Goal: Transaction & Acquisition: Subscribe to service/newsletter

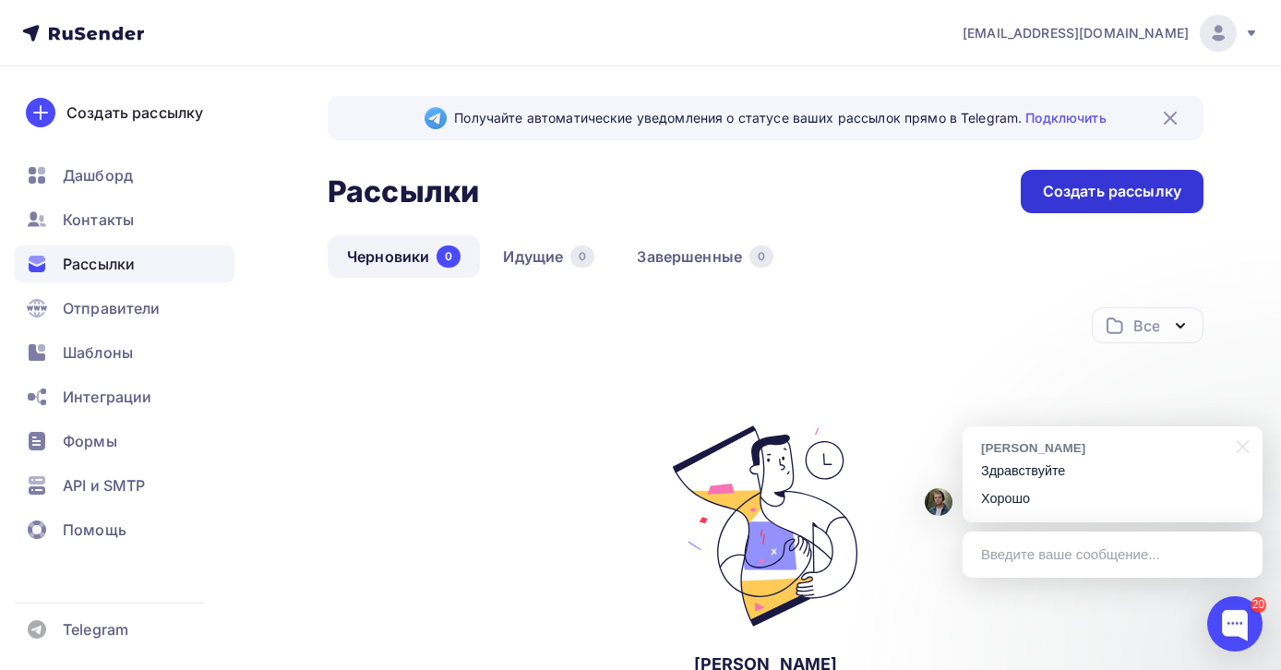
click at [1092, 188] on div "Создать рассылку" at bounding box center [1112, 191] width 138 height 21
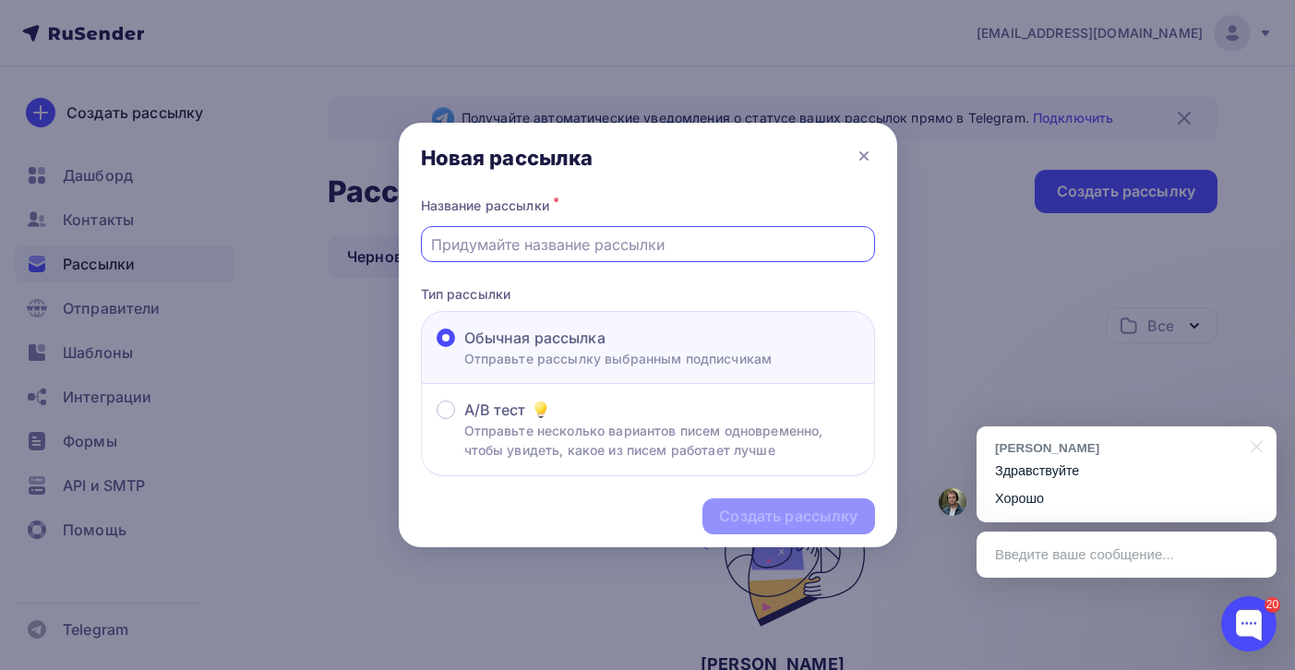
click at [522, 248] on input "text" at bounding box center [647, 245] width 433 height 22
type input "11 сентября ДФО"
click at [825, 527] on div "Создать рассылку" at bounding box center [788, 516] width 138 height 21
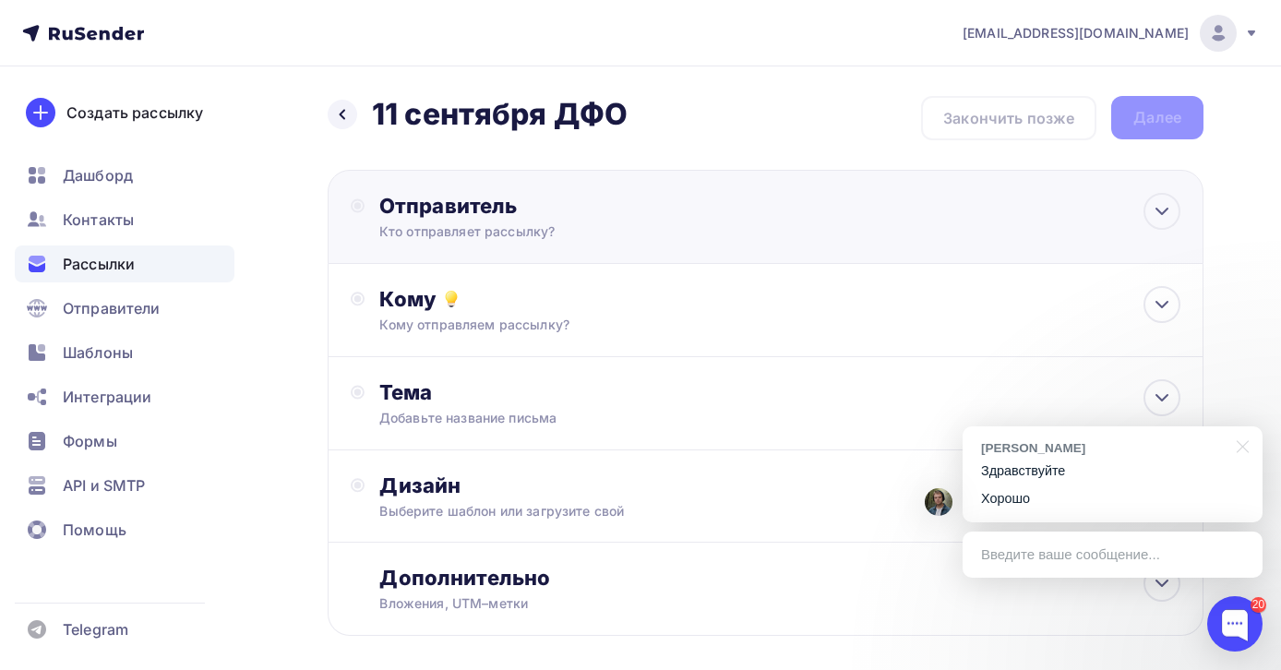
click at [976, 200] on div "Отправитель Кто отправляет рассылку? Email * info@excellent-seminary.com info@e…" at bounding box center [766, 217] width 876 height 94
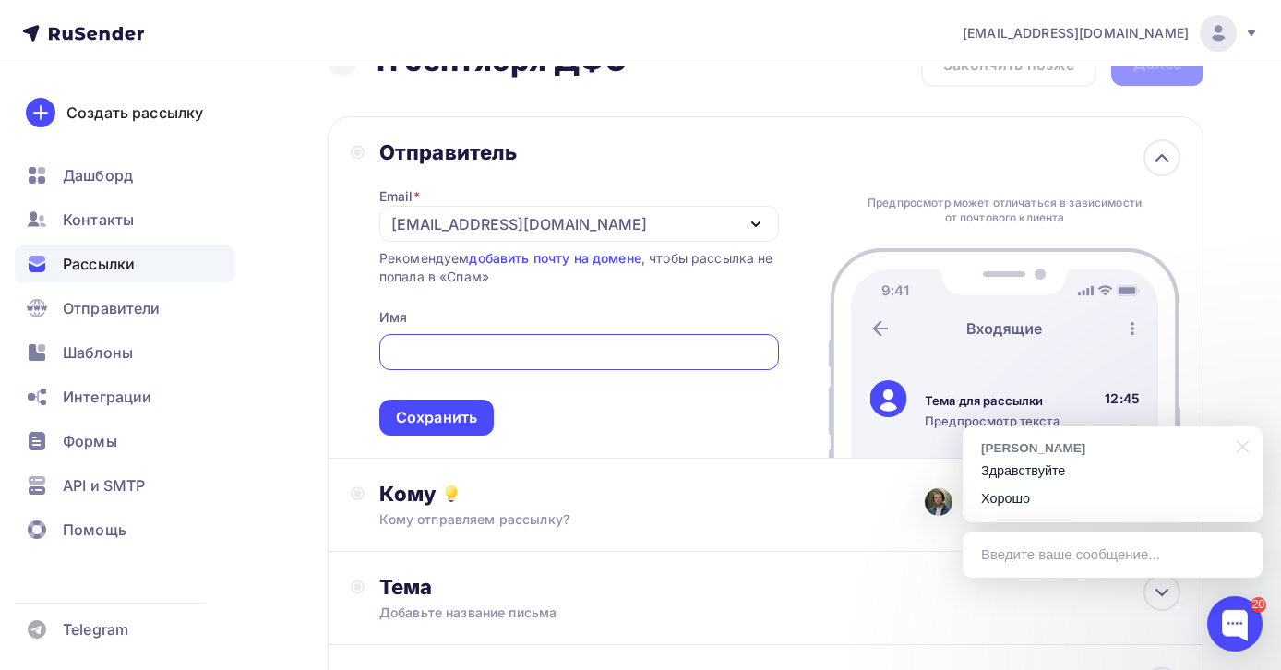
scroll to position [68, 0]
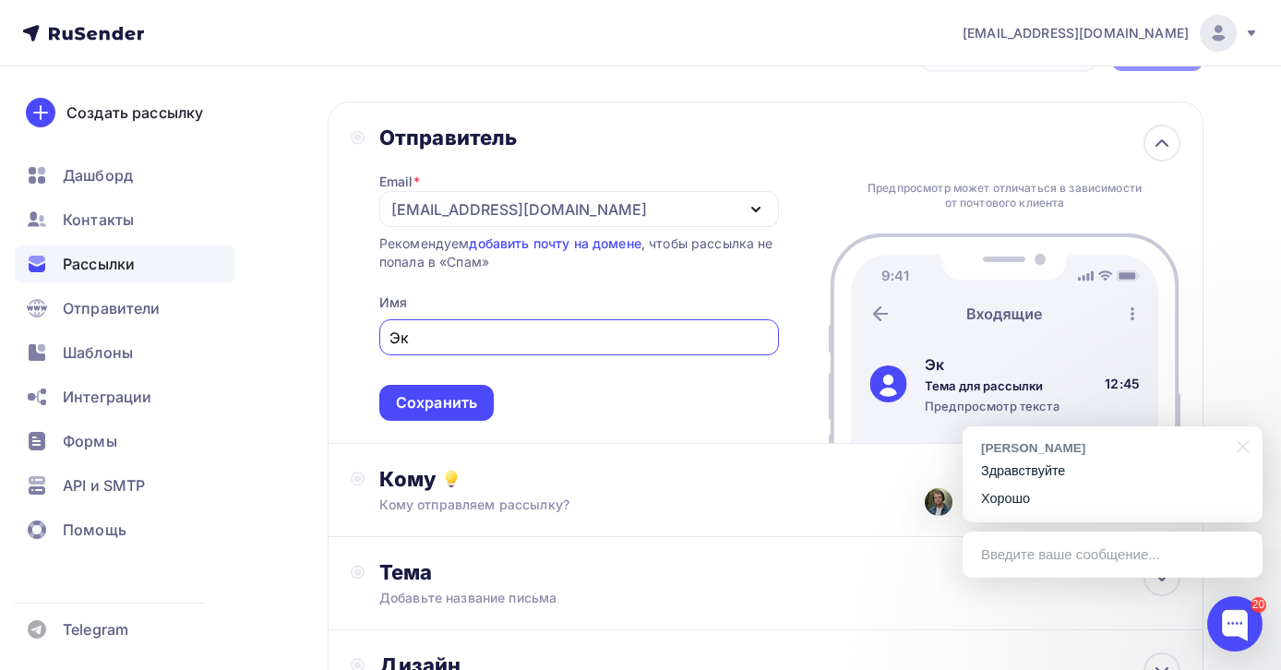
type input "Э"
type input "В"
type input "Экселлент"
click at [703, 387] on span "Экселлент Сохранить" at bounding box center [579, 366] width 400 height 109
click at [576, 207] on div "[EMAIL_ADDRESS][DOMAIN_NAME]" at bounding box center [519, 209] width 256 height 22
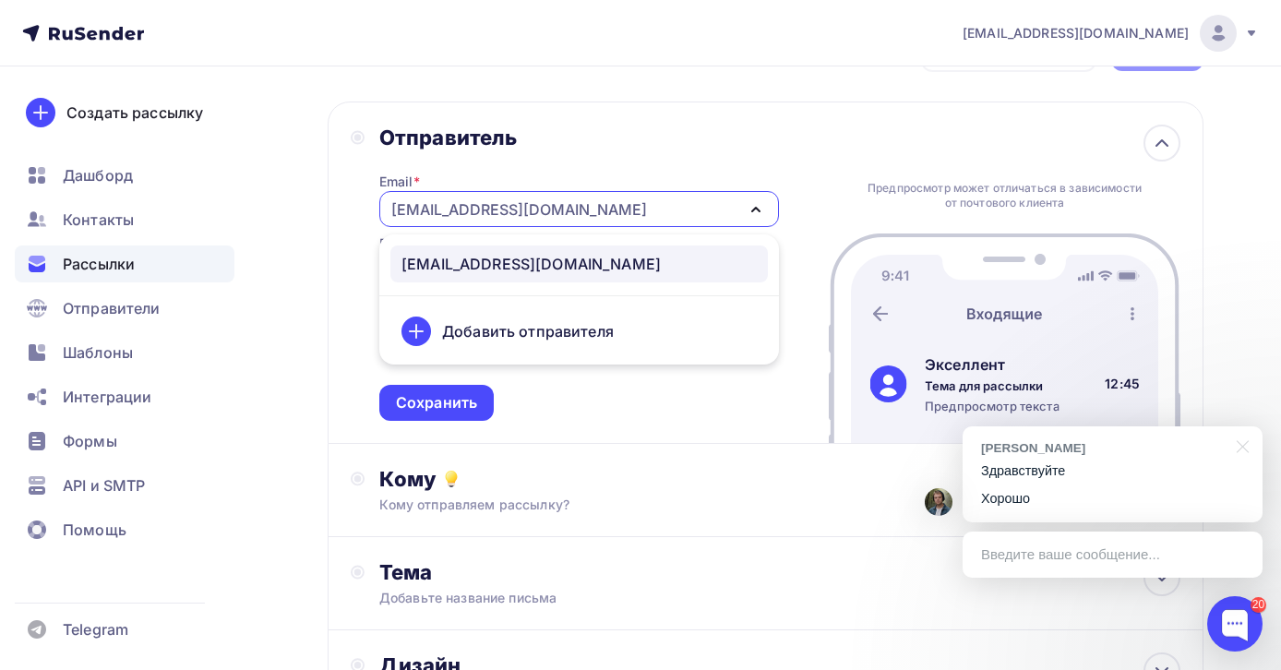
click at [495, 327] on div "Добавить отправителя" at bounding box center [528, 331] width 172 height 22
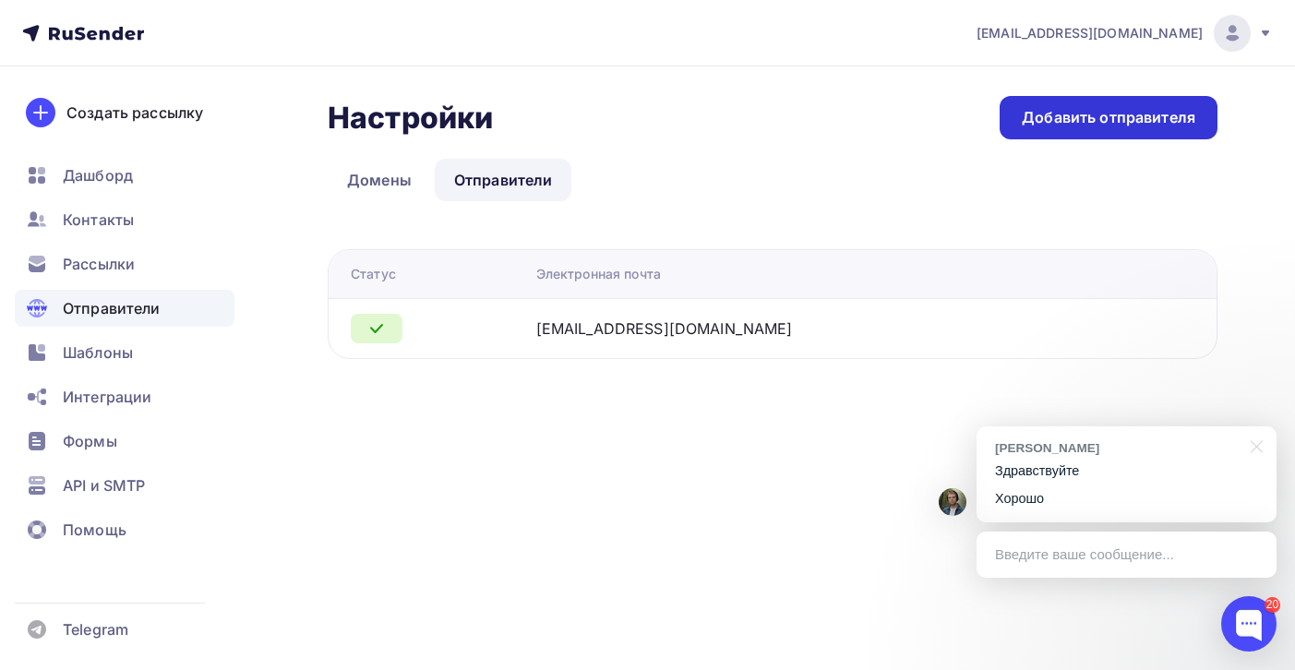
click at [1061, 123] on div "Добавить отправителя" at bounding box center [1109, 117] width 174 height 21
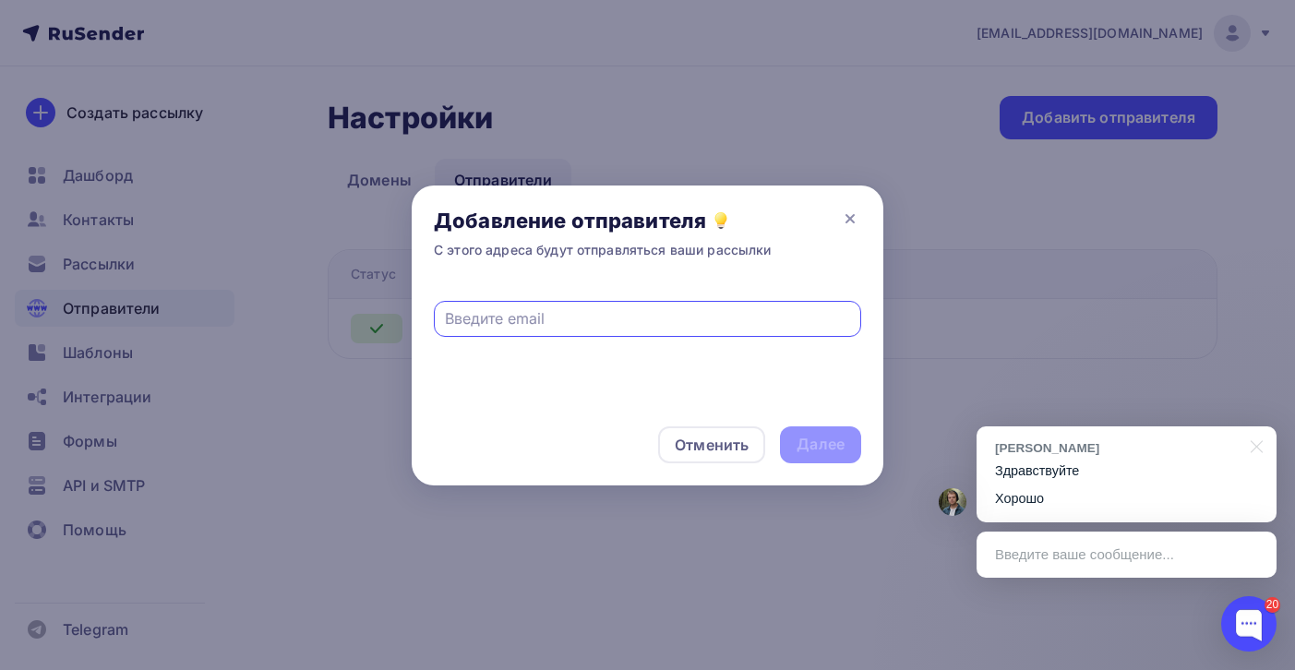
paste input "sales@excellent-seminary.com"
type input "sales@excellent-seminary.com"
click at [830, 451] on div "Далее" at bounding box center [821, 444] width 48 height 21
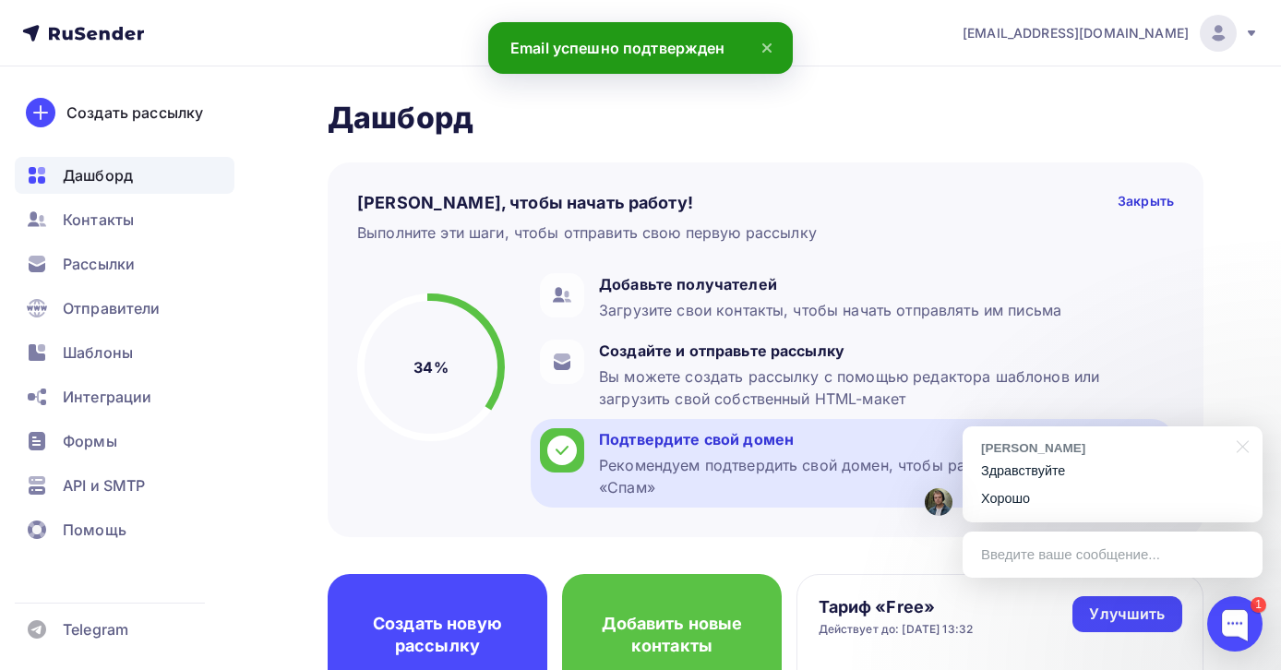
scroll to position [125, 0]
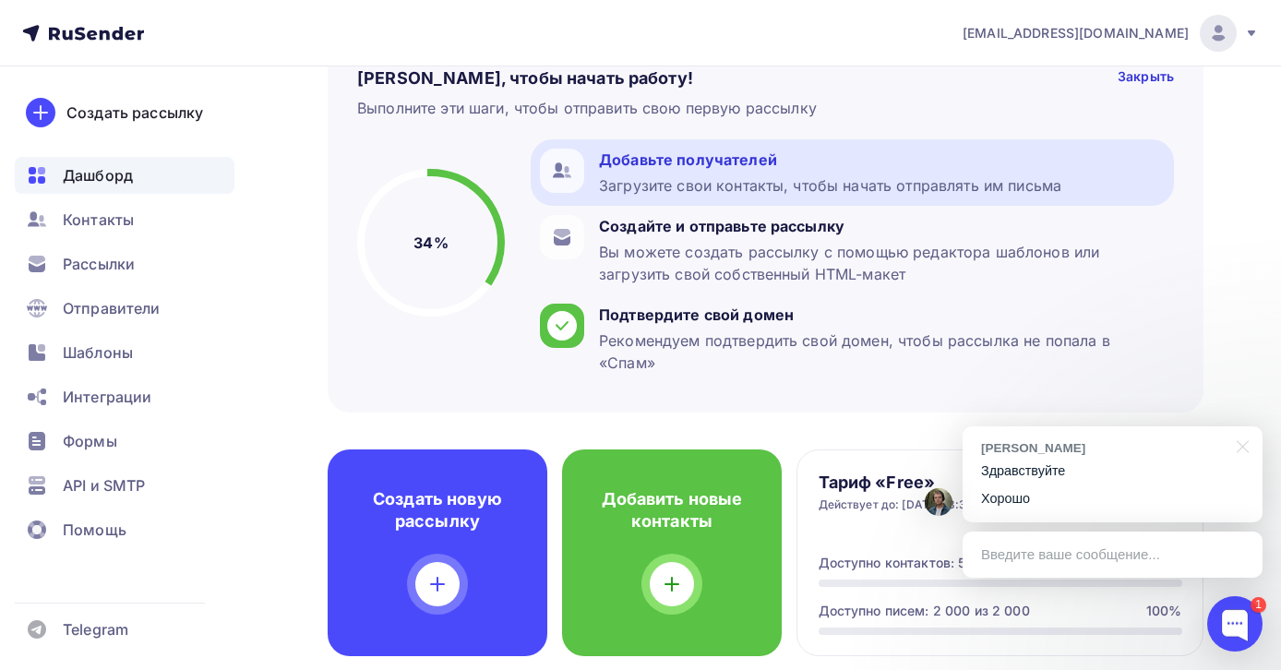
click at [645, 162] on div "Добавьте получателей" at bounding box center [830, 160] width 463 height 22
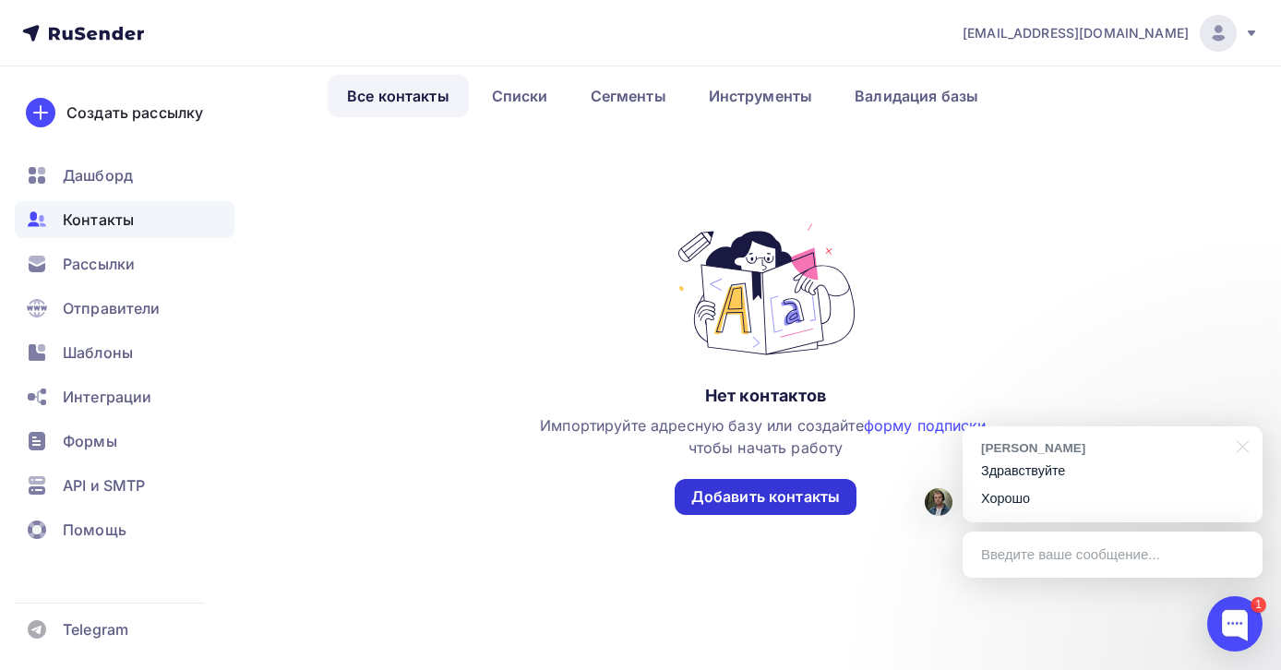
scroll to position [85, 0]
click at [780, 499] on div "Добавить контакты" at bounding box center [765, 496] width 149 height 21
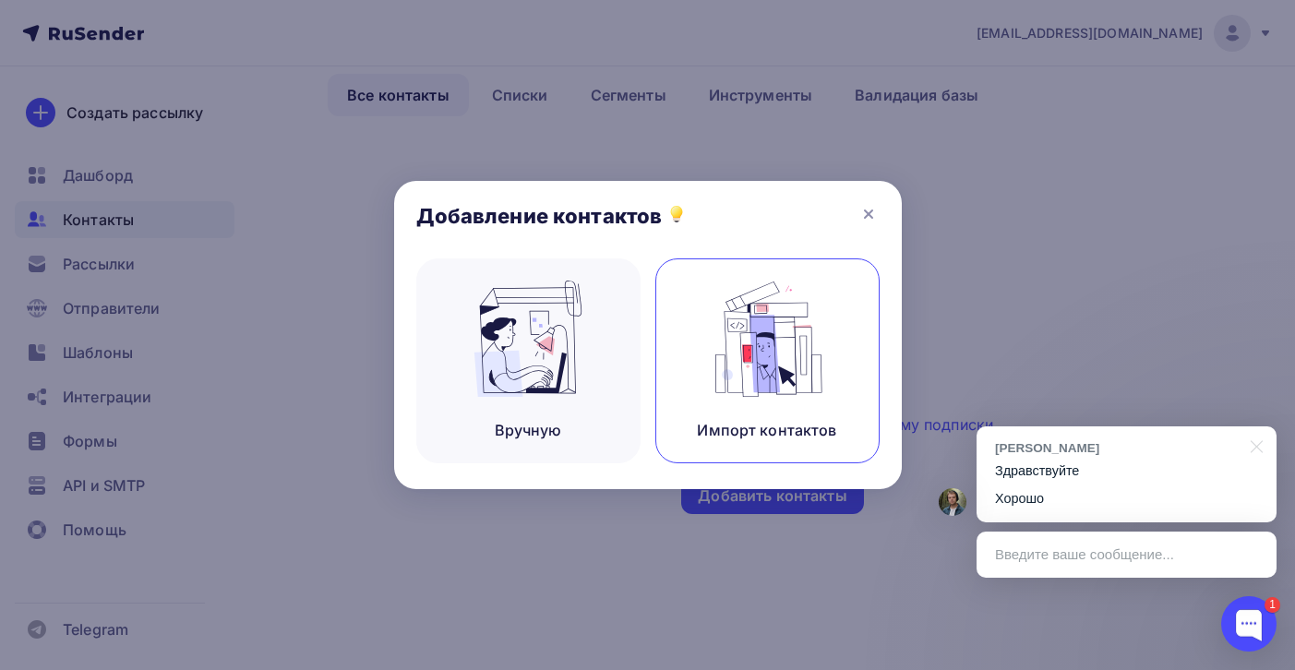
click at [783, 350] on img at bounding box center [767, 339] width 124 height 116
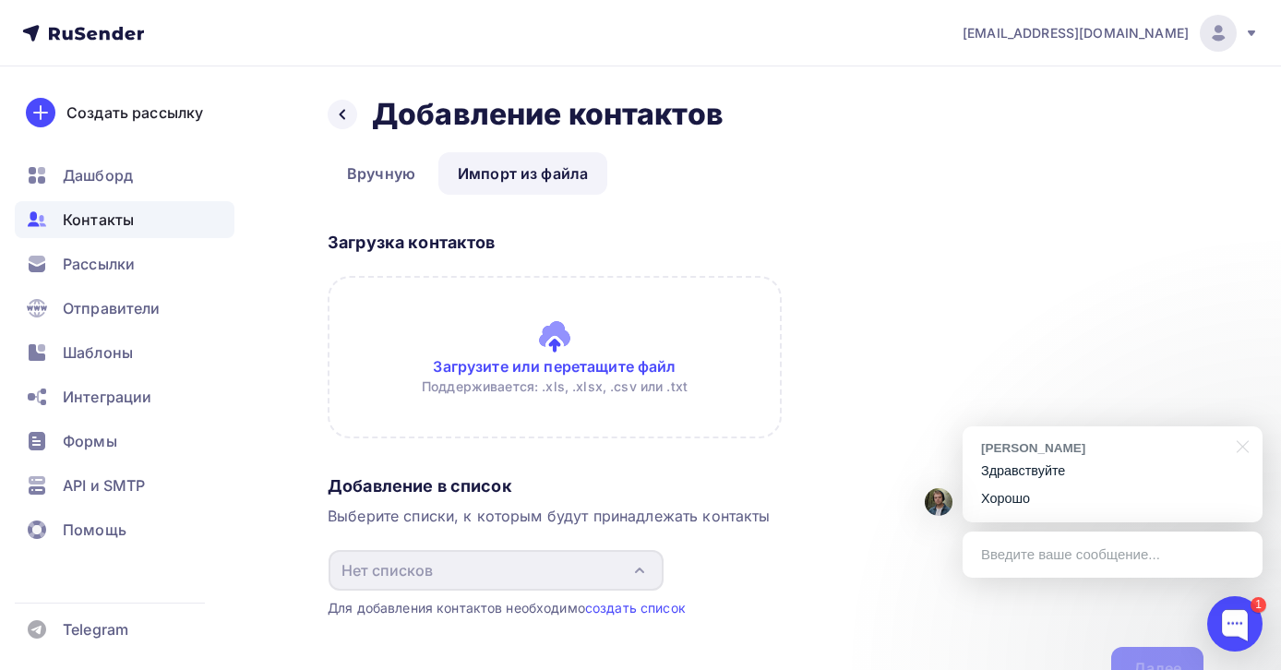
click at [551, 338] on input "file" at bounding box center [555, 357] width 454 height 162
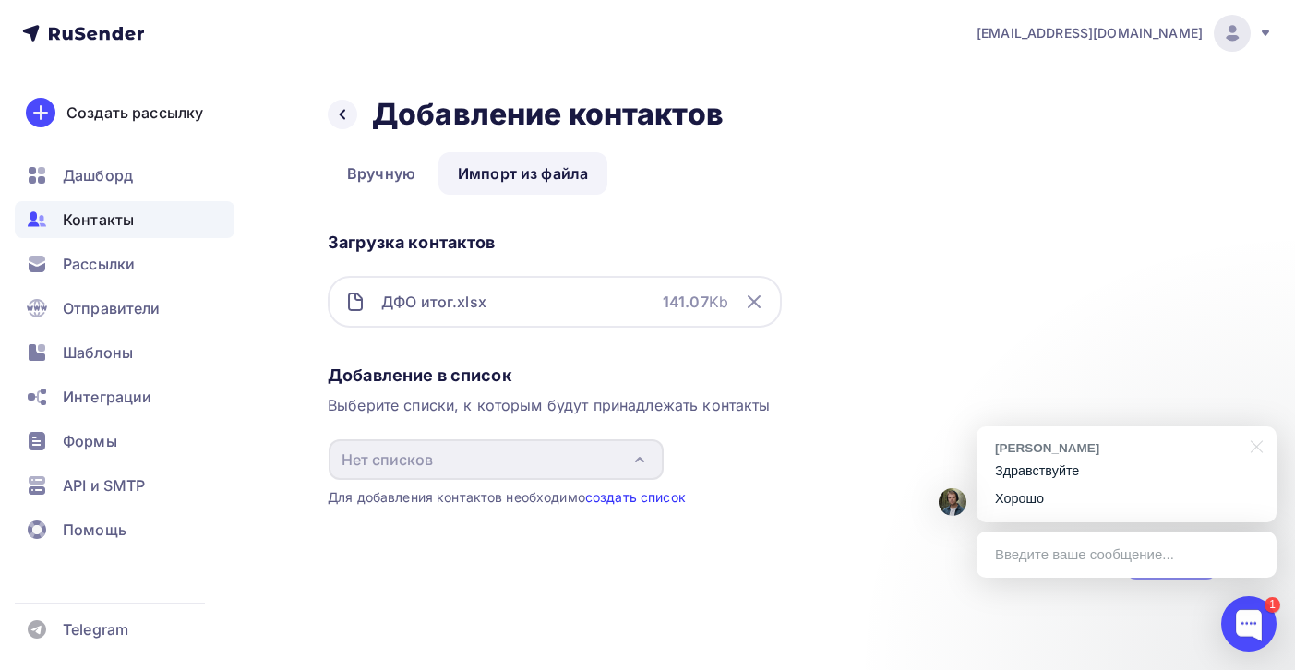
click at [646, 504] on link "создать список" at bounding box center [635, 497] width 101 height 16
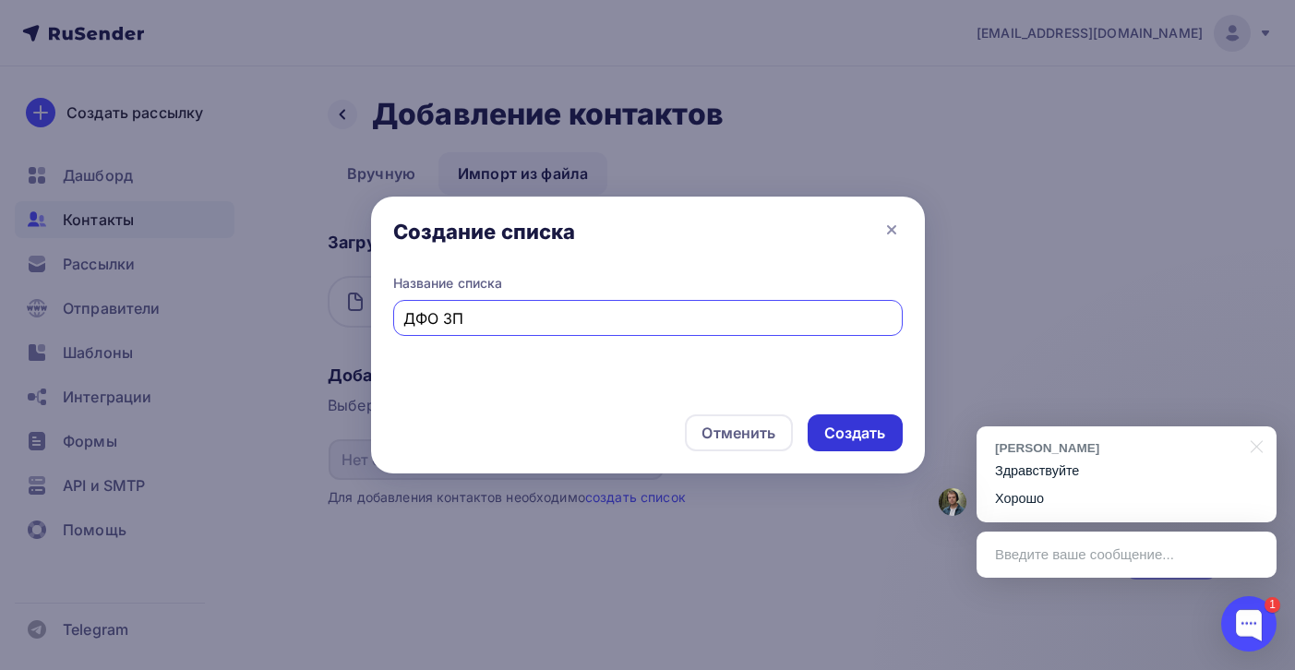
type input "ДФО ЗП"
click at [850, 446] on div "Создать" at bounding box center [855, 433] width 95 height 37
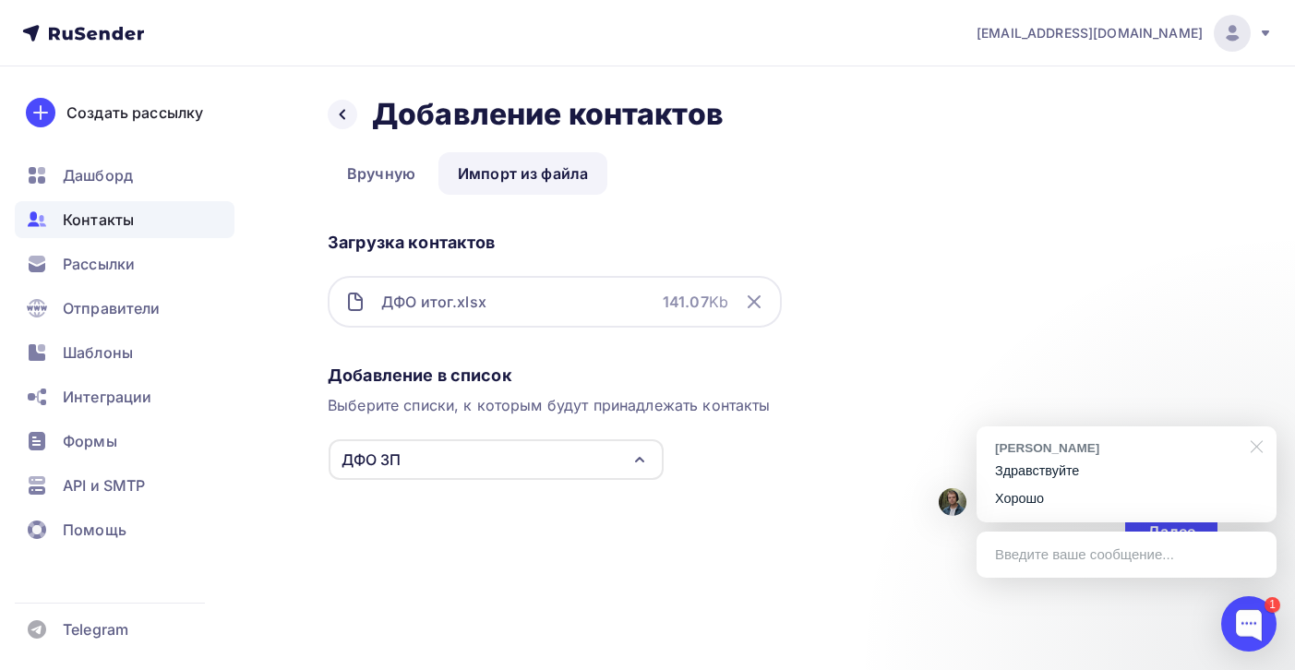
click at [1256, 447] on div at bounding box center [1254, 446] width 46 height 38
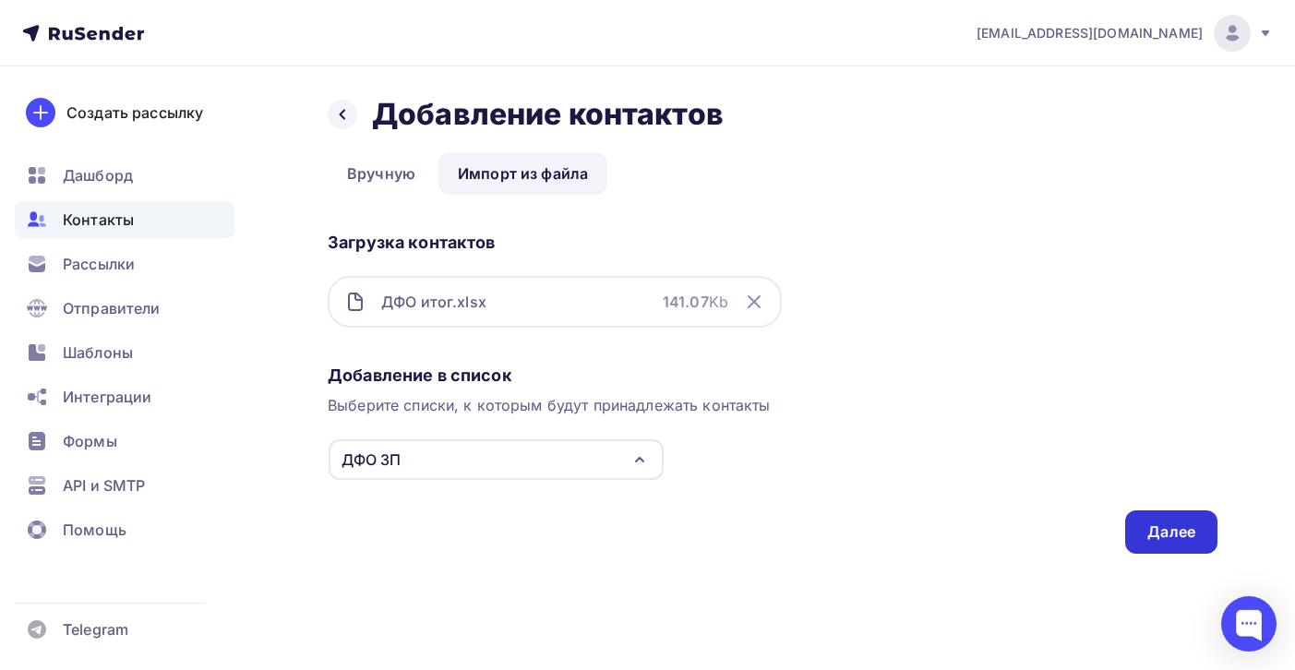
click at [1180, 533] on div "Далее" at bounding box center [1172, 532] width 48 height 21
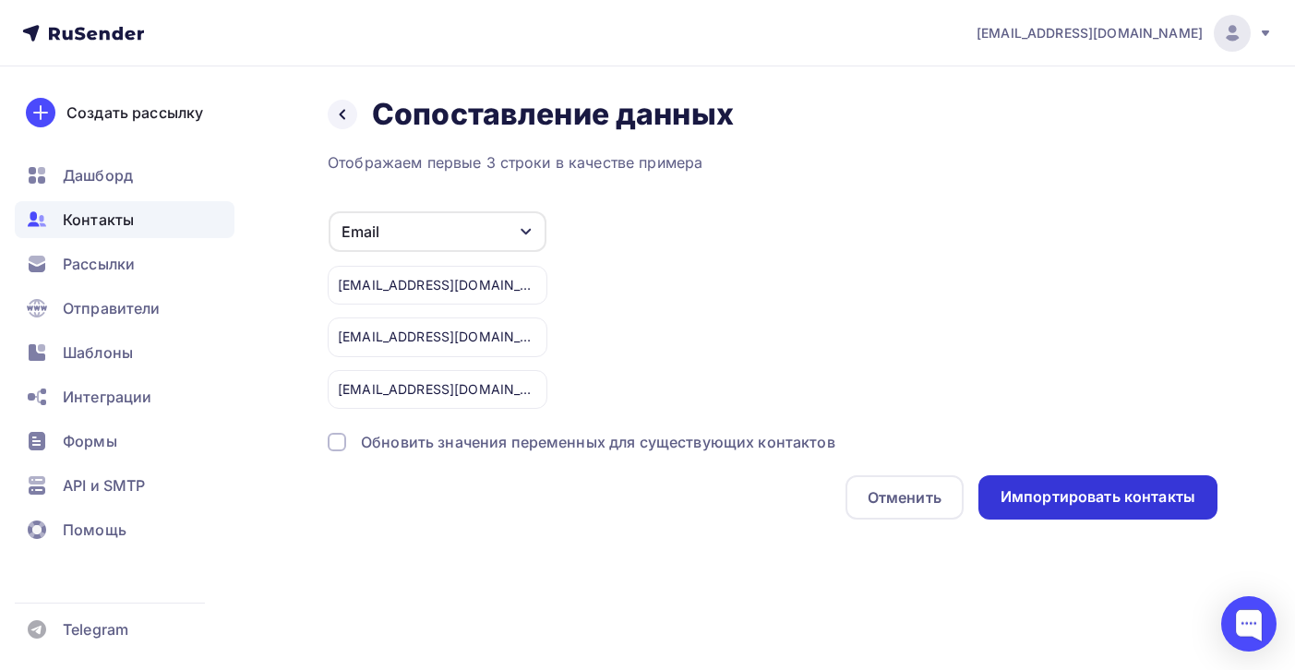
click at [1112, 505] on div "Импортировать контакты" at bounding box center [1098, 497] width 195 height 21
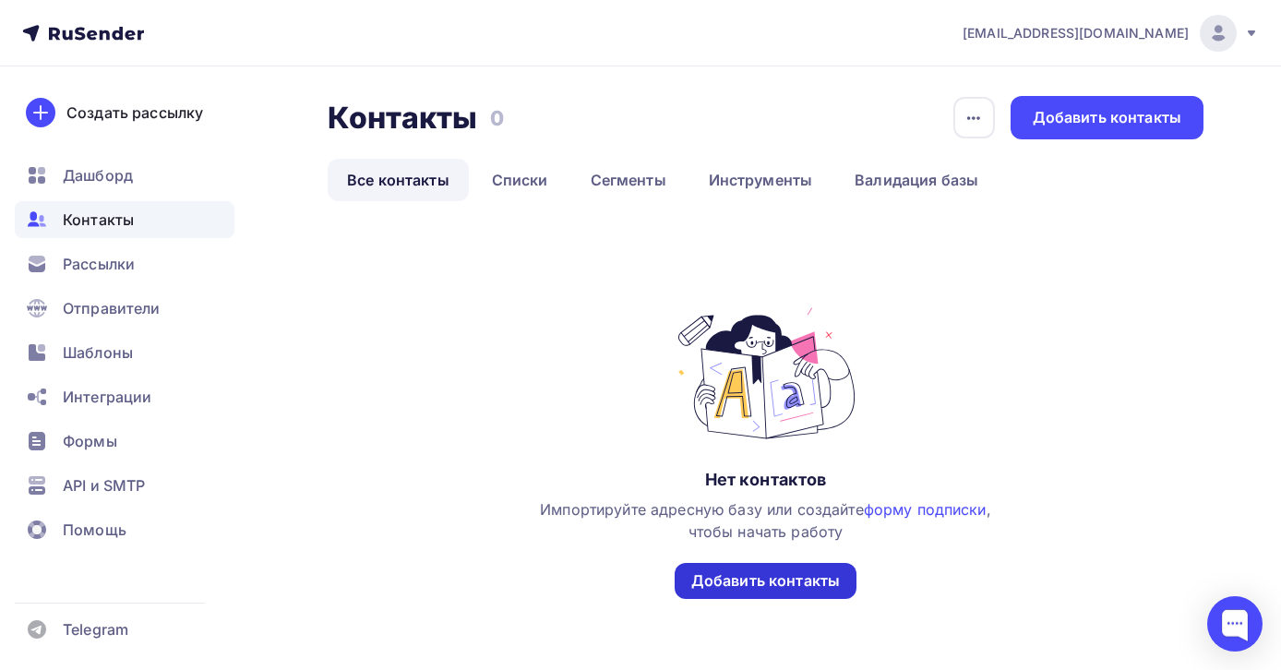
click at [778, 579] on div "Добавить контакты" at bounding box center [765, 581] width 149 height 21
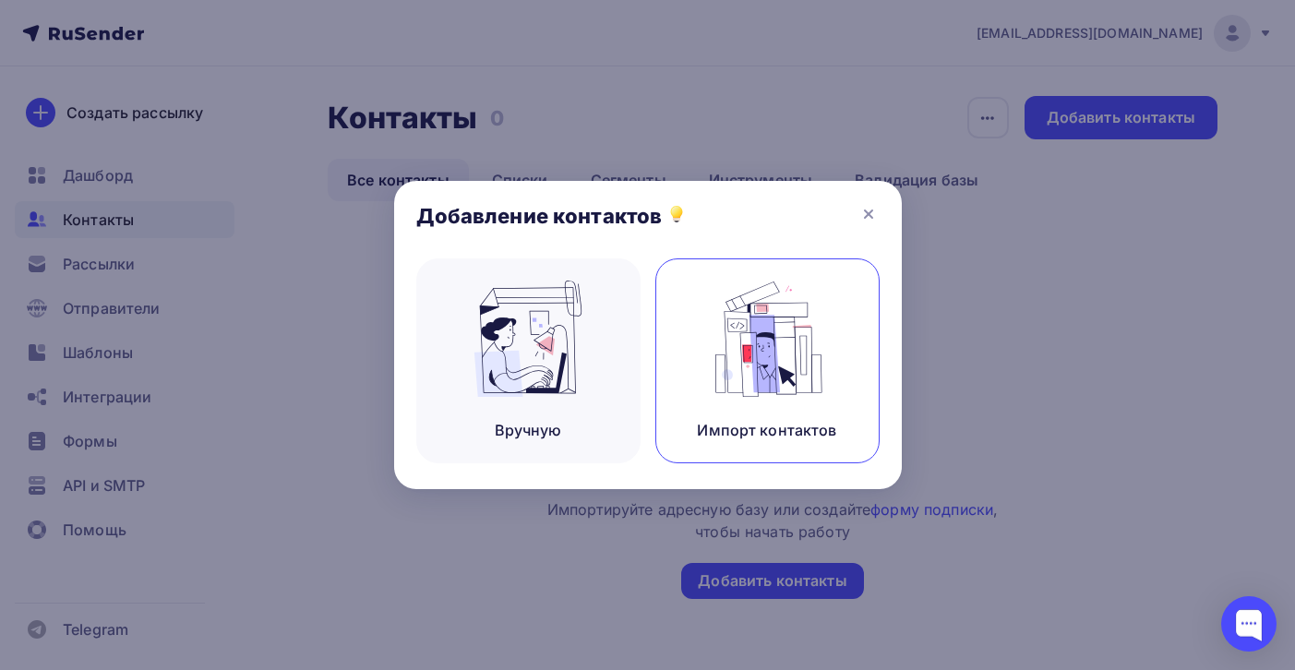
click at [807, 349] on img at bounding box center [767, 339] width 124 height 116
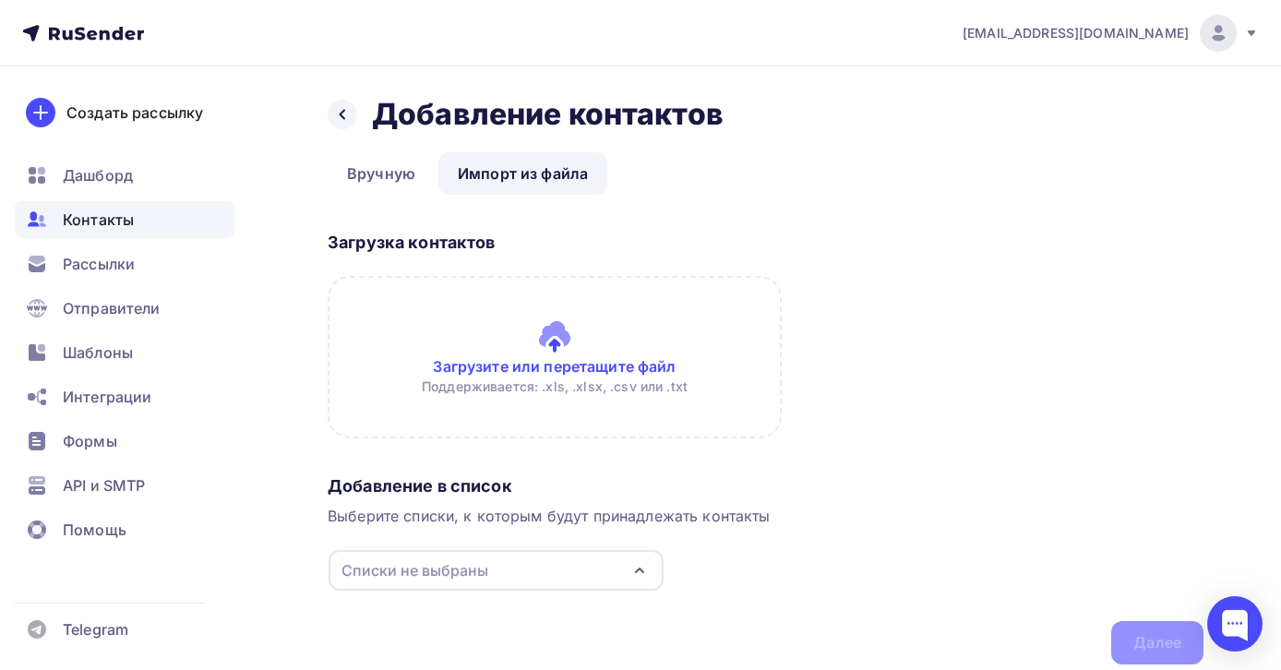
click at [554, 345] on input "file" at bounding box center [555, 357] width 454 height 162
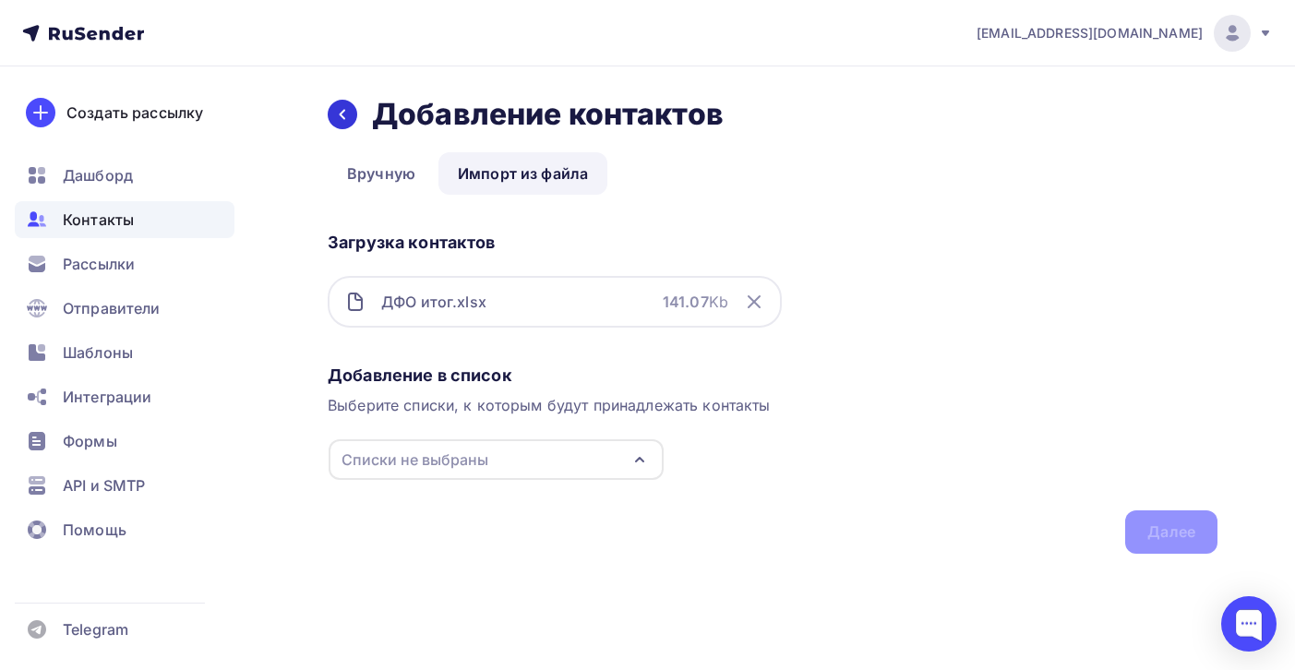
click at [343, 121] on icon at bounding box center [342, 114] width 15 height 15
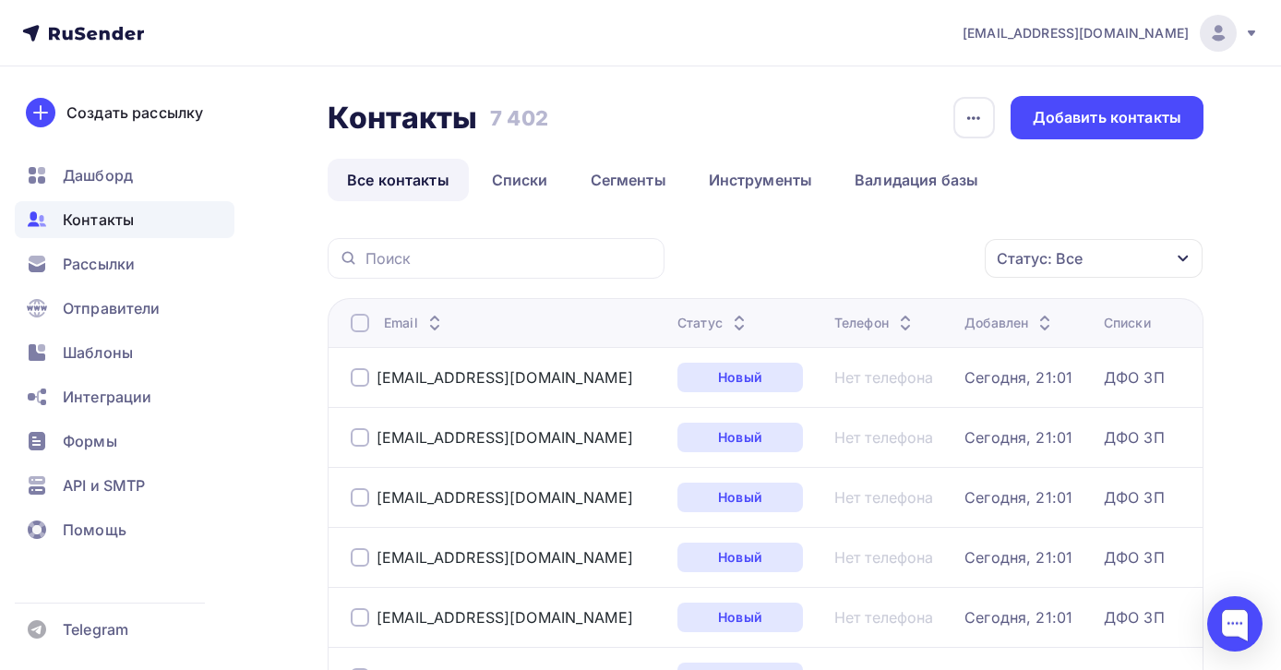
click at [362, 326] on div at bounding box center [360, 323] width 18 height 18
click at [361, 326] on div at bounding box center [360, 323] width 18 height 18
click at [103, 267] on span "Рассылки" at bounding box center [99, 264] width 72 height 22
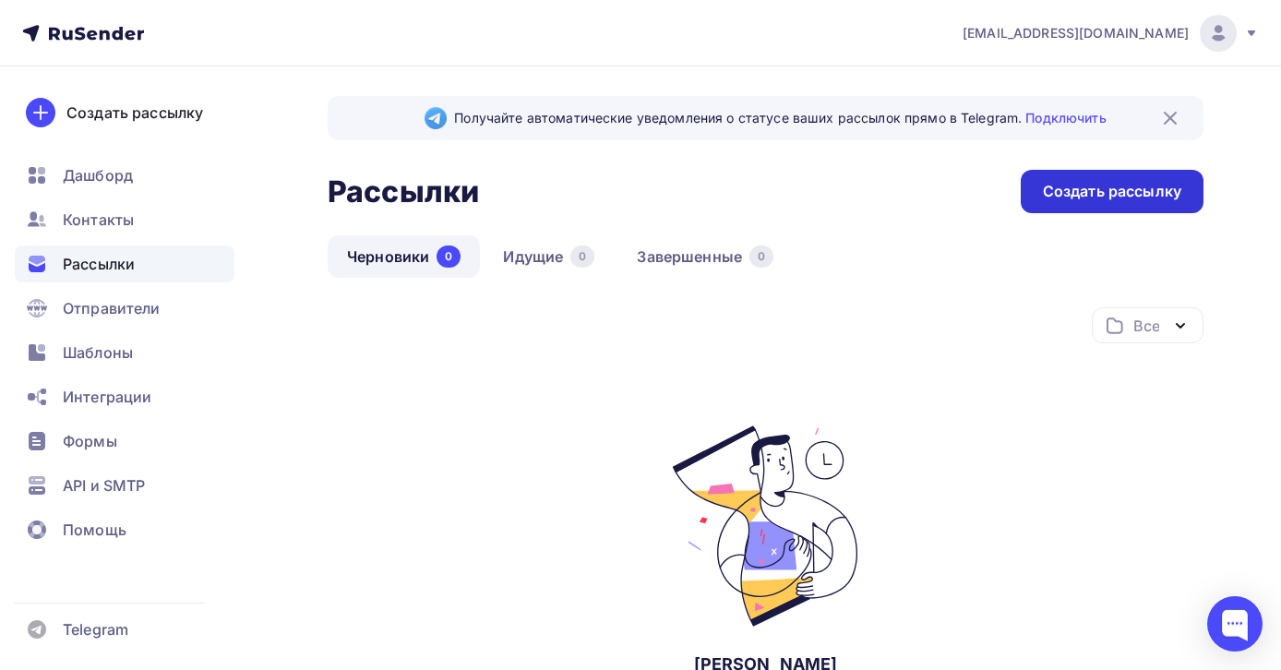
click at [1143, 198] on div "Создать рассылку" at bounding box center [1112, 191] width 138 height 21
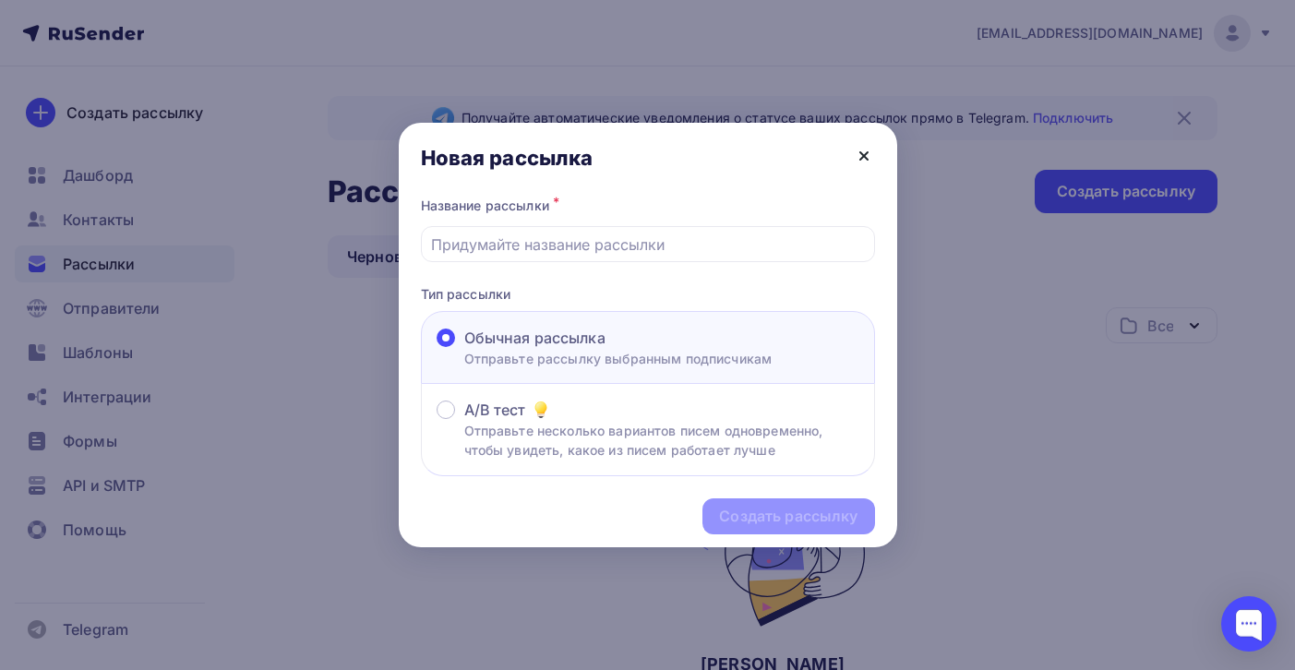
click at [865, 160] on icon at bounding box center [864, 156] width 22 height 22
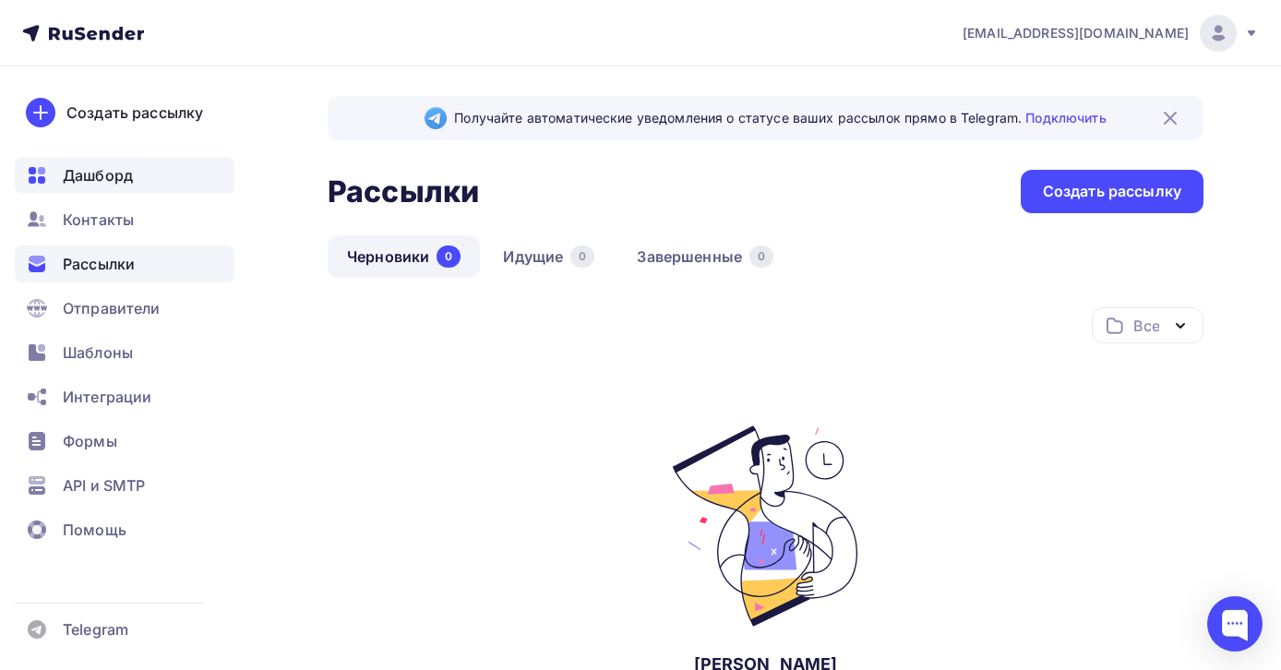
click at [102, 180] on span "Дашборд" at bounding box center [98, 175] width 70 height 22
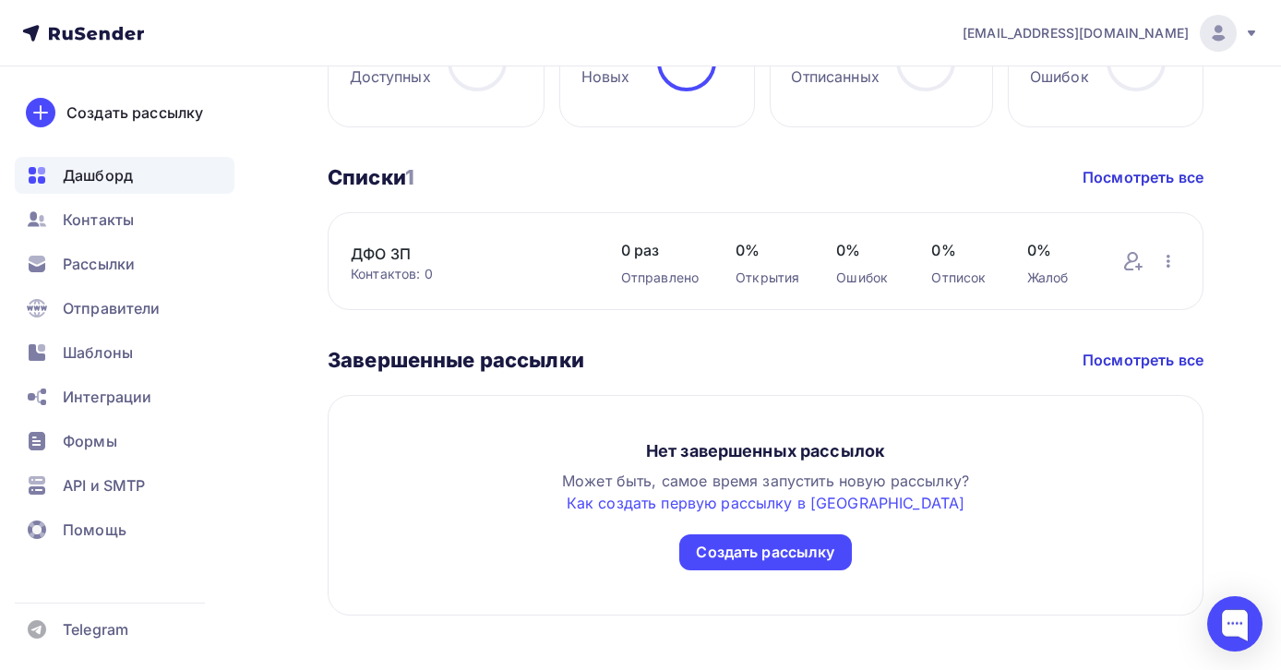
scroll to position [992, 0]
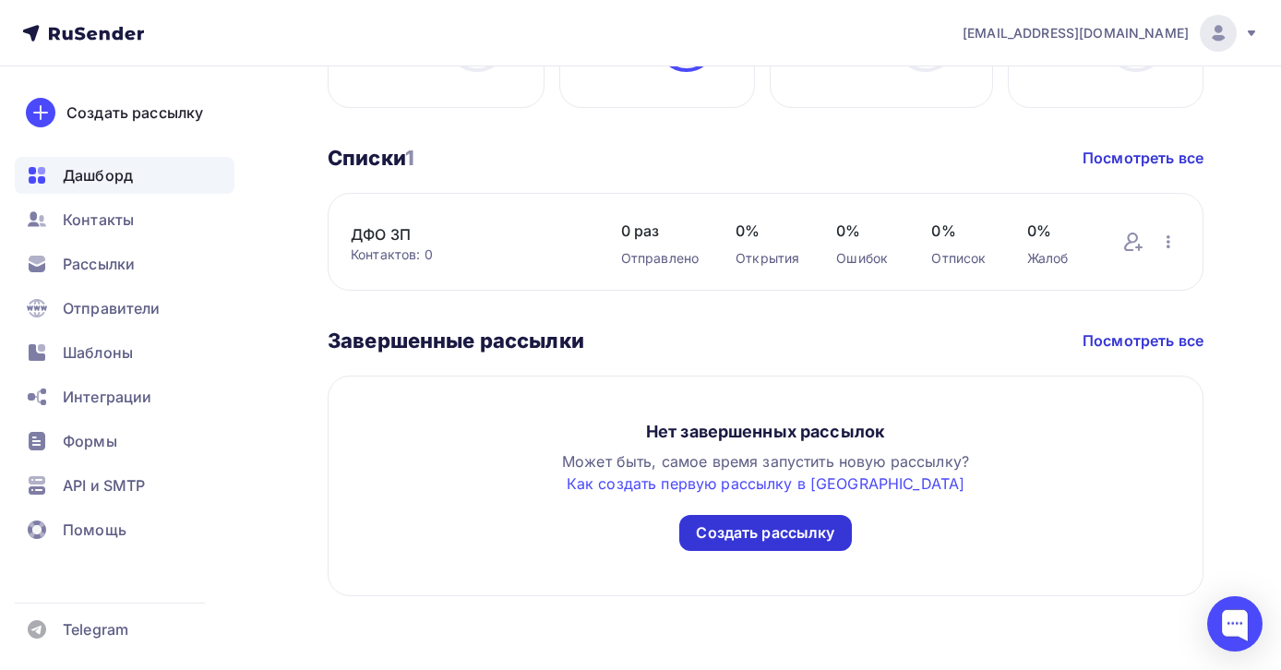
click at [799, 528] on div "Создать рассылку" at bounding box center [765, 533] width 138 height 21
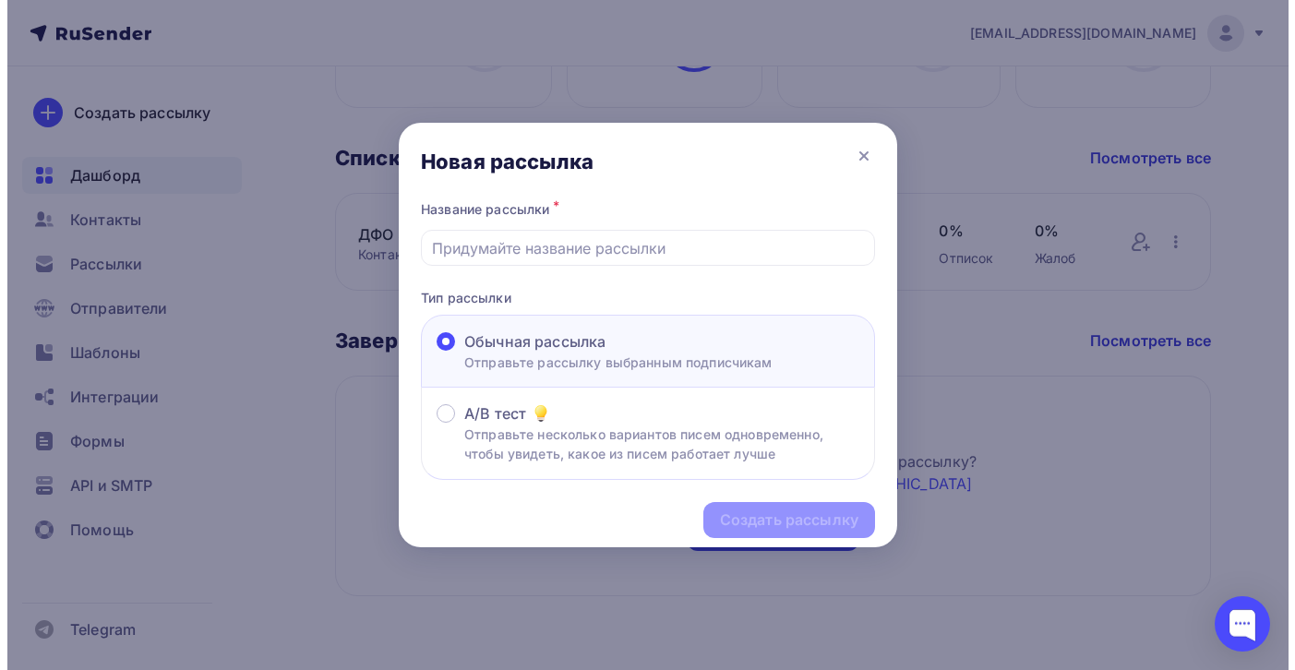
scroll to position [970, 0]
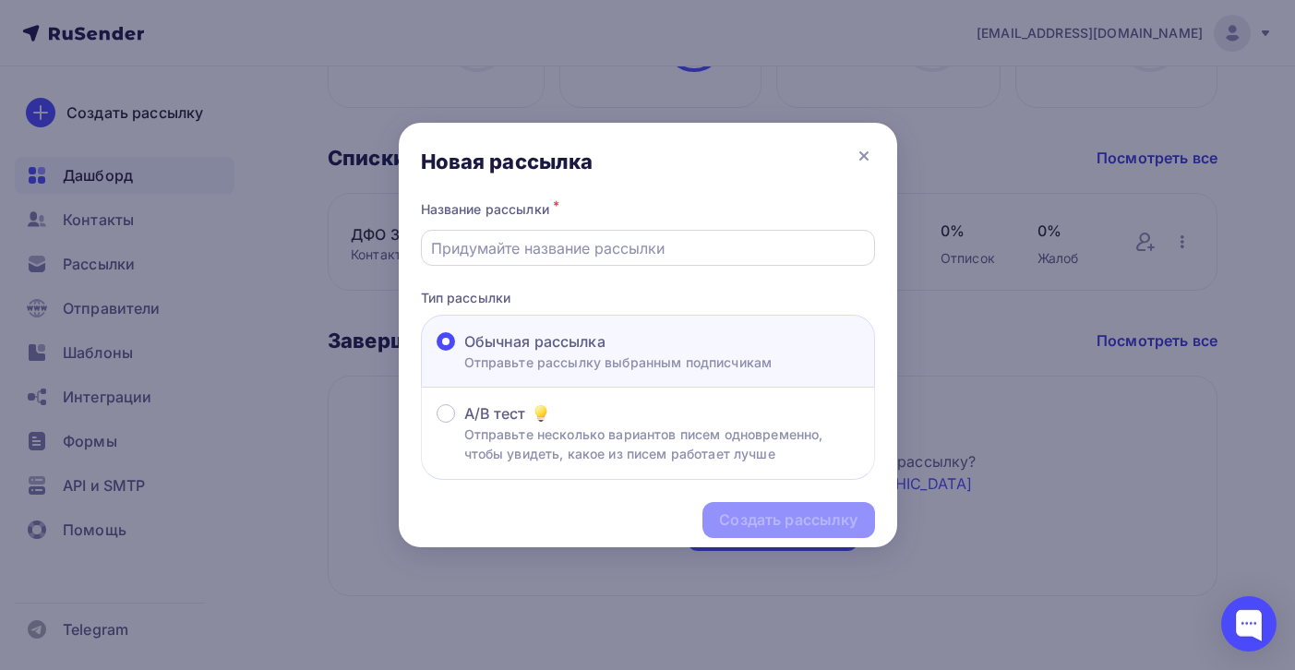
click at [524, 254] on input "text" at bounding box center [647, 248] width 433 height 22
type input "11 сентября ДФО"
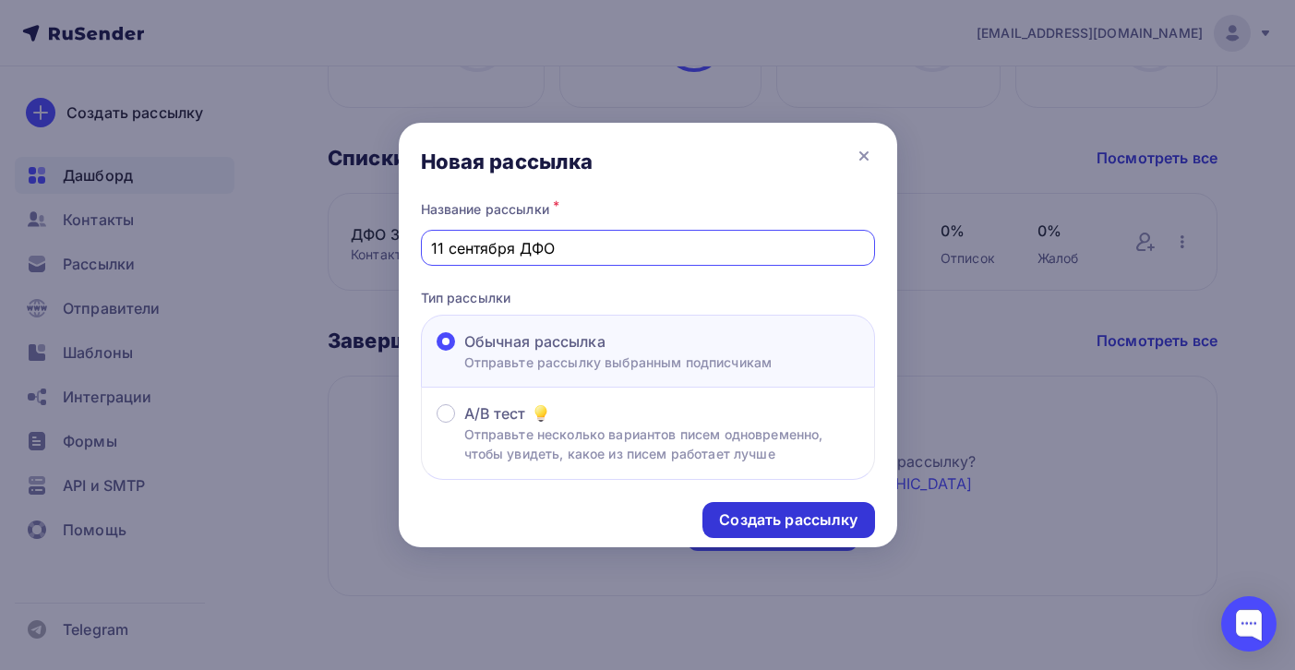
click at [797, 520] on div "Создать рассылку" at bounding box center [788, 520] width 138 height 21
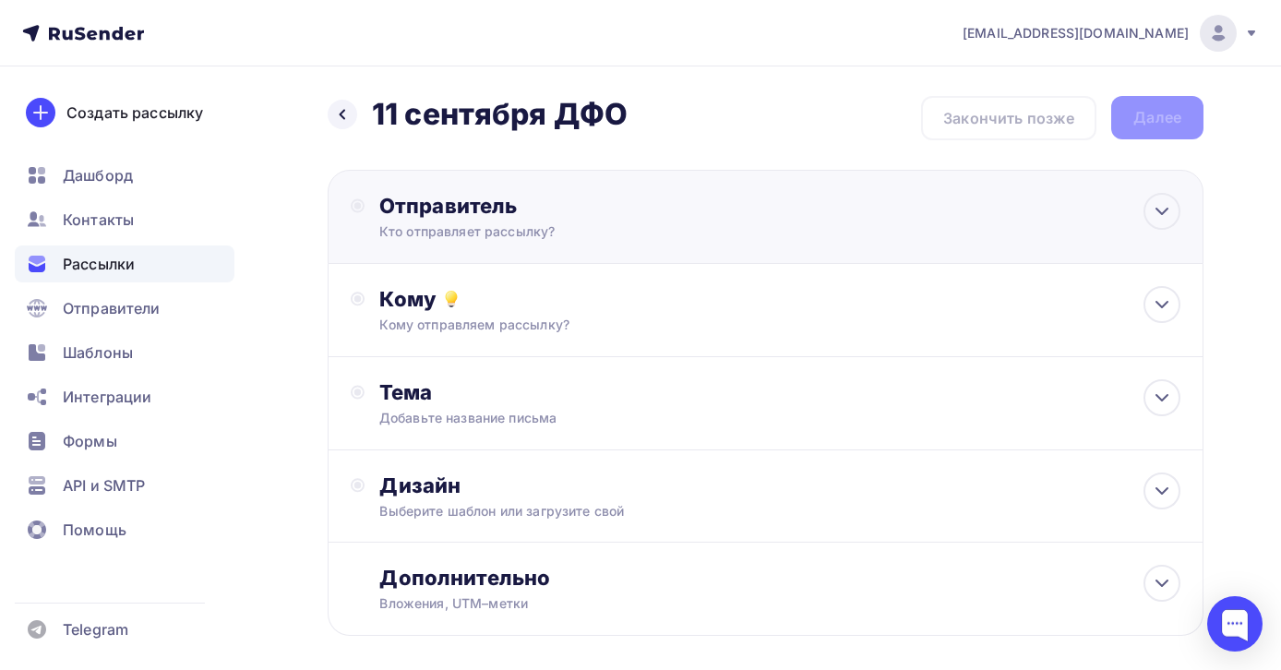
click at [615, 218] on div "Отправитель" at bounding box center [579, 206] width 400 height 26
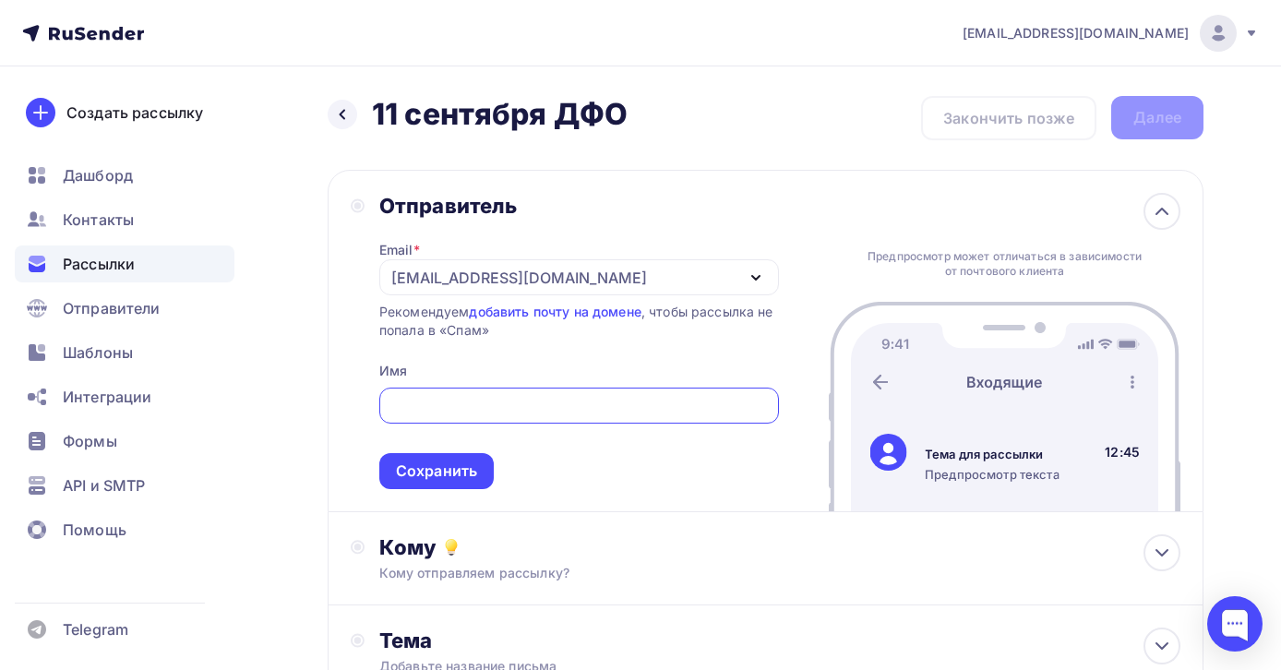
click at [476, 404] on input "text" at bounding box center [579, 406] width 379 height 22
type input "Экселлент"
click at [444, 484] on div "Сохранить" at bounding box center [436, 471] width 114 height 36
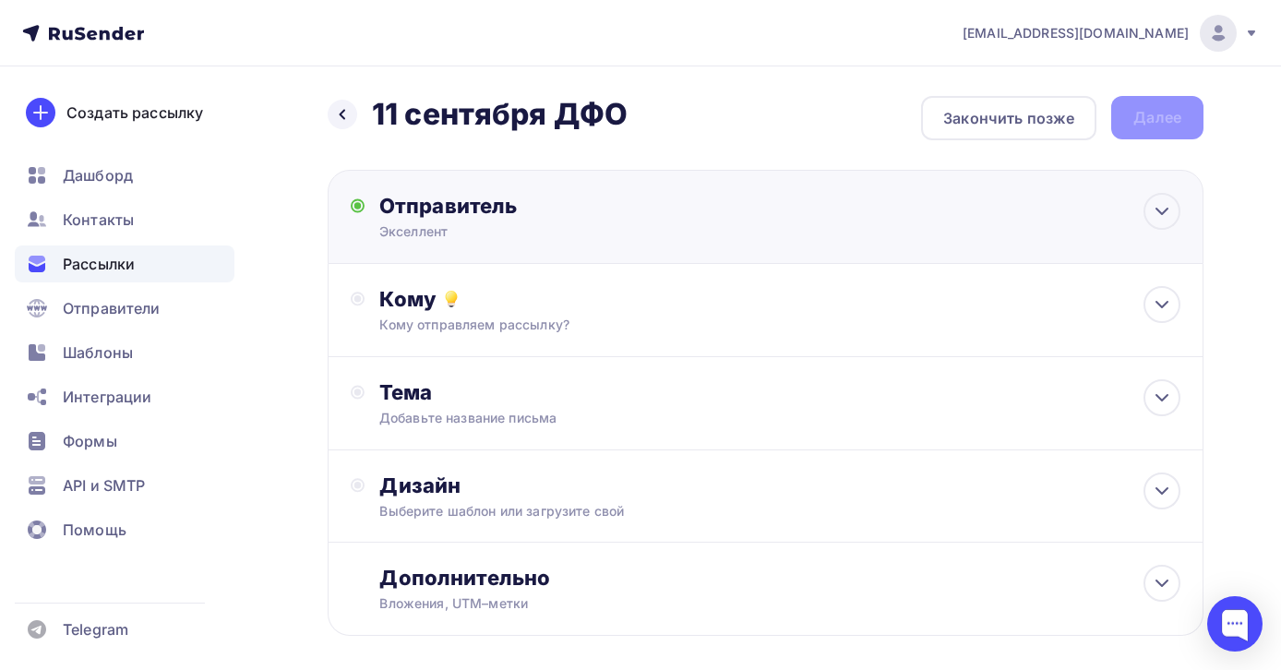
click at [601, 228] on div "Экселлент" at bounding box center [559, 231] width 360 height 18
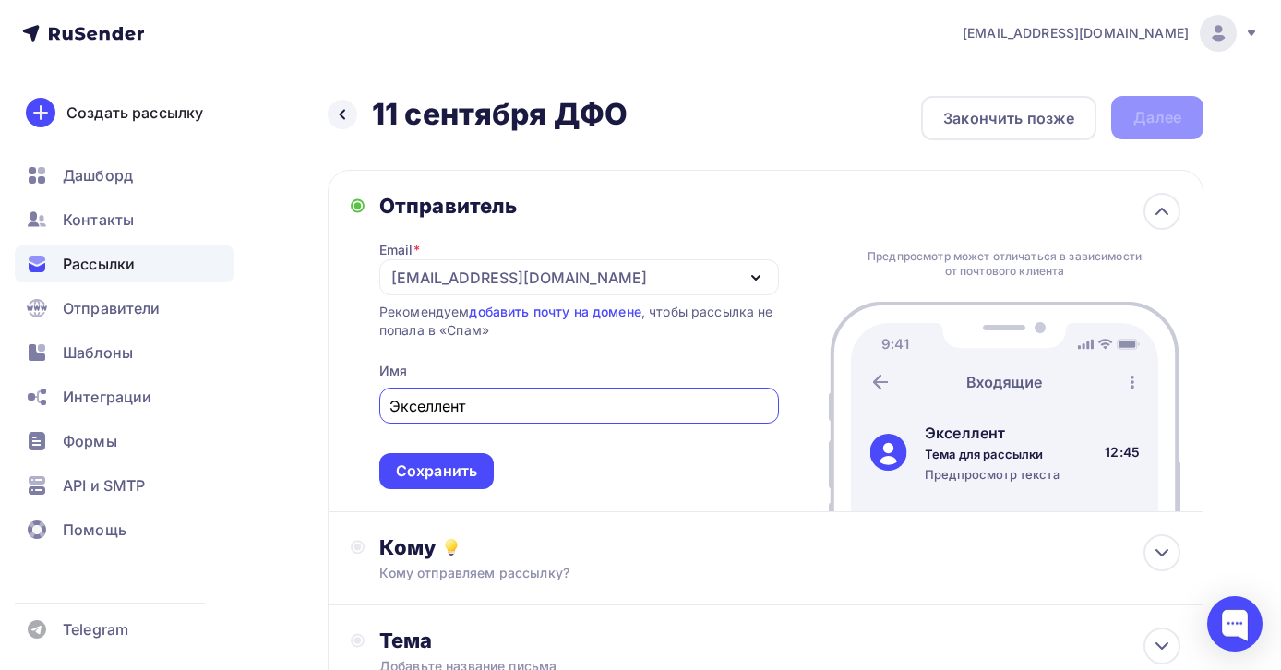
click at [608, 289] on div "[EMAIL_ADDRESS][DOMAIN_NAME]" at bounding box center [579, 277] width 400 height 36
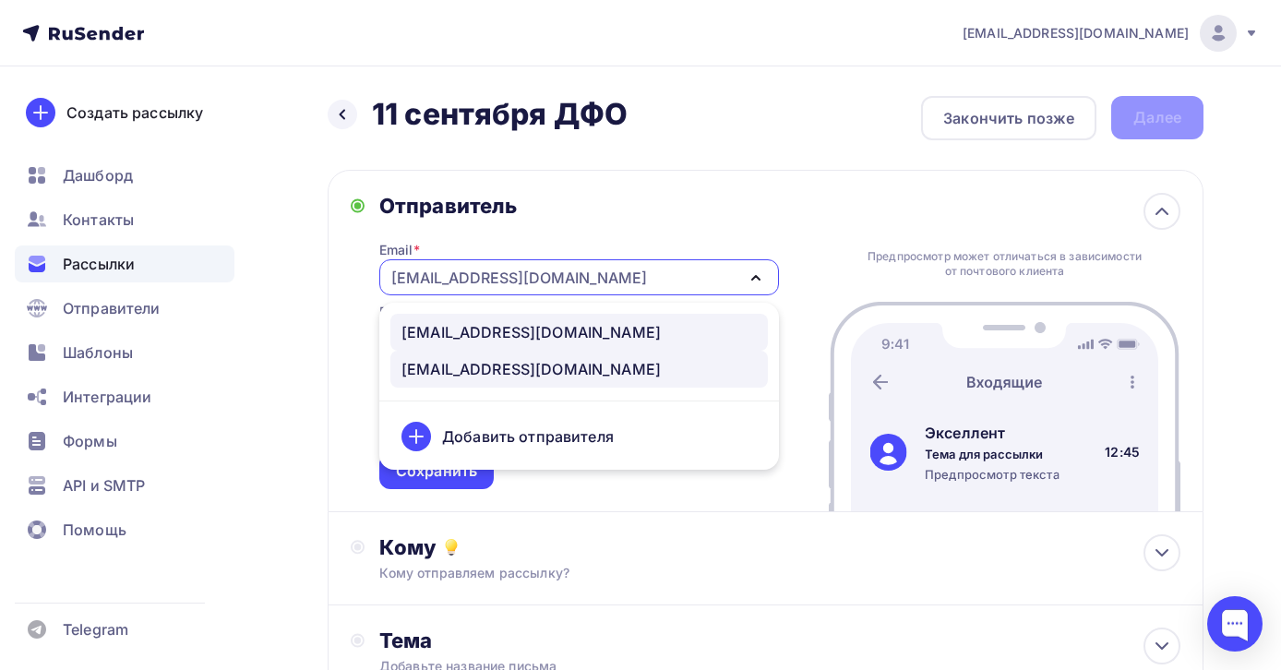
click at [503, 343] on div "[EMAIL_ADDRESS][DOMAIN_NAME]" at bounding box center [531, 332] width 259 height 22
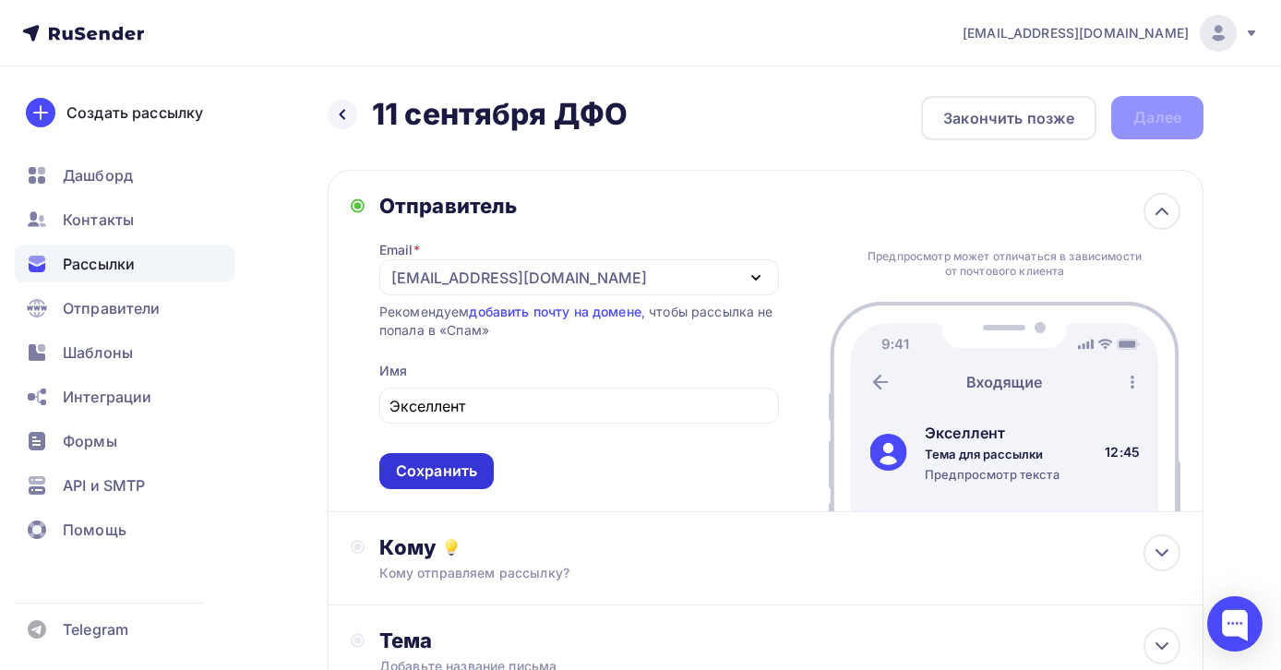
click at [472, 477] on div "Сохранить" at bounding box center [436, 471] width 81 height 21
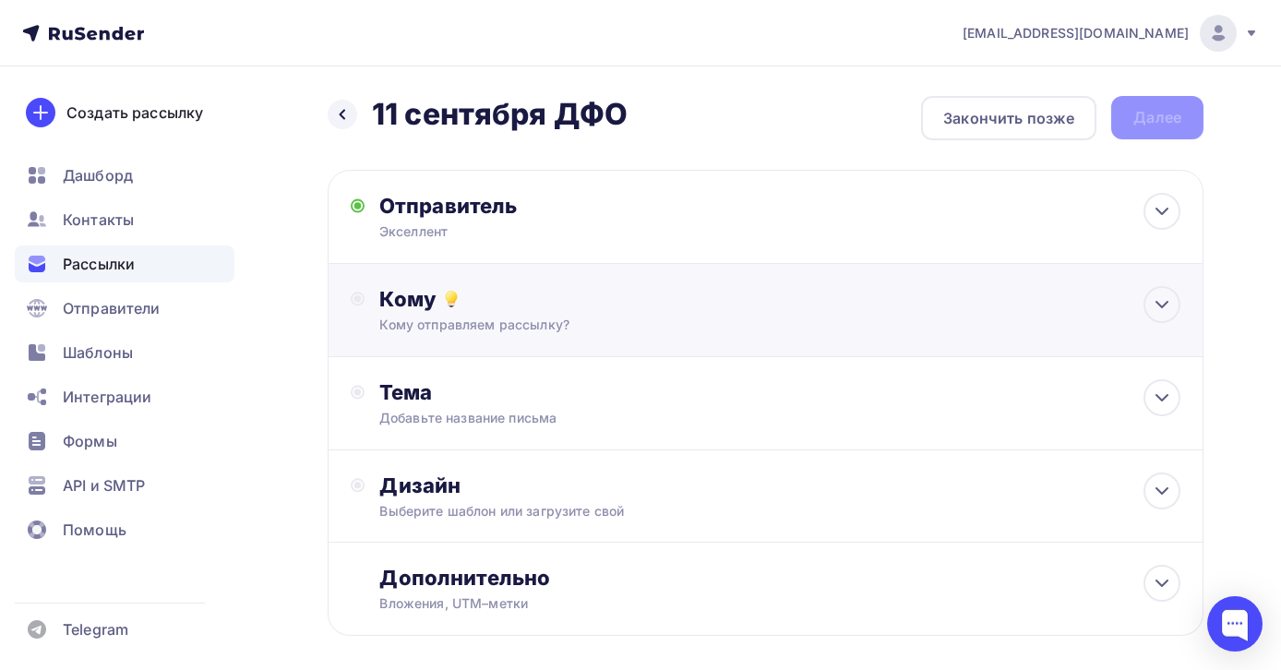
click at [599, 301] on div "Кому" at bounding box center [779, 299] width 801 height 26
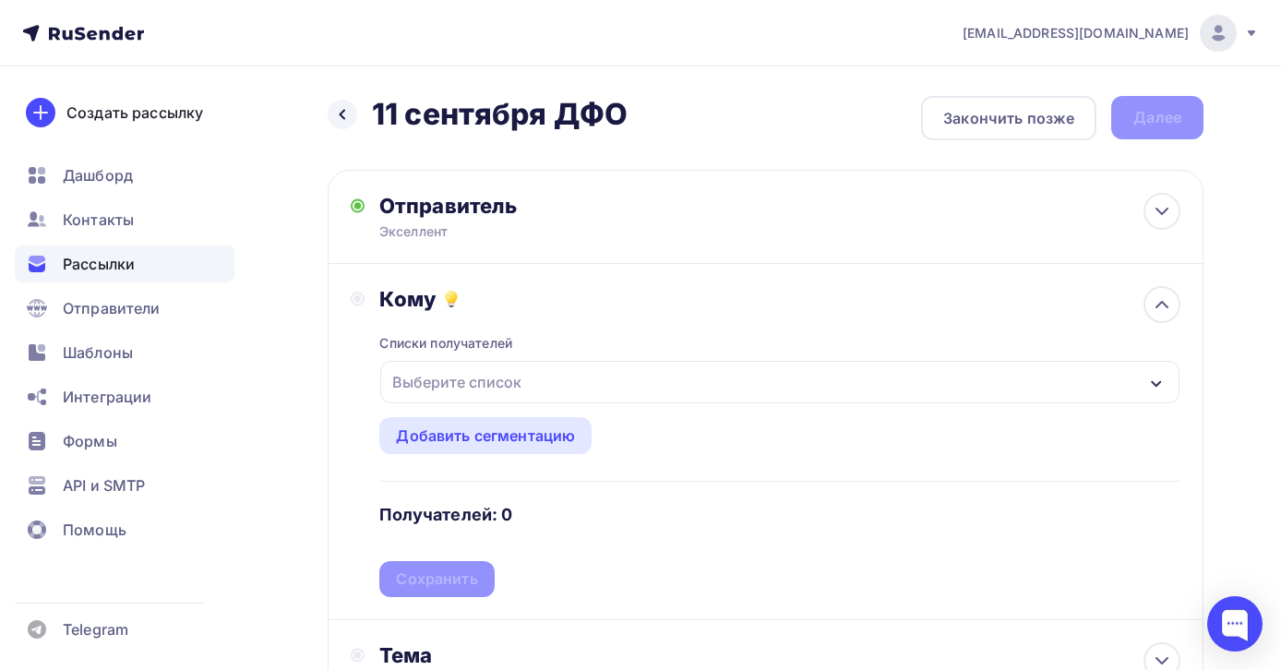
click at [566, 380] on div "Выберите список" at bounding box center [780, 382] width 800 height 42
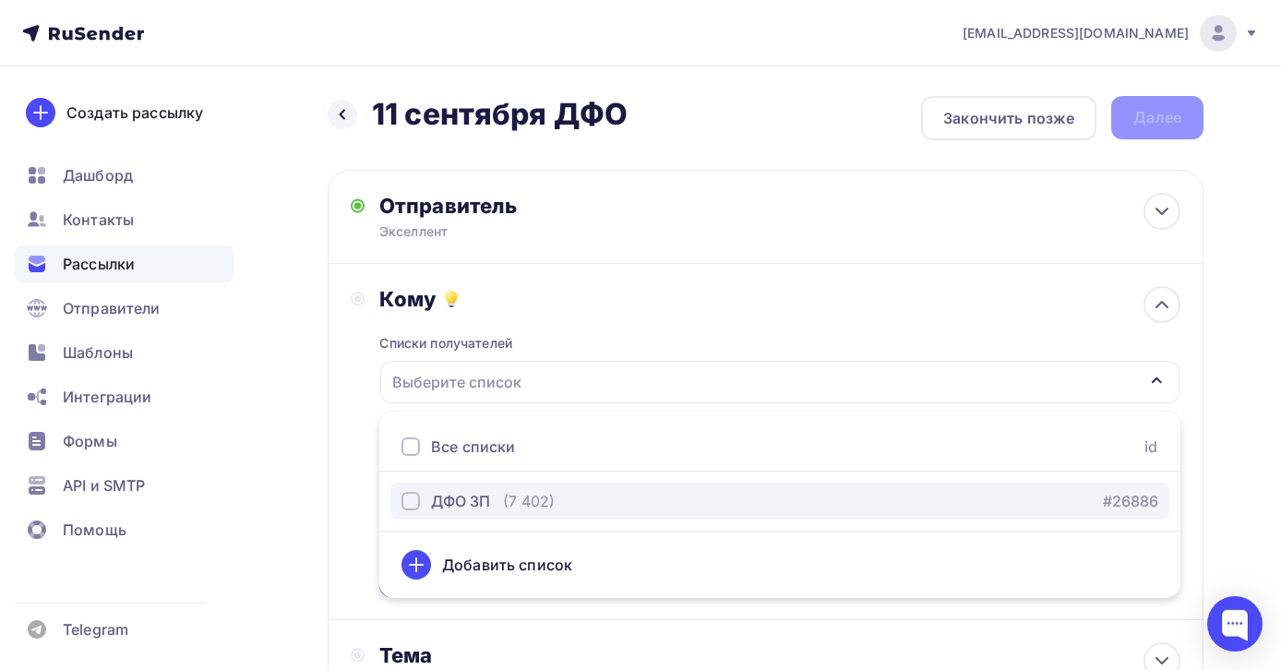
click at [473, 507] on div "ДФО ЗП" at bounding box center [460, 501] width 59 height 22
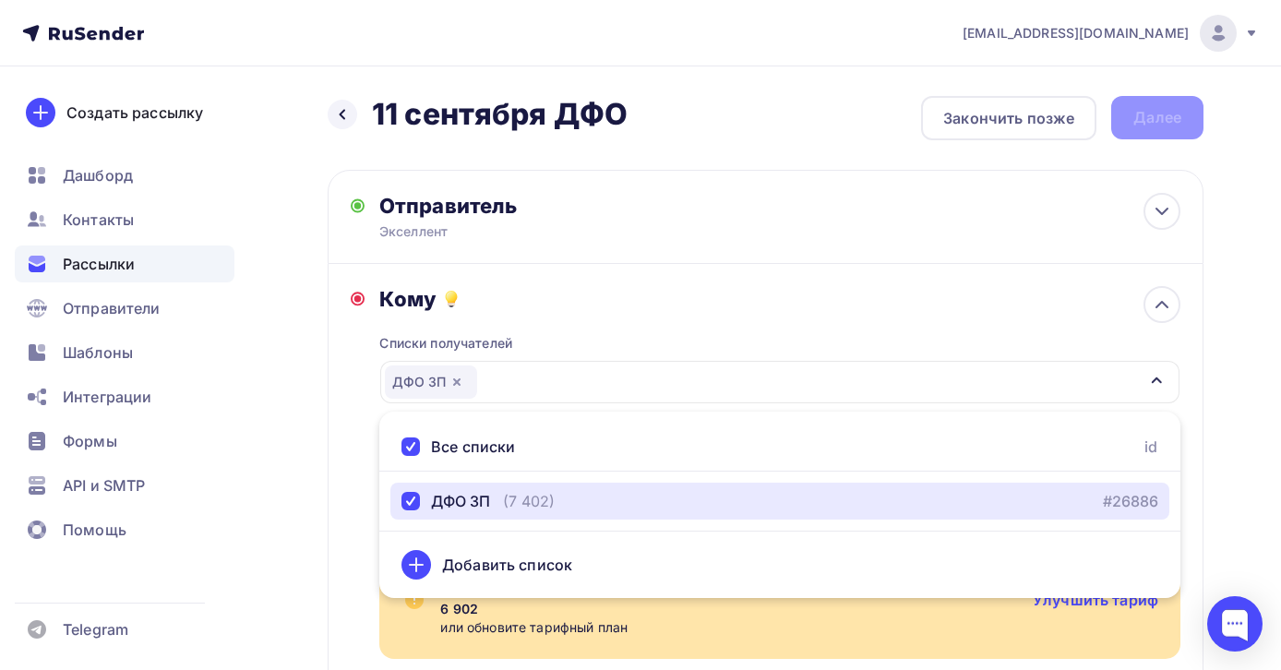
scroll to position [282, 0]
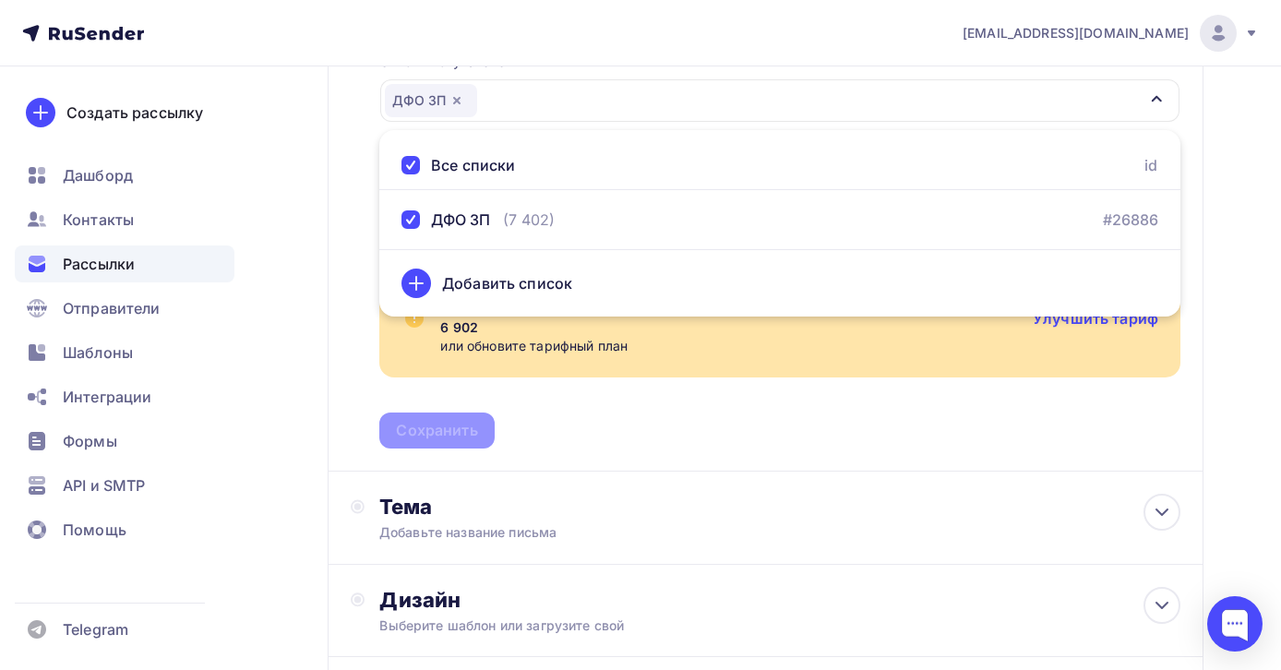
click at [727, 448] on div "Списки получателей ДФО ЗП Все списки id ДФО ЗП (7 402) #26886 Добавить список Д…" at bounding box center [779, 239] width 801 height 418
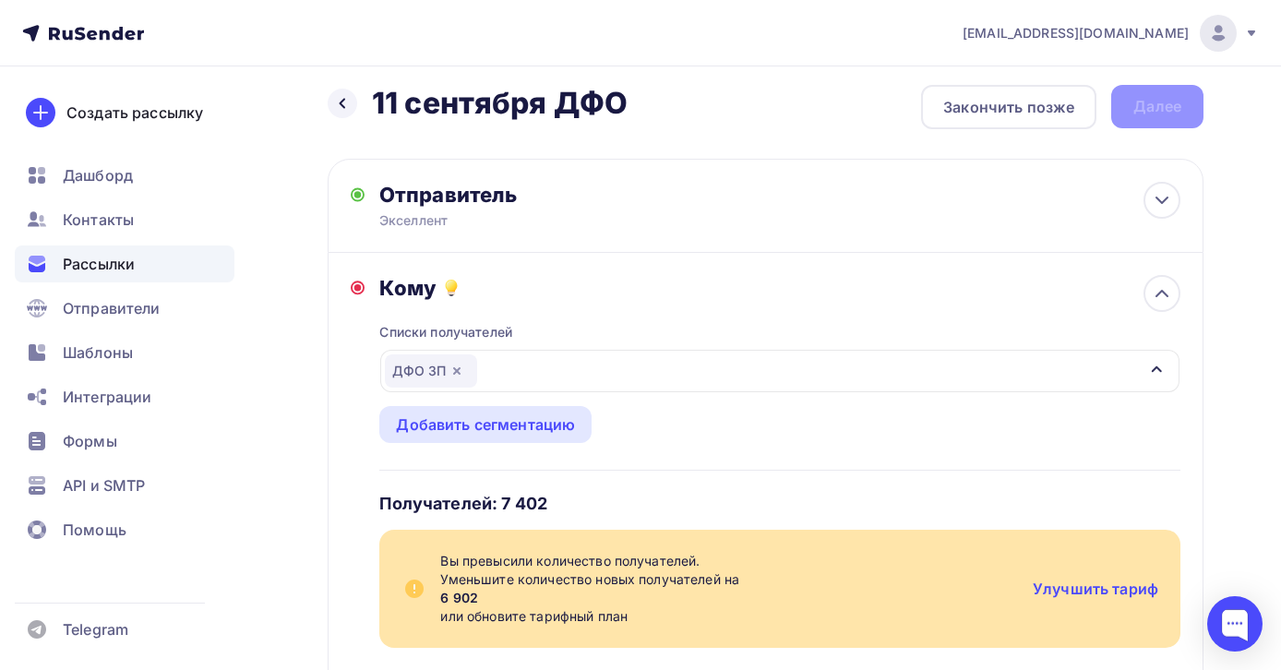
scroll to position [0, 0]
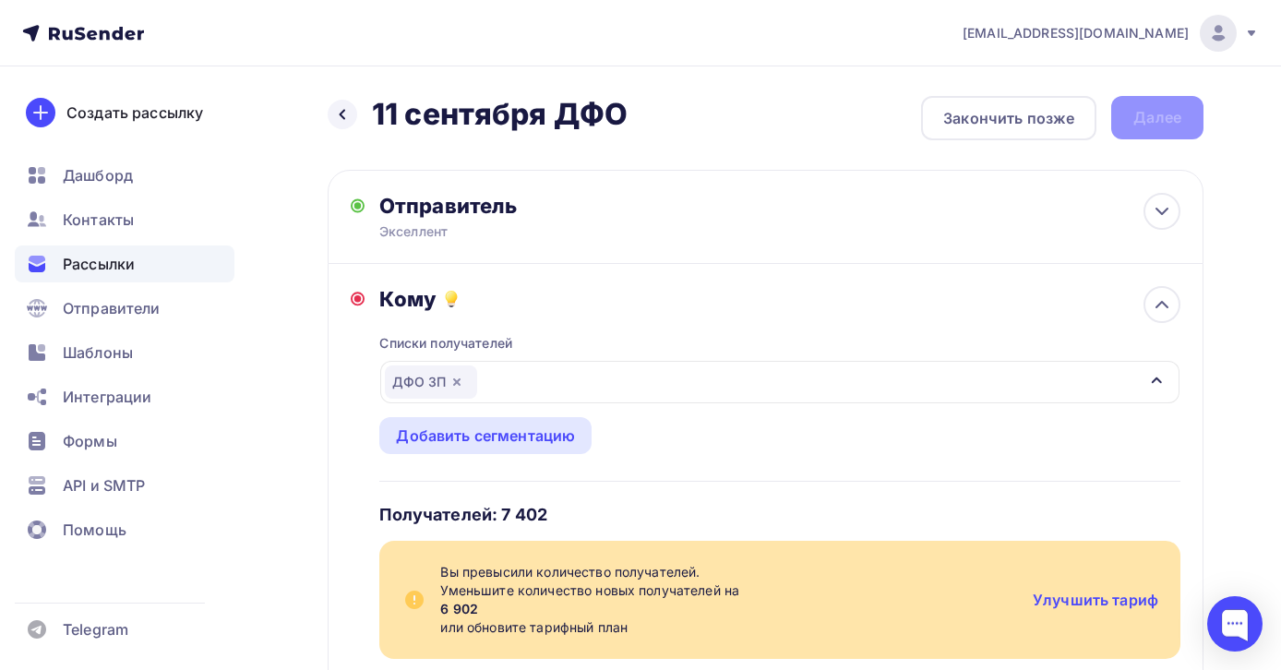
click at [1213, 24] on img at bounding box center [1219, 33] width 22 height 22
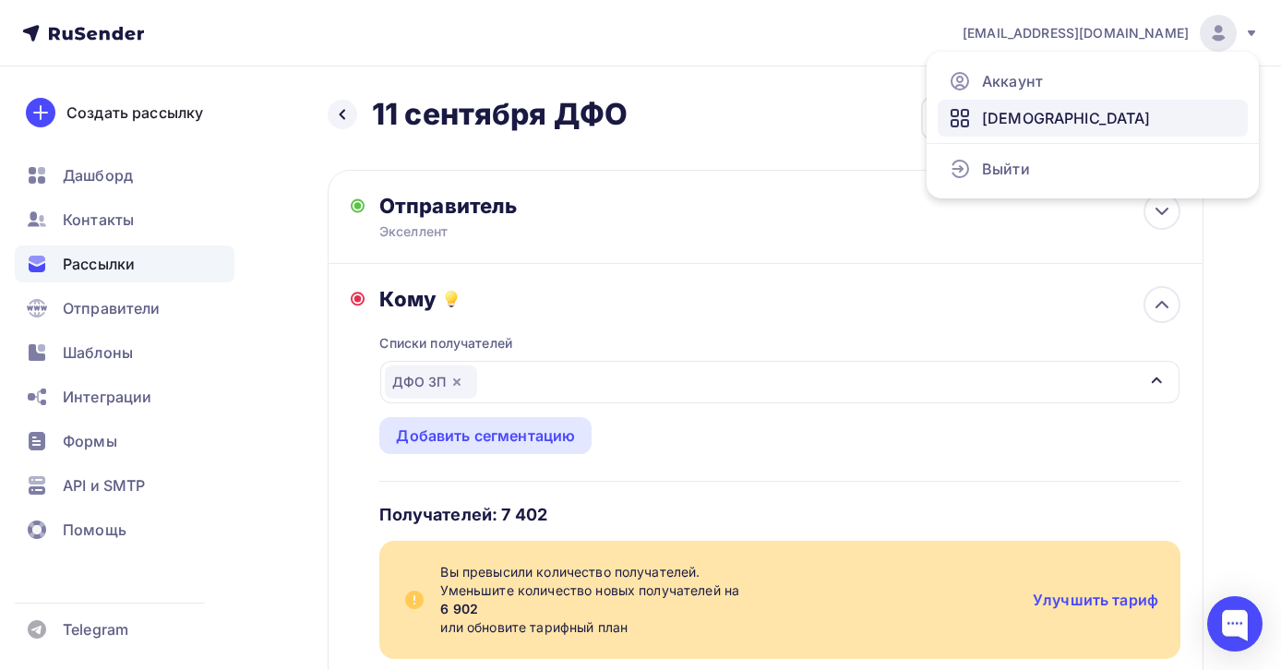
click at [1017, 112] on span "[DEMOGRAPHIC_DATA]" at bounding box center [1066, 118] width 169 height 22
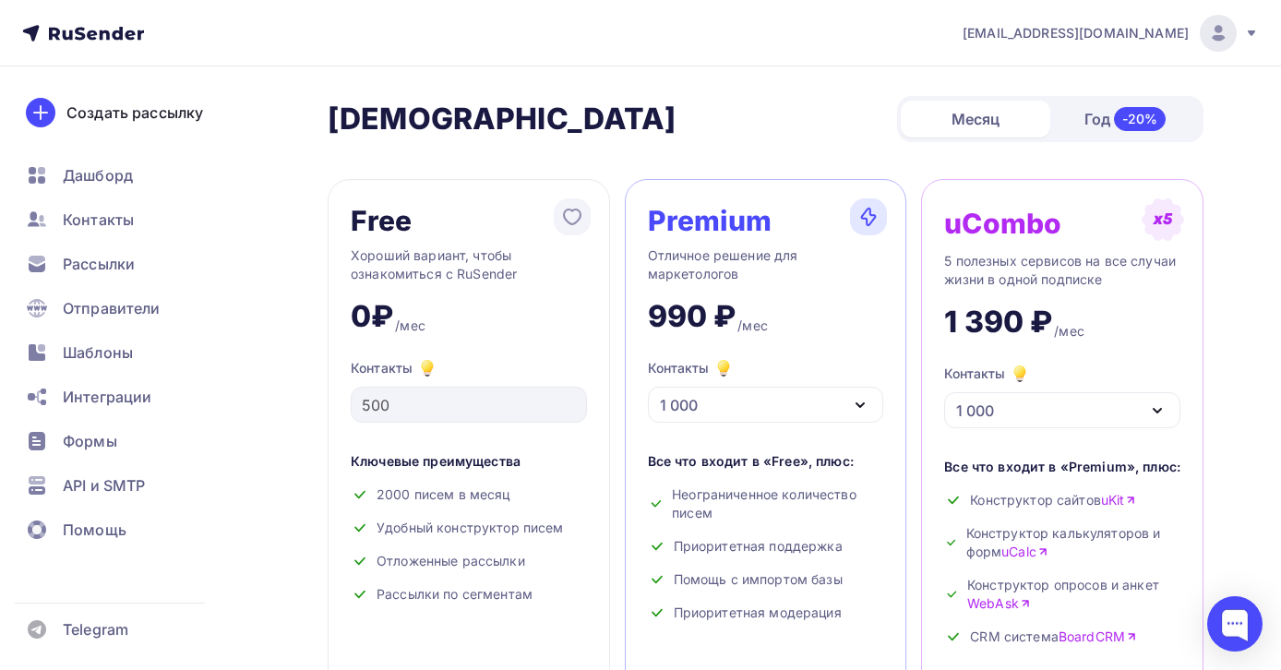
click at [1143, 35] on span "[EMAIL_ADDRESS][DOMAIN_NAME]" at bounding box center [1076, 33] width 226 height 18
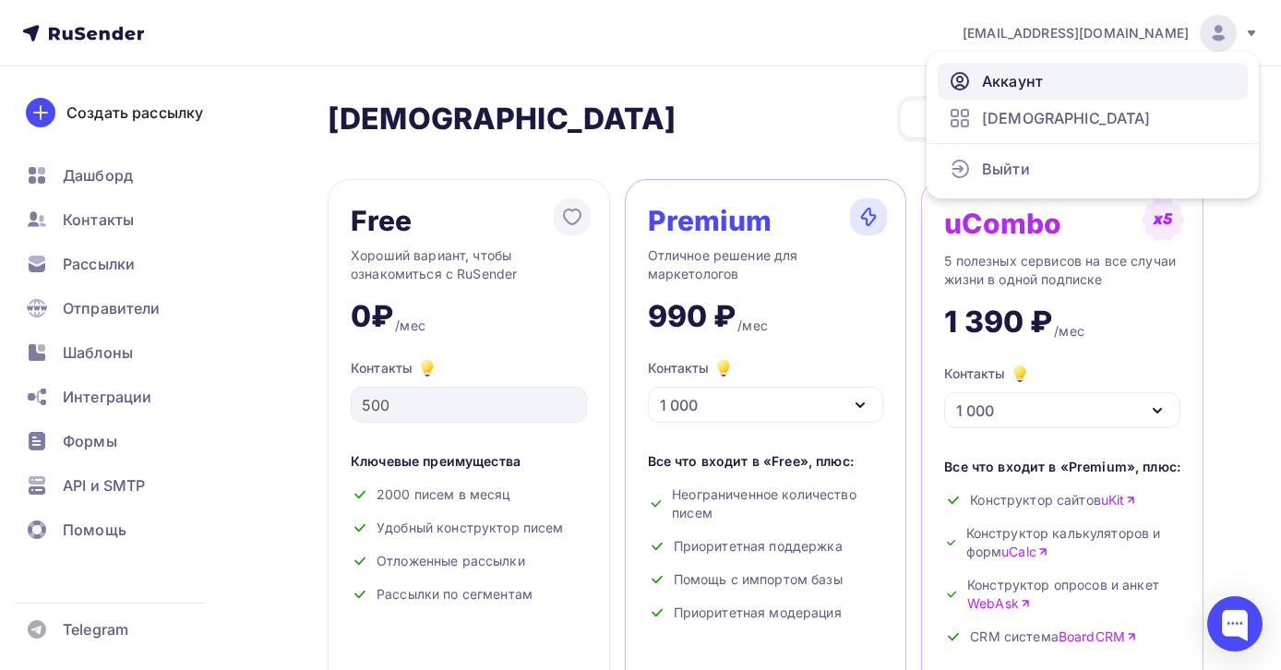
click at [1020, 79] on span "Аккаунт" at bounding box center [1012, 81] width 61 height 22
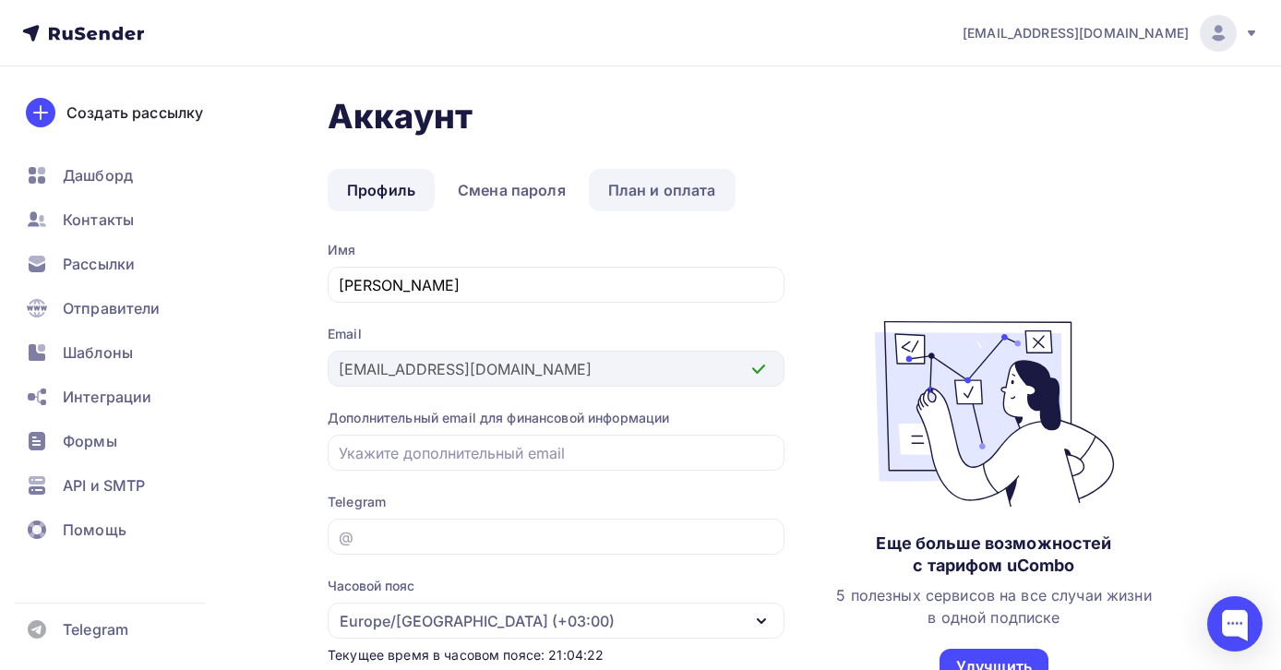
click at [643, 194] on link "План и оплата" at bounding box center [662, 190] width 147 height 42
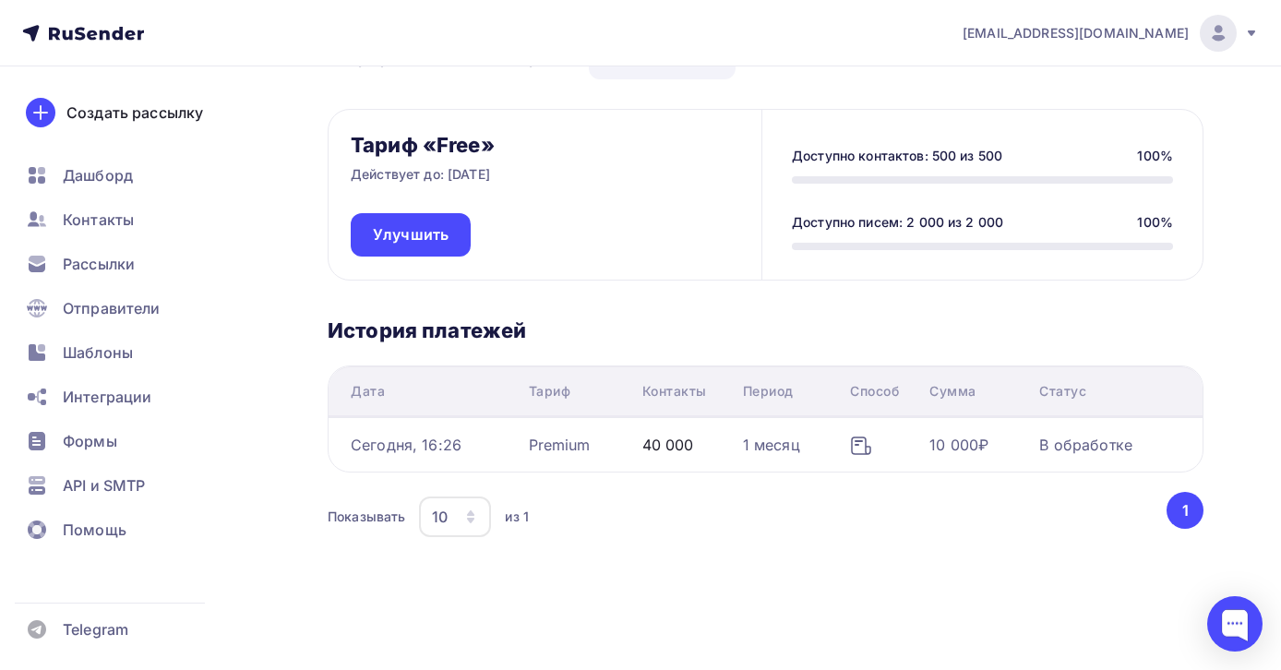
scroll to position [141, 0]
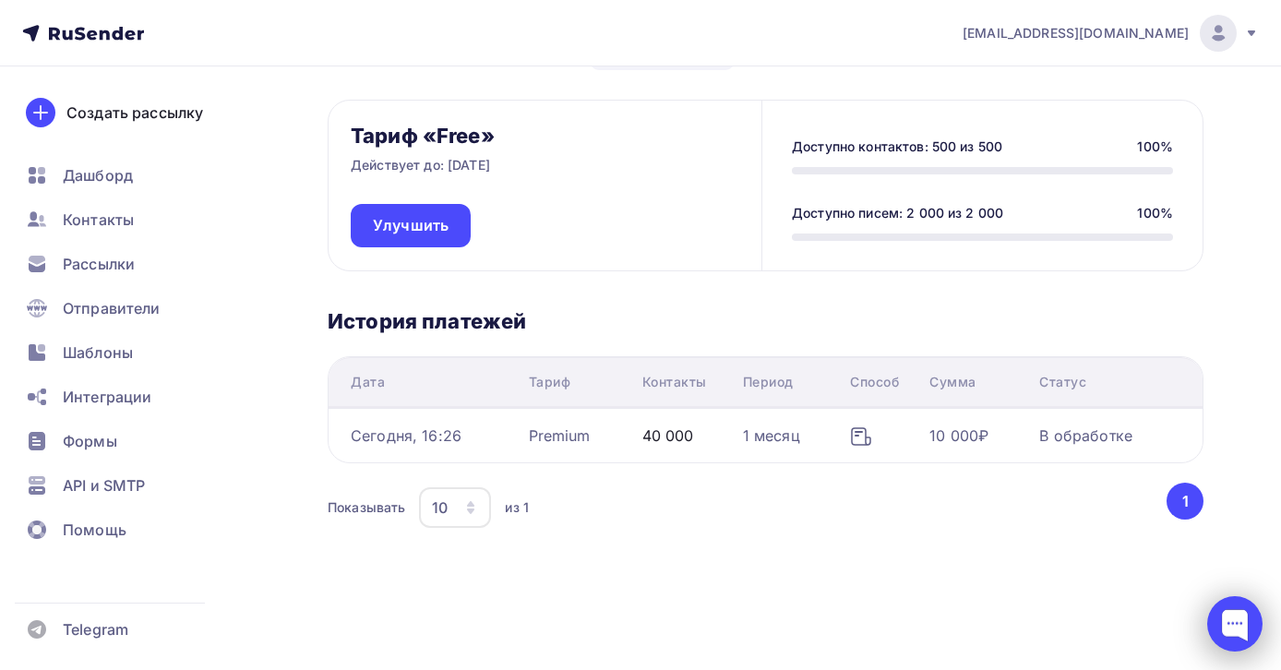
click at [1232, 617] on div at bounding box center [1235, 623] width 55 height 55
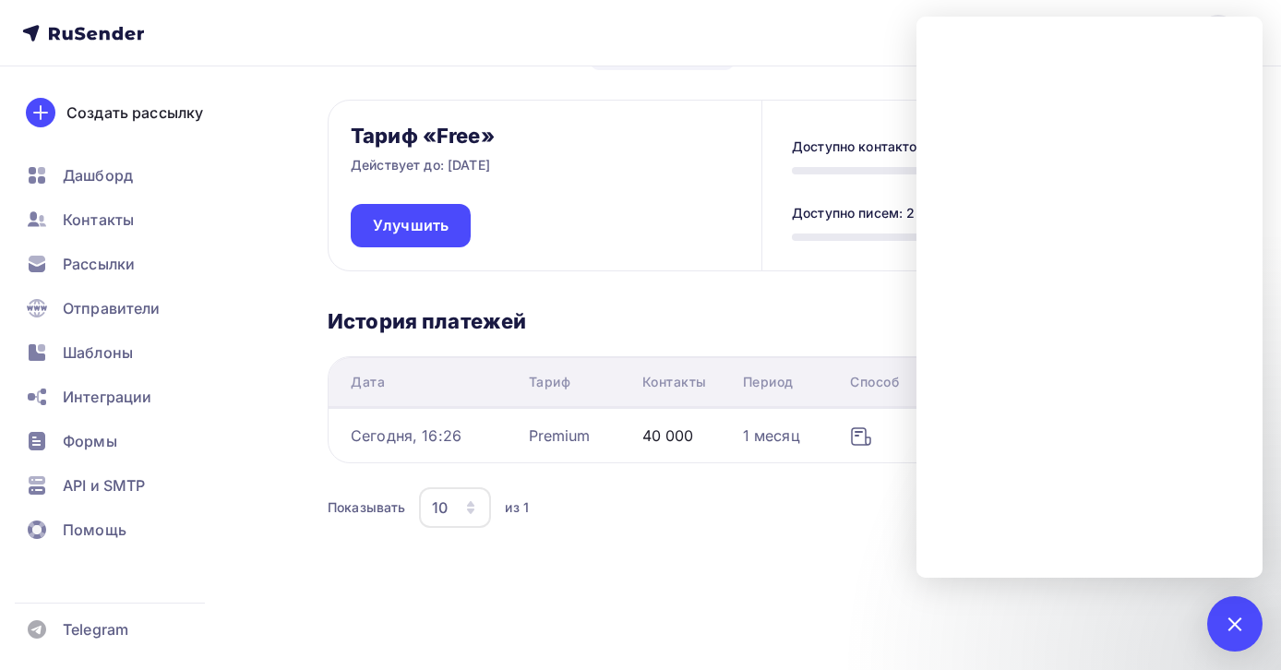
click at [760, 303] on div "Тариф «Free» Действует до: 10.10.2025 Улучшить Доступно контактов: 500 из 500 1…" at bounding box center [766, 323] width 876 height 446
click at [860, 492] on div "Показывать 10 10 20 50 100 из 1" at bounding box center [746, 508] width 836 height 42
click at [661, 40] on nav "info@excellent-seminary.com Аккаунт Тарифы Выйти Создать рассылку Дашборд Конта…" at bounding box center [640, 33] width 1281 height 66
click at [663, 17] on nav "info@excellent-seminary.com Аккаунт Тарифы Выйти Создать рассылку Дашборд Конта…" at bounding box center [640, 33] width 1281 height 66
click at [1230, 620] on div at bounding box center [1234, 623] width 25 height 25
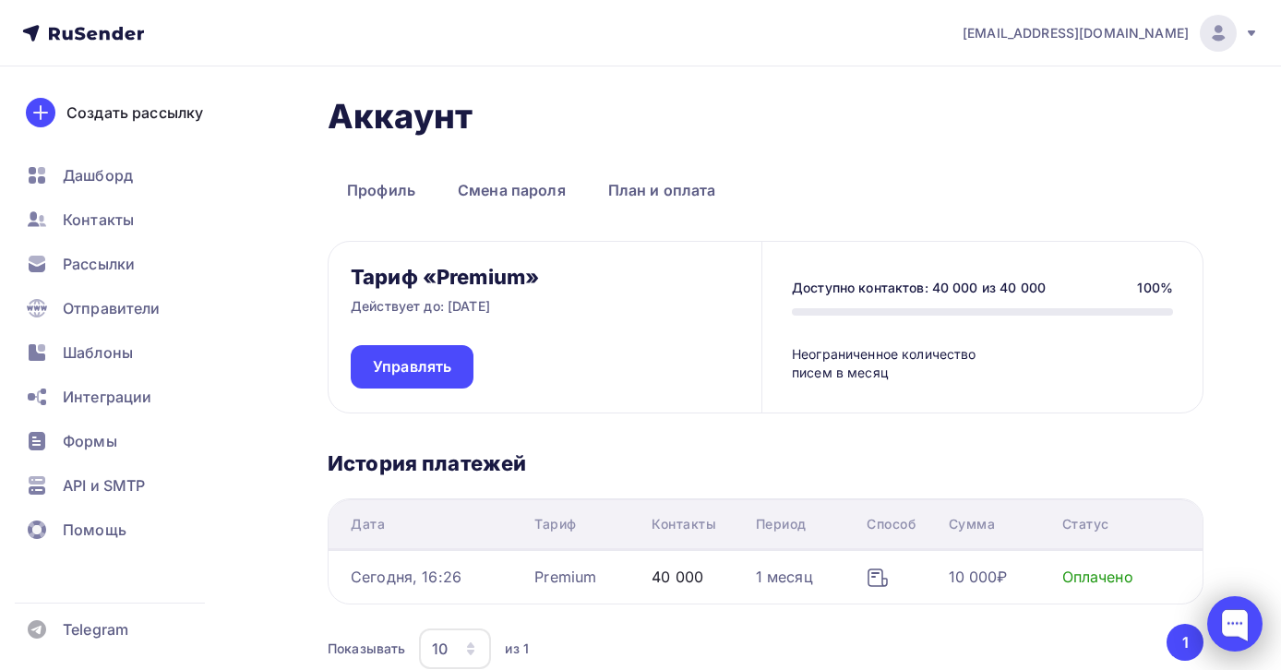
click at [1233, 629] on div at bounding box center [1235, 623] width 55 height 55
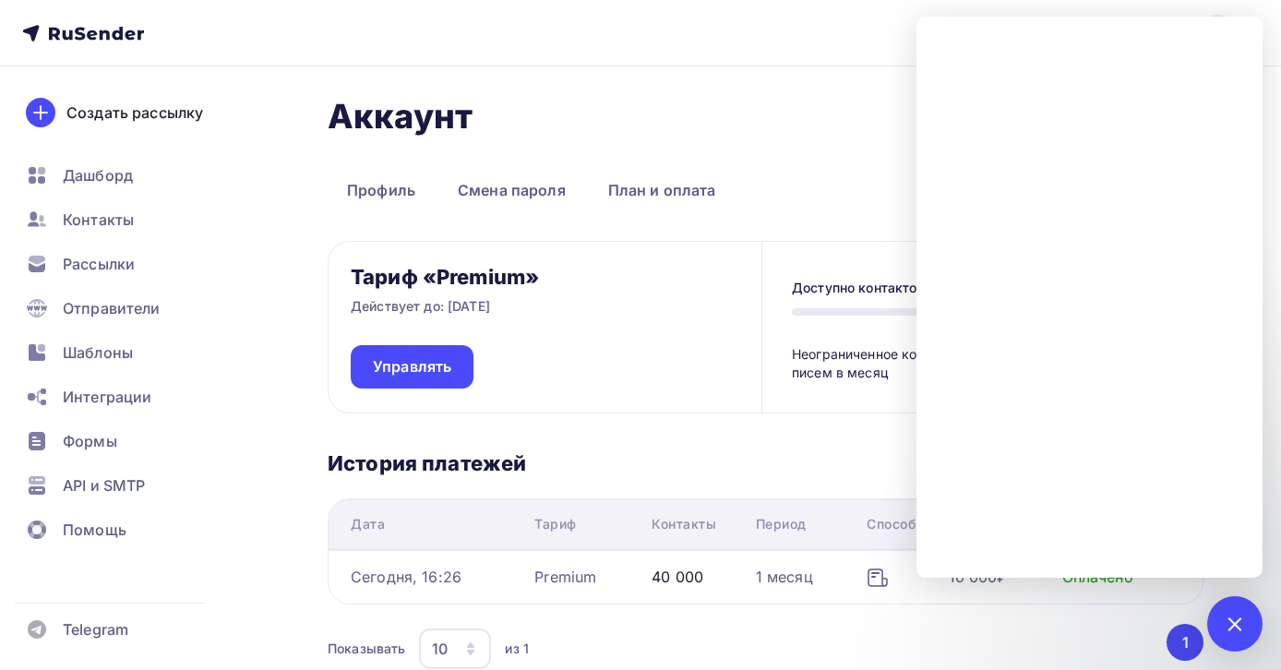
click at [807, 118] on h1 "Аккаунт" at bounding box center [766, 116] width 876 height 41
click at [1233, 613] on div at bounding box center [1234, 623] width 25 height 25
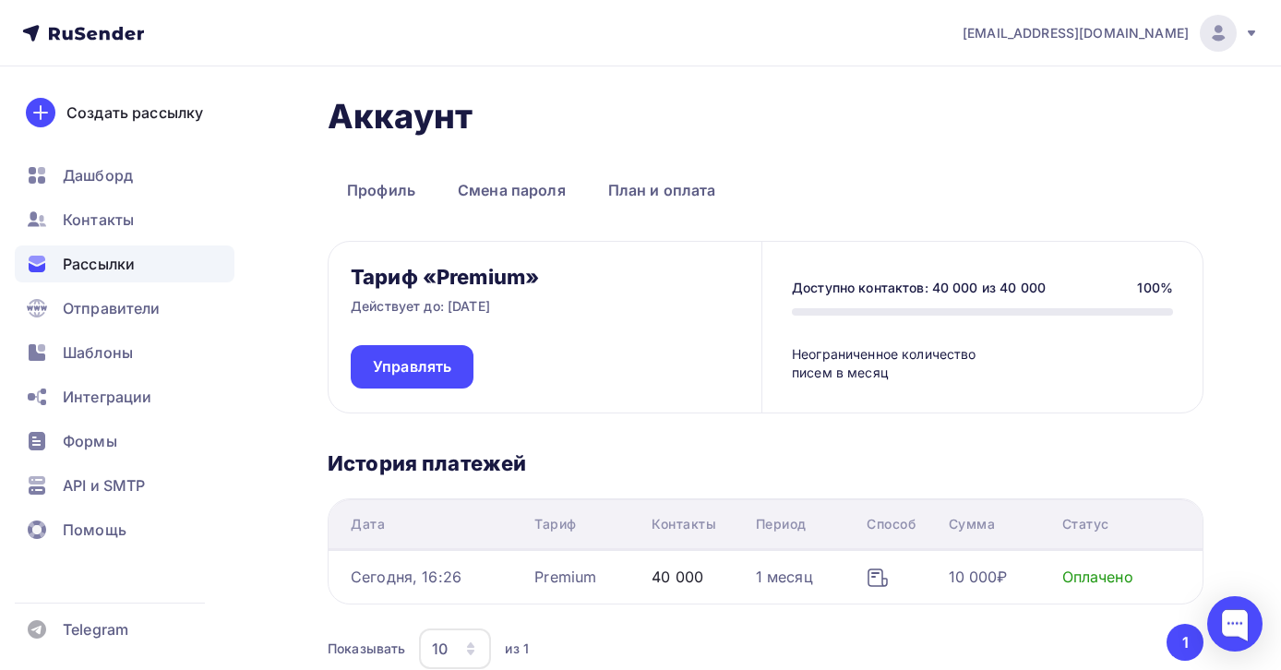
click at [121, 263] on span "Рассылки" at bounding box center [99, 264] width 72 height 22
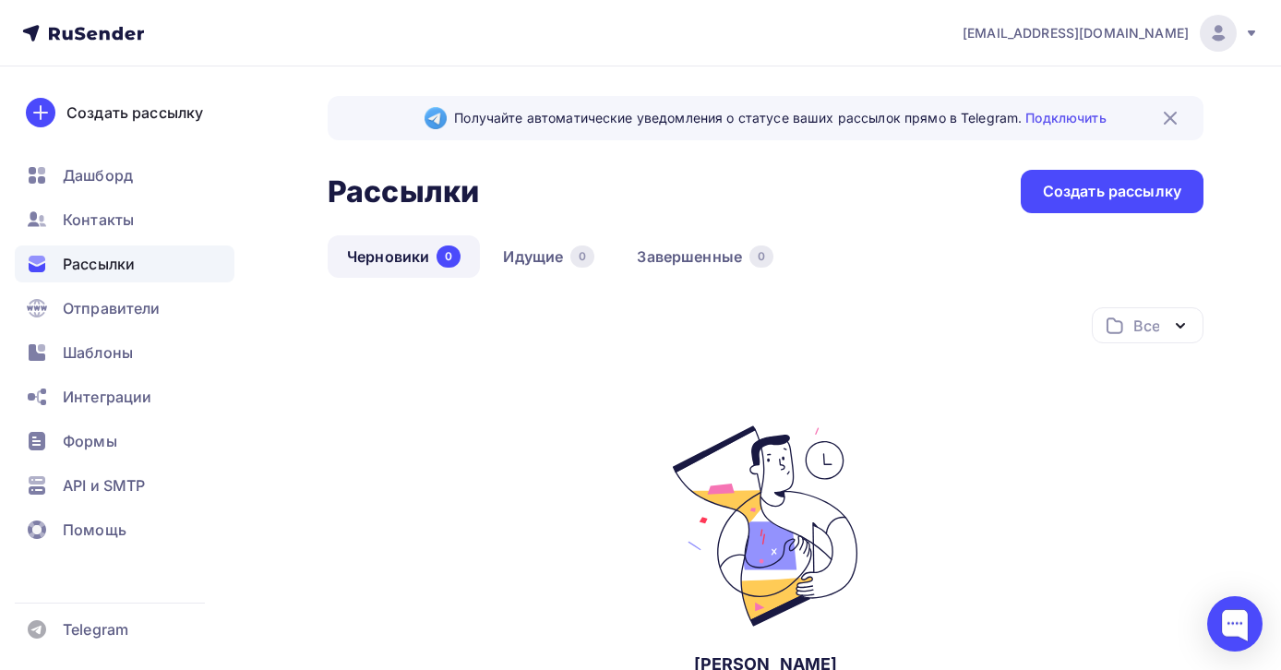
scroll to position [234, 0]
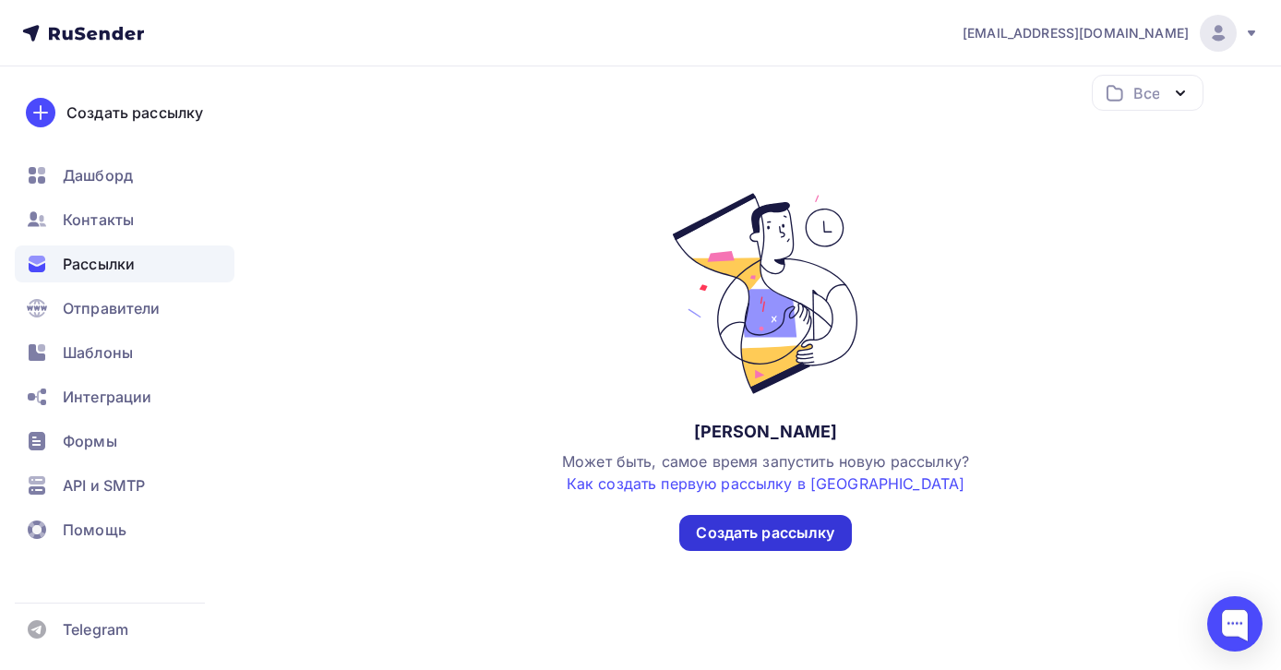
click at [798, 531] on div "Создать рассылку" at bounding box center [765, 533] width 138 height 21
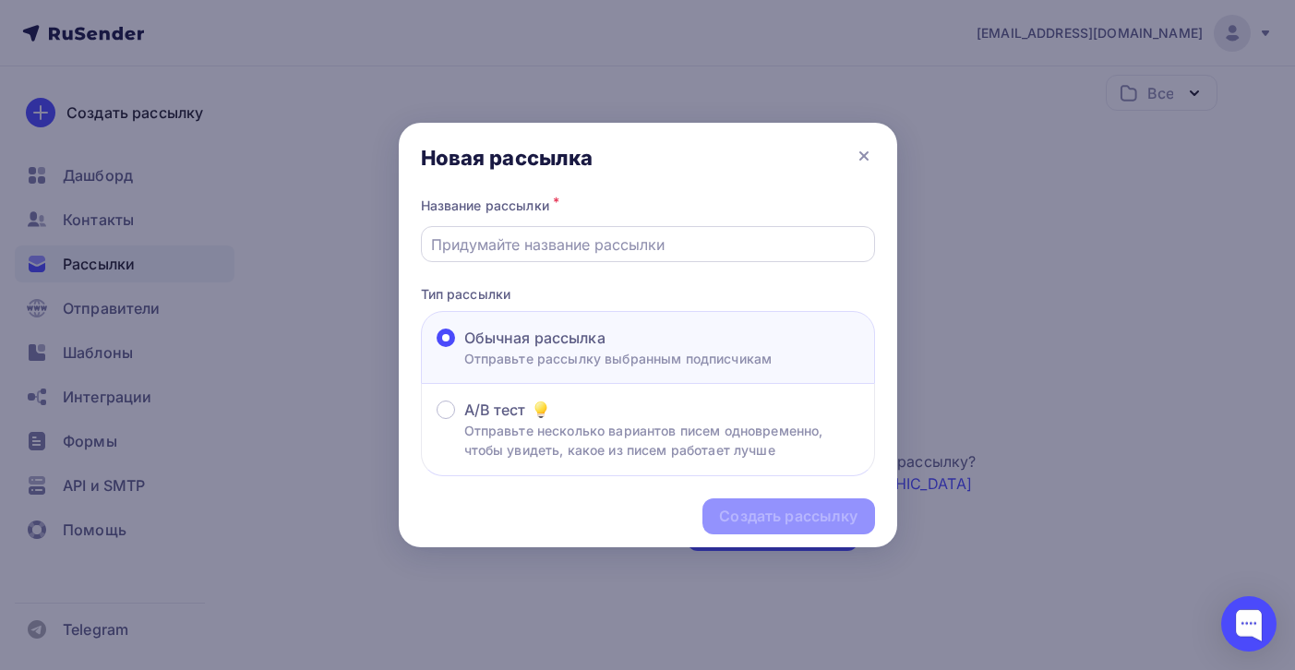
click at [544, 243] on input "text" at bounding box center [647, 245] width 433 height 22
type input "11 сентября ДФО"
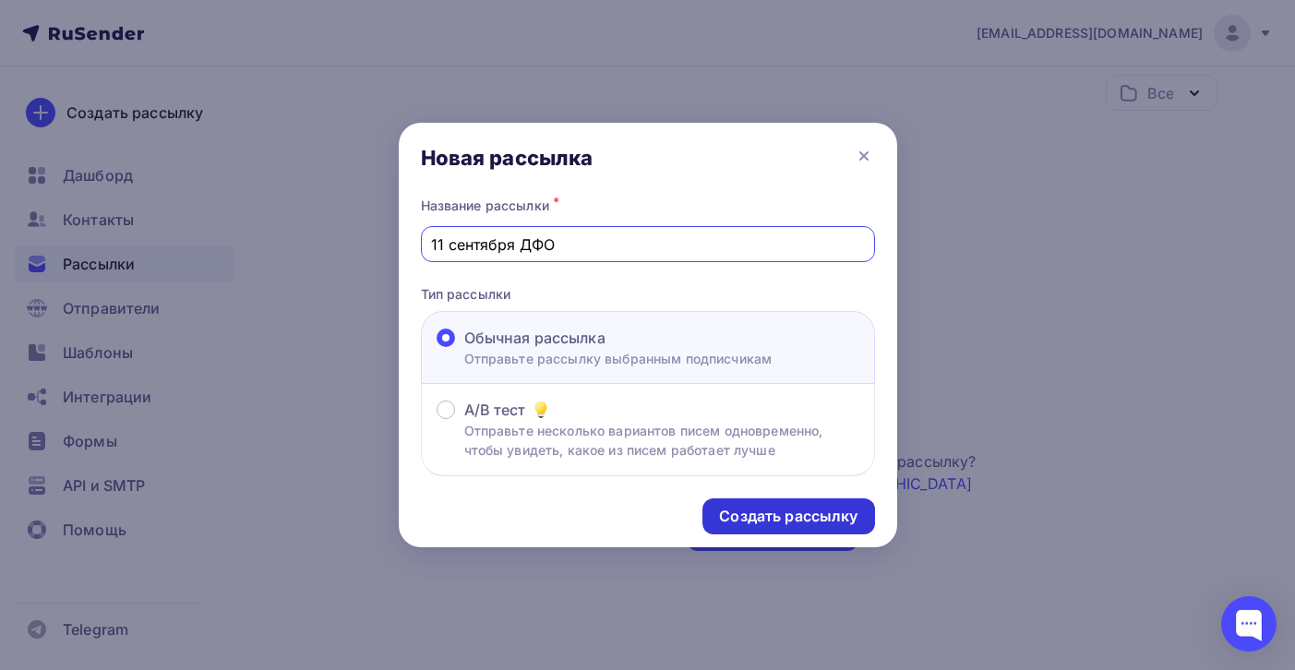
click at [823, 513] on div "Создать рассылку" at bounding box center [788, 516] width 138 height 21
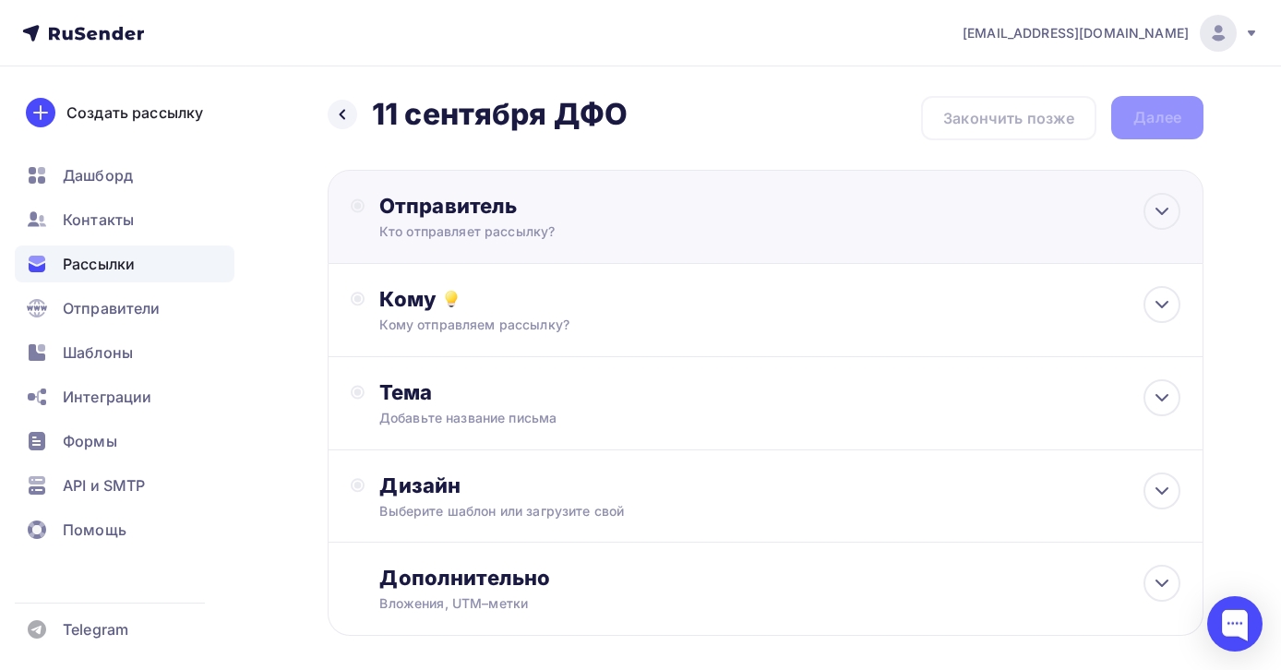
click at [533, 225] on div "Кто отправляет рассылку?" at bounding box center [559, 231] width 360 height 18
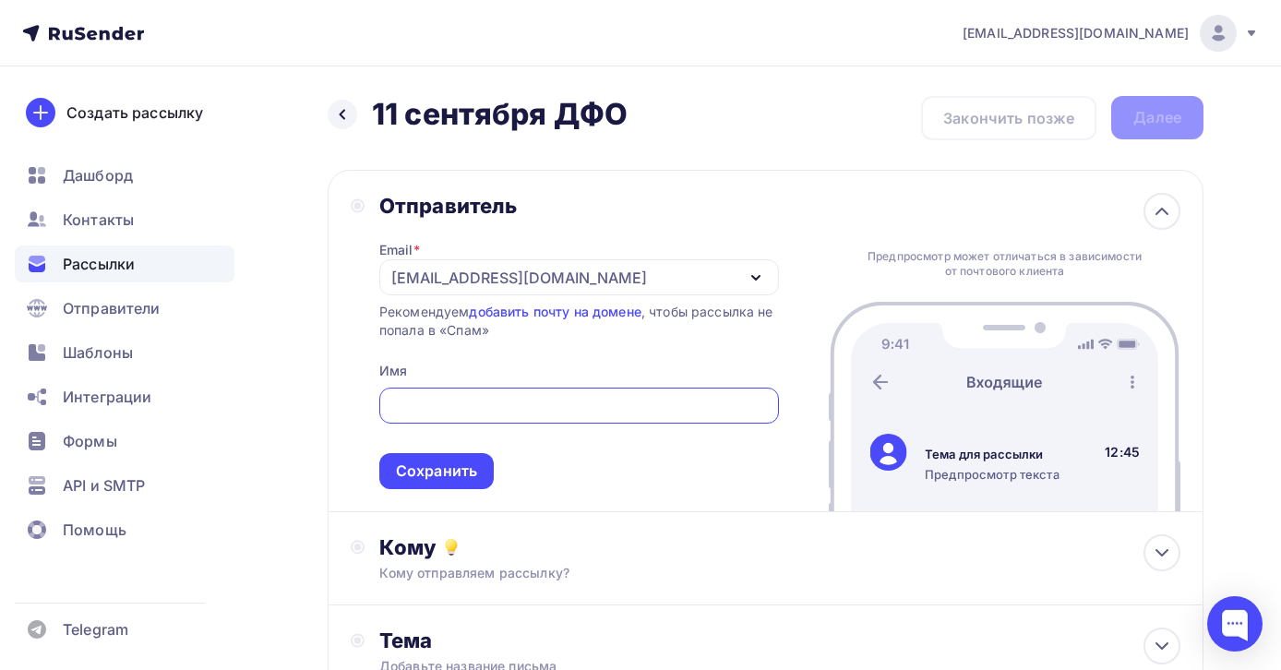
click at [526, 276] on div "[EMAIL_ADDRESS][DOMAIN_NAME]" at bounding box center [519, 278] width 256 height 22
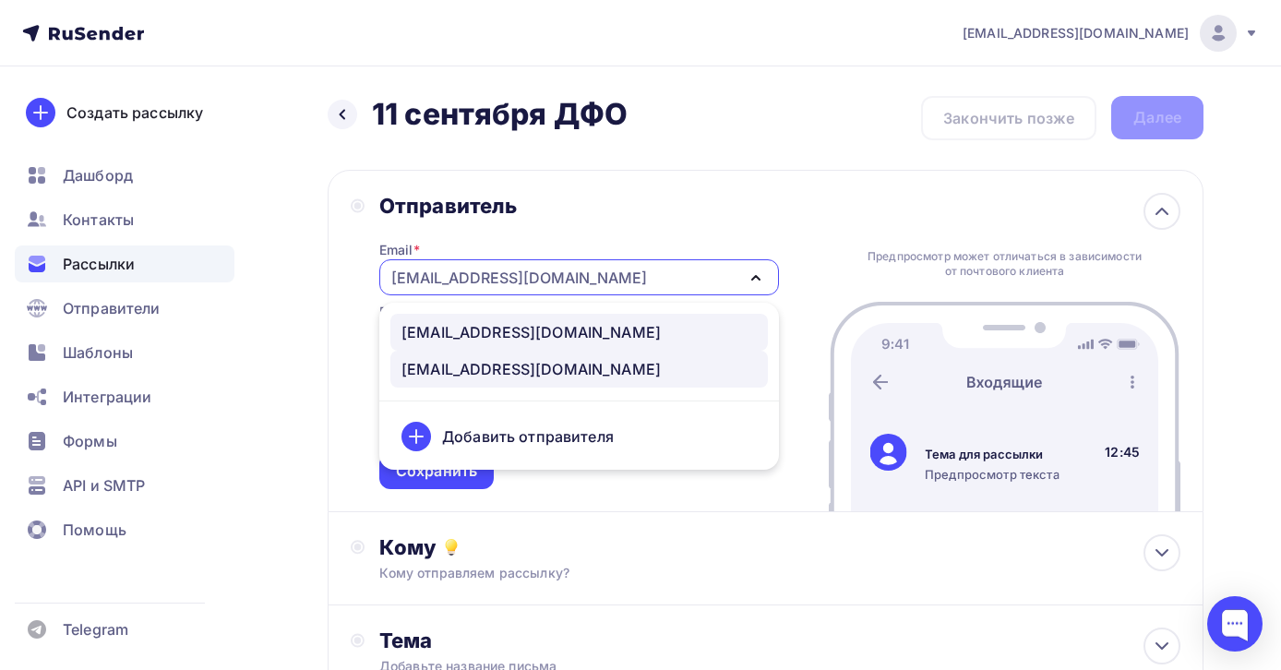
click at [519, 323] on div "sales@excellent-seminary.com" at bounding box center [531, 332] width 259 height 22
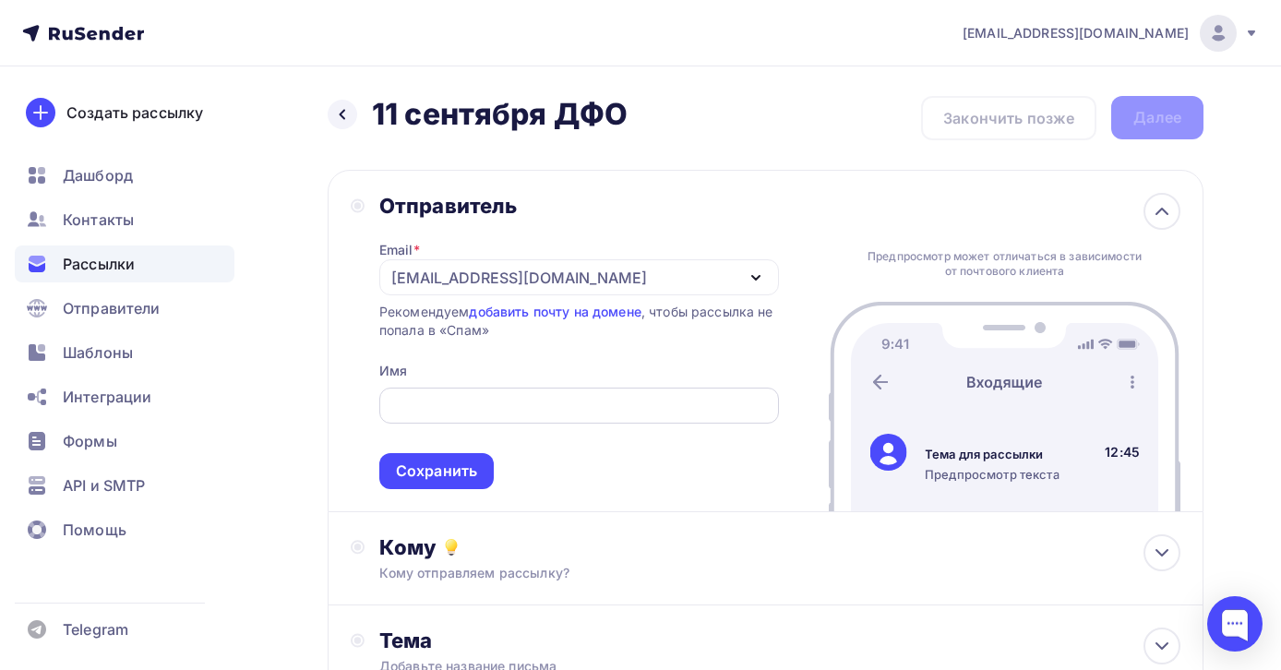
click at [504, 393] on div at bounding box center [579, 406] width 400 height 36
click at [460, 401] on input "text" at bounding box center [579, 406] width 379 height 22
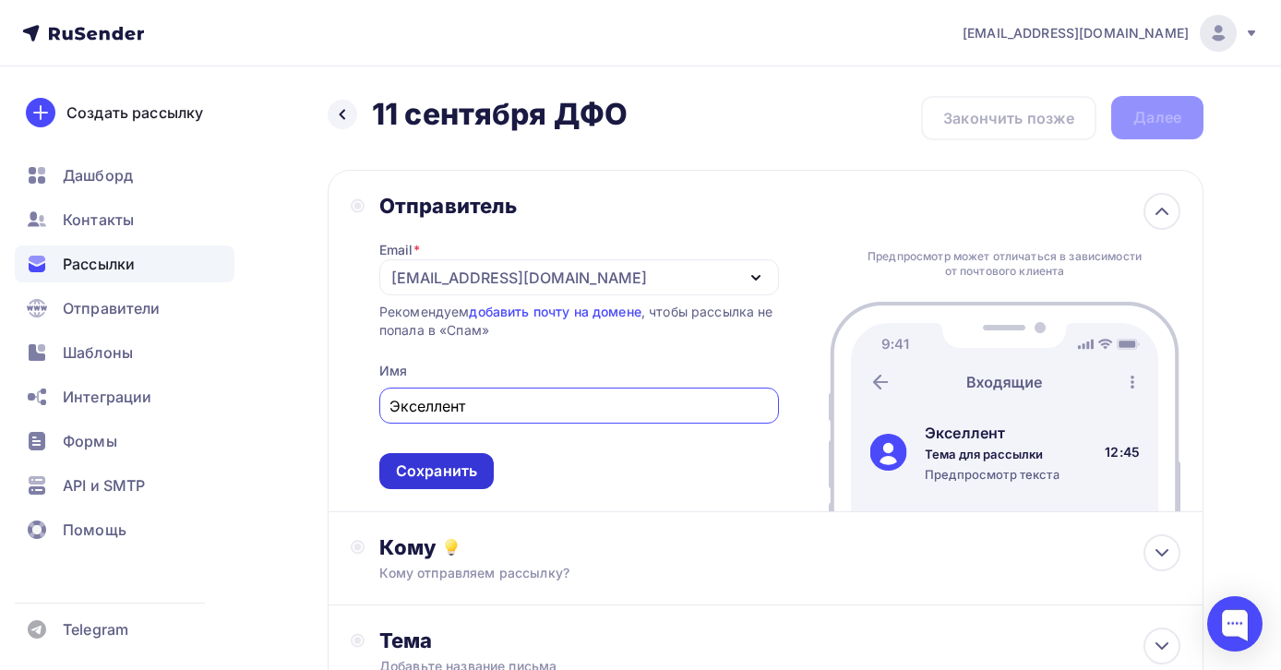
type input "Экселлент"
click at [466, 475] on div "Сохранить" at bounding box center [436, 471] width 81 height 21
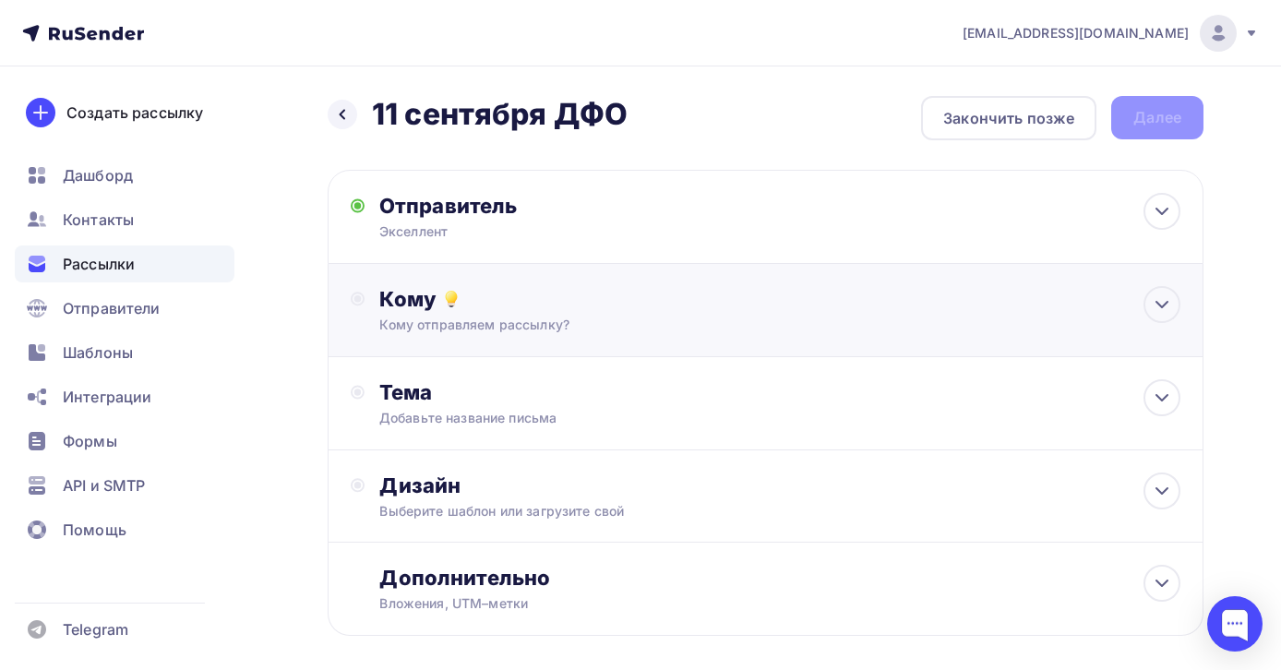
click at [550, 324] on div "Кому отправляем рассылку?" at bounding box center [739, 325] width 721 height 18
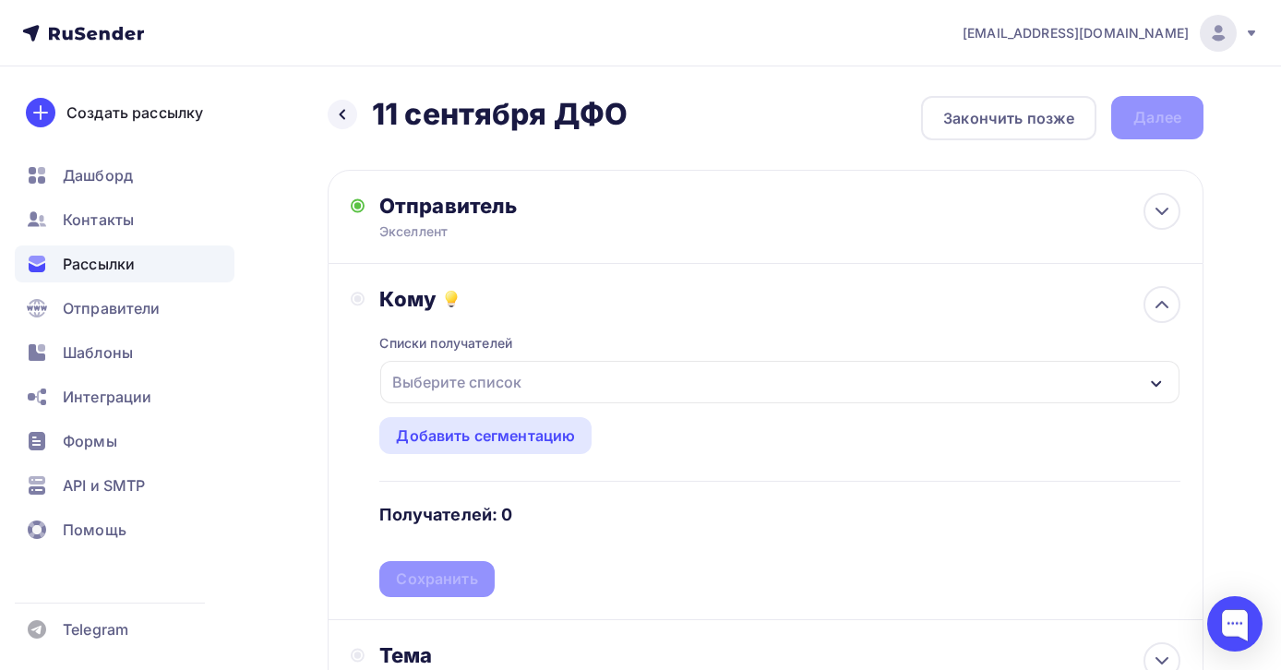
click at [526, 387] on div "Выберите список" at bounding box center [457, 382] width 144 height 33
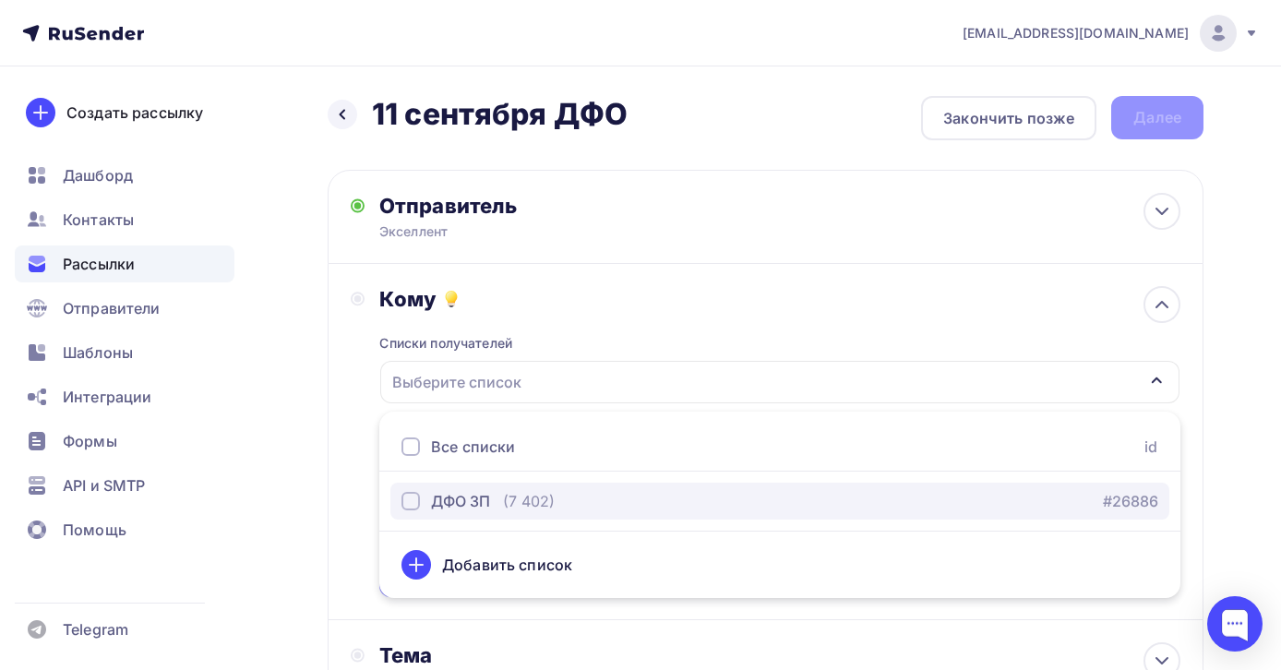
click at [488, 495] on div "ДФО ЗП" at bounding box center [460, 501] width 59 height 22
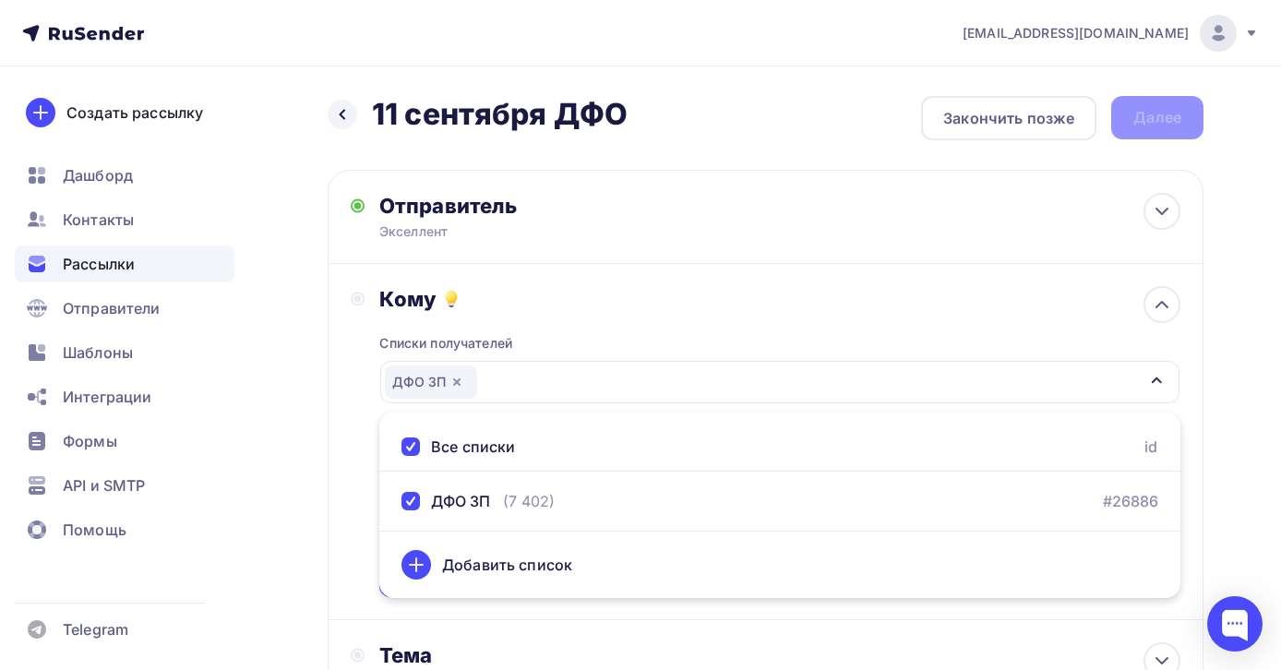
click at [343, 416] on div "Кому Списки получателей ДФО ЗП Все списки id ДФО ЗП (7 402) #26886 Добавить спи…" at bounding box center [766, 442] width 876 height 356
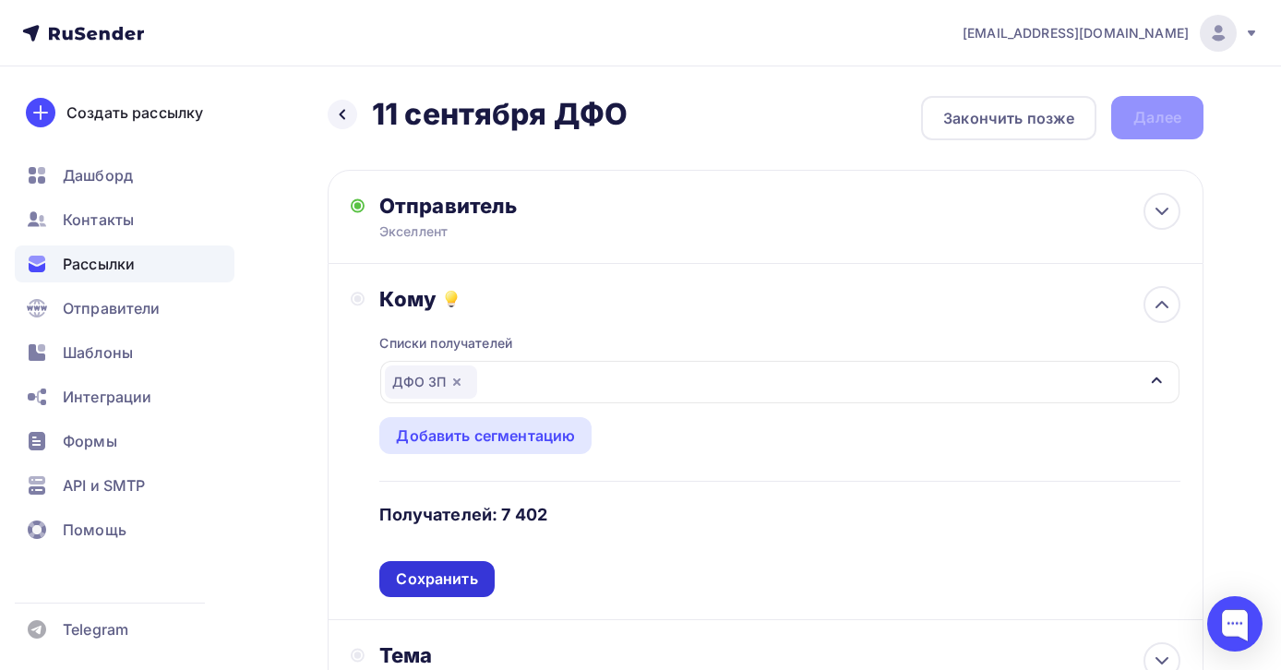
click at [443, 587] on div "Сохранить" at bounding box center [436, 579] width 81 height 21
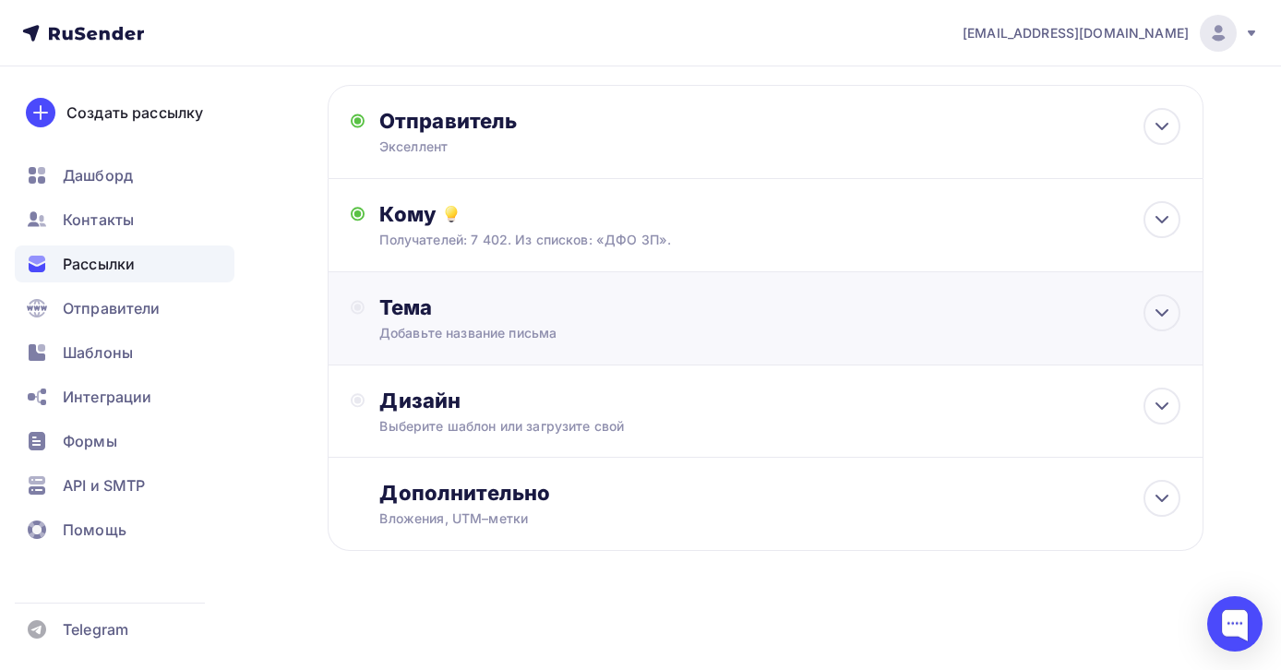
click at [523, 316] on div "Тема" at bounding box center [561, 308] width 365 height 26
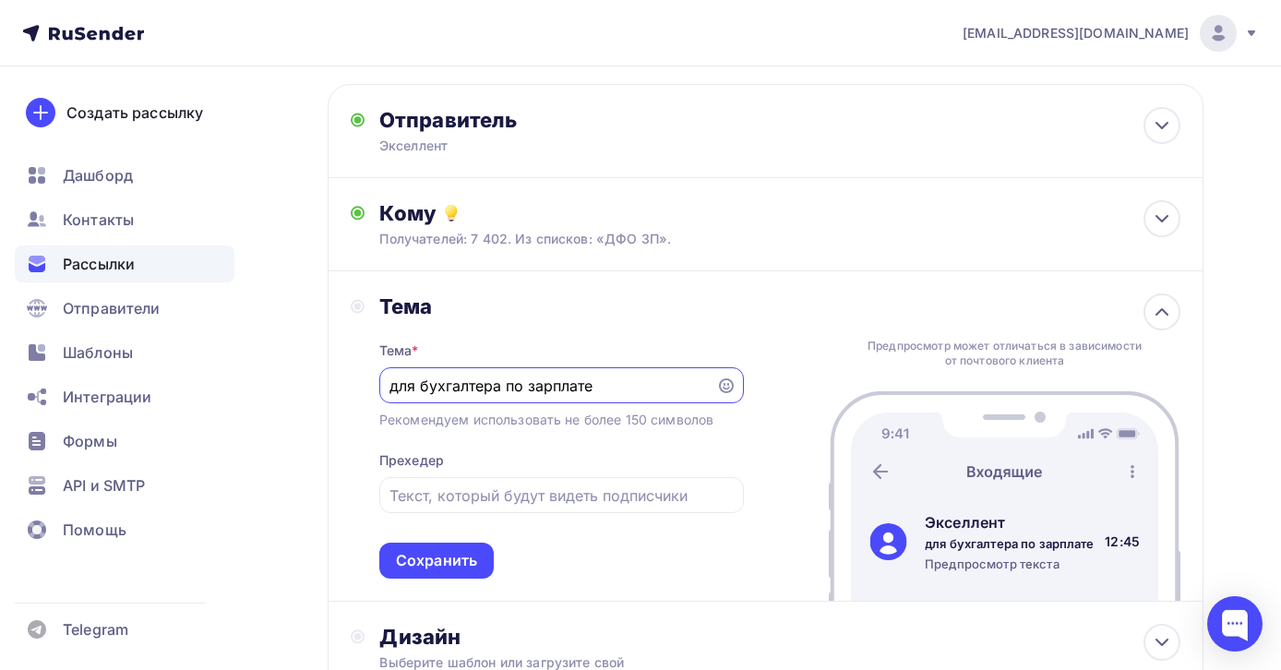
type input "для бухгалтера по зарплате"
click at [572, 334] on div "Тема * для бухгалтера по зарплате Рекомендуем использовать не более 150 символо…" at bounding box center [561, 448] width 365 height 259
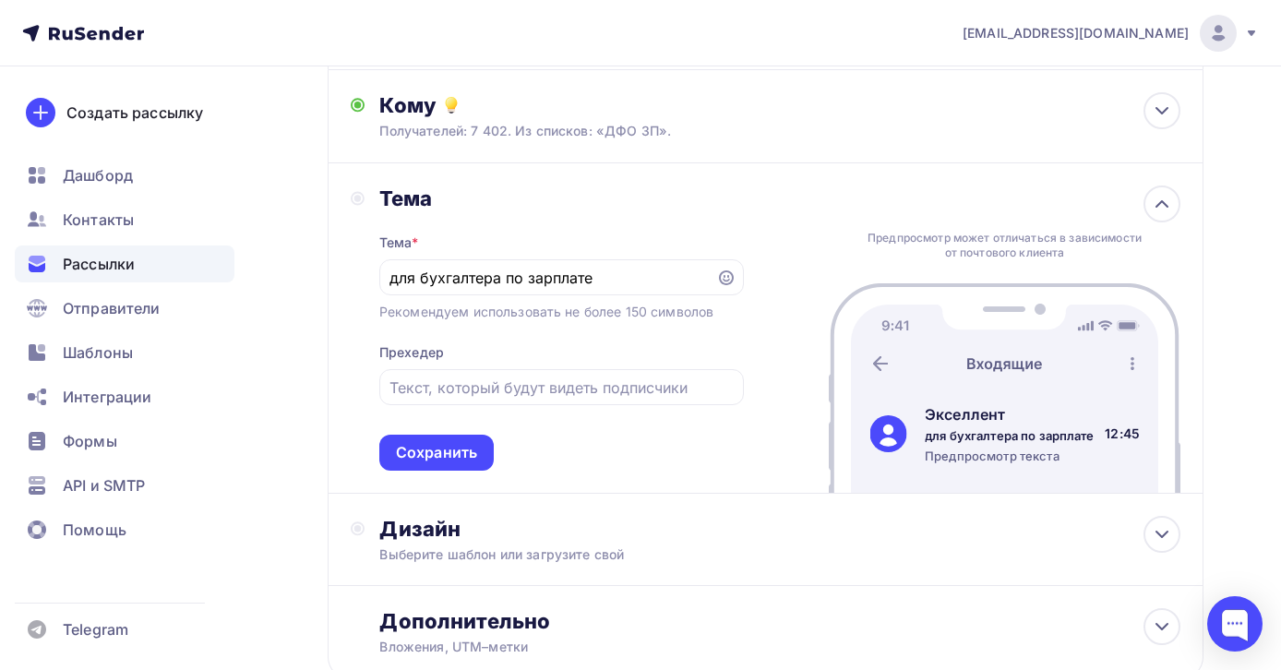
scroll to position [201, 0]
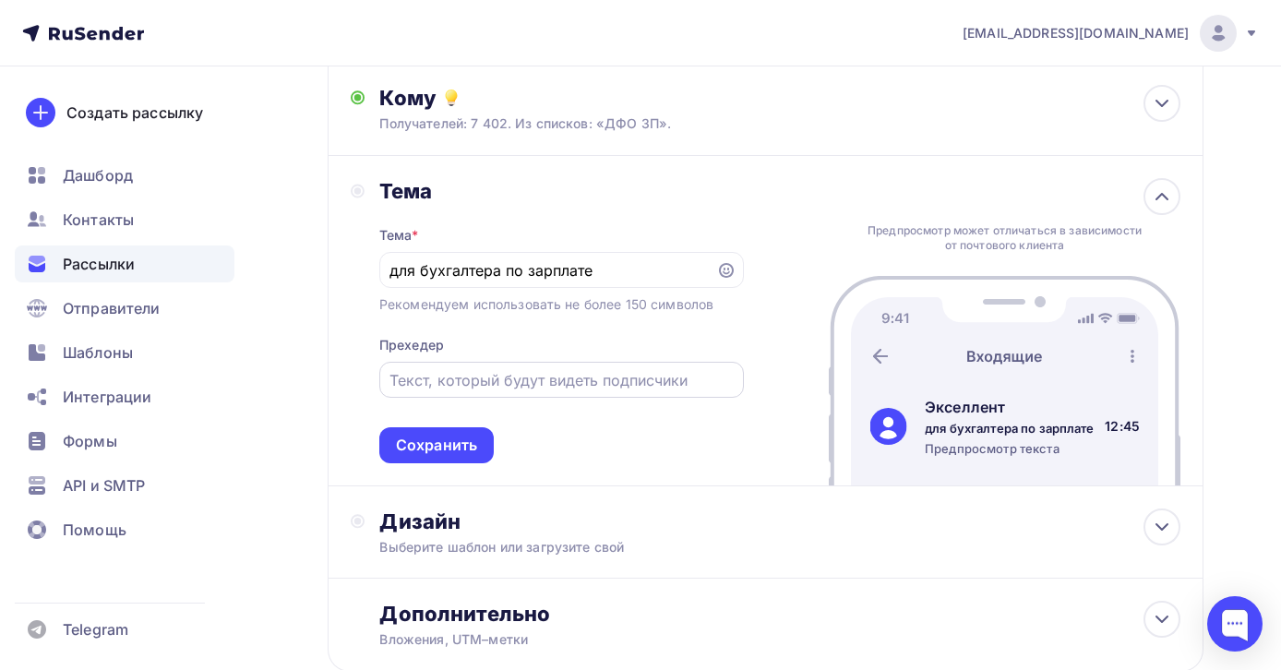
click at [507, 384] on input "text" at bounding box center [561, 380] width 343 height 22
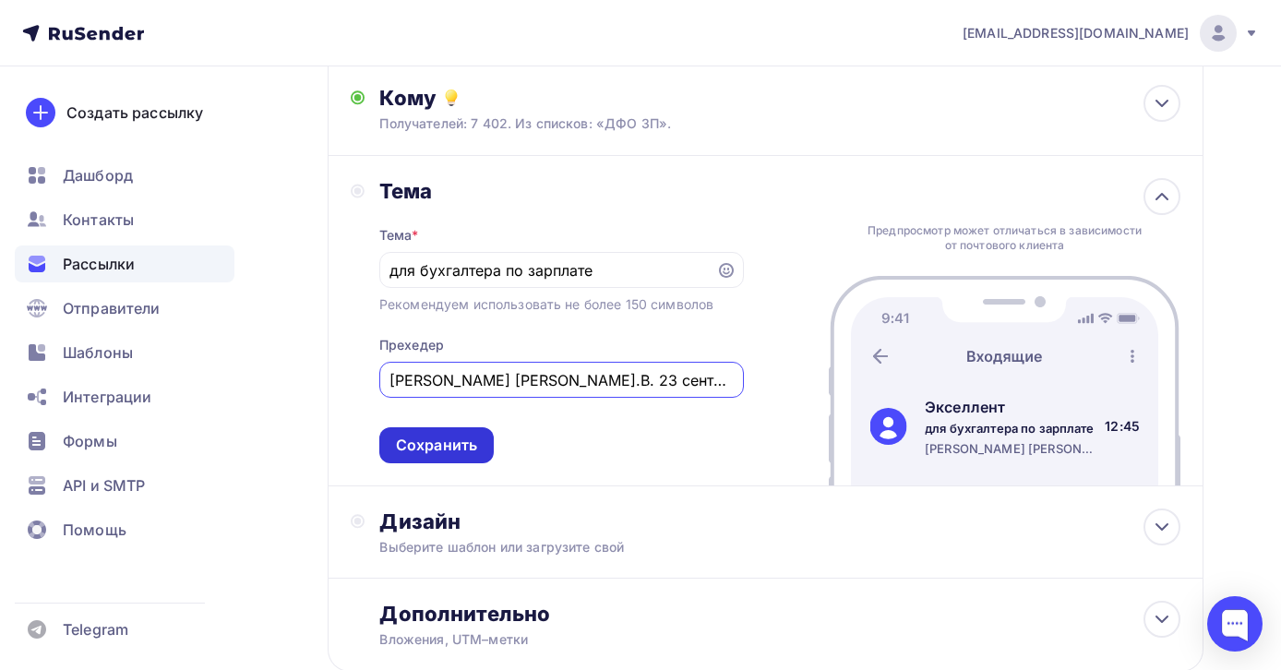
type input "Вебинар Морозовой И.В. 23 сентября"
click at [435, 456] on div "Сохранить" at bounding box center [436, 445] width 81 height 21
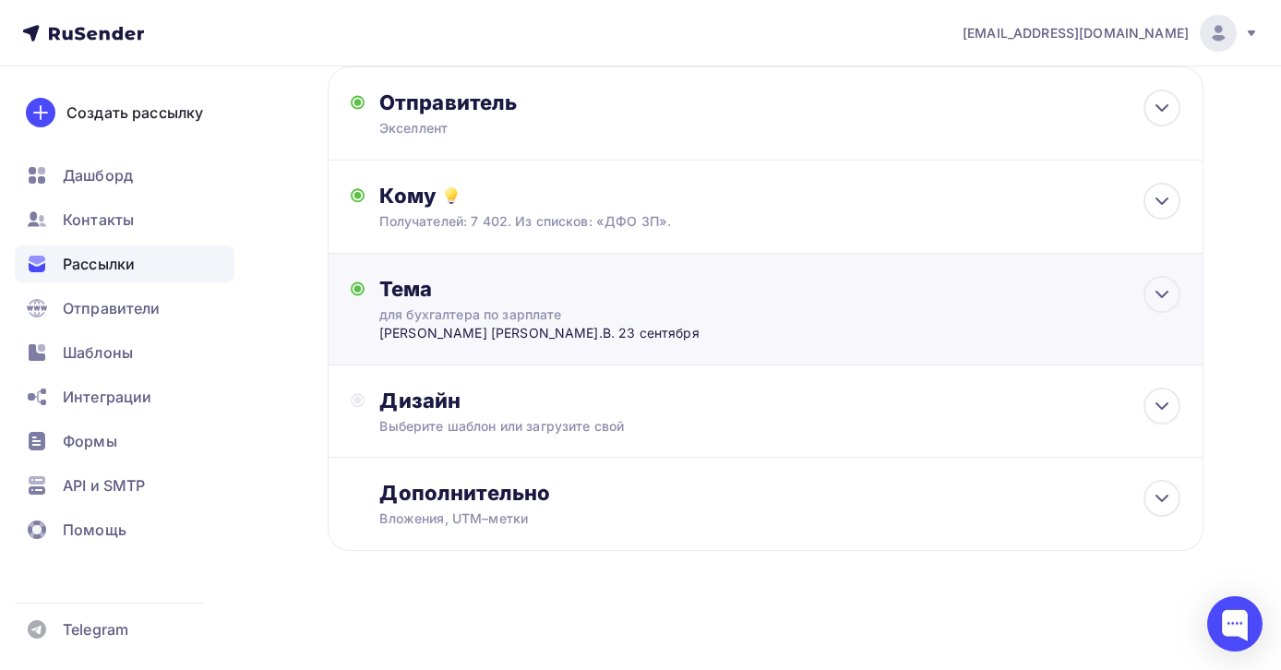
scroll to position [106, 0]
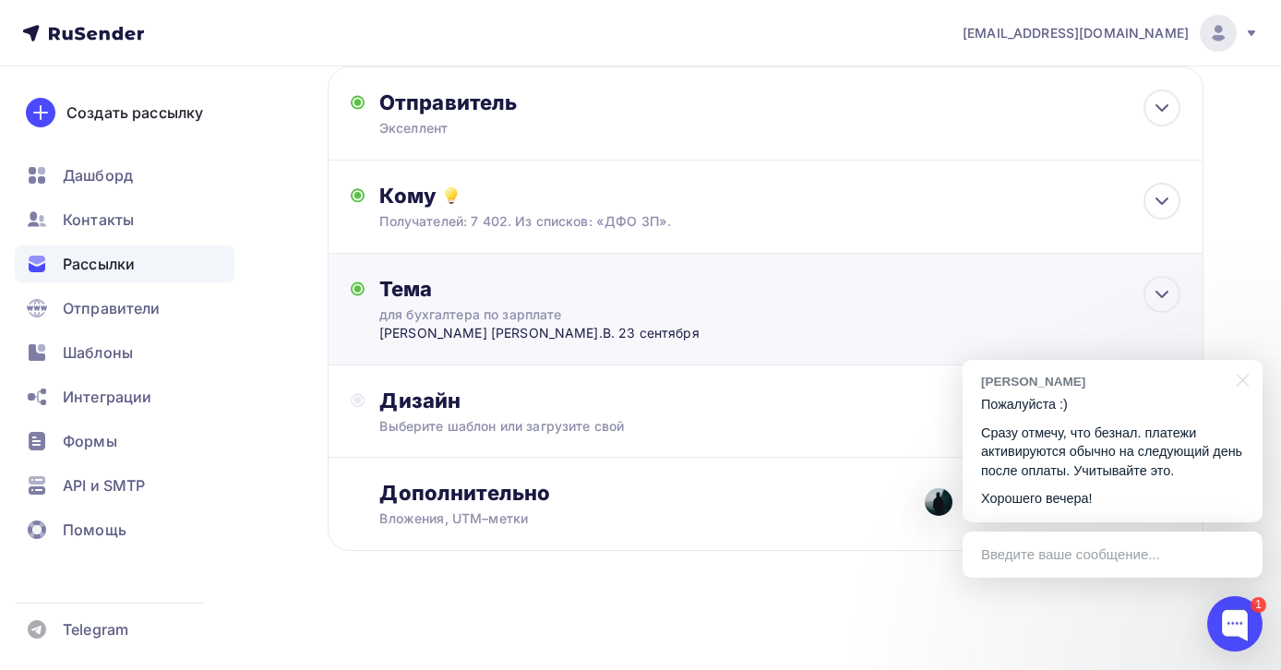
click at [666, 310] on div "для бухгалтера по зарплате" at bounding box center [543, 315] width 329 height 18
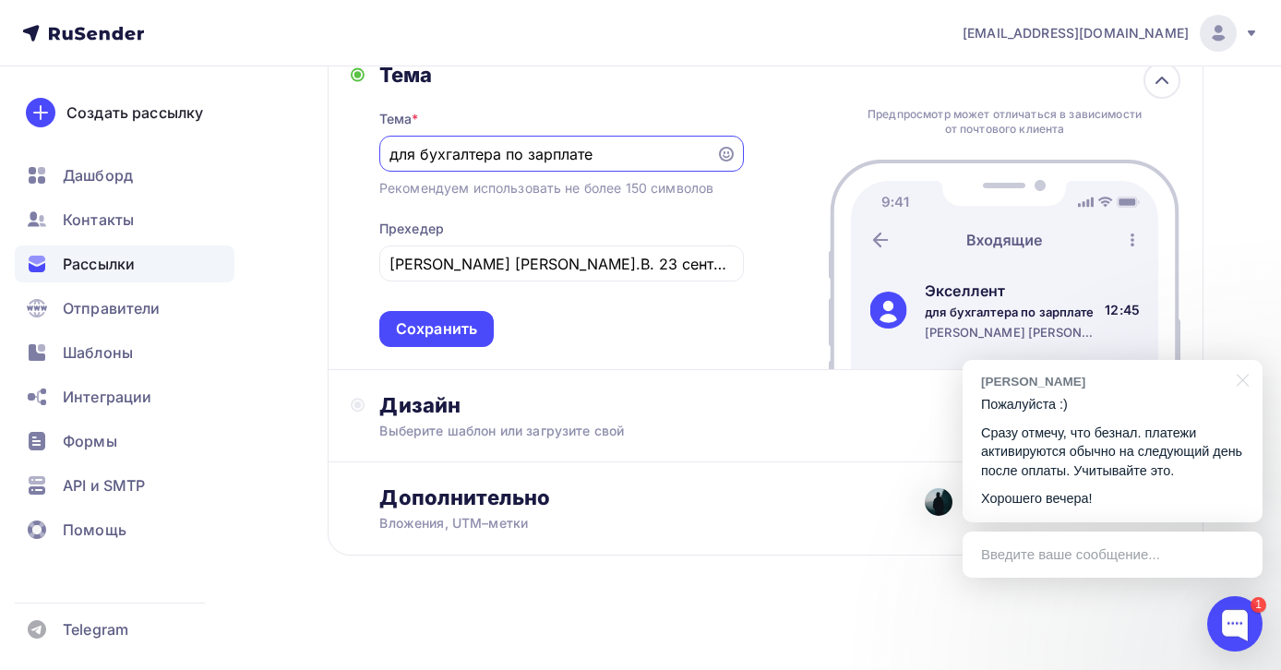
scroll to position [326, 0]
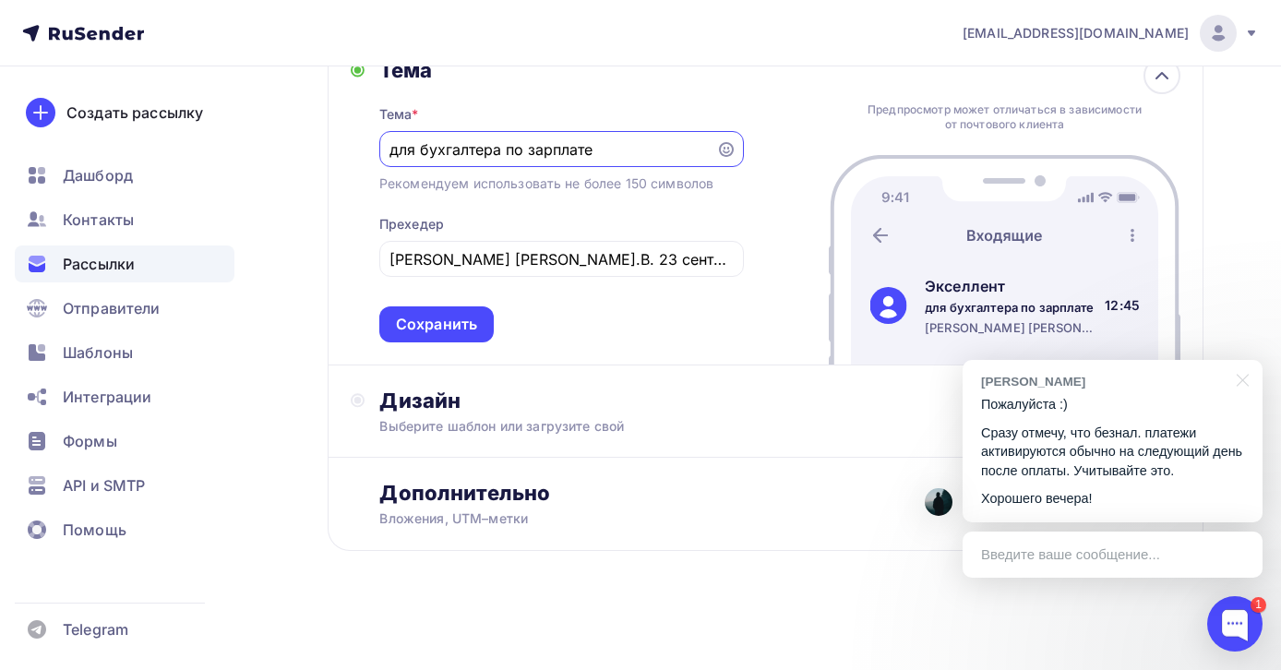
click at [1064, 550] on div "Введите ваше сообщение..." at bounding box center [1113, 555] width 300 height 46
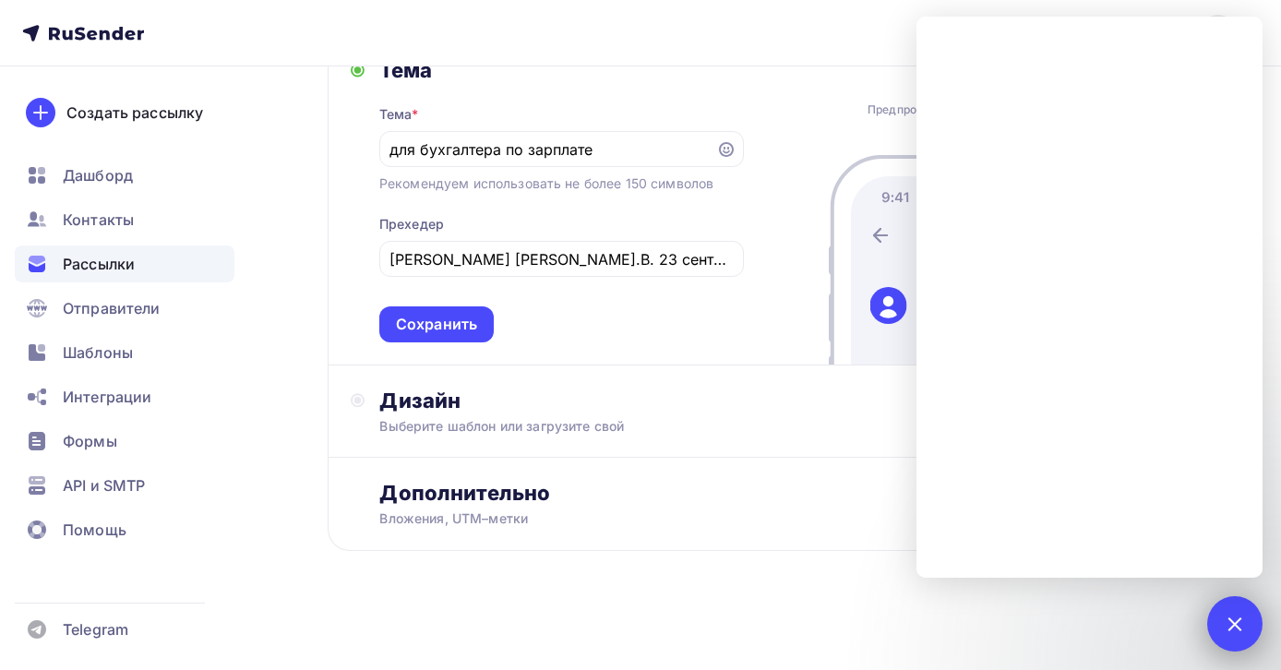
click at [1236, 613] on div at bounding box center [1234, 623] width 25 height 25
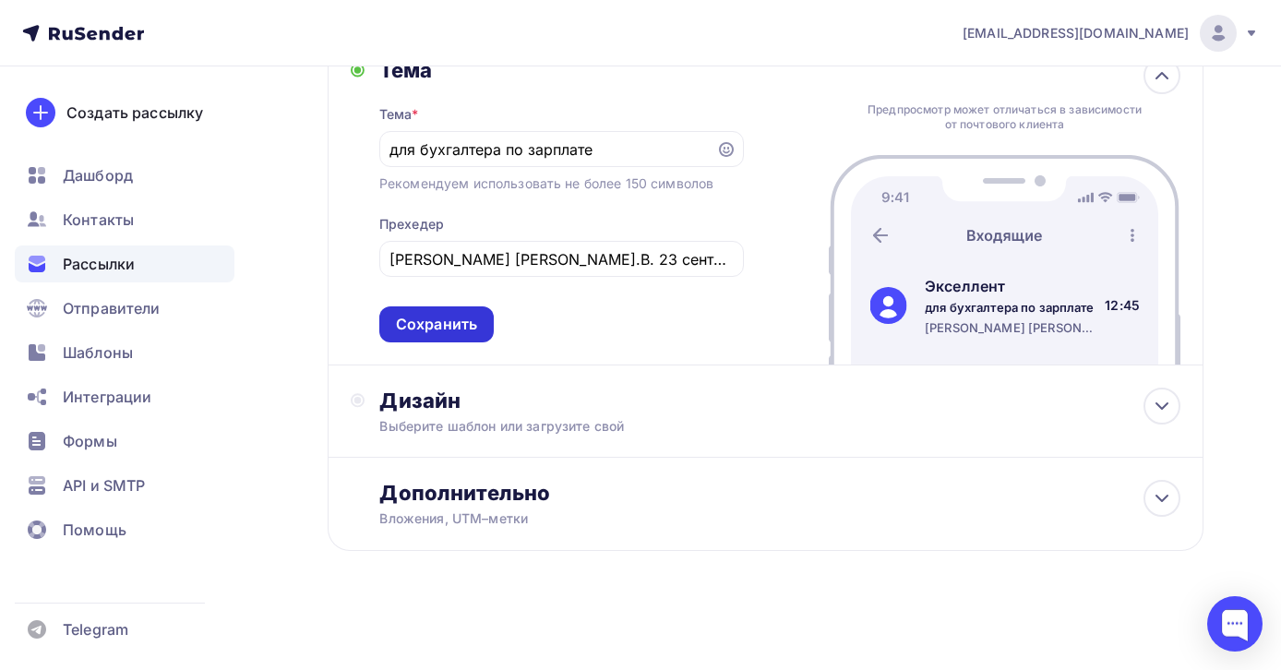
click at [421, 325] on div "Сохранить" at bounding box center [436, 324] width 81 height 21
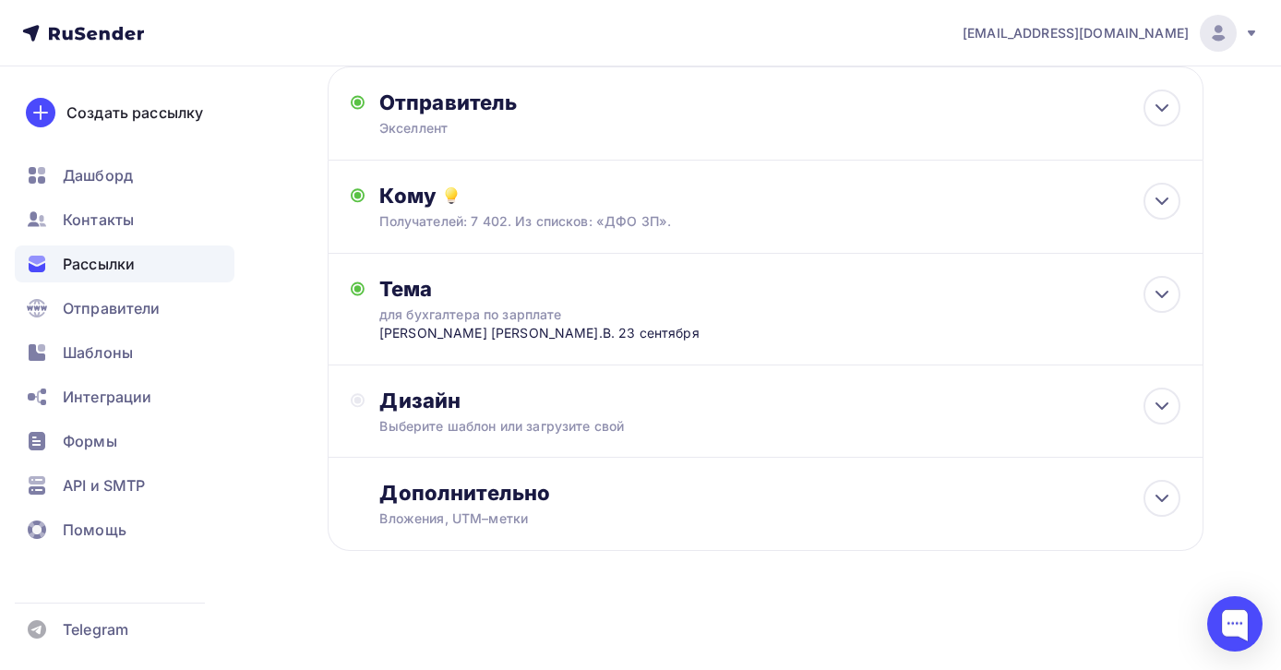
scroll to position [106, 0]
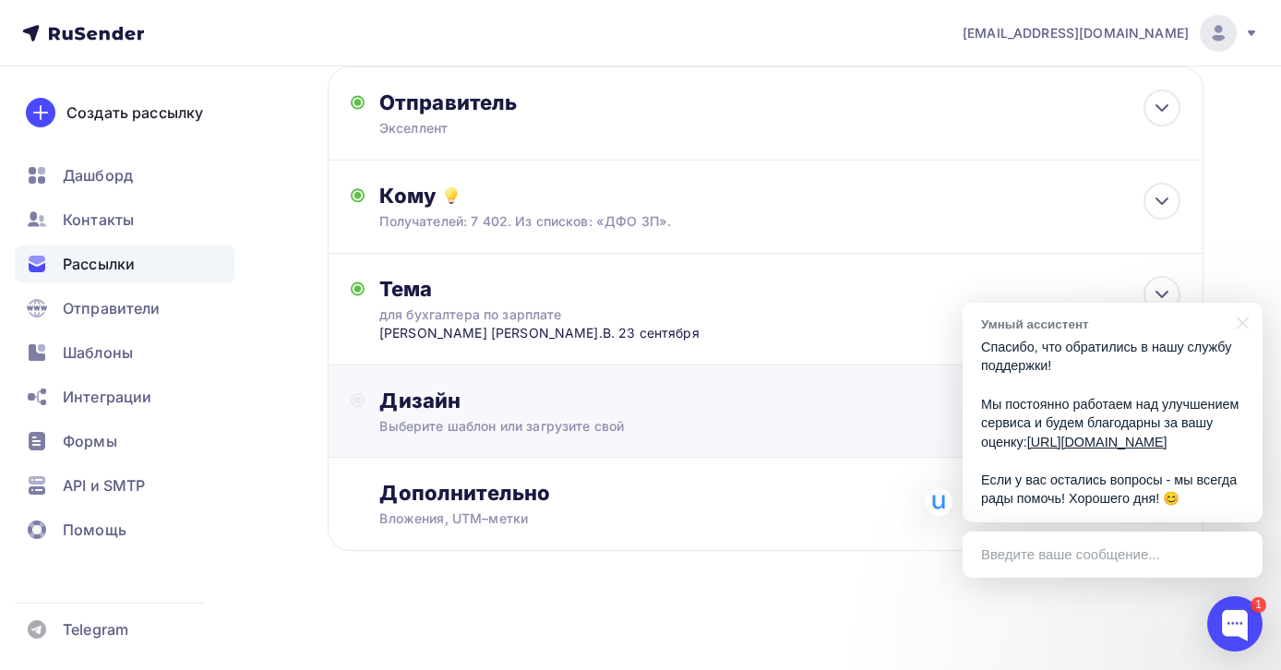
click at [531, 408] on div "Дизайн" at bounding box center [779, 401] width 801 height 26
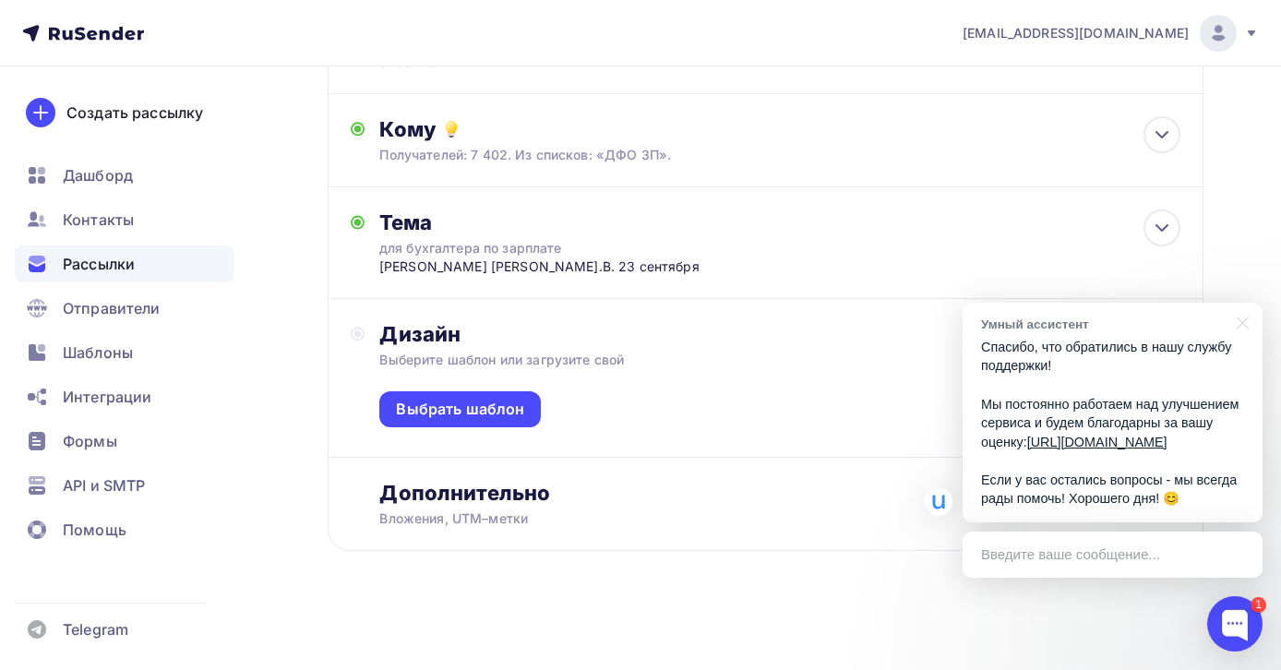
scroll to position [173, 0]
click at [509, 407] on div "Выбрать шаблон" at bounding box center [460, 409] width 128 height 21
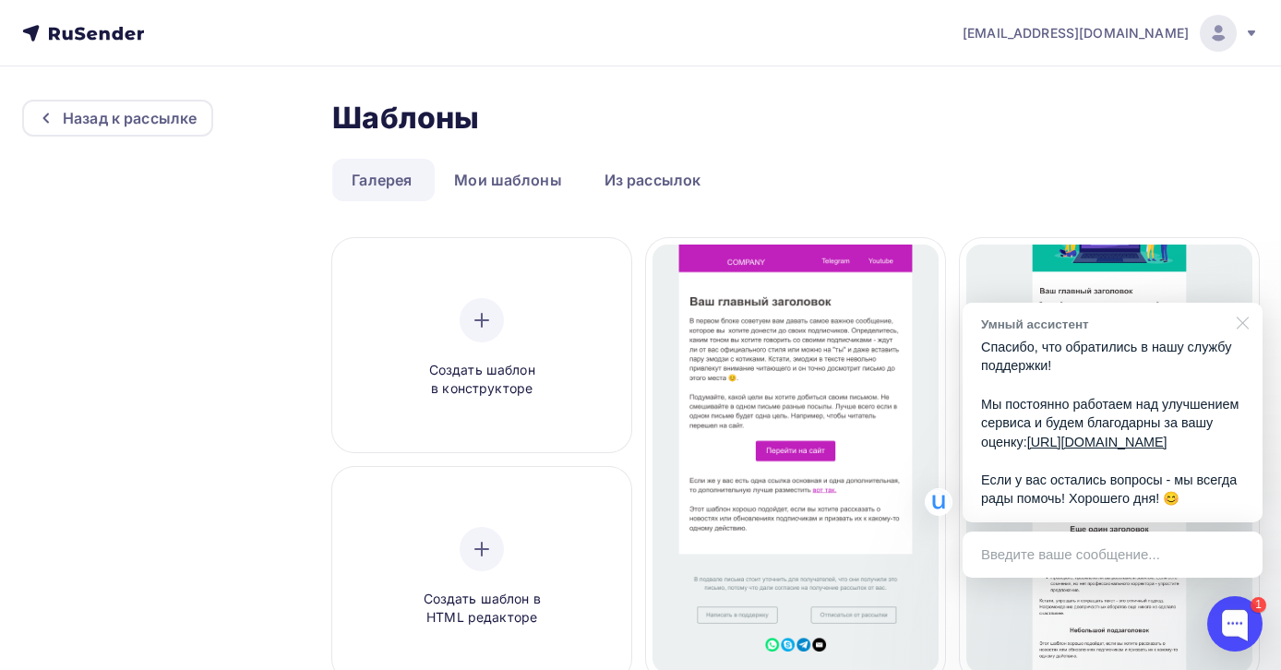
click at [1246, 304] on div at bounding box center [1240, 322] width 46 height 38
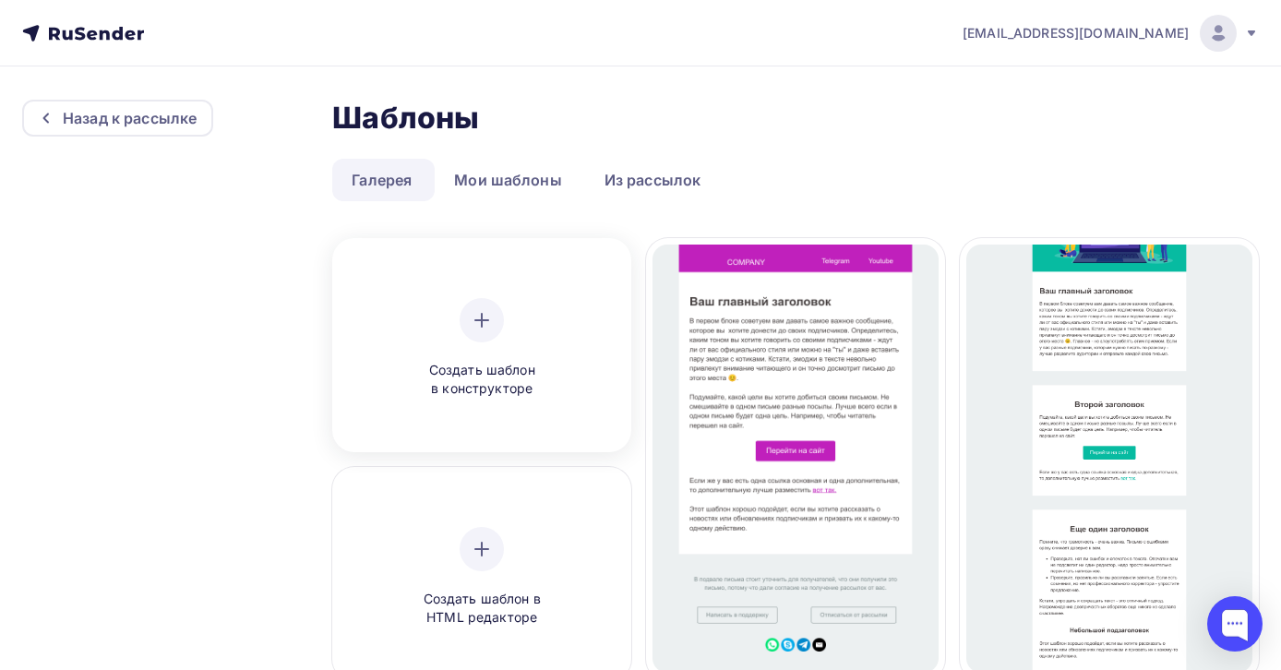
click at [477, 321] on icon at bounding box center [482, 320] width 22 height 22
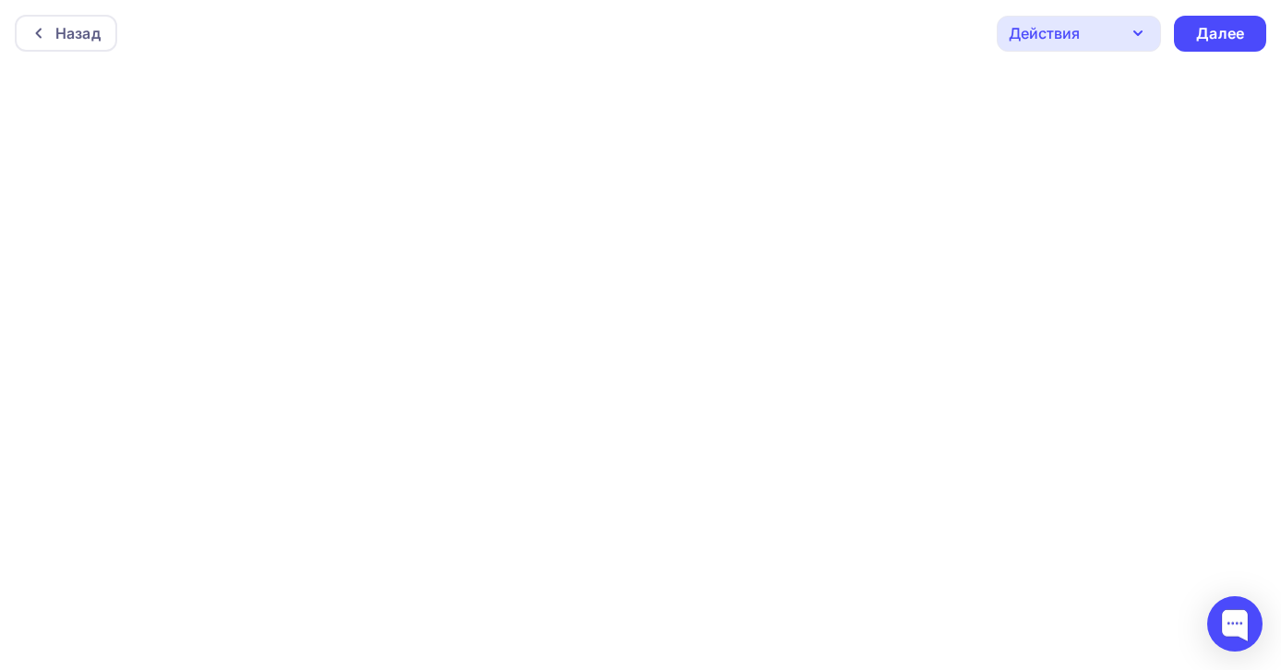
click at [1133, 42] on icon "button" at bounding box center [1138, 33] width 22 height 22
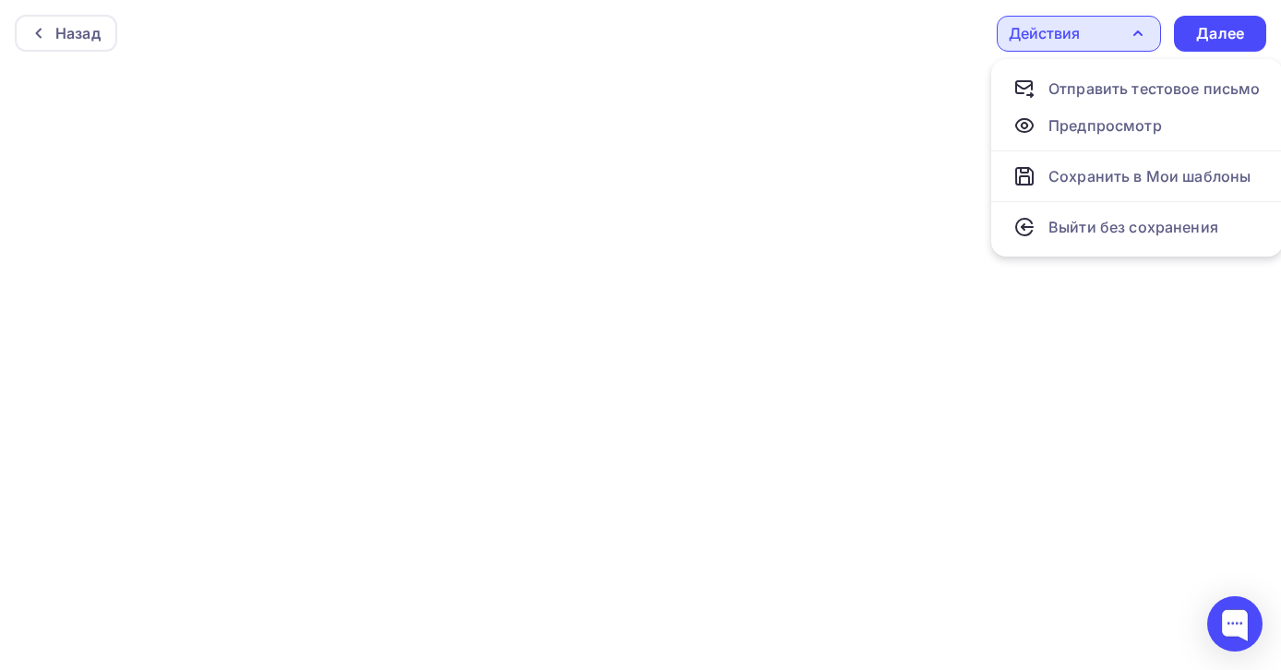
click at [952, 28] on div "Назад Действия Отправить тестовое письмо Предпросмотр Сохранить в Мои шаблоны В…" at bounding box center [640, 33] width 1281 height 66
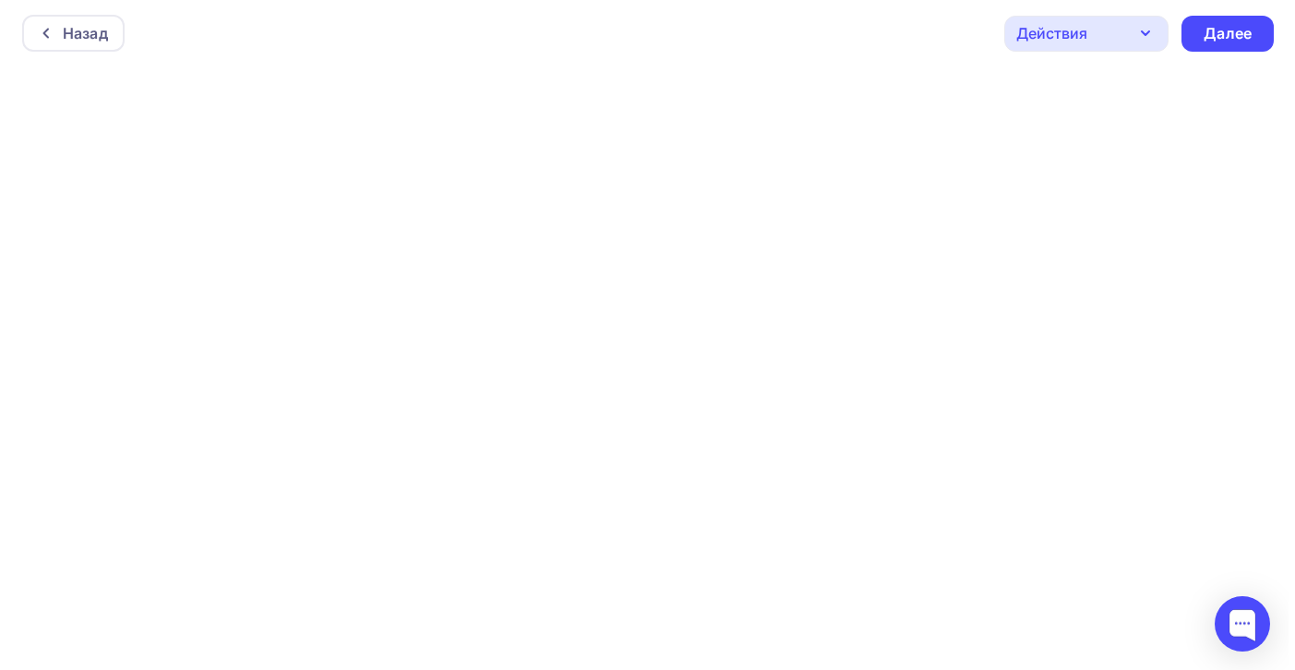
scroll to position [5, 0]
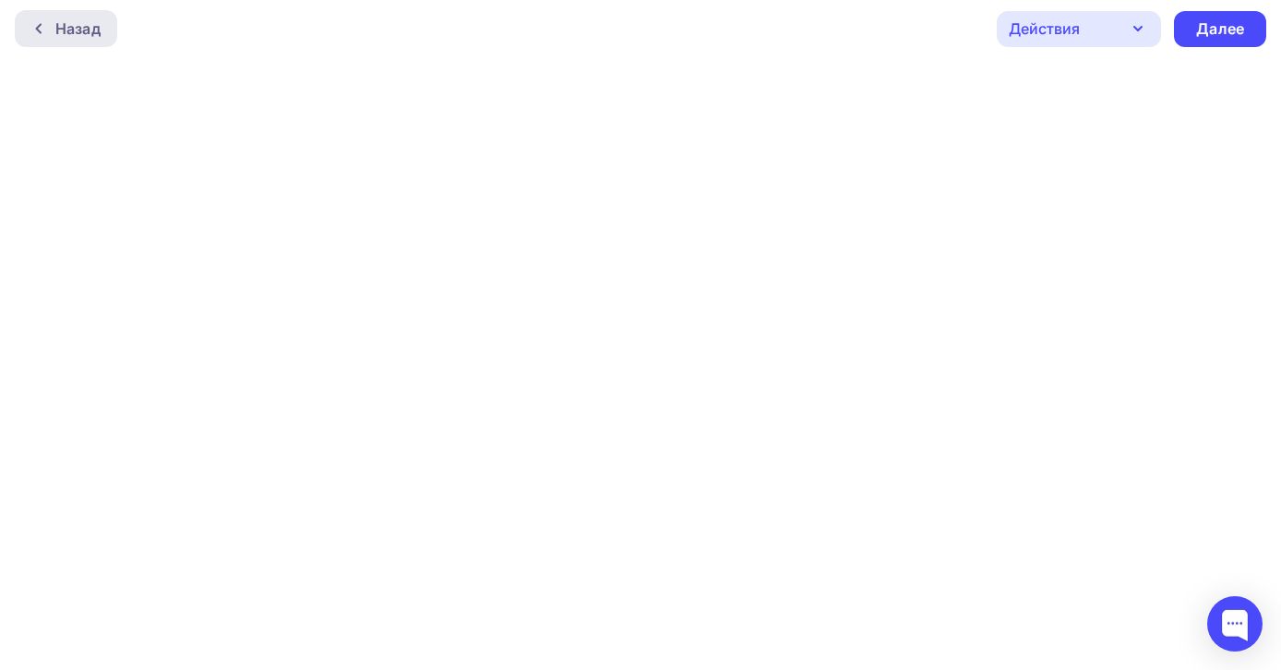
click at [83, 28] on div "Назад" at bounding box center [77, 29] width 45 height 22
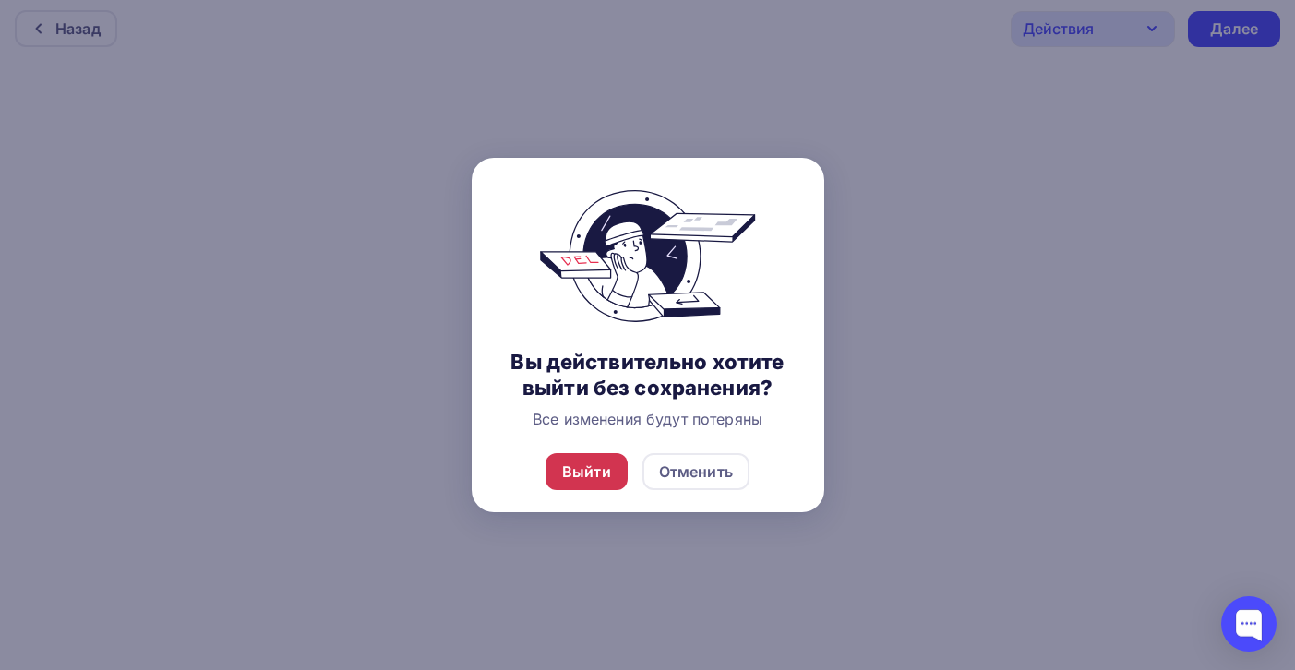
click at [600, 479] on div "Выйти" at bounding box center [586, 472] width 49 height 22
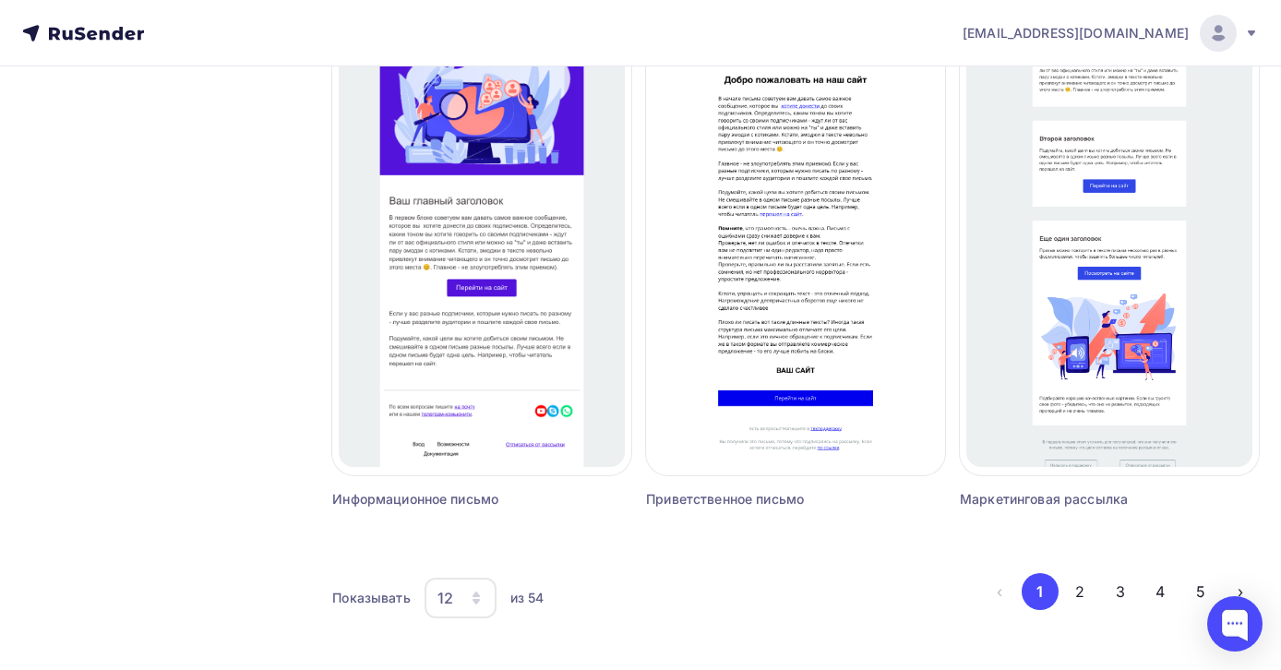
scroll to position [1729, 0]
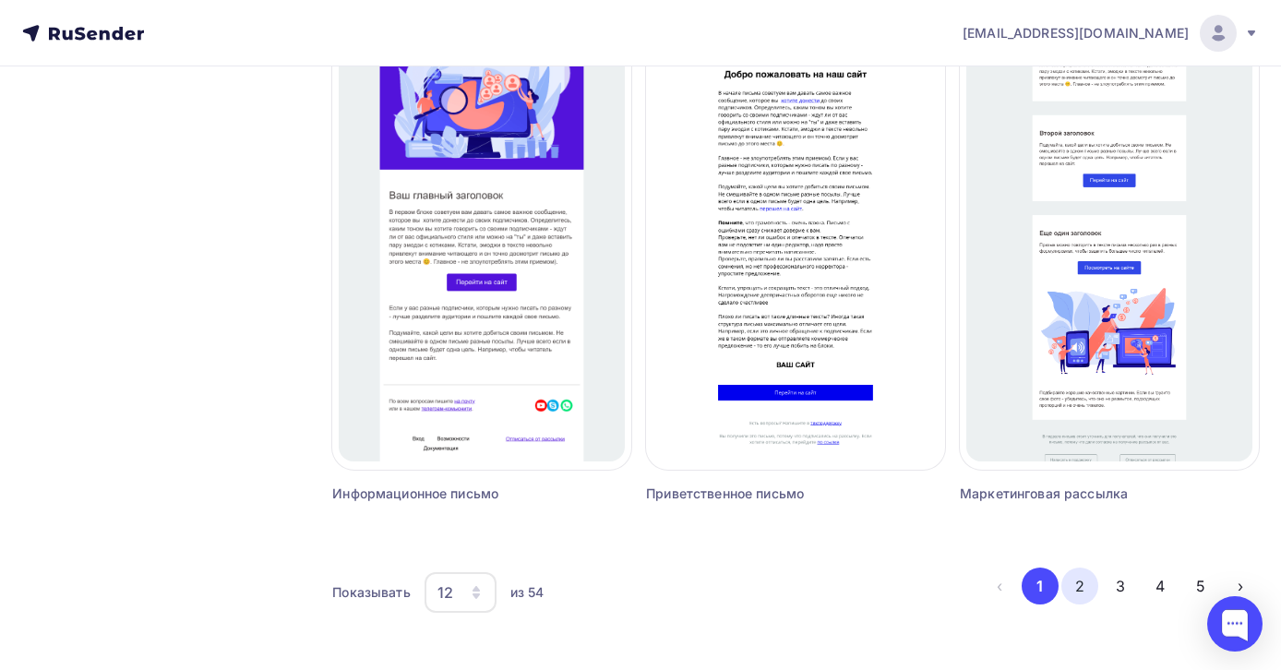
click at [1077, 581] on button "2" at bounding box center [1080, 586] width 37 height 37
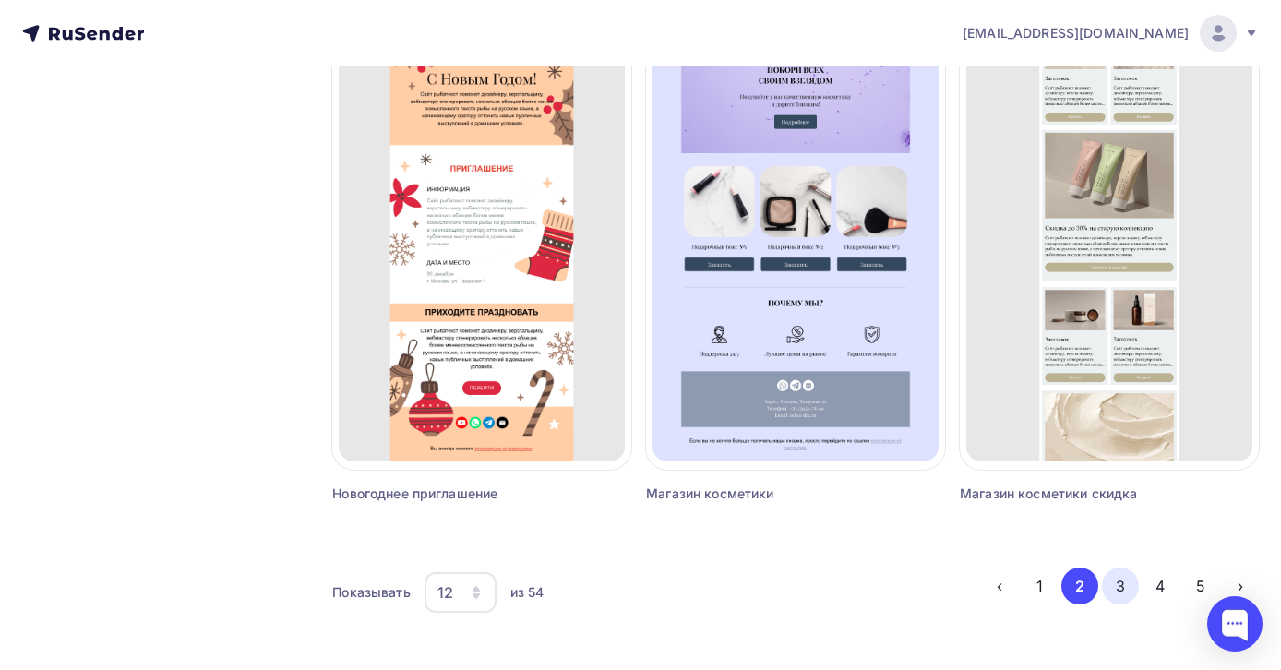
click at [1123, 587] on button "3" at bounding box center [1120, 586] width 37 height 37
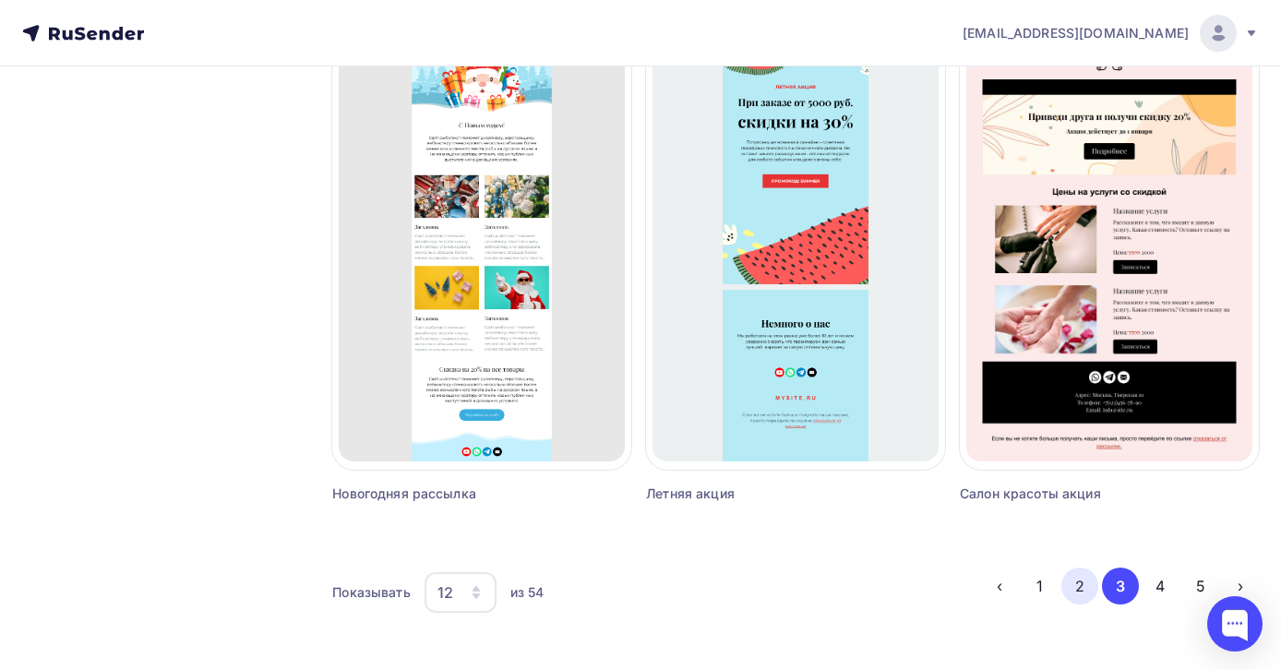
click at [1082, 585] on button "2" at bounding box center [1080, 586] width 37 height 37
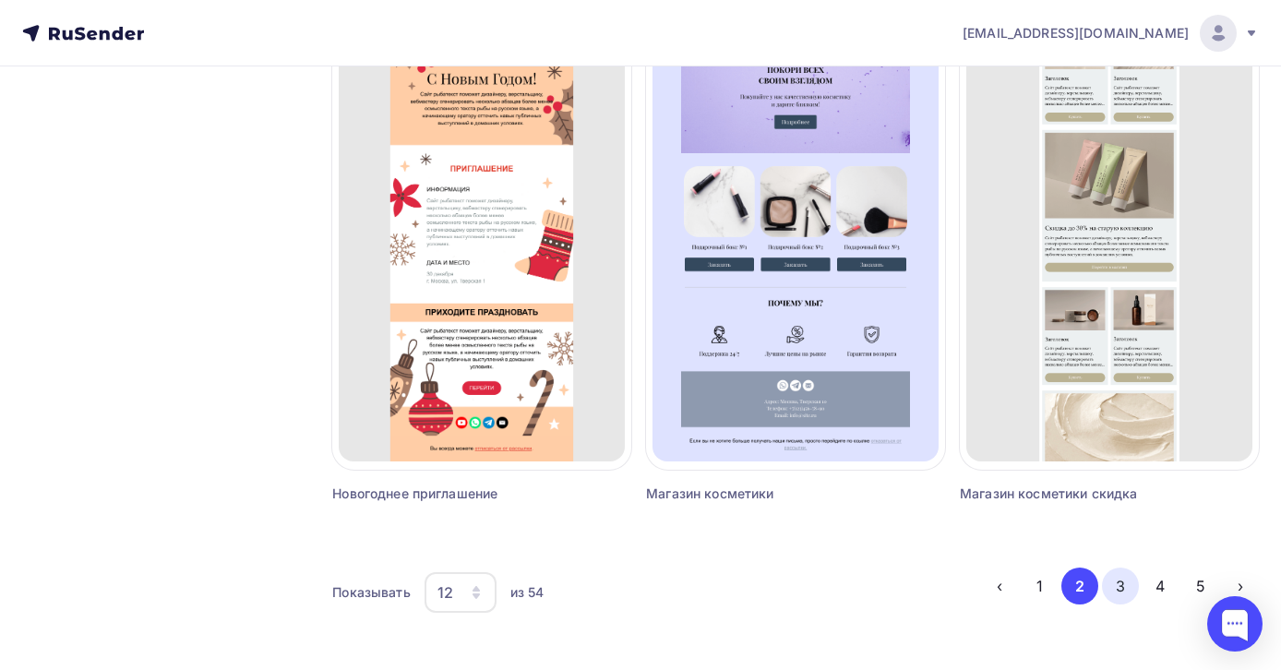
click at [1124, 587] on button "3" at bounding box center [1120, 586] width 37 height 37
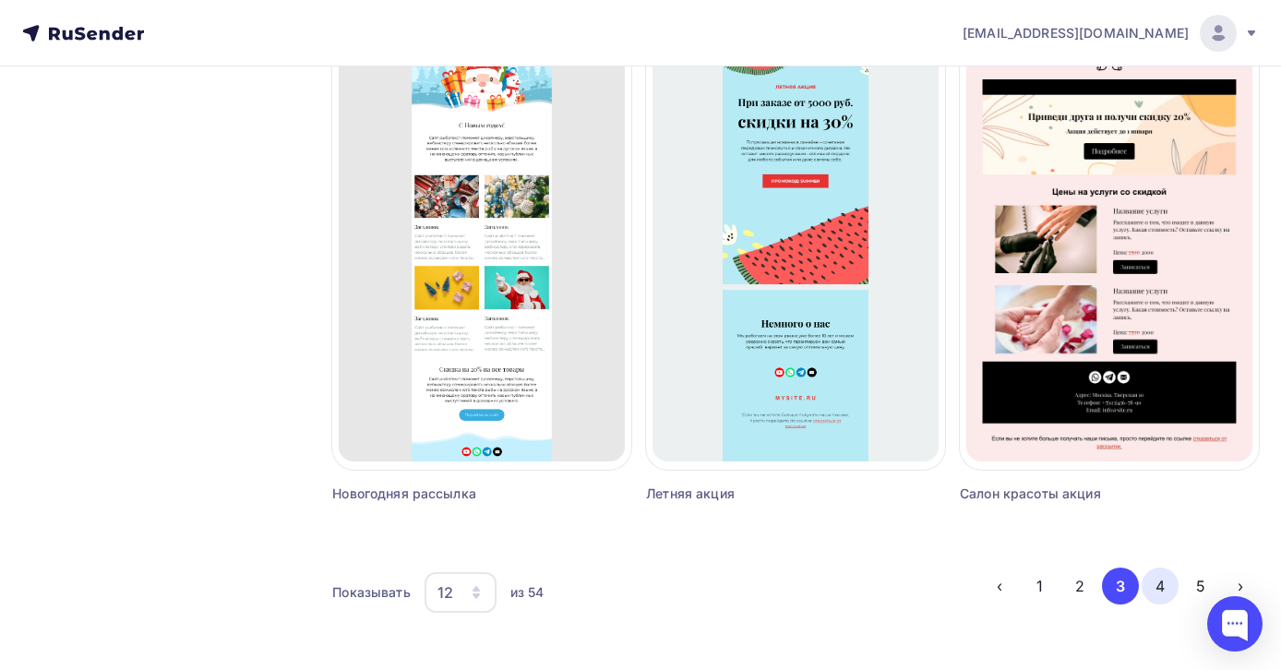
click at [1155, 582] on button "4" at bounding box center [1160, 586] width 37 height 37
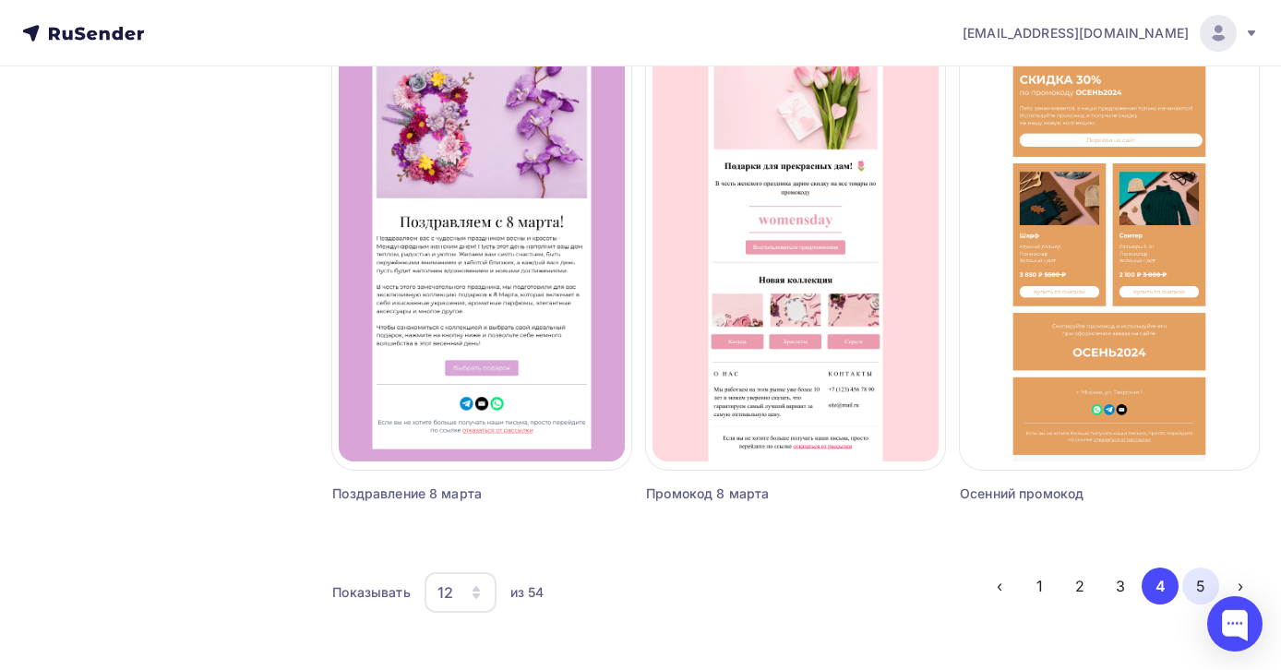
click at [1197, 584] on button "5" at bounding box center [1201, 586] width 37 height 37
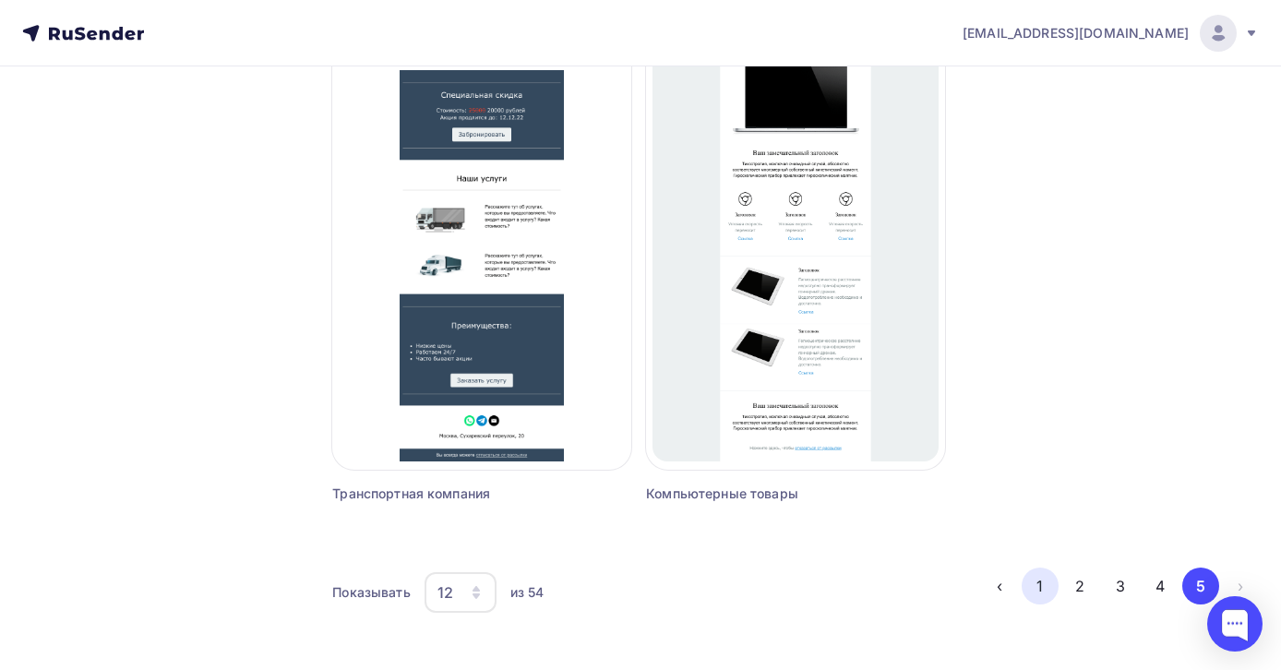
click at [1044, 582] on button "1" at bounding box center [1040, 586] width 37 height 37
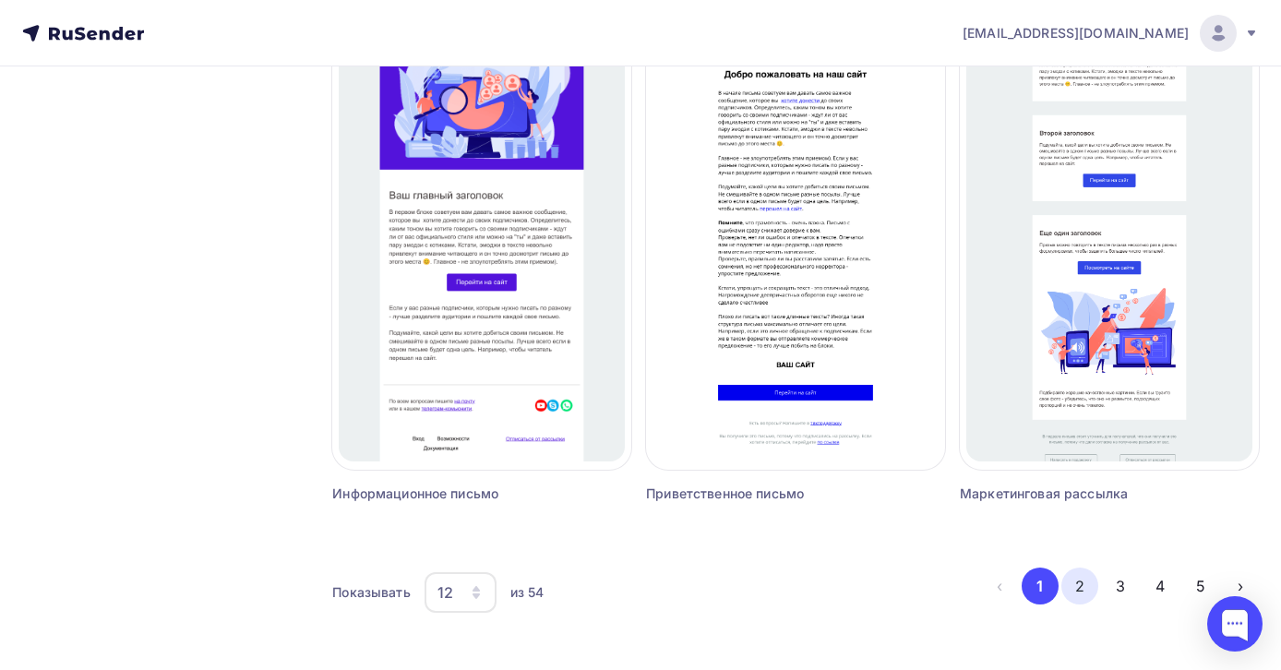
click at [1076, 585] on button "2" at bounding box center [1080, 586] width 37 height 37
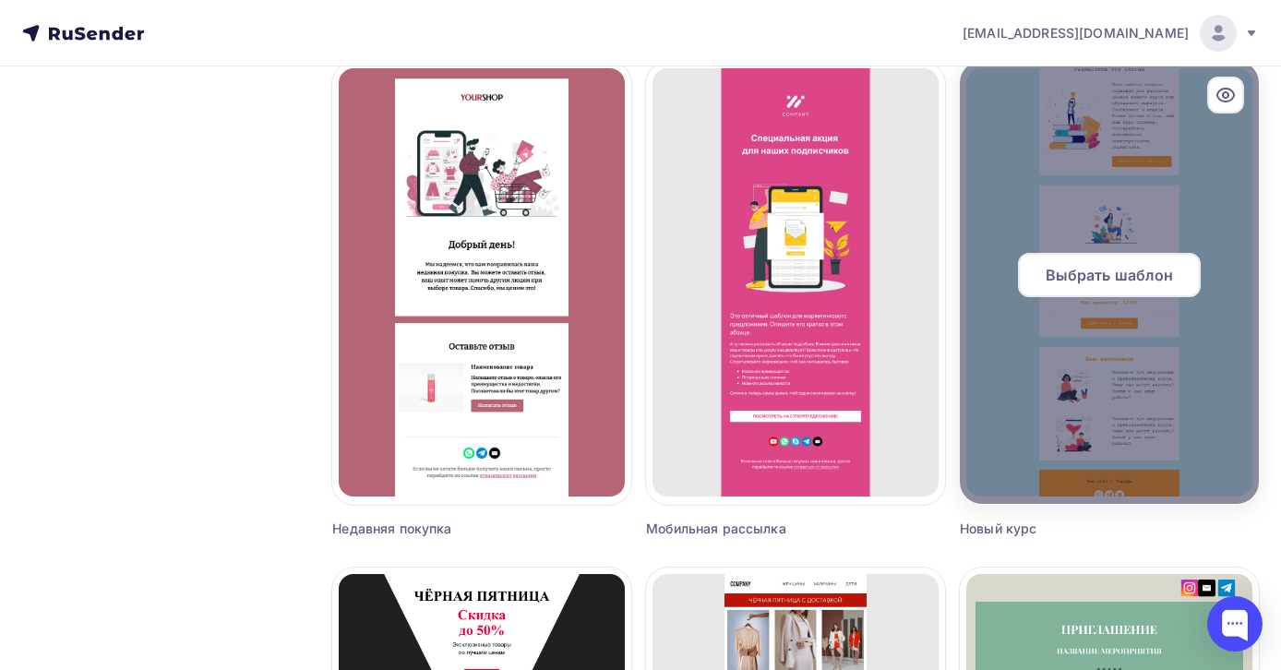
scroll to position [650, 0]
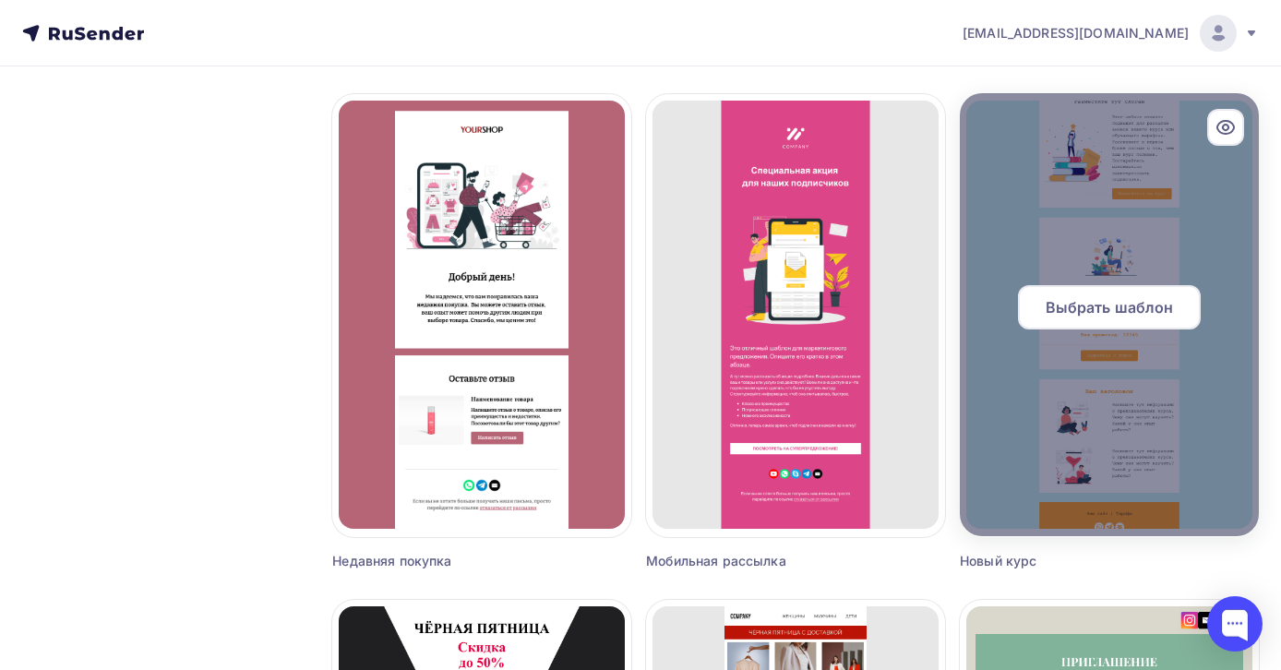
click at [1141, 311] on span "Выбрать шаблон" at bounding box center [1110, 307] width 128 height 22
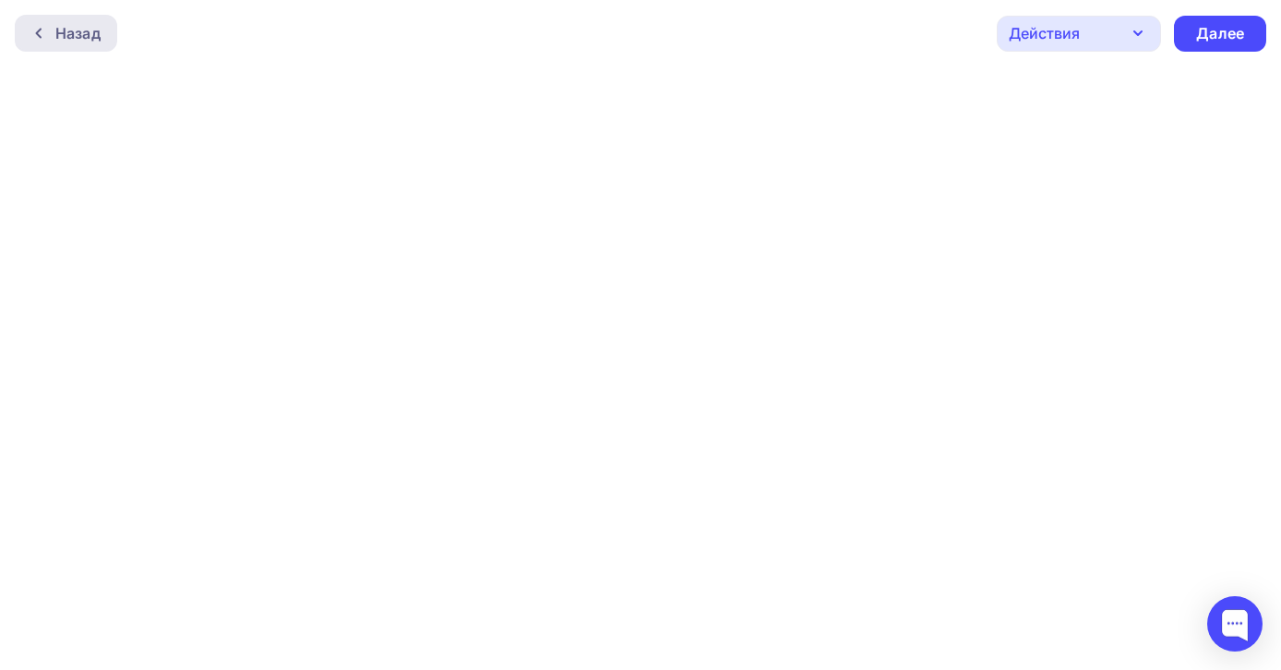
click at [67, 30] on div "Назад" at bounding box center [77, 33] width 45 height 22
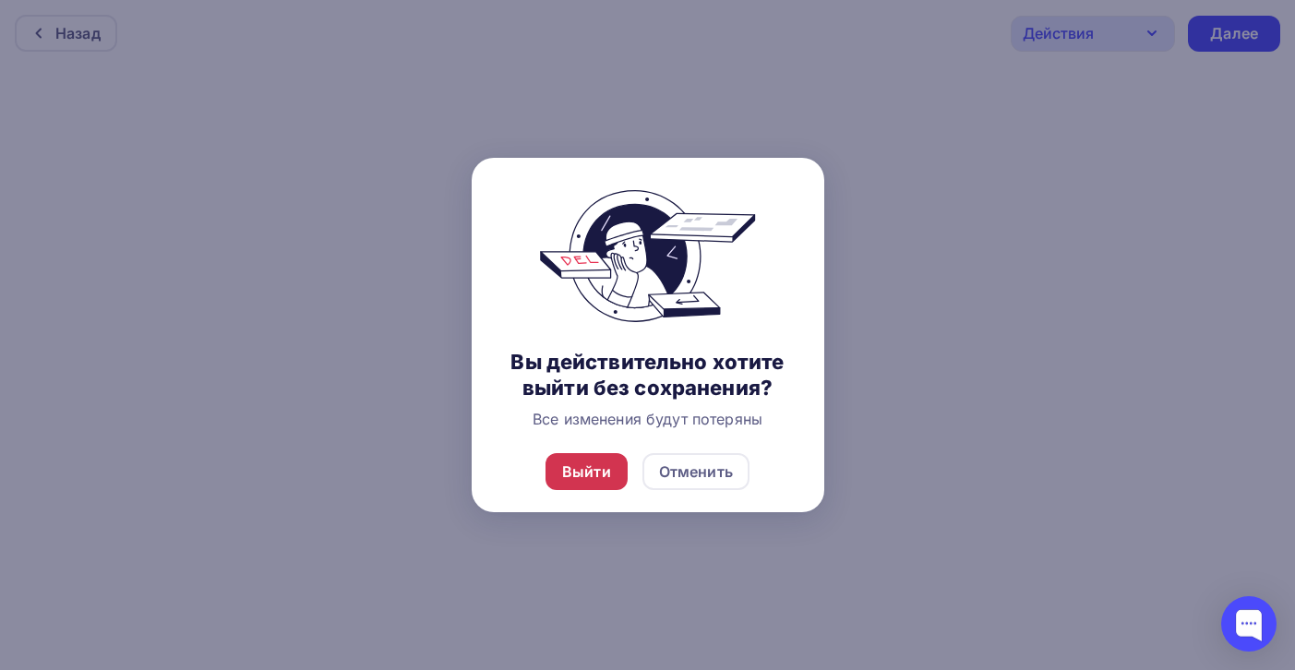
click at [595, 472] on div "Выйти" at bounding box center [586, 472] width 49 height 22
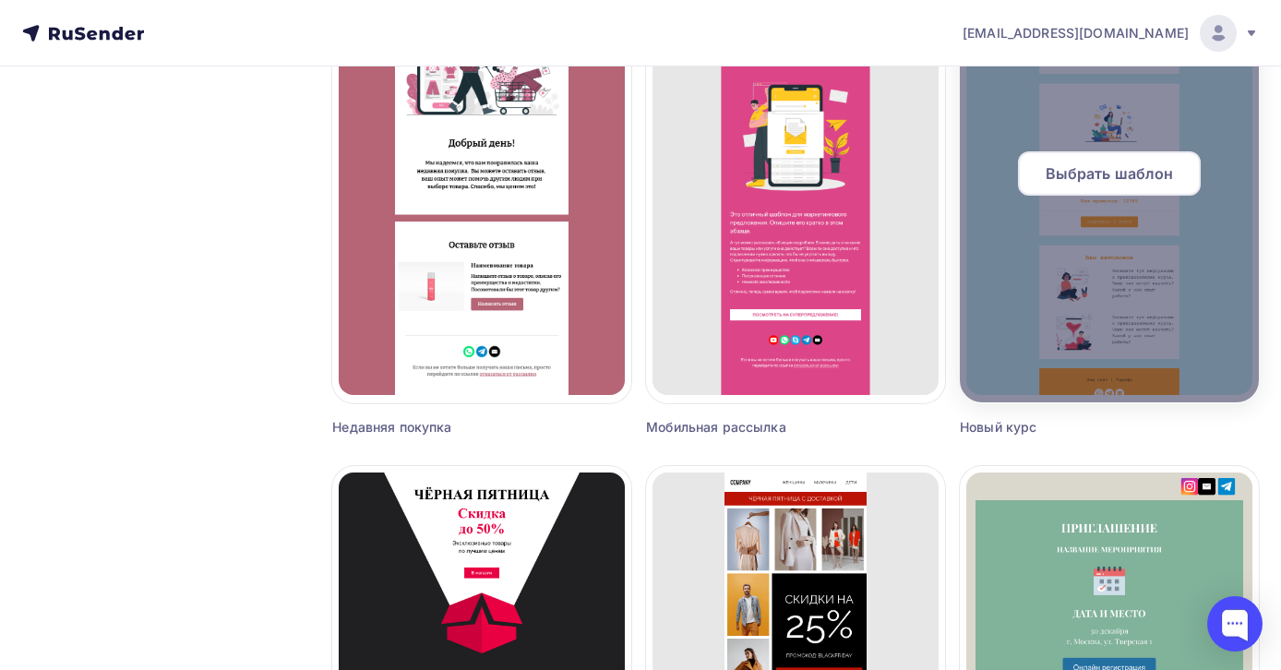
scroll to position [706, 0]
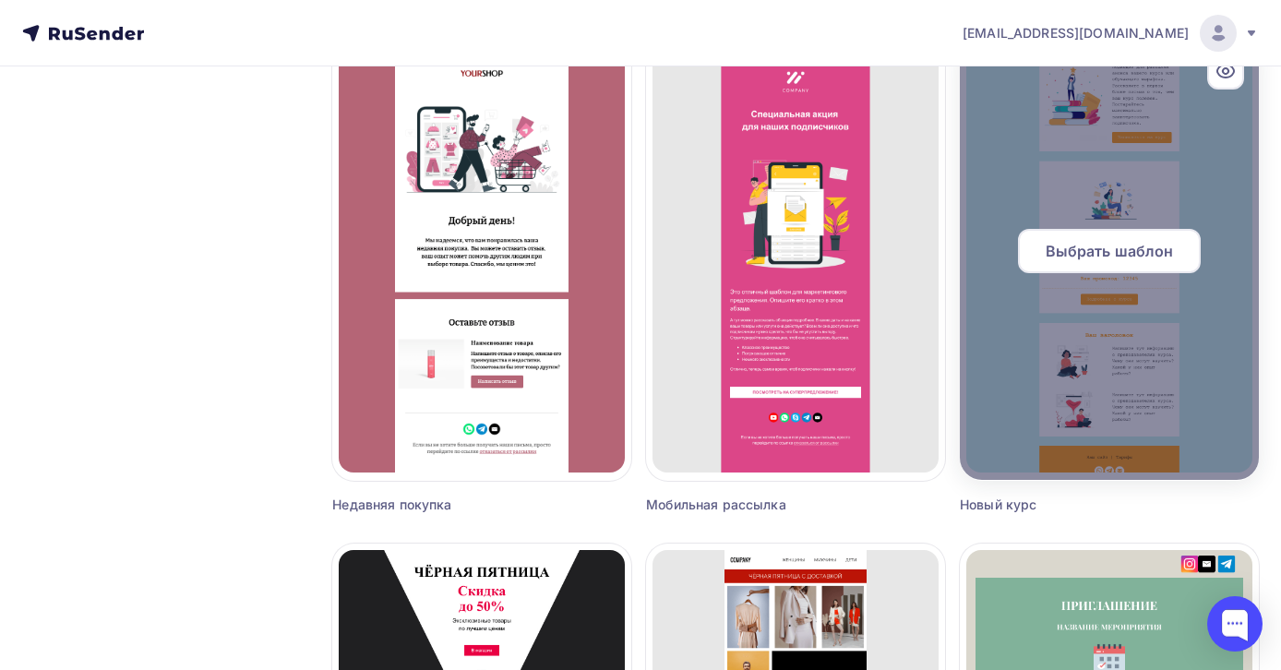
click at [1106, 260] on span "Выбрать шаблон" at bounding box center [1110, 251] width 128 height 22
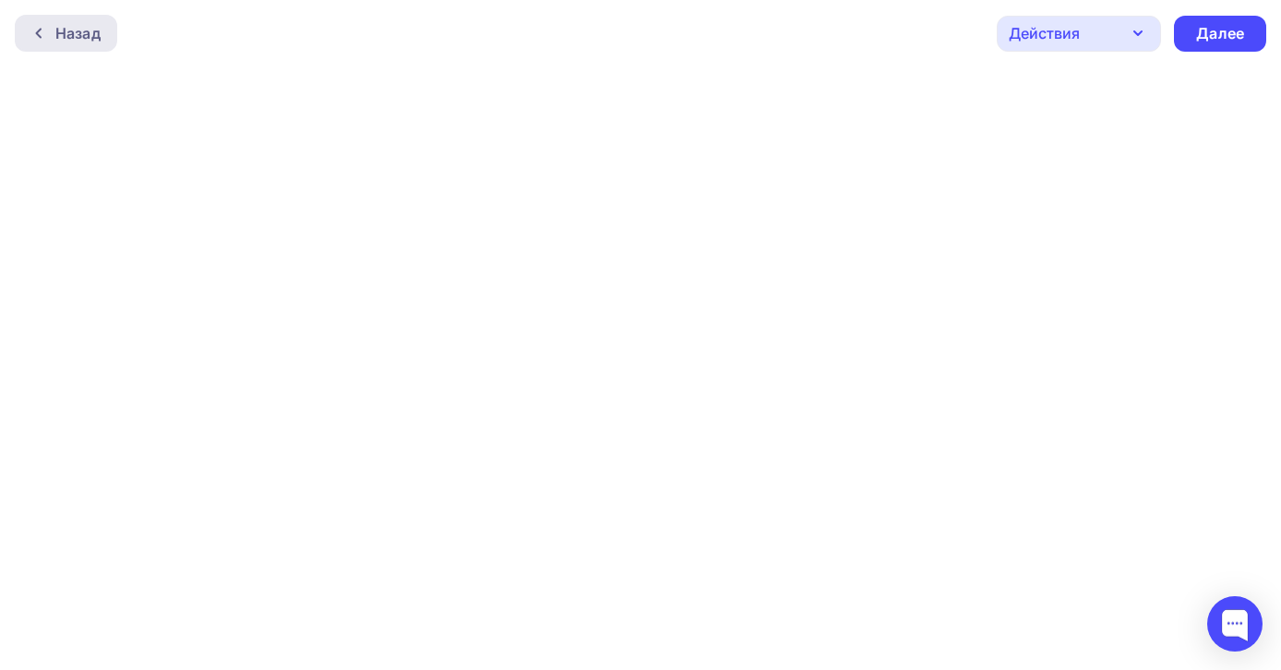
click at [75, 35] on div "Назад" at bounding box center [77, 33] width 45 height 22
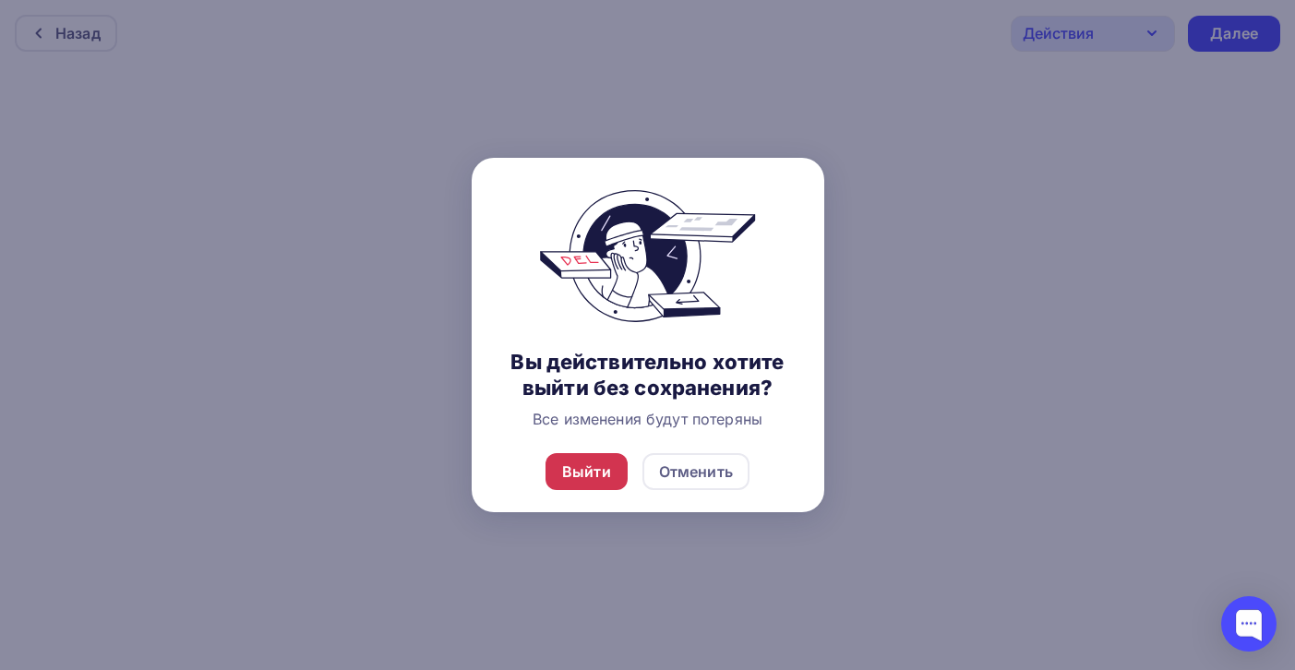
click at [608, 475] on div "Выйти" at bounding box center [586, 472] width 49 height 22
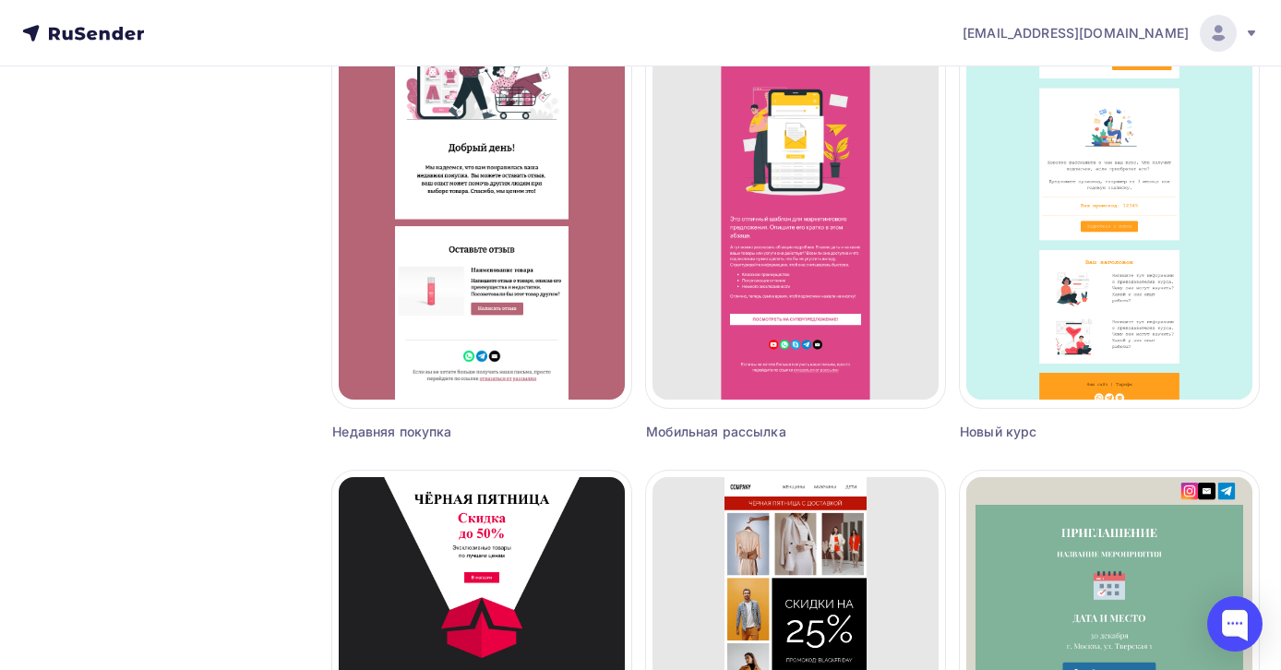
scroll to position [782, 0]
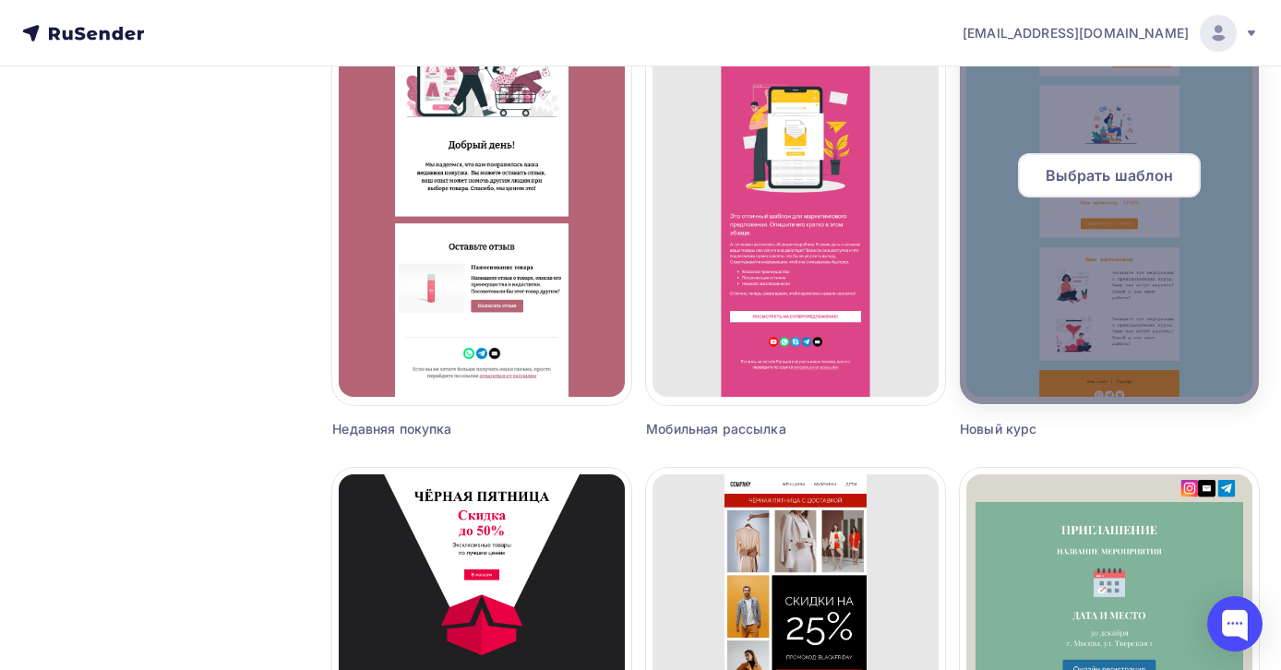
click at [1075, 294] on div at bounding box center [1109, 182] width 299 height 443
click at [1114, 172] on span "Выбрать шаблон" at bounding box center [1110, 175] width 128 height 22
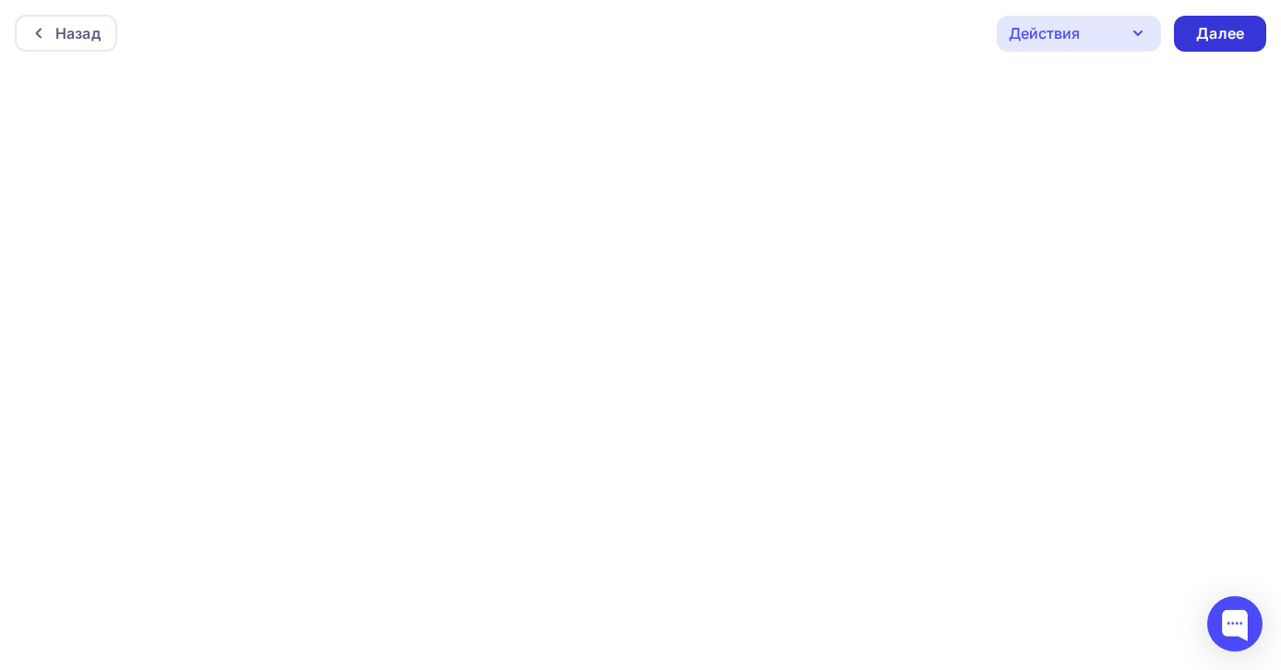
click at [1209, 39] on div "Далее" at bounding box center [1220, 33] width 48 height 21
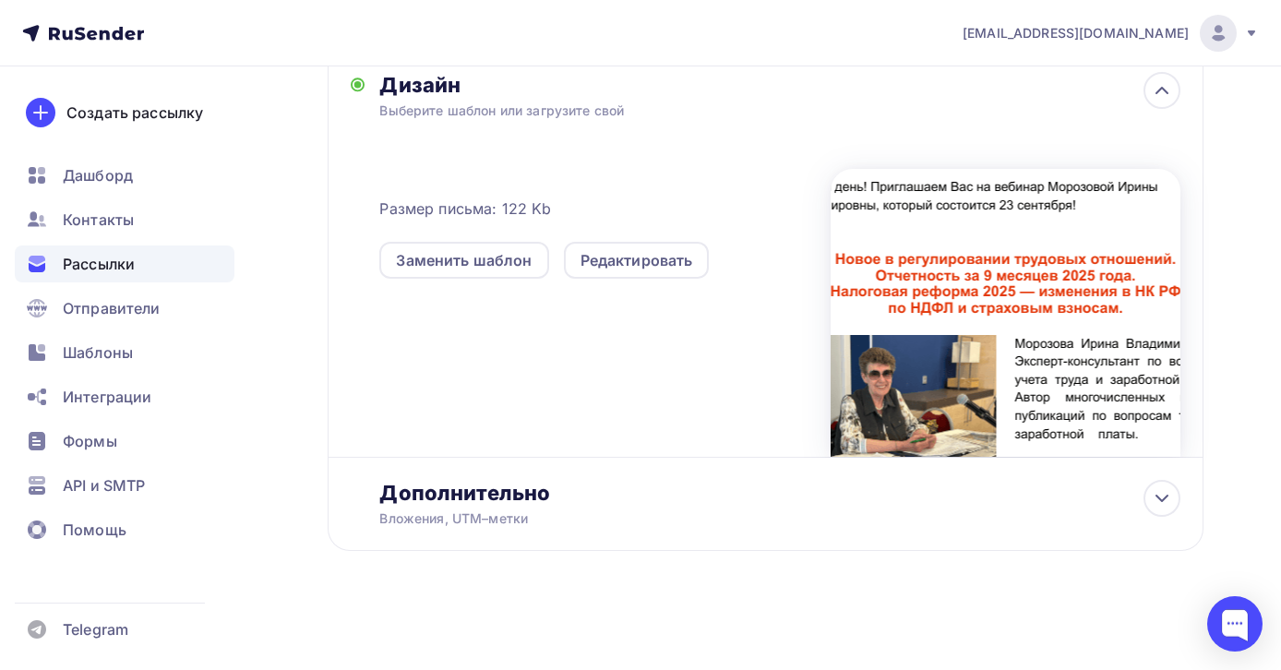
scroll to position [422, 0]
click at [851, 493] on div "Дополнительно" at bounding box center [779, 493] width 801 height 26
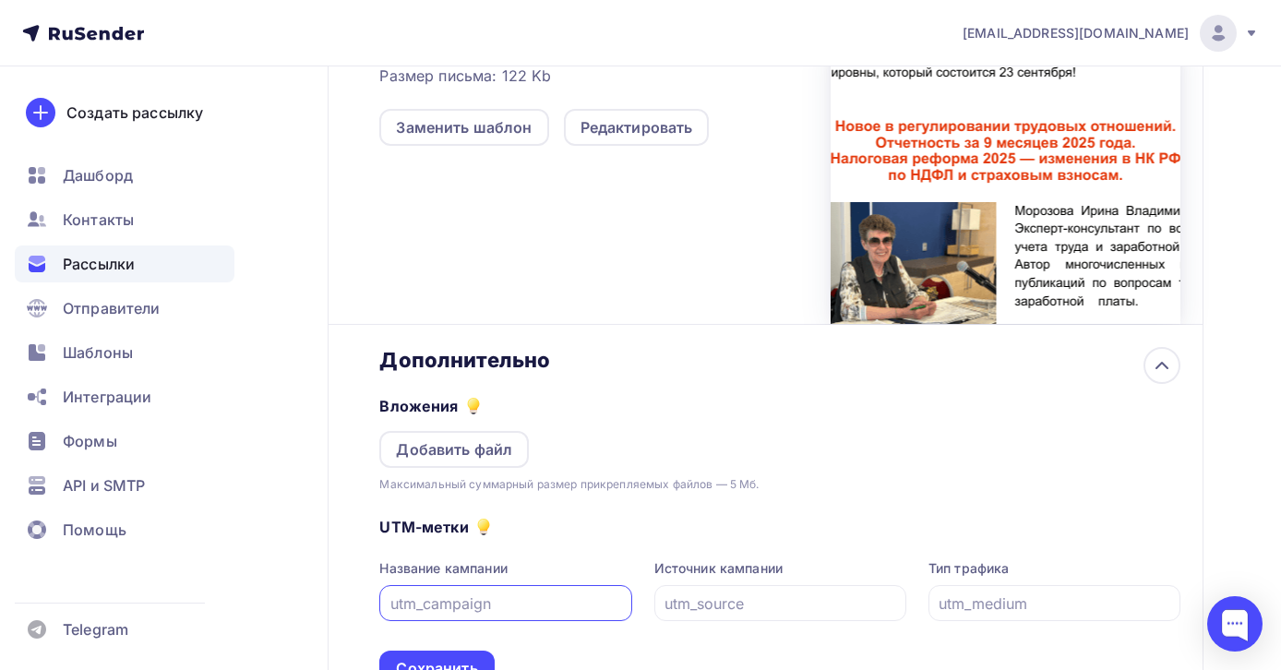
scroll to position [715, 0]
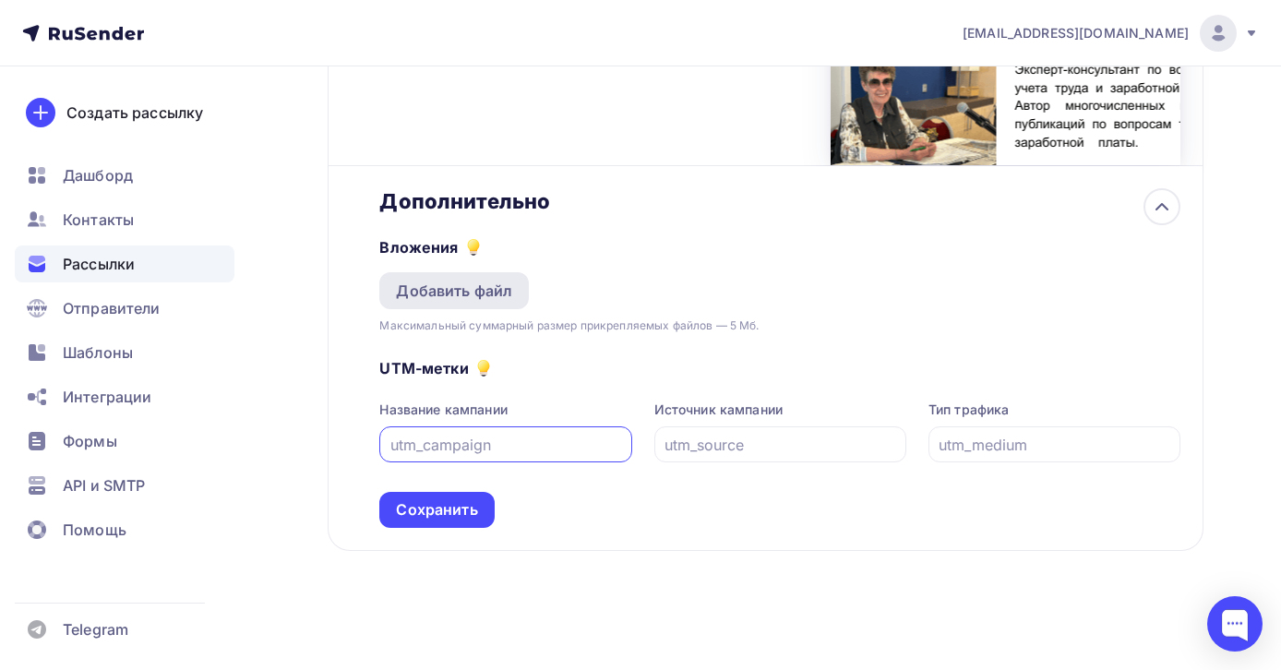
click at [489, 294] on div "Добавить файл" at bounding box center [454, 291] width 116 height 22
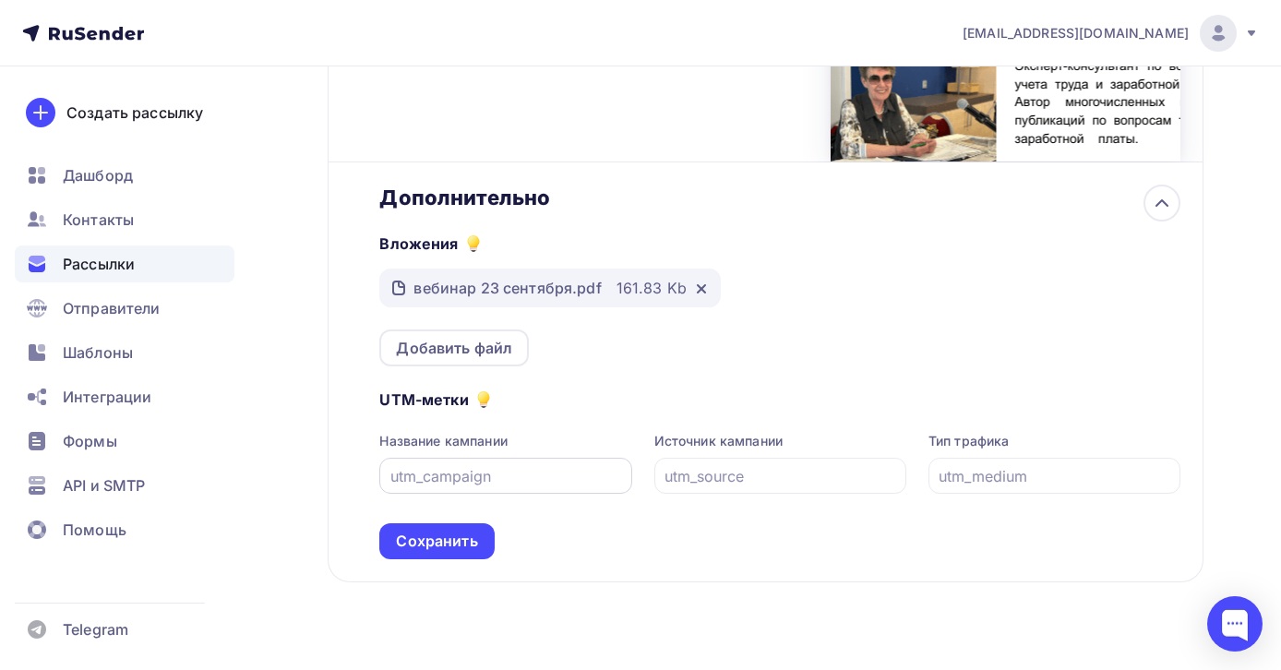
click at [547, 486] on input "text" at bounding box center [506, 476] width 231 height 22
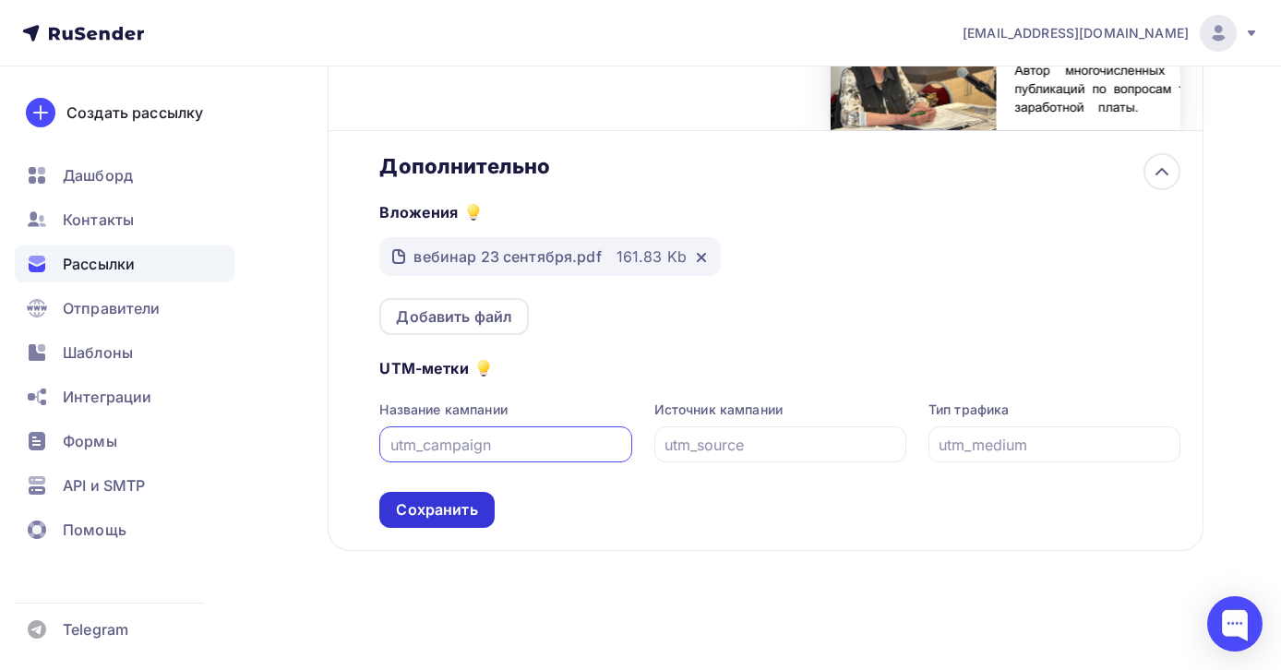
click at [480, 518] on div "Сохранить" at bounding box center [436, 510] width 114 height 36
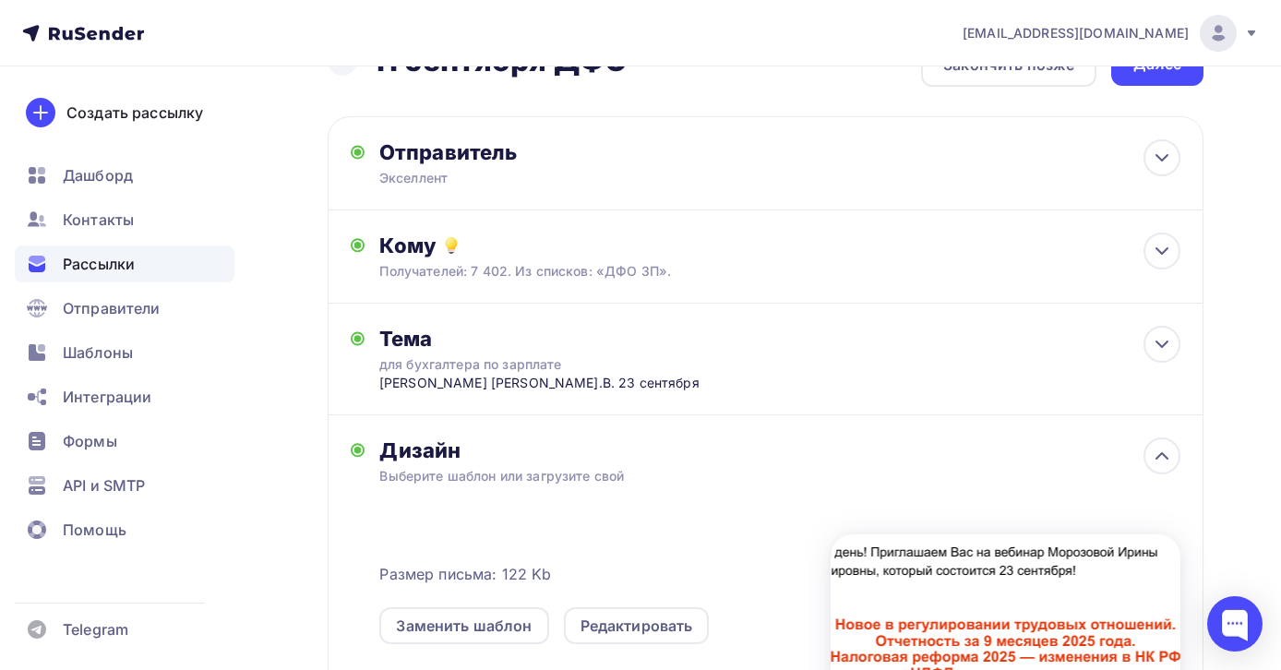
scroll to position [0, 0]
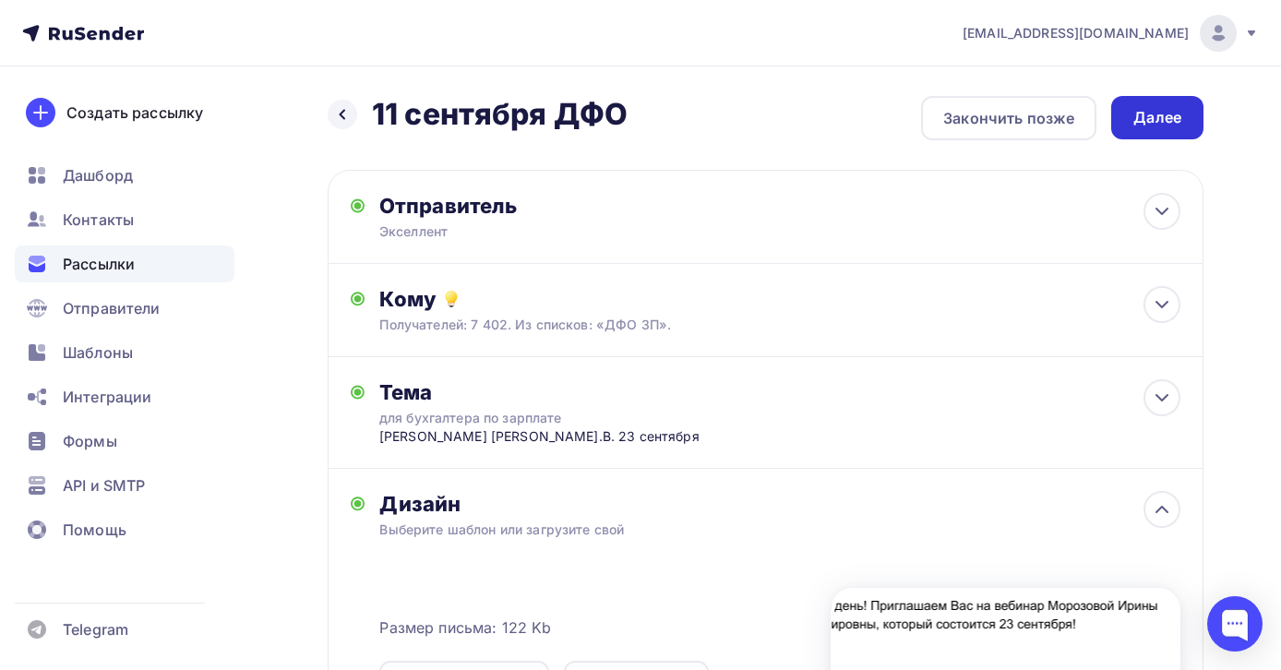
click at [1159, 117] on div "Далее" at bounding box center [1158, 117] width 48 height 21
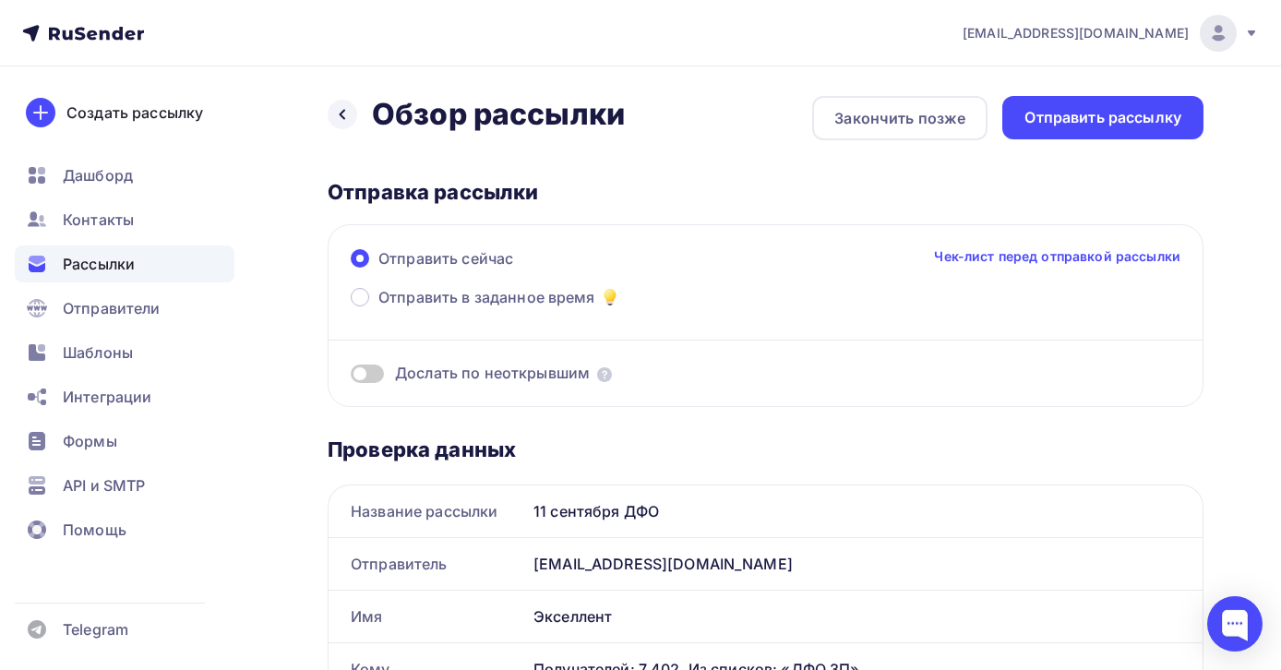
click at [1060, 256] on link "Чек-лист перед отправкой рассылки" at bounding box center [1057, 256] width 247 height 18
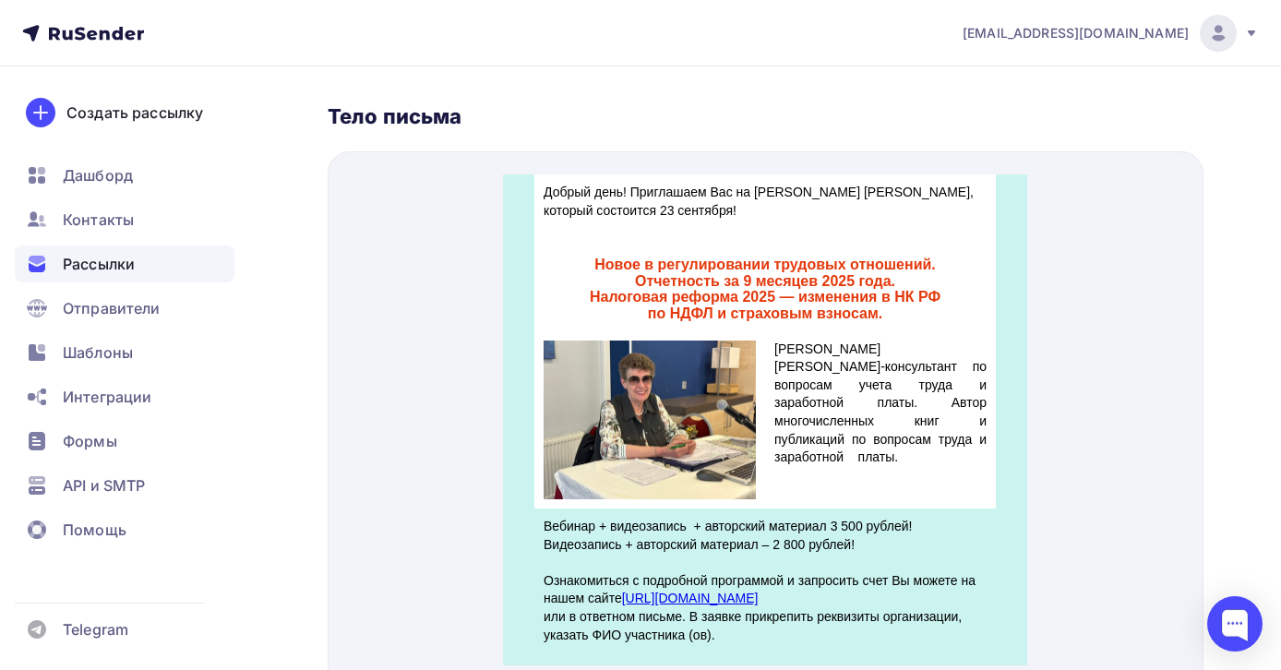
scroll to position [880, 0]
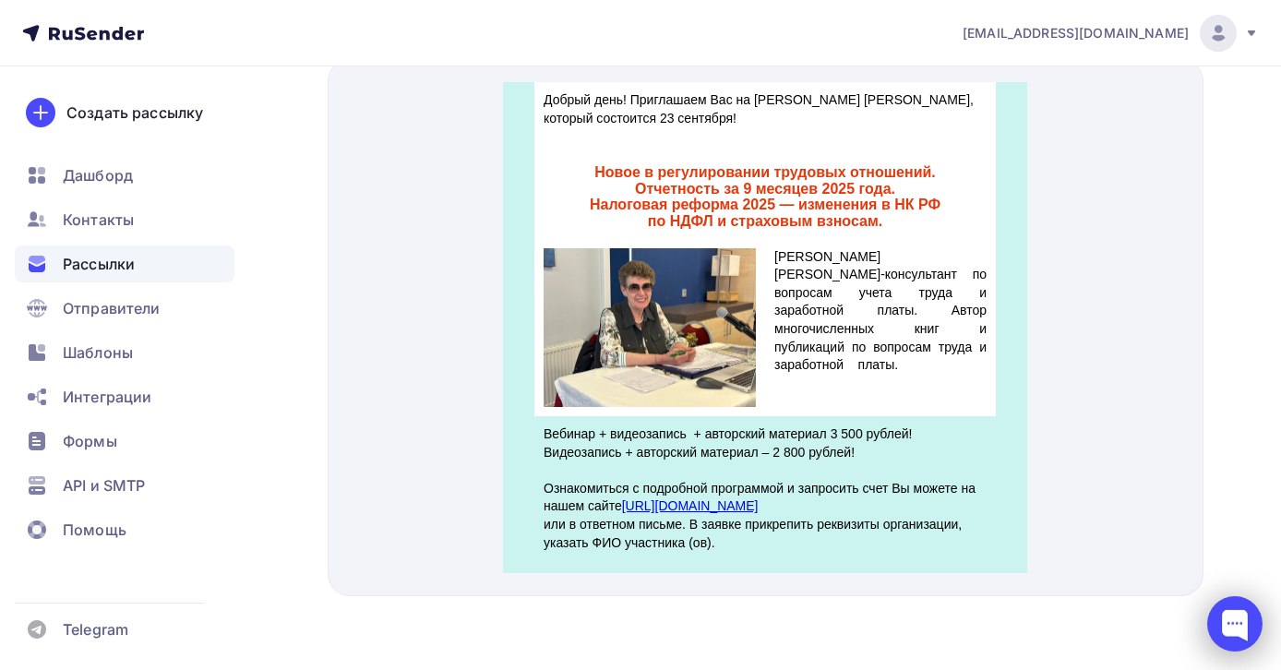
click at [1232, 624] on div at bounding box center [1235, 623] width 55 height 55
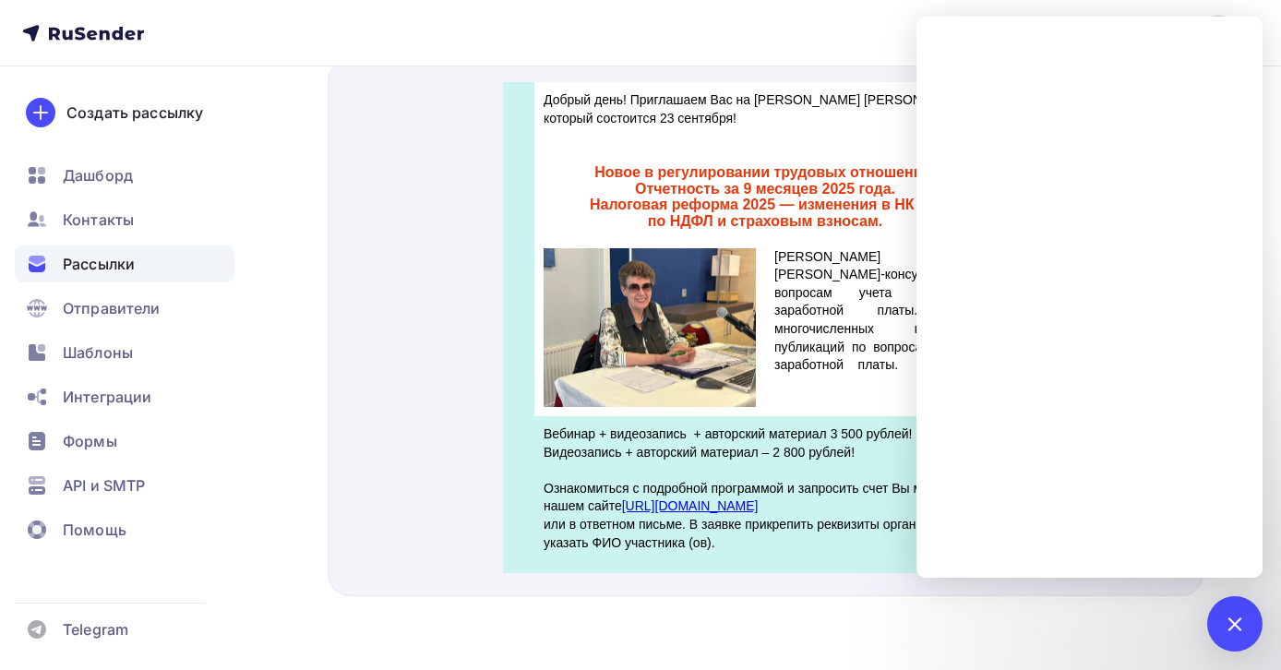
click at [389, 290] on div at bounding box center [766, 327] width 876 height 537
click at [1241, 605] on div "1" at bounding box center [1235, 623] width 55 height 55
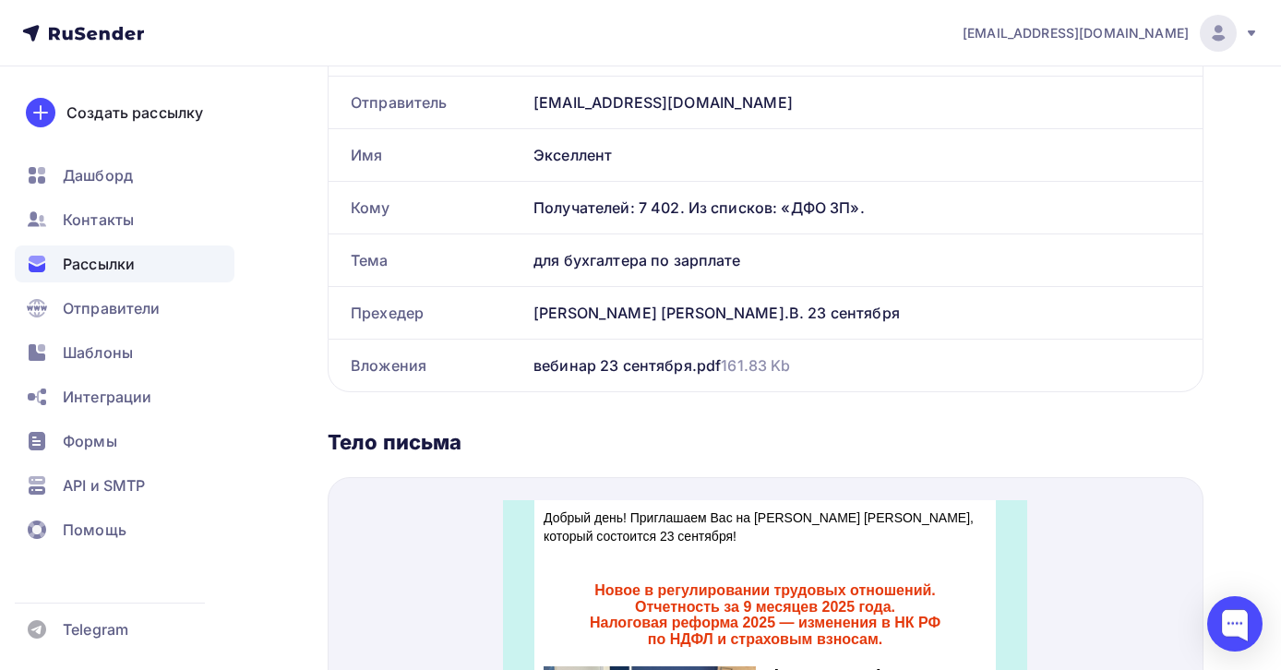
scroll to position [0, 0]
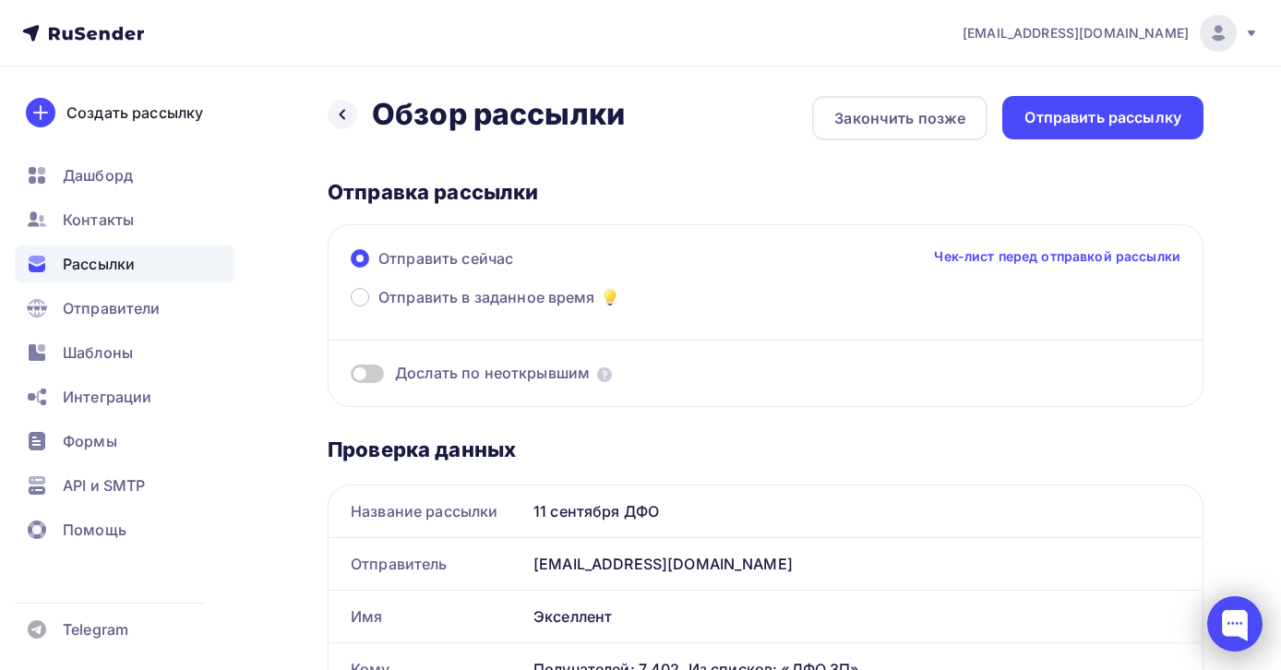
click at [1234, 628] on div at bounding box center [1235, 623] width 55 height 55
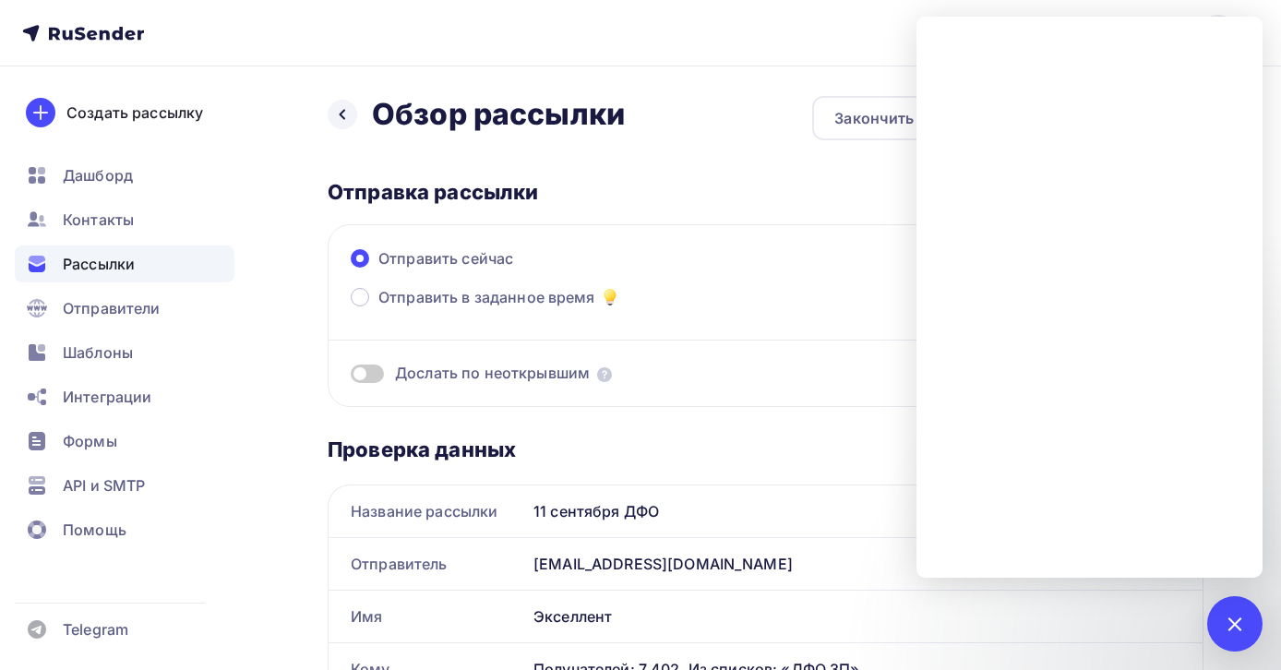
click at [894, 39] on nav "[EMAIL_ADDRESS][DOMAIN_NAME] Аккаунт Тарифы Выйти Создать рассылку [GEOGRAPHIC_…" at bounding box center [640, 33] width 1281 height 66
click at [834, 270] on div "Отправить сейчас Чек-лист перед отправкой рассылки" at bounding box center [766, 266] width 830 height 39
click at [1239, 633] on div "1" at bounding box center [1235, 623] width 55 height 55
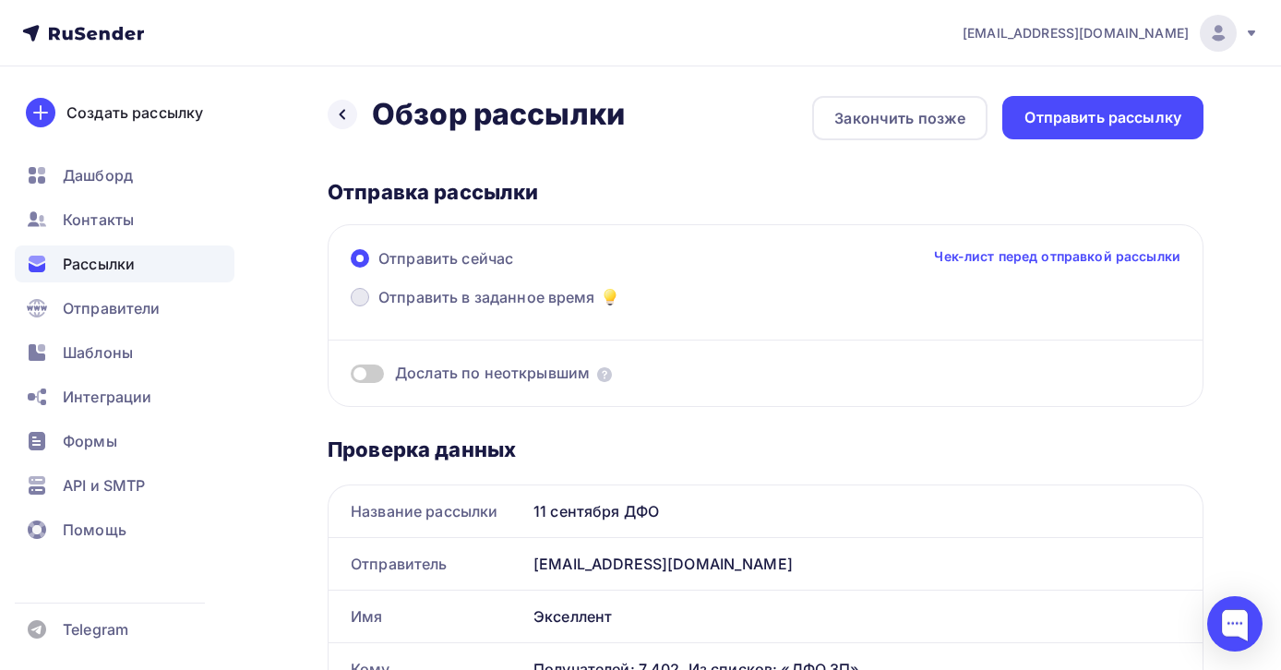
click at [420, 297] on span "Отправить в заданное время" at bounding box center [487, 297] width 217 height 22
click at [379, 308] on input "Отправить в заданное время" at bounding box center [379, 308] width 0 height 0
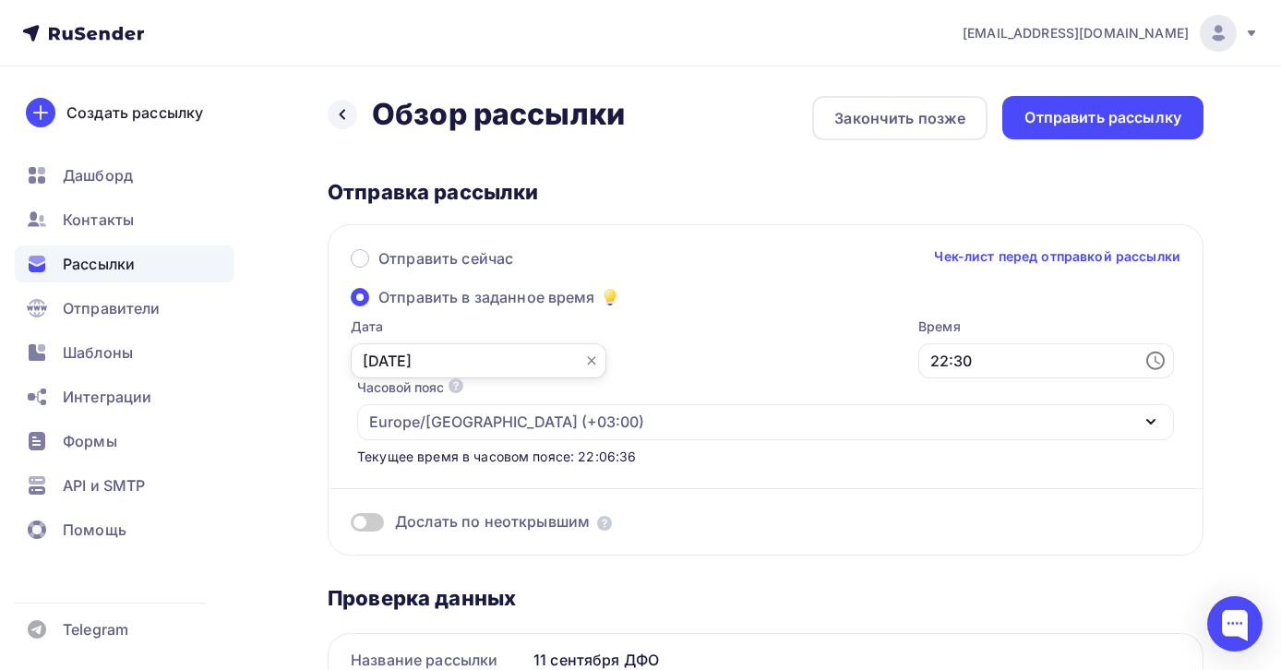
click at [495, 364] on input "10.09.2025" at bounding box center [479, 360] width 256 height 35
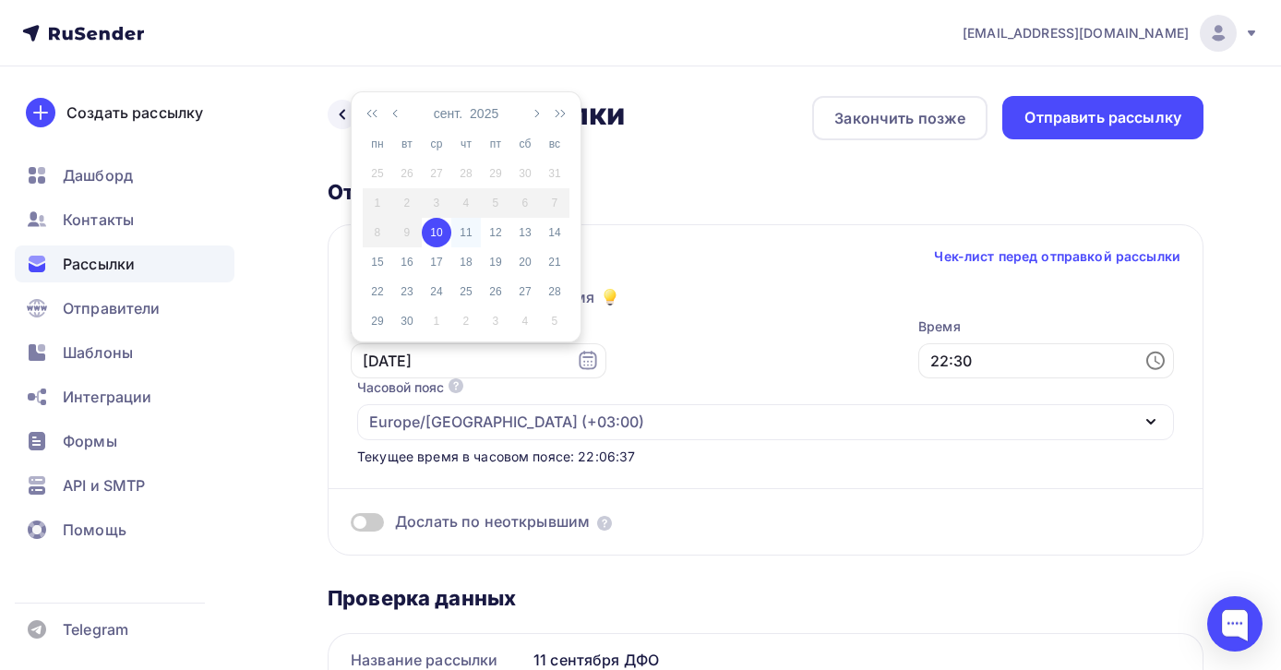
click at [467, 235] on div "11" at bounding box center [466, 232] width 30 height 17
type input "11.09.2025"
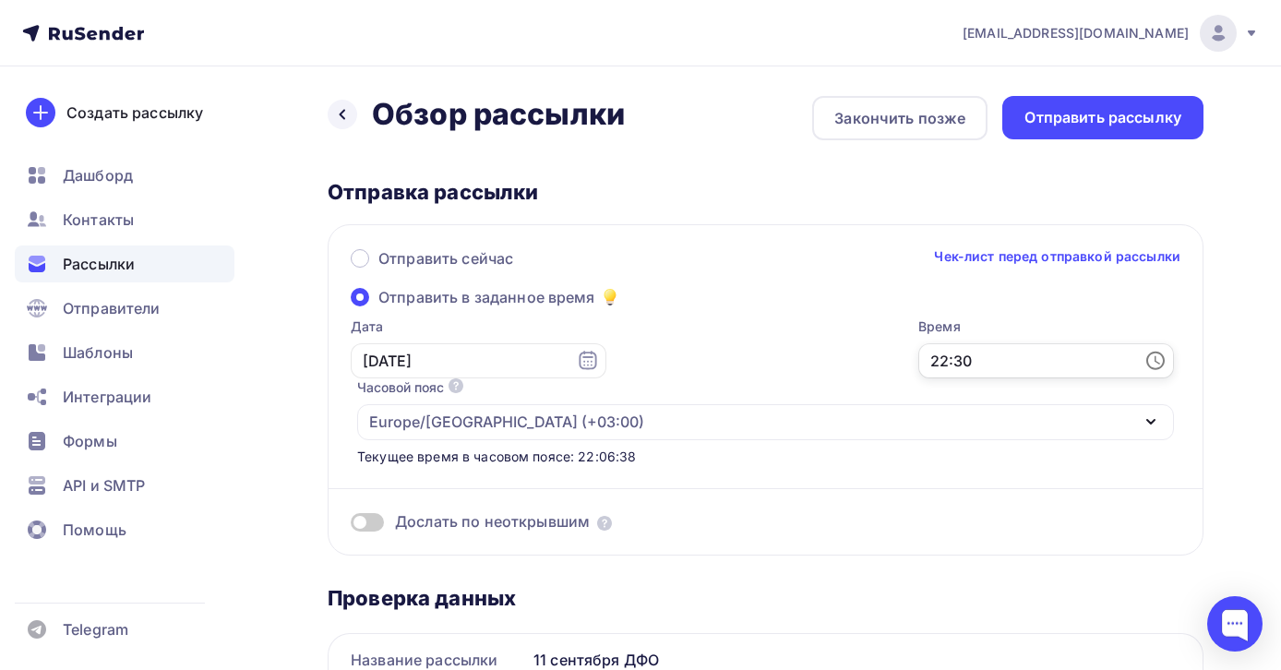
click at [919, 362] on input "22:30" at bounding box center [1047, 360] width 256 height 35
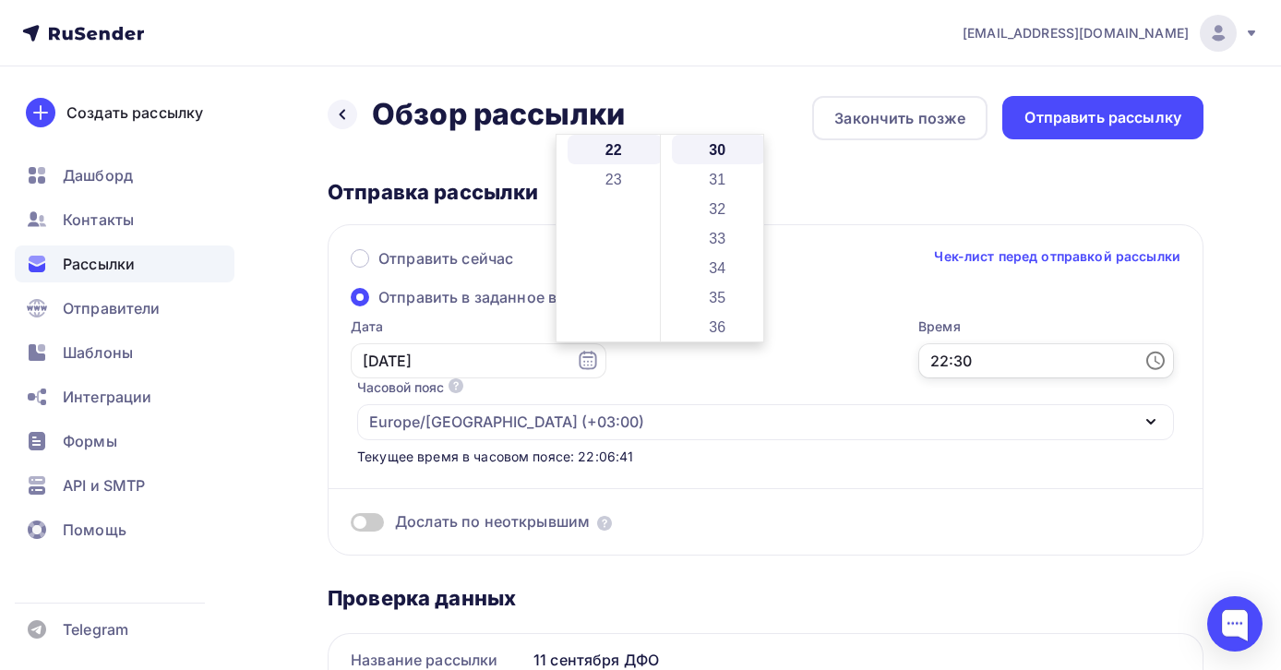
click at [919, 360] on input "22:30" at bounding box center [1047, 360] width 256 height 35
click at [919, 362] on input "04:00" at bounding box center [1047, 360] width 256 height 35
type input "03:30"
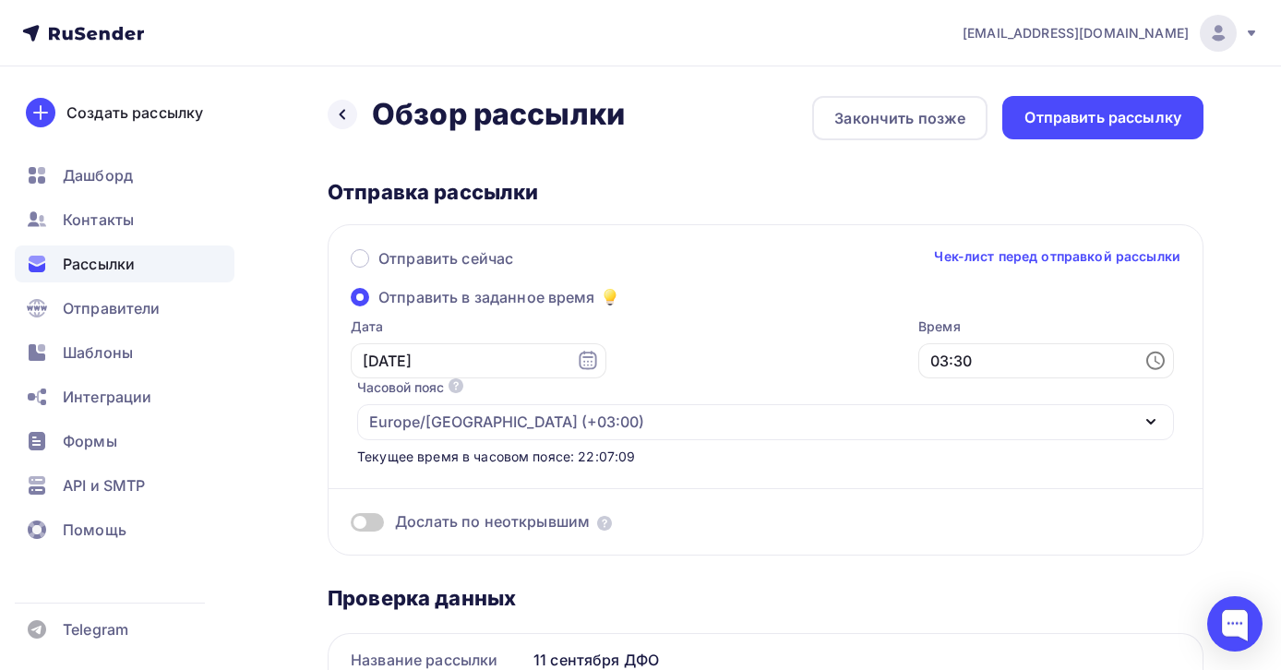
click at [919, 379] on div "Время 03:30" at bounding box center [1047, 348] width 256 height 61
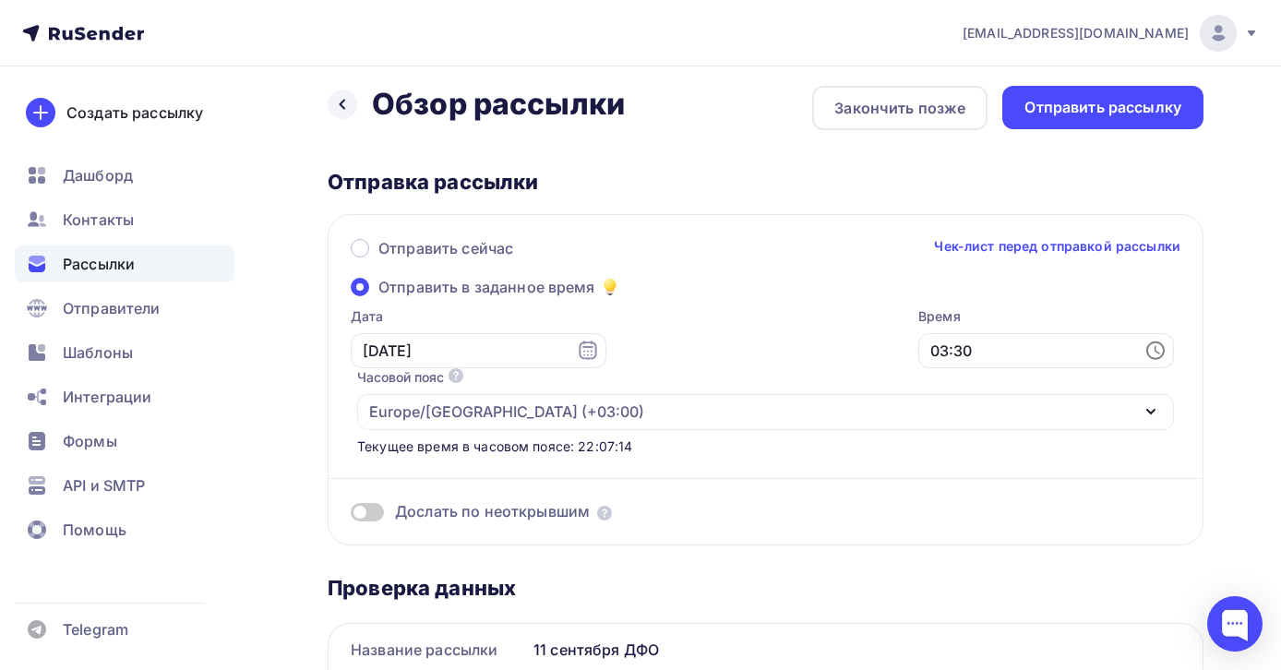
scroll to position [0, 0]
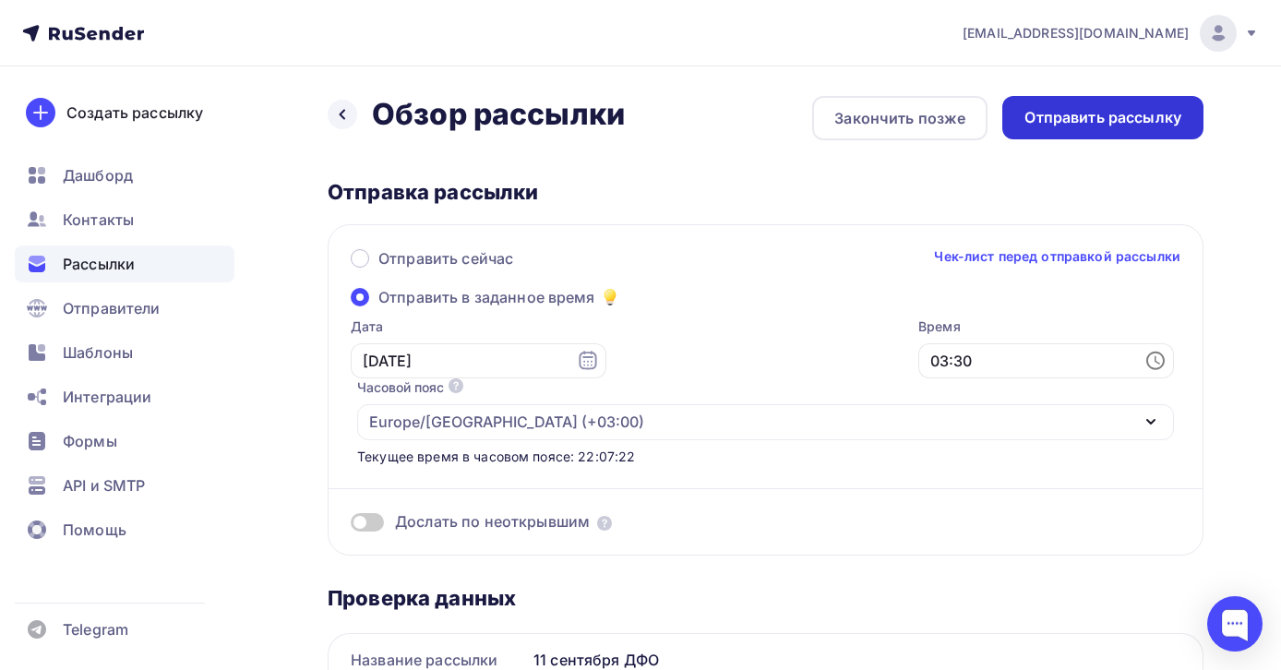
click at [1081, 127] on div "Отправить рассылку" at bounding box center [1103, 117] width 157 height 21
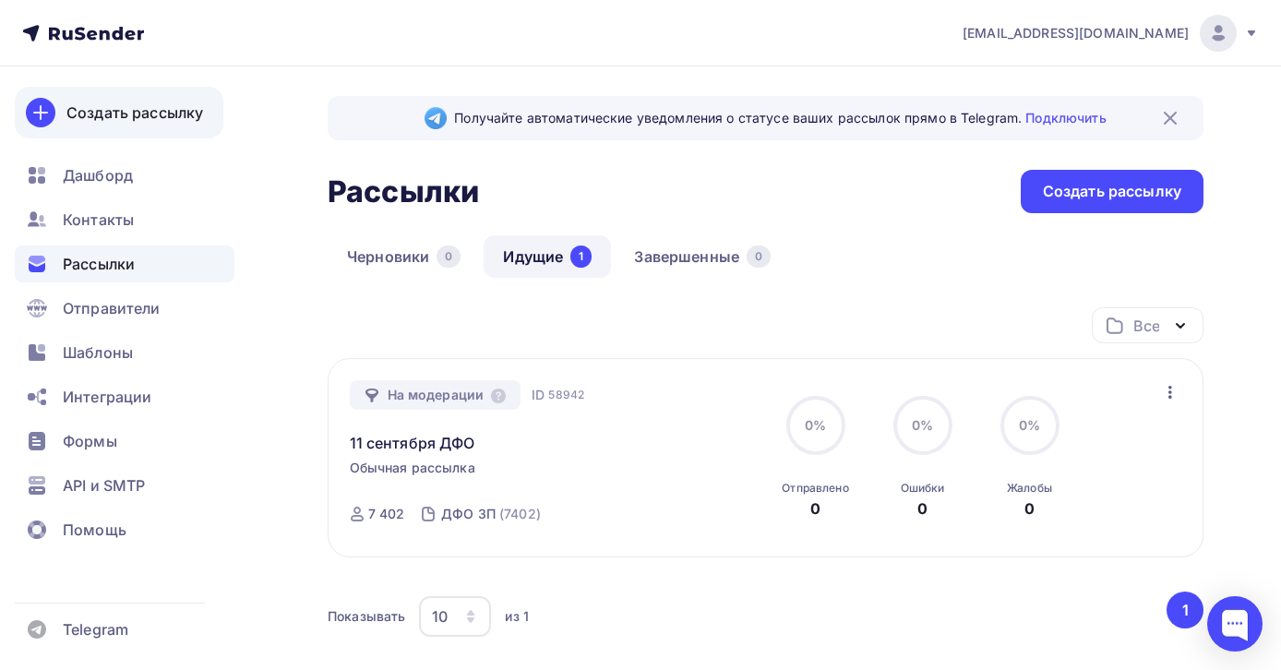
click at [138, 116] on div "Создать рассылку" at bounding box center [134, 113] width 137 height 22
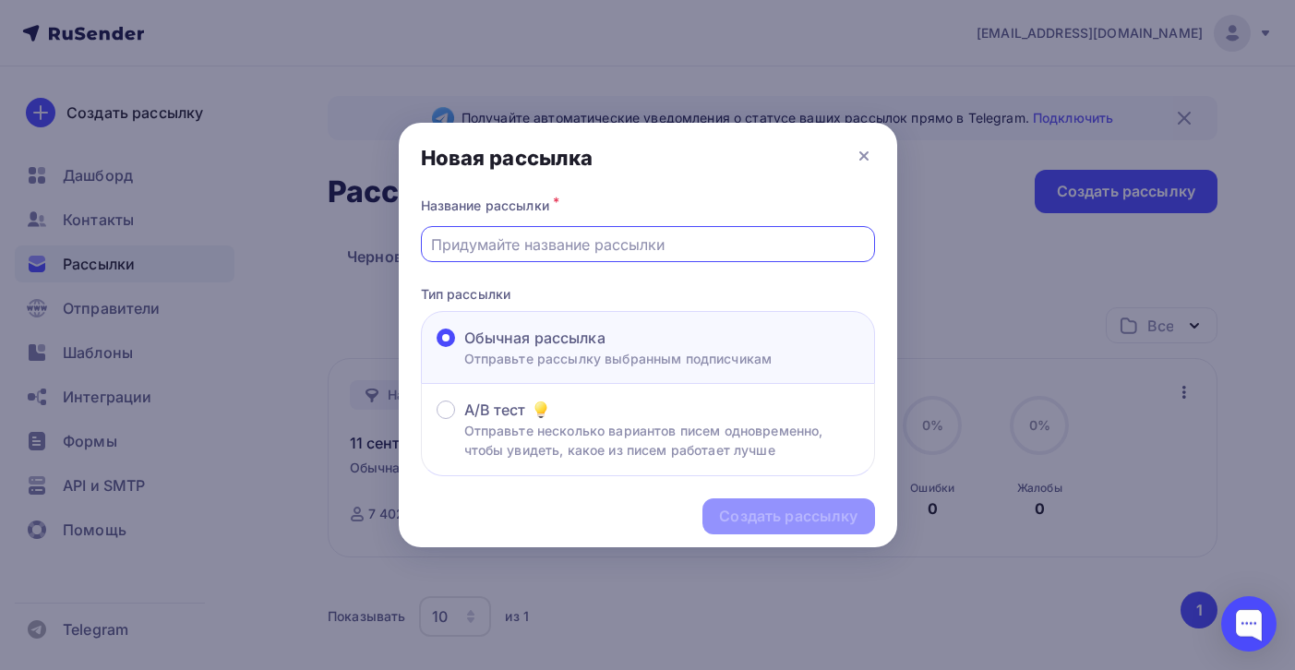
click at [584, 242] on input "text" at bounding box center [647, 245] width 433 height 22
type input "тест"
click at [806, 516] on div "Создать рассылку" at bounding box center [788, 516] width 138 height 21
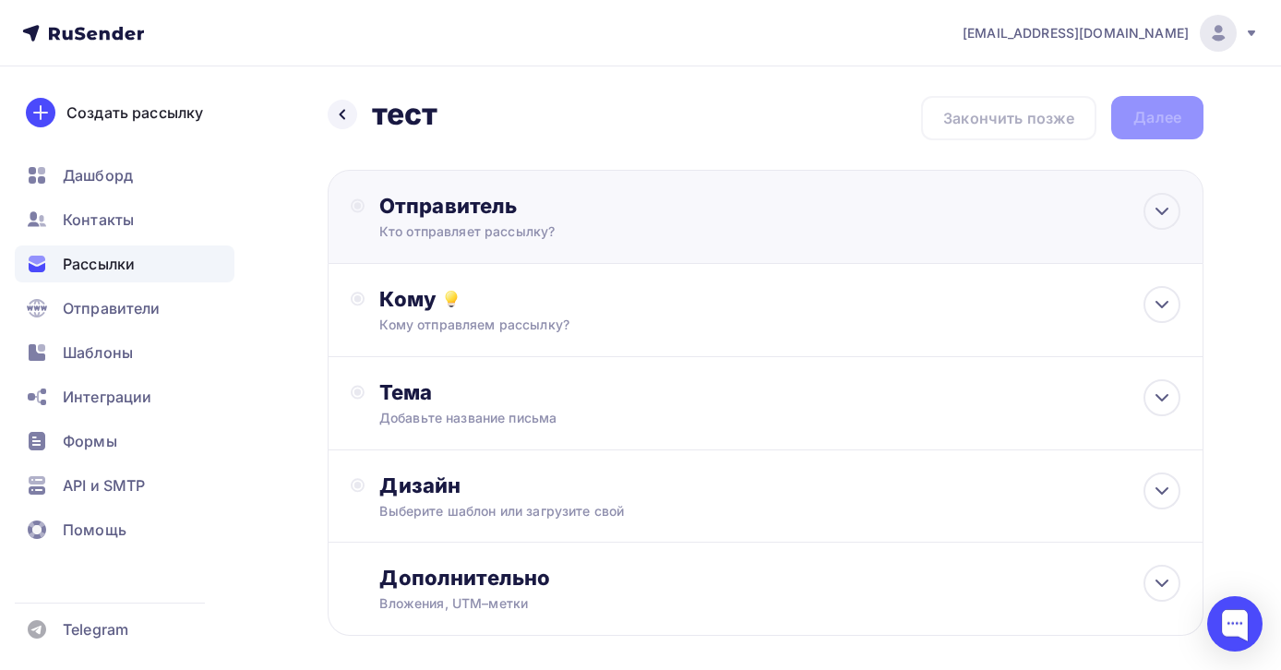
click at [593, 214] on div "Отправитель" at bounding box center [579, 206] width 400 height 26
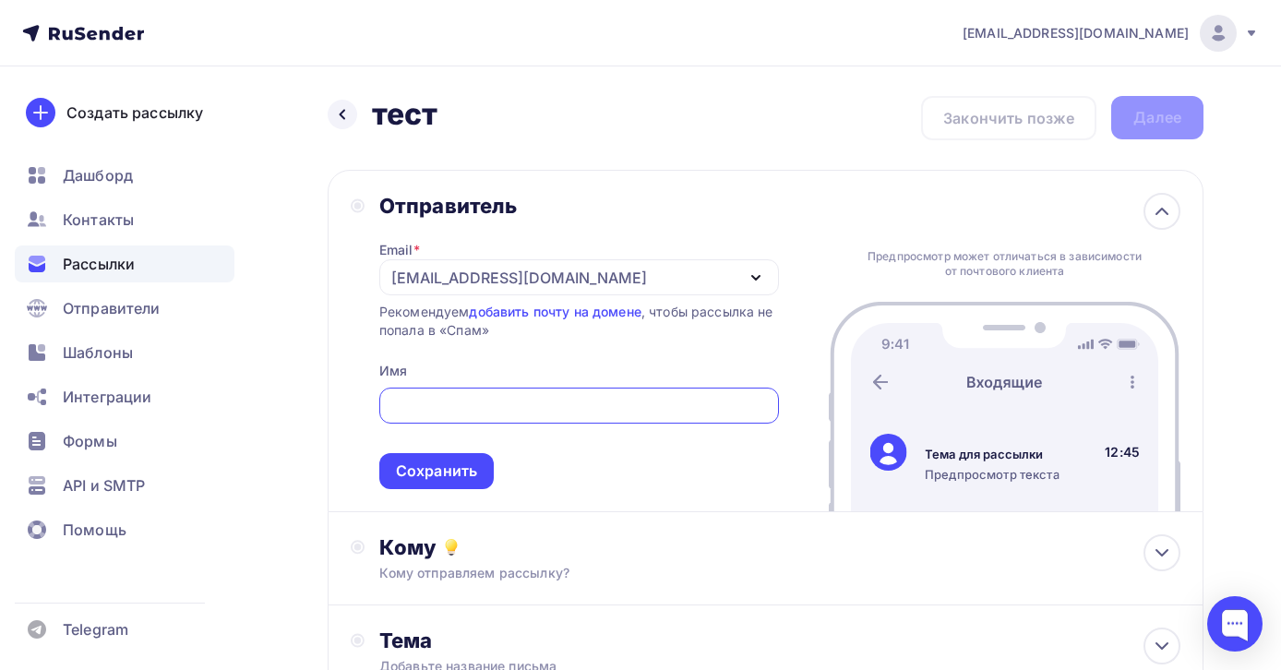
click at [450, 402] on input "text" at bounding box center [579, 406] width 379 height 22
type input "Экселлент"
click at [475, 472] on div "Сохранить" at bounding box center [436, 471] width 81 height 21
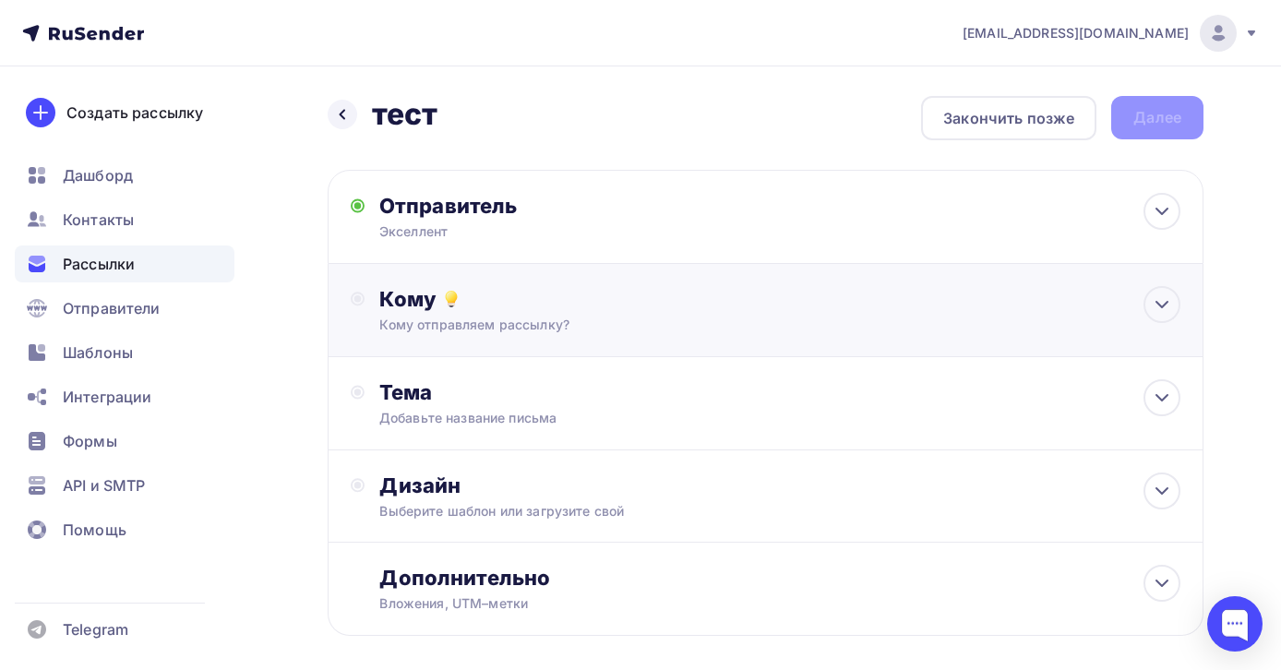
click at [572, 297] on div "Кому" at bounding box center [779, 299] width 801 height 26
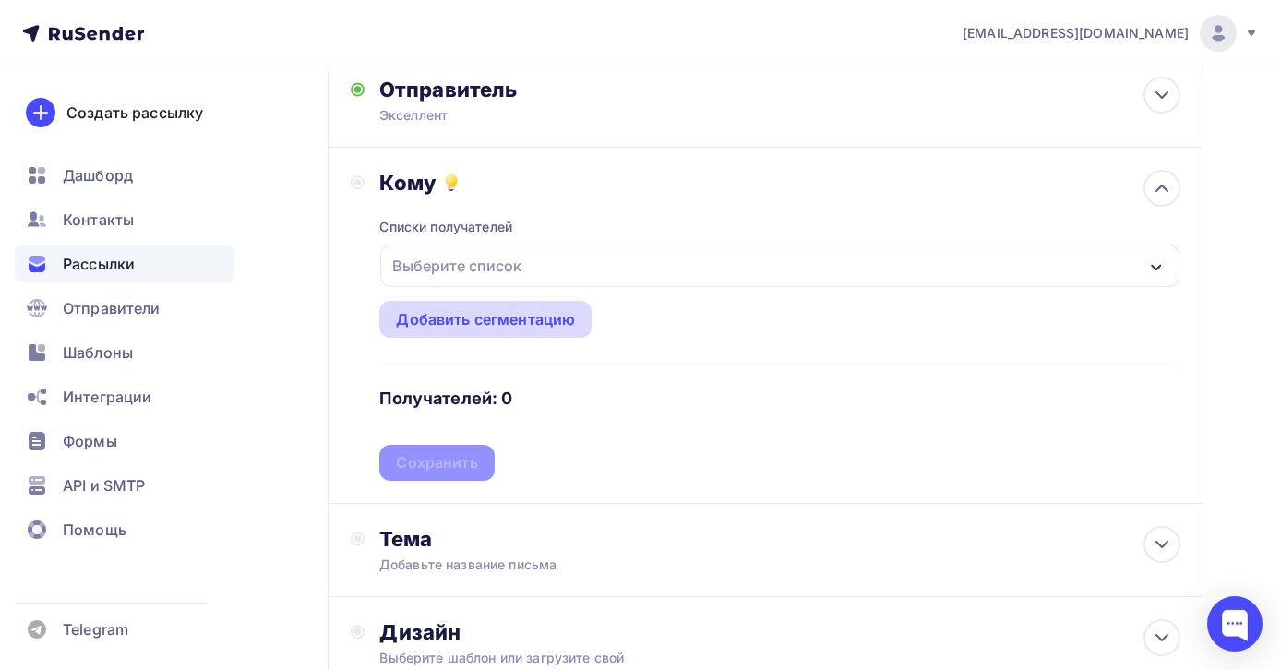
scroll to position [131, 0]
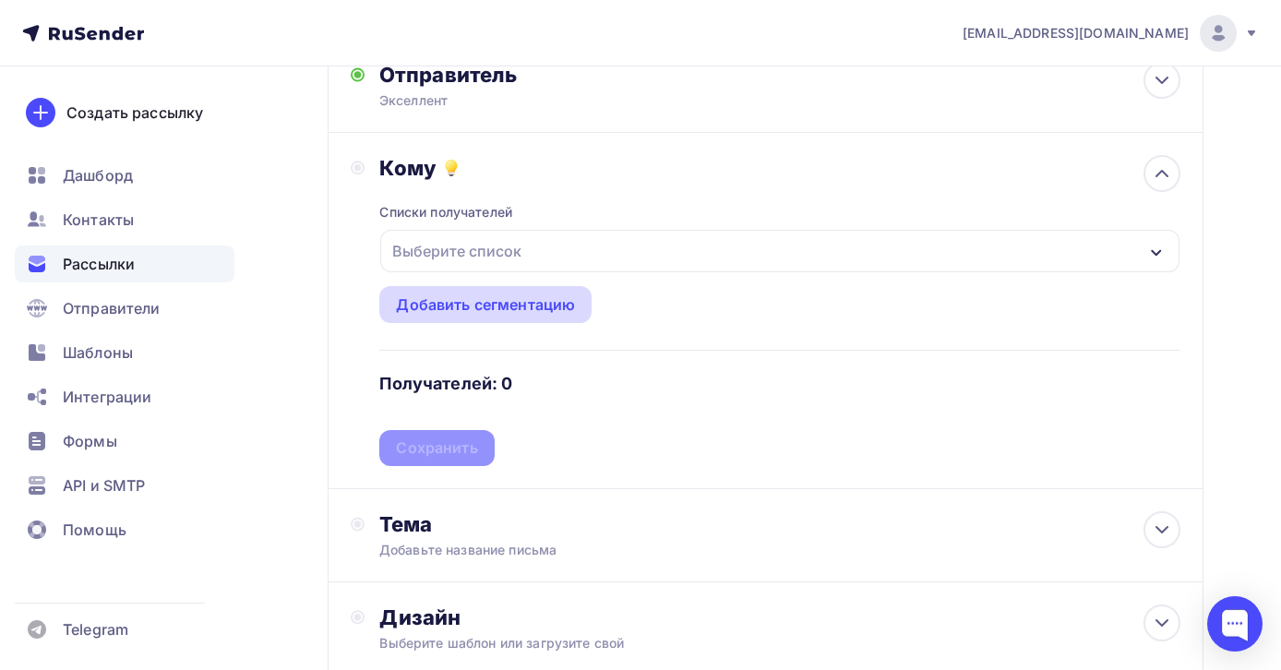
click at [527, 304] on div "Добавить сегментацию" at bounding box center [485, 305] width 179 height 22
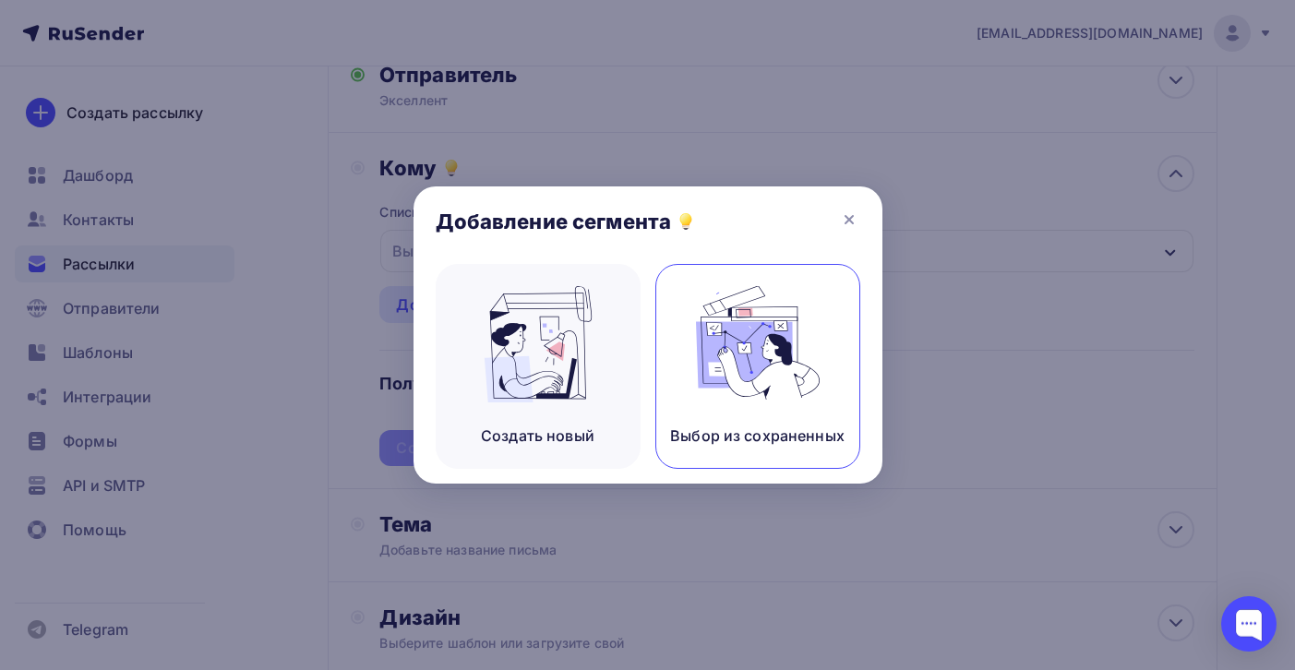
click at [736, 352] on img at bounding box center [758, 344] width 124 height 116
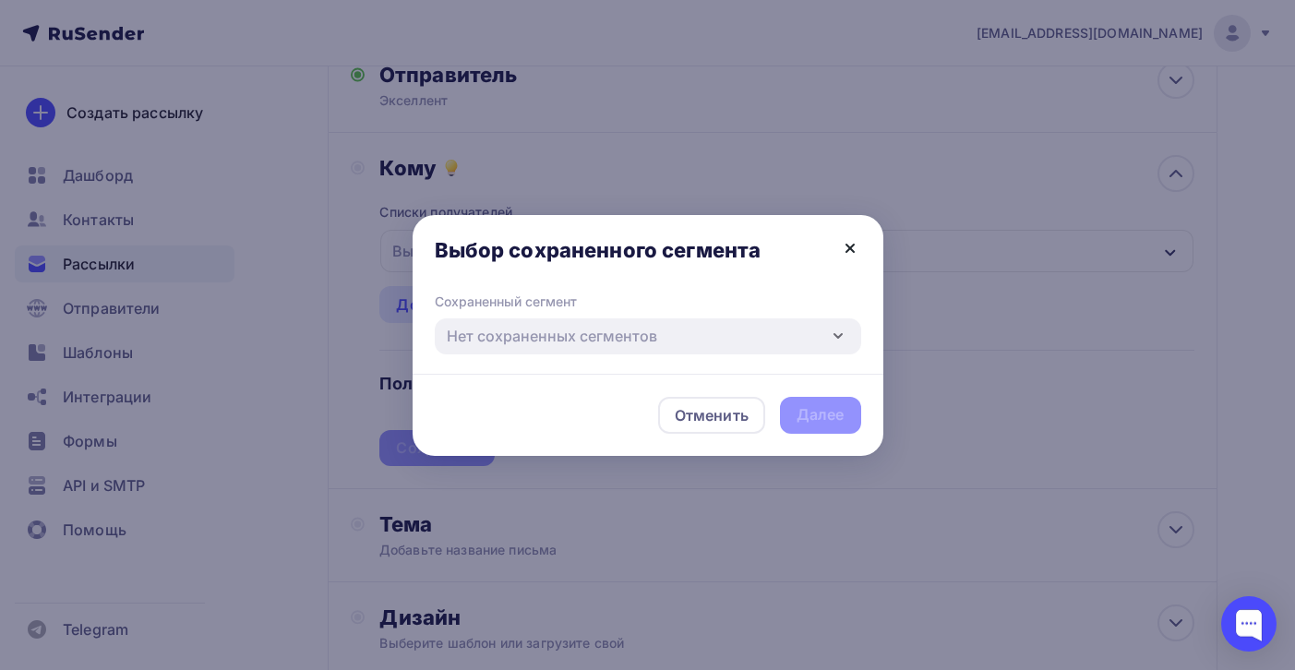
click at [849, 250] on icon at bounding box center [850, 248] width 22 height 22
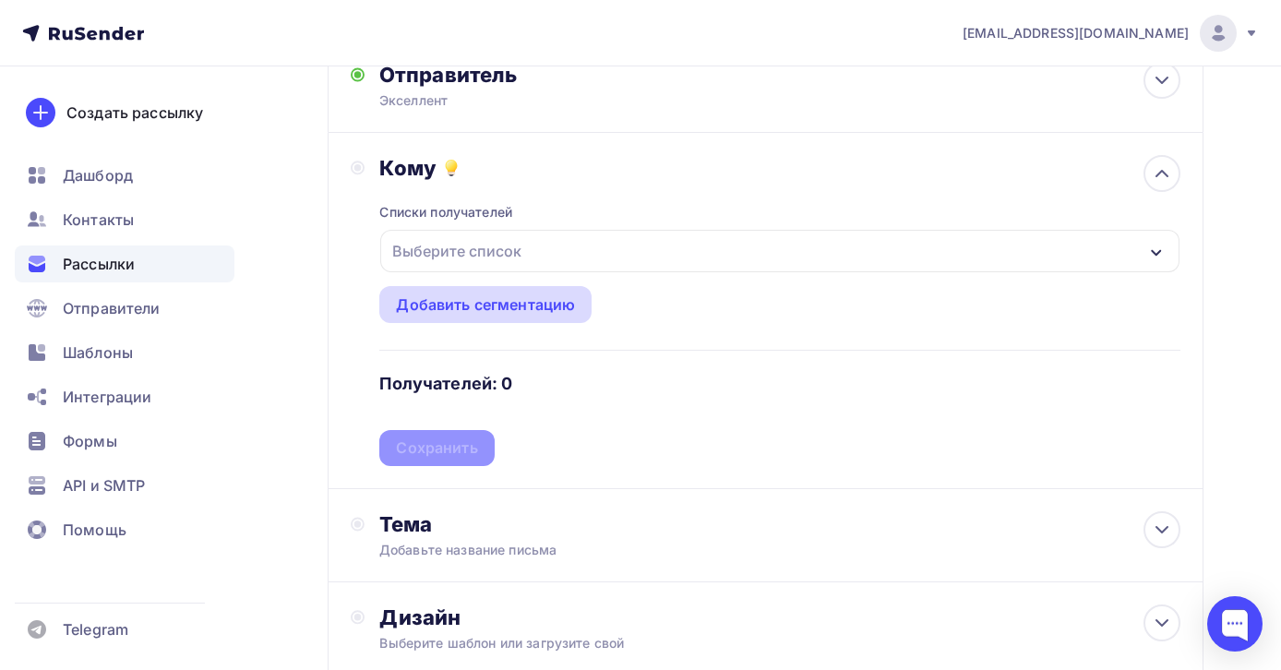
click at [512, 303] on div "Добавить сегментацию" at bounding box center [485, 305] width 179 height 22
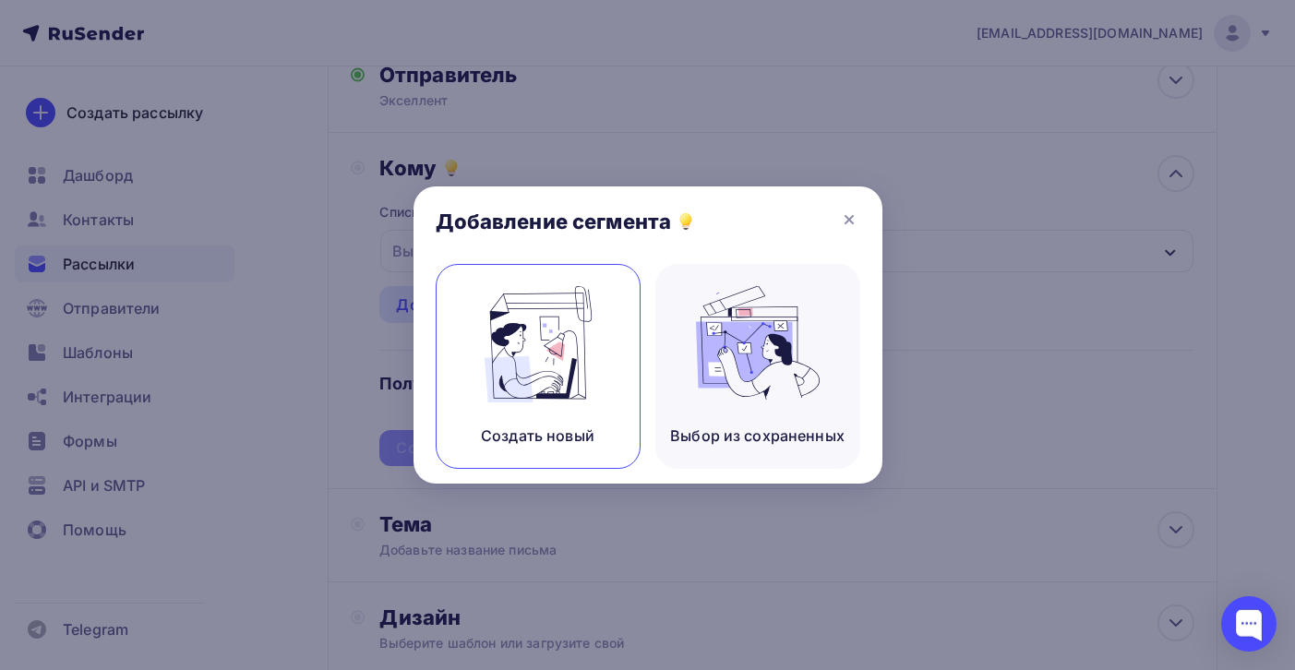
click at [561, 356] on img at bounding box center [538, 344] width 124 height 116
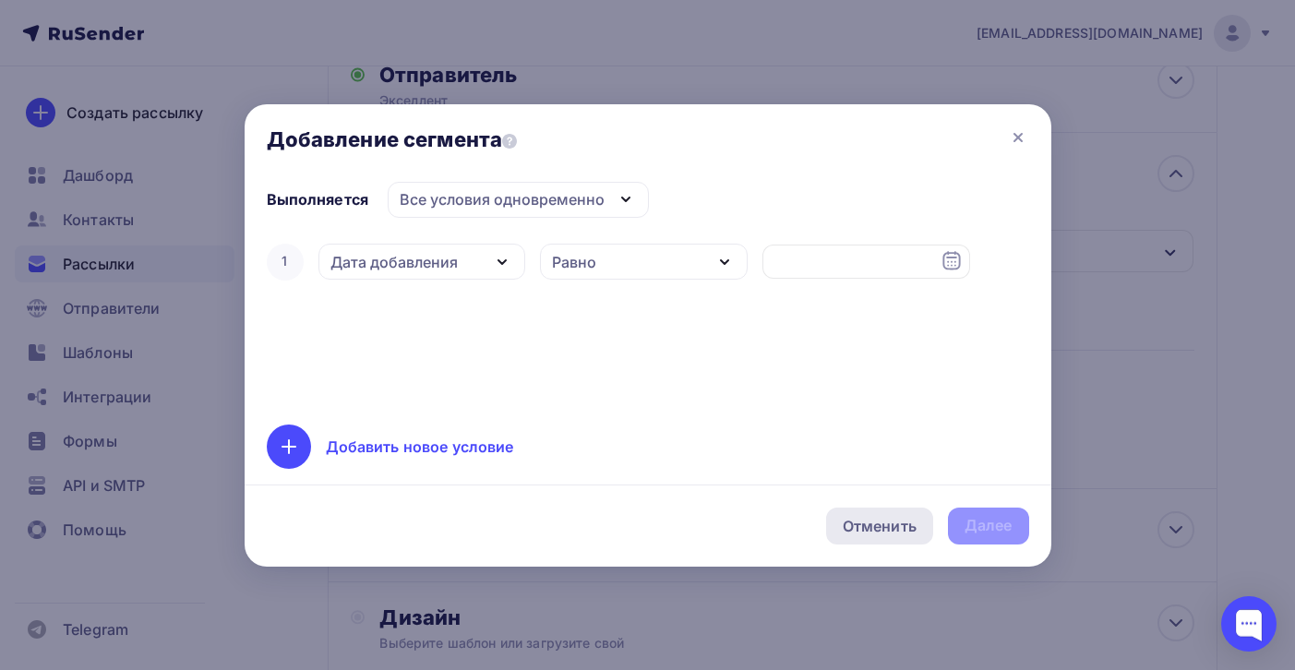
click at [884, 516] on div "Отменить" at bounding box center [880, 526] width 74 height 22
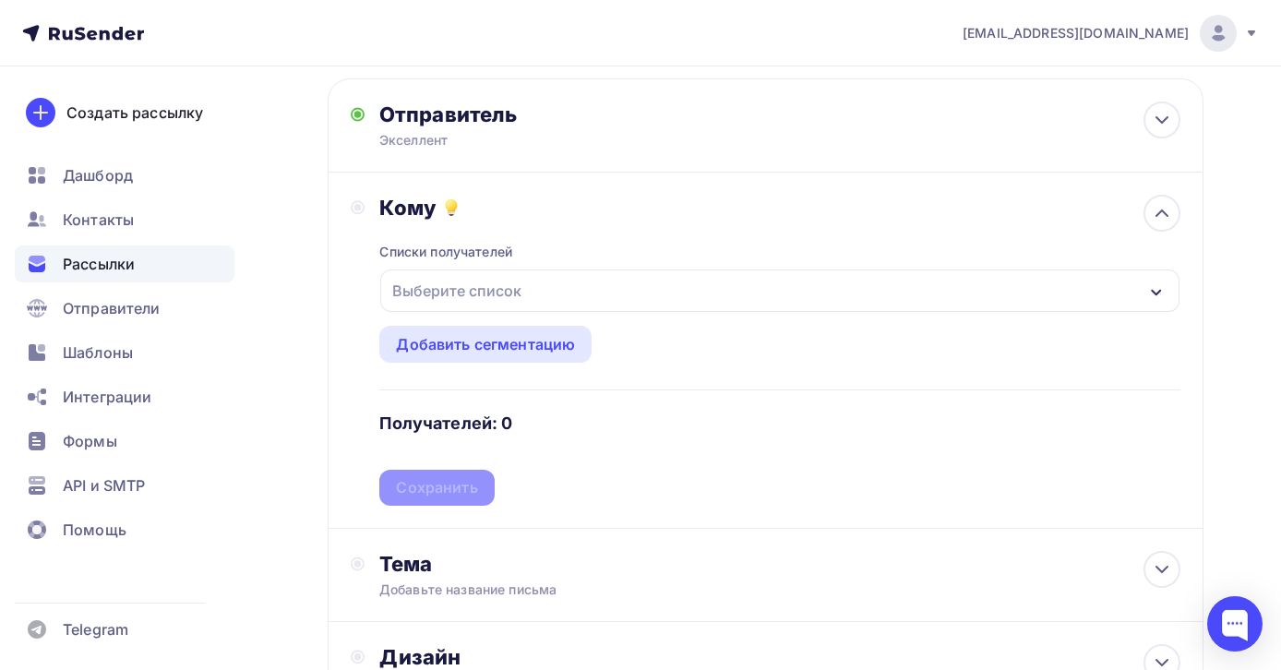
scroll to position [0, 0]
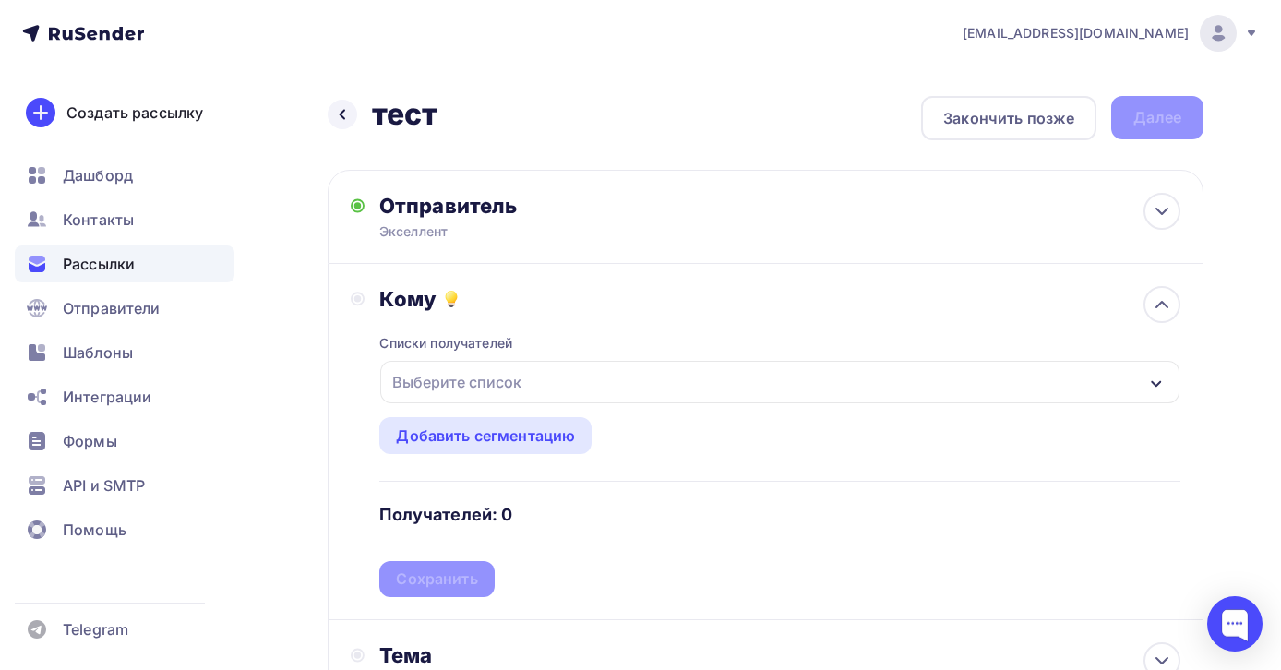
click at [544, 391] on div "Выберите список" at bounding box center [780, 382] width 800 height 42
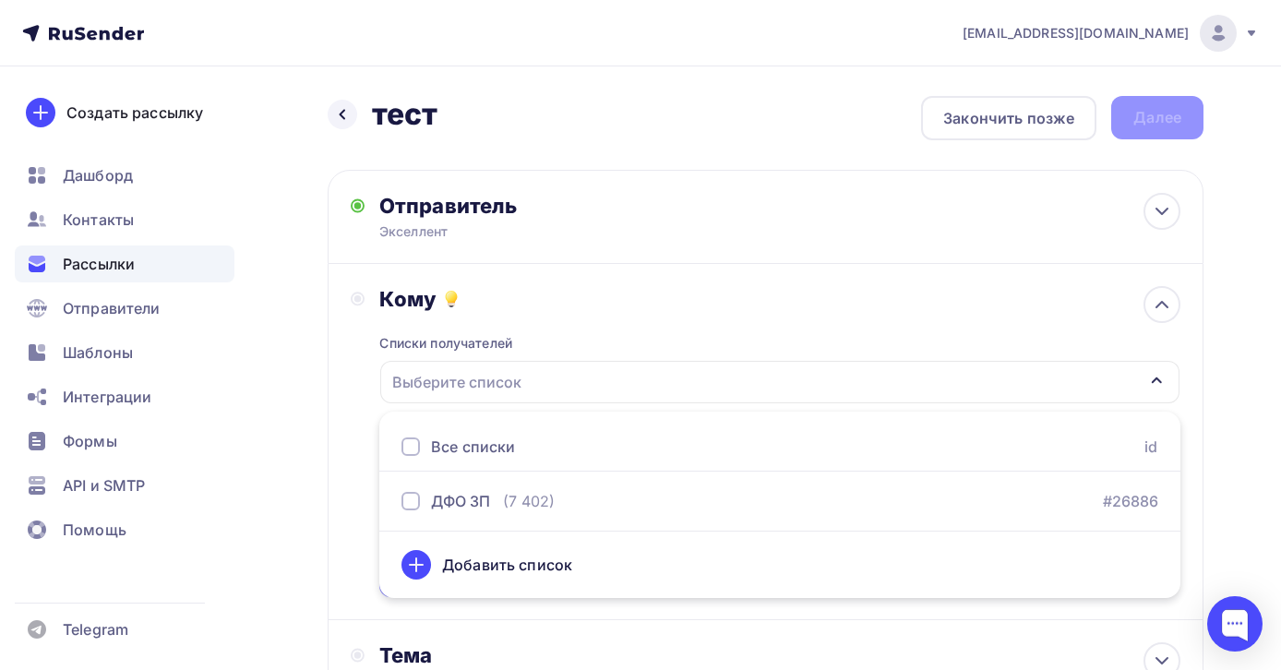
click at [423, 565] on icon at bounding box center [416, 565] width 13 height 0
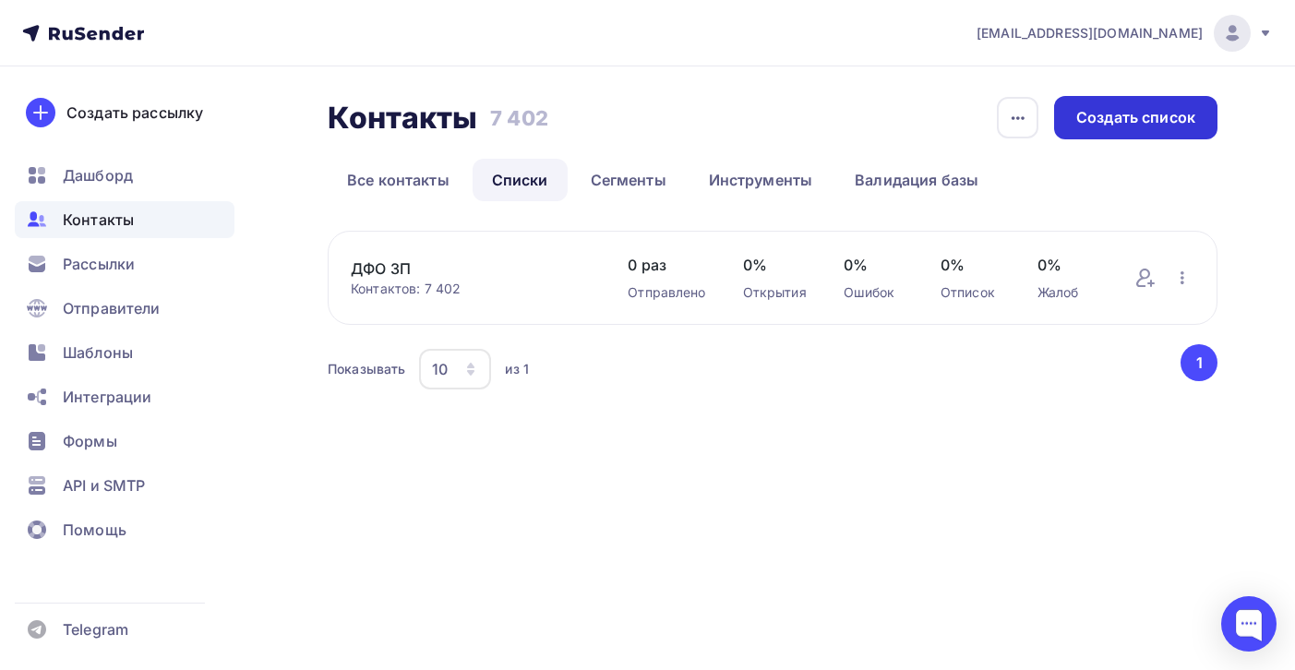
click at [1159, 120] on div "Создать список" at bounding box center [1135, 117] width 119 height 21
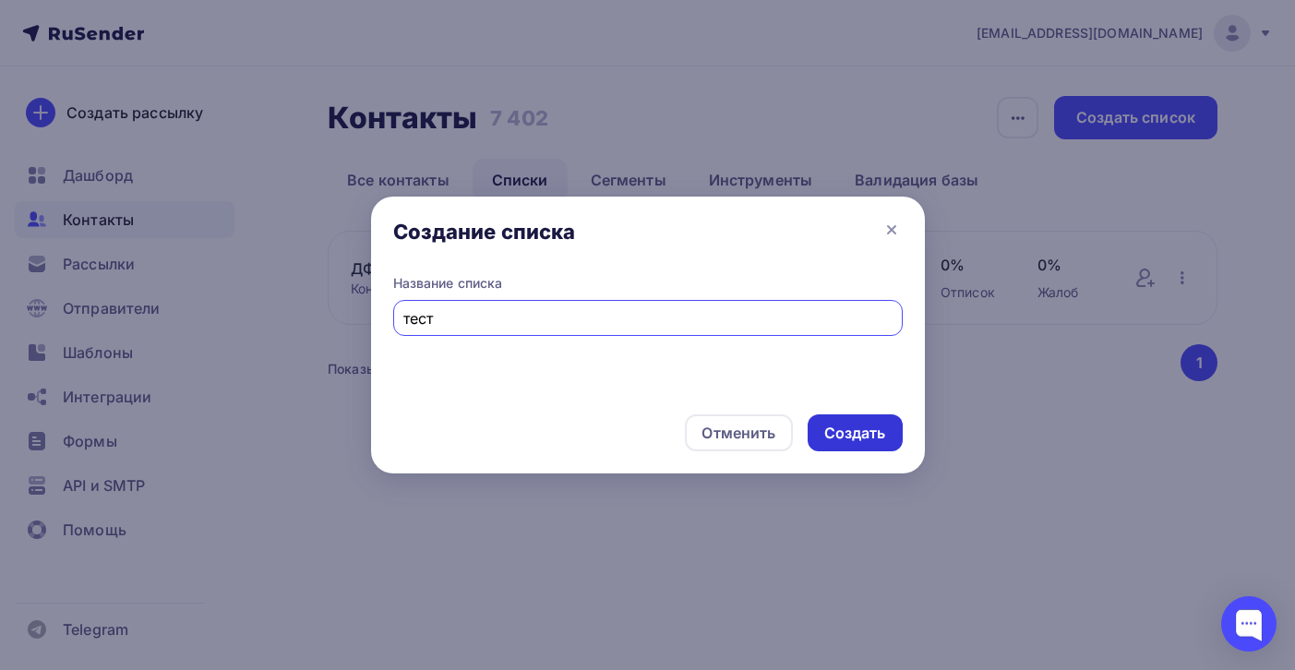
type input "тест"
click at [834, 432] on div "Создать" at bounding box center [855, 433] width 62 height 21
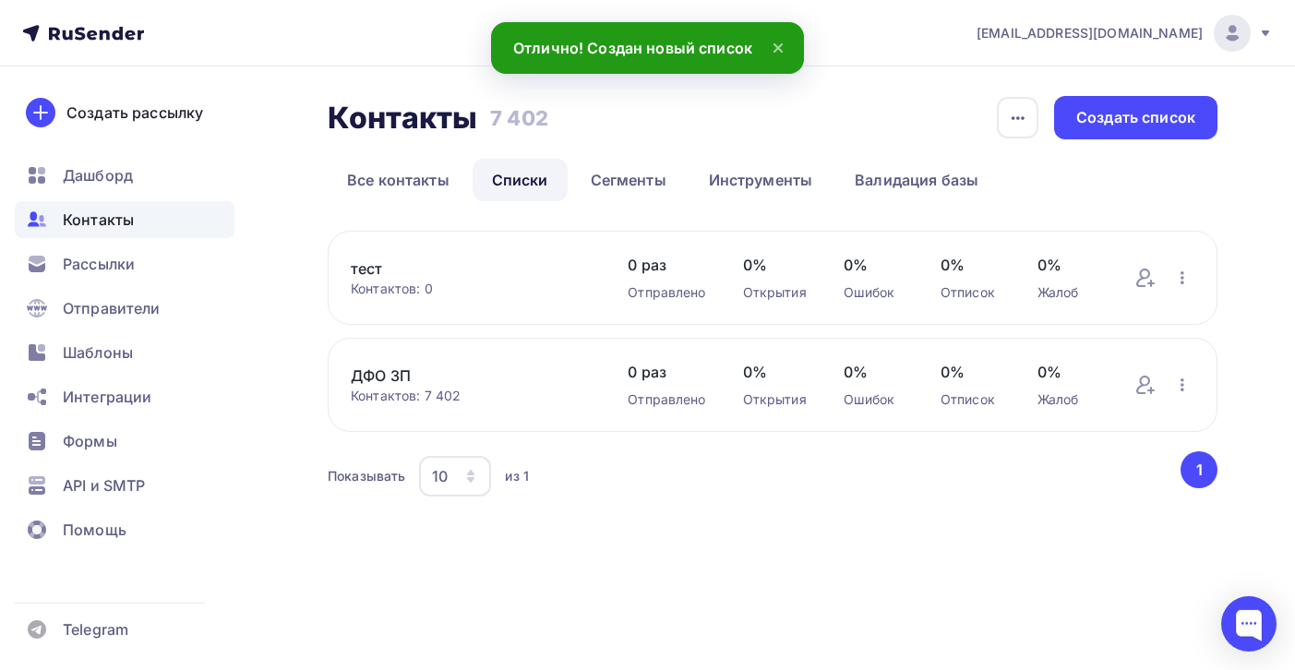
click at [511, 288] on div "Контактов: 0" at bounding box center [471, 289] width 240 height 18
click at [398, 272] on link "тест" at bounding box center [471, 269] width 240 height 22
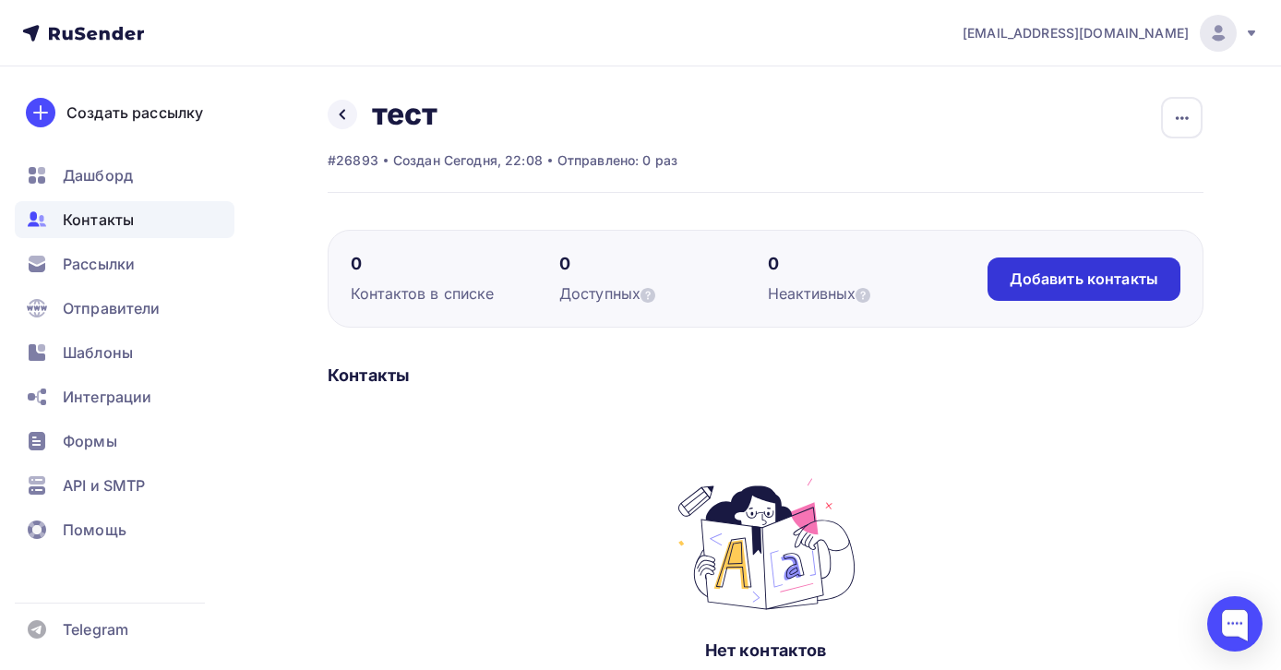
click at [1106, 283] on div "Добавить контакты" at bounding box center [1084, 279] width 149 height 21
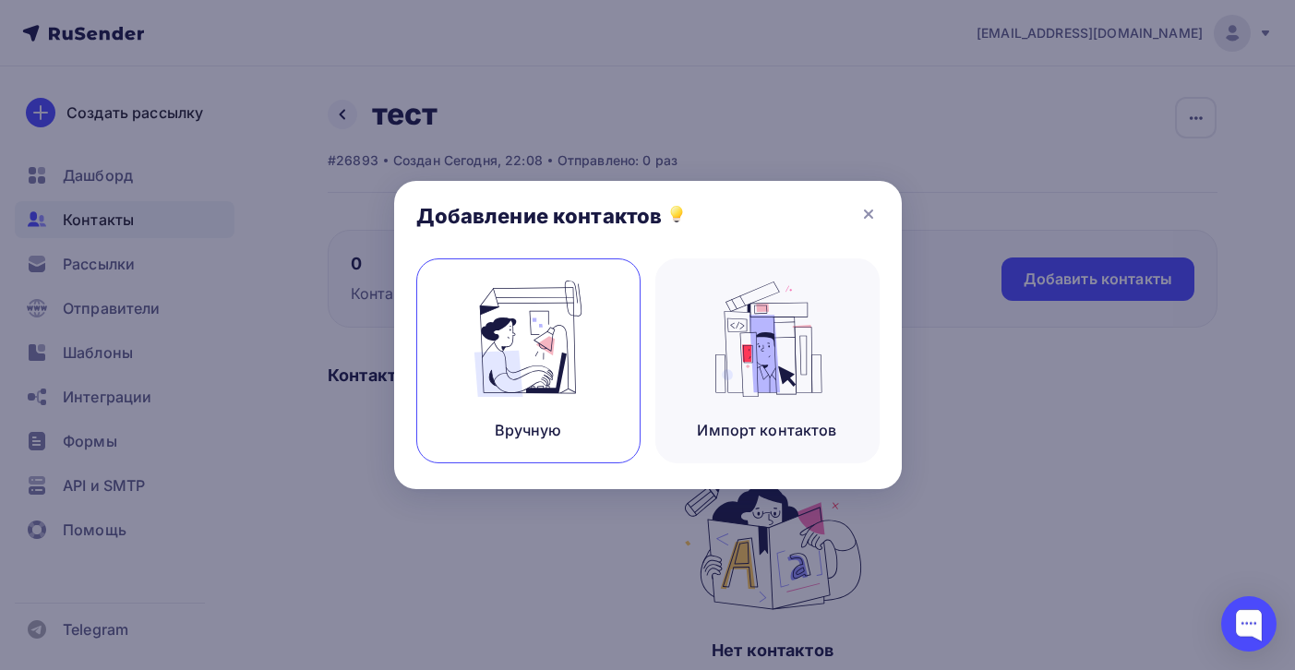
click at [549, 358] on img at bounding box center [528, 339] width 124 height 116
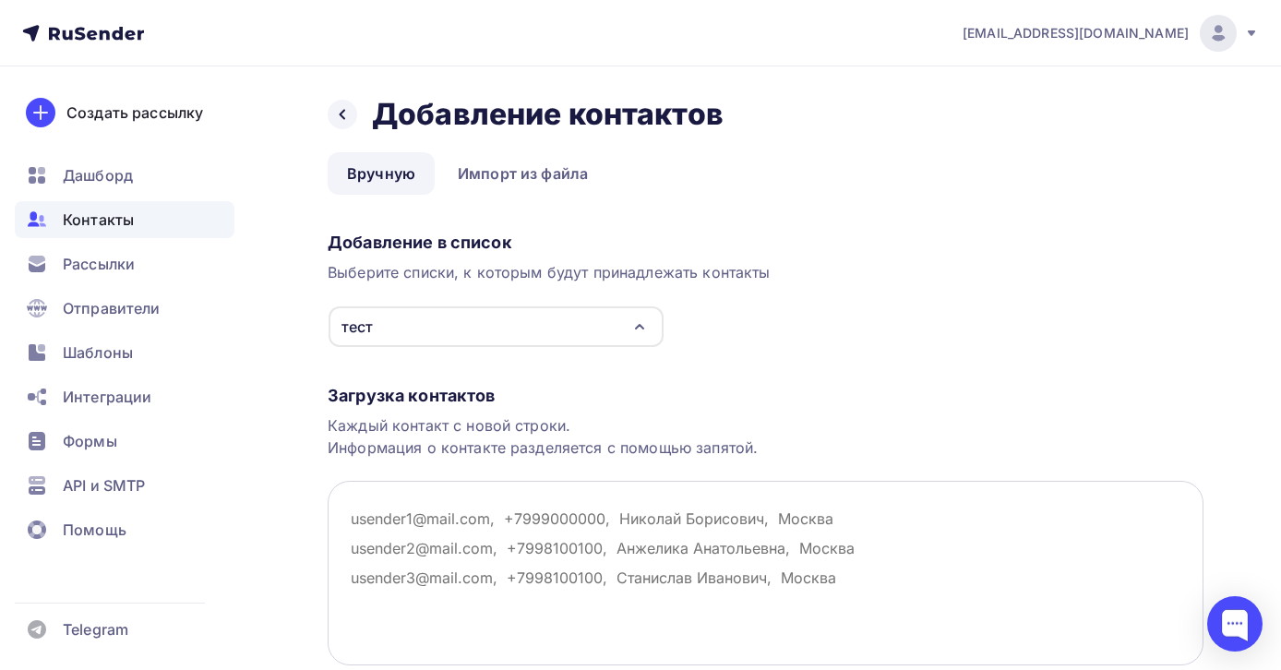
paste textarea "excellent_seminary@mail.ru"
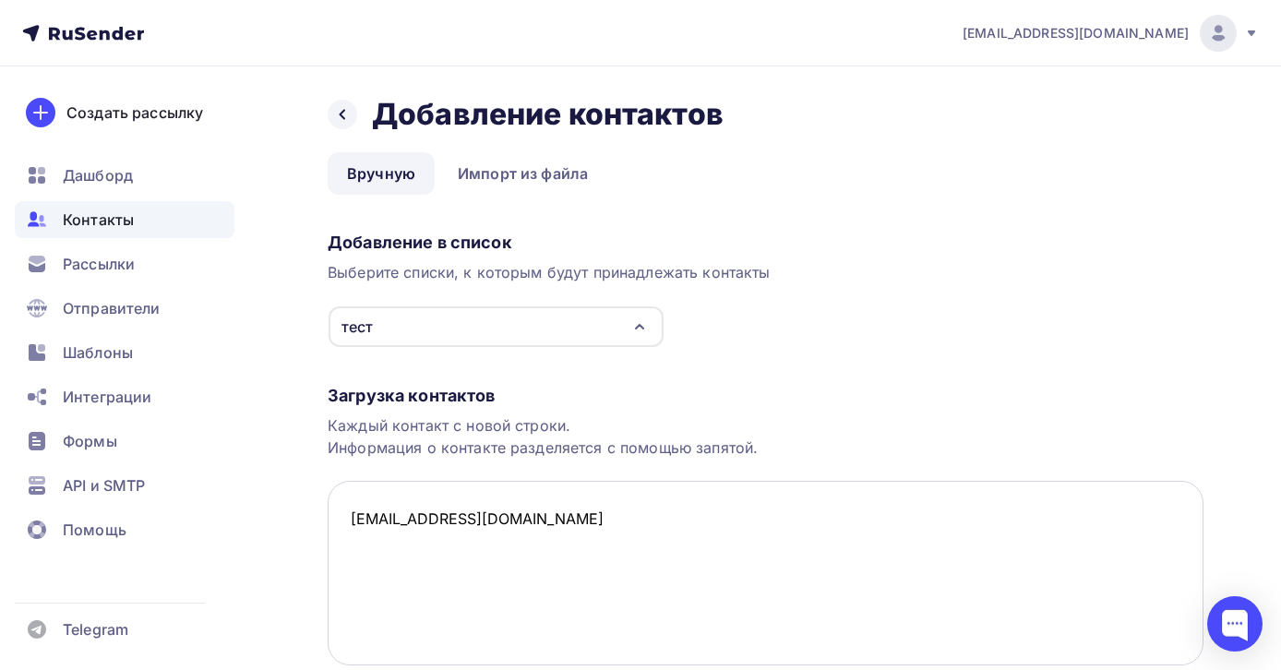
paste textarea "hozyainovalexy@yandex.ru"
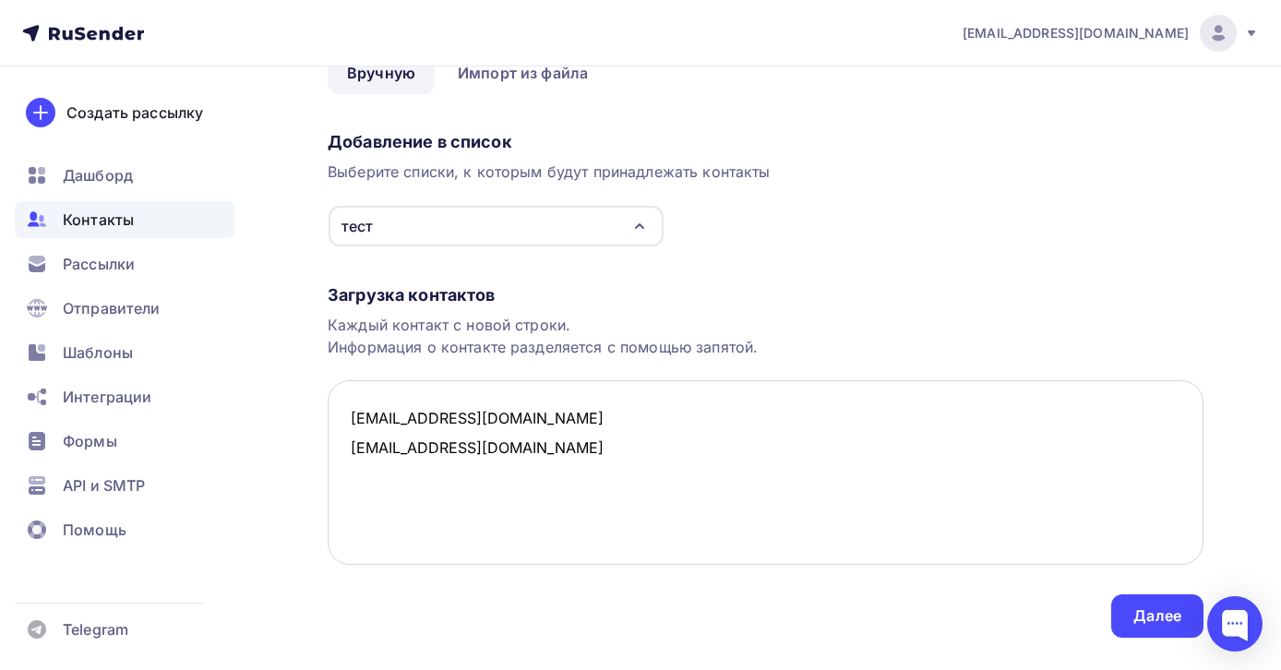
scroll to position [142, 0]
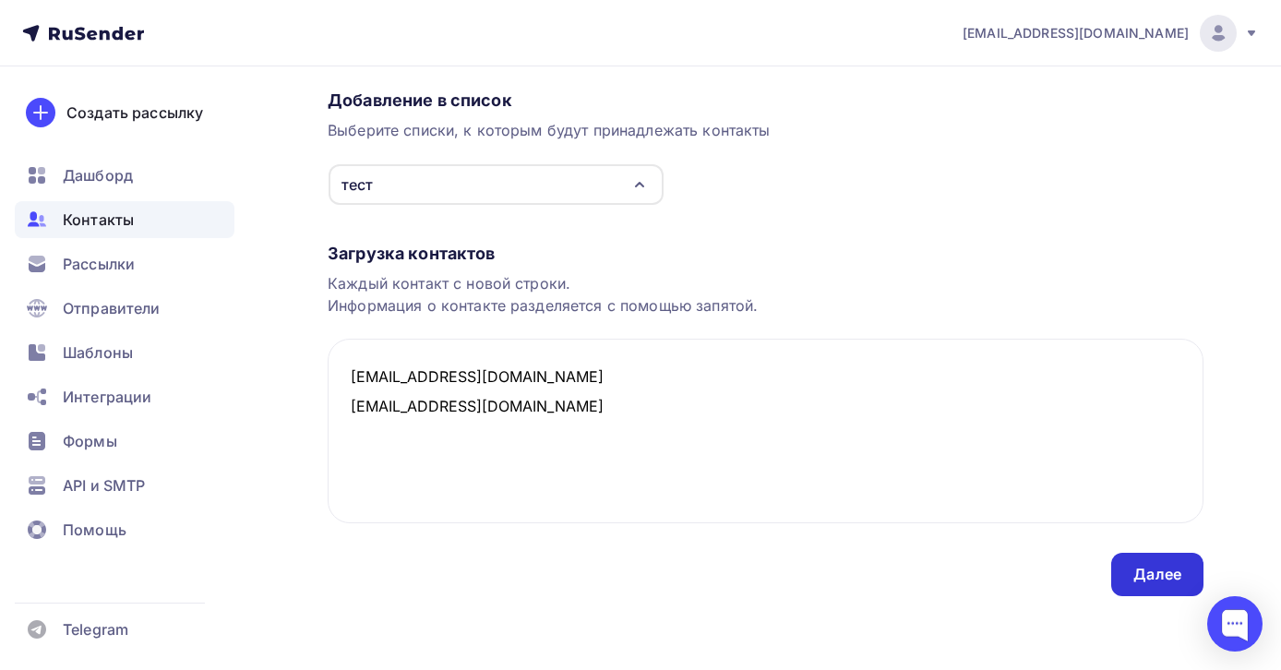
type textarea "excellent_seminary@mail.ru hozyainovalexy@yandex.ru"
click at [1136, 566] on div "Далее" at bounding box center [1158, 574] width 48 height 21
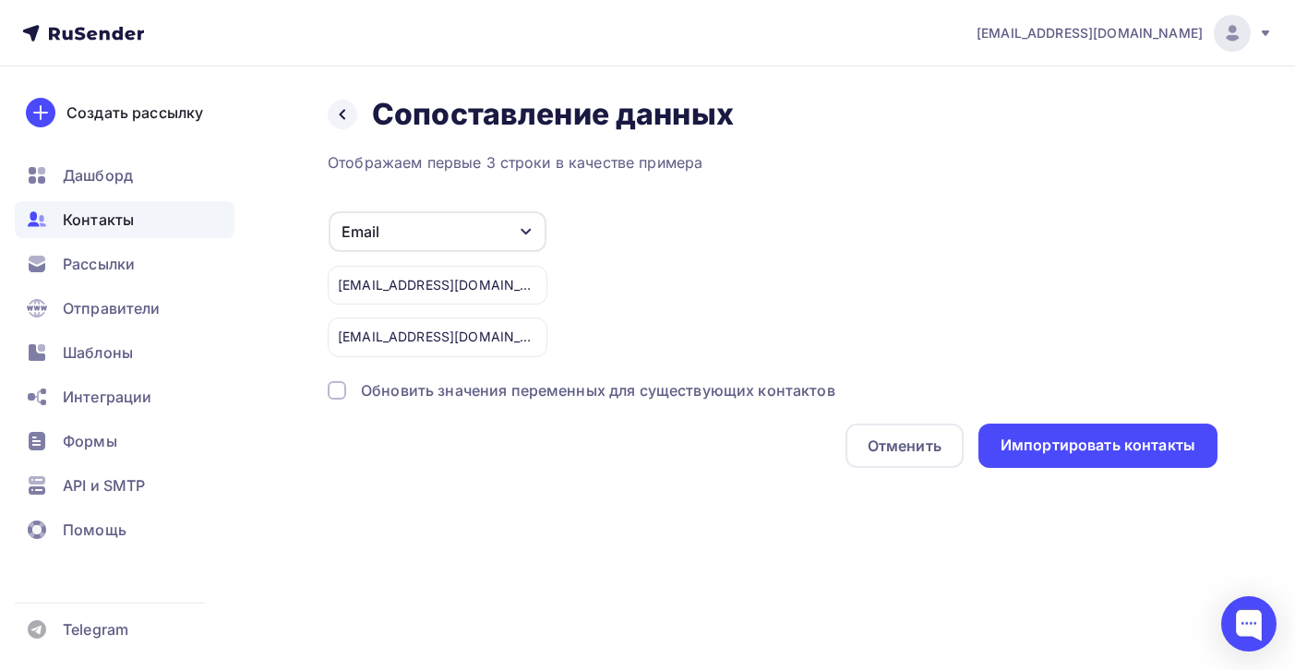
click at [394, 285] on div "excellent_seminary@mail.ru" at bounding box center [438, 285] width 220 height 39
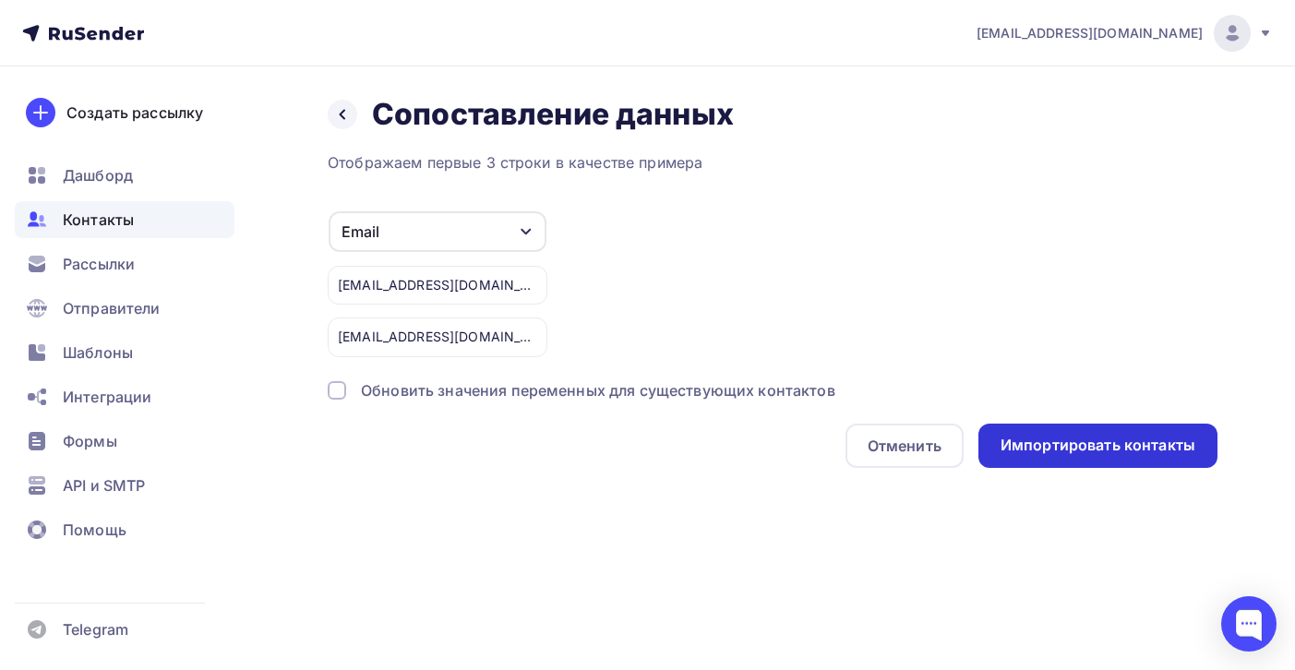
click at [1071, 453] on div "Импортировать контакты" at bounding box center [1098, 445] width 195 height 21
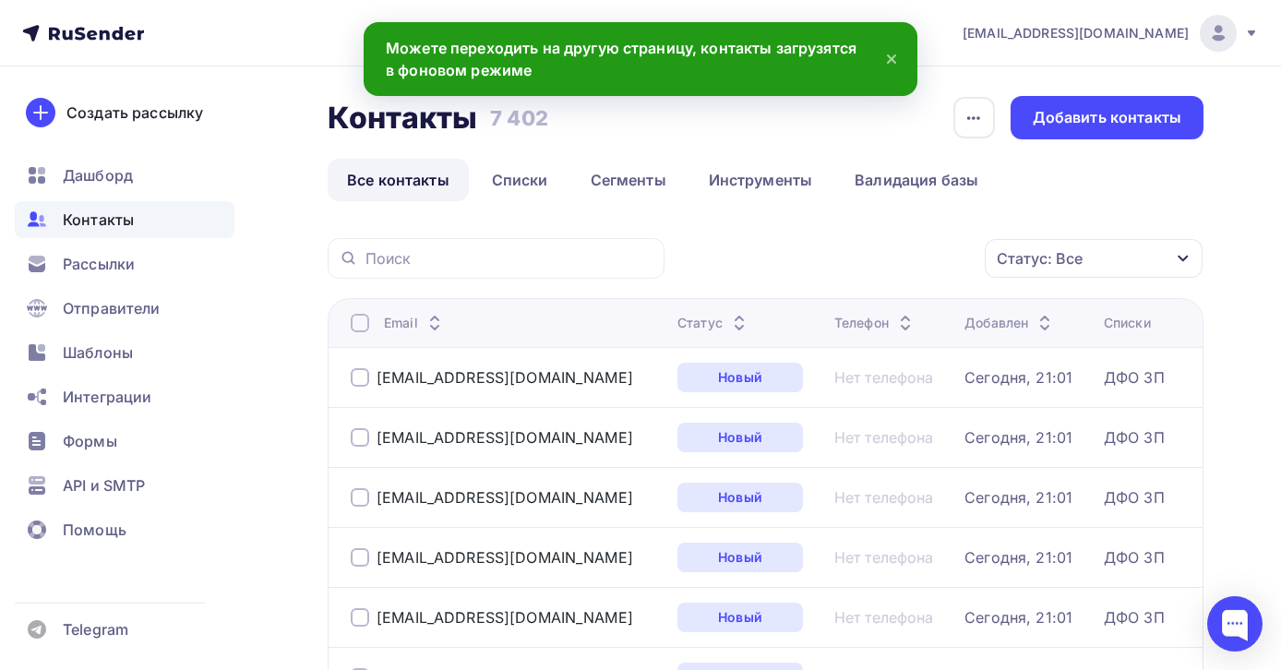
click at [426, 271] on div at bounding box center [496, 258] width 337 height 41
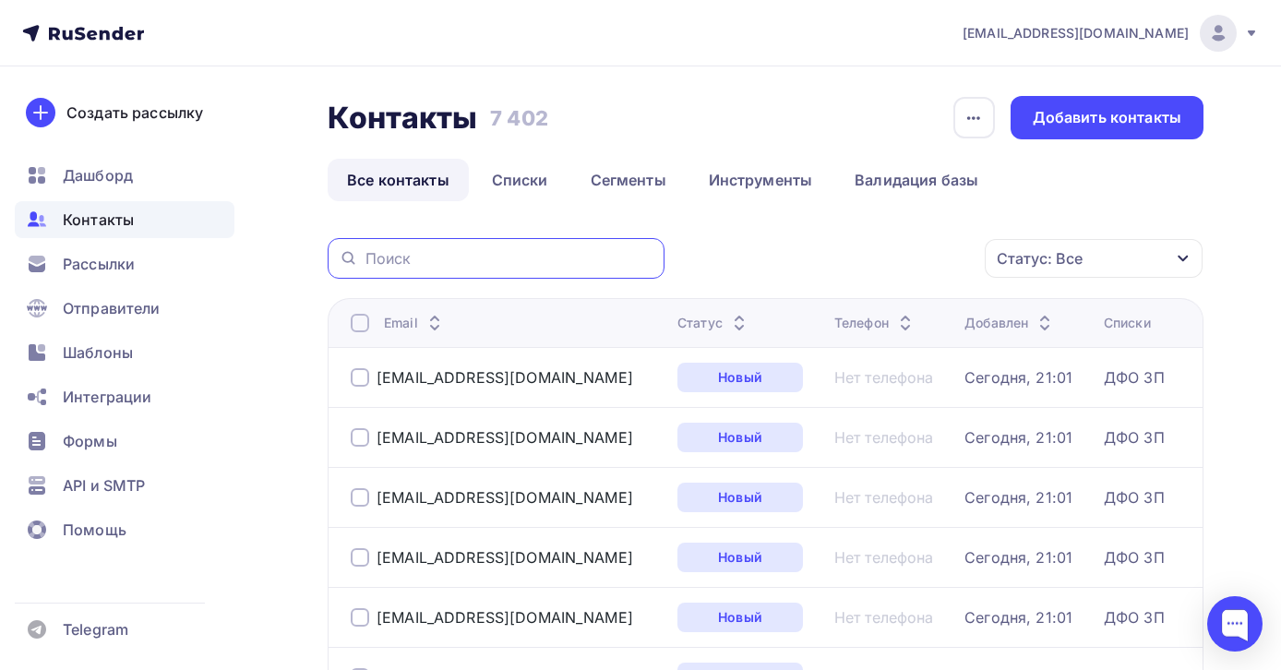
click at [422, 269] on input "text" at bounding box center [510, 258] width 288 height 20
type input "л"
type input "k"
click at [531, 177] on link "Списки" at bounding box center [520, 180] width 95 height 42
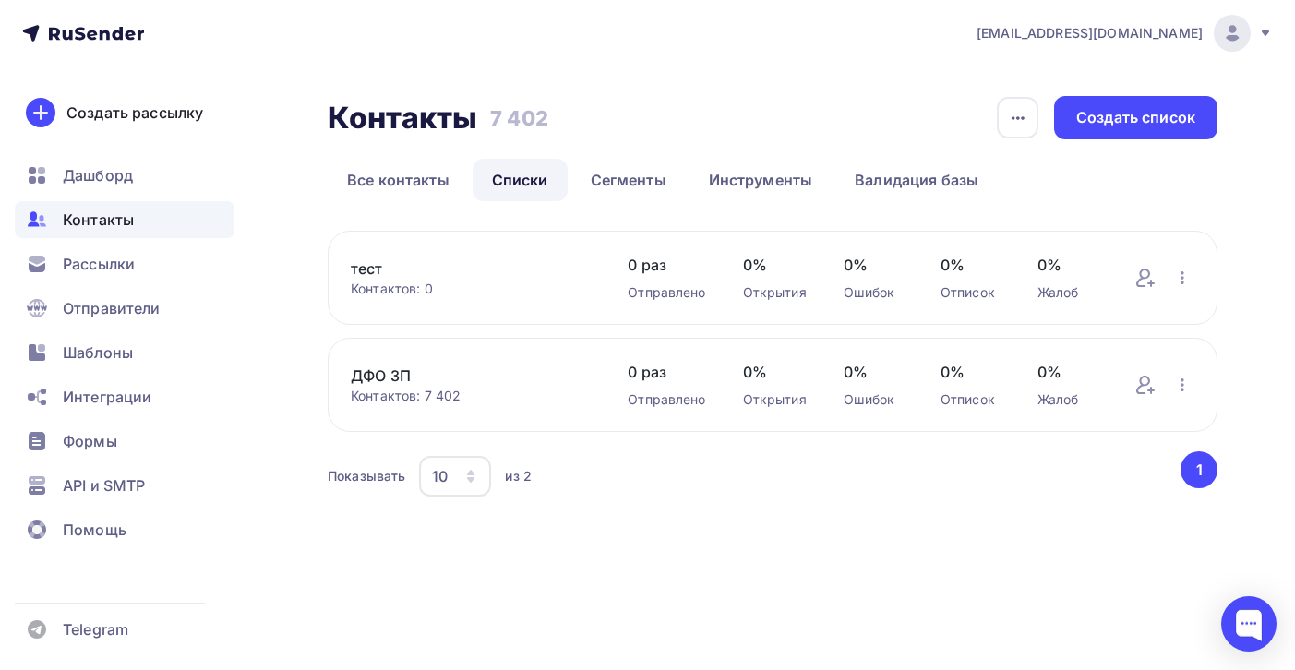
click at [376, 268] on link "тест" at bounding box center [471, 269] width 240 height 22
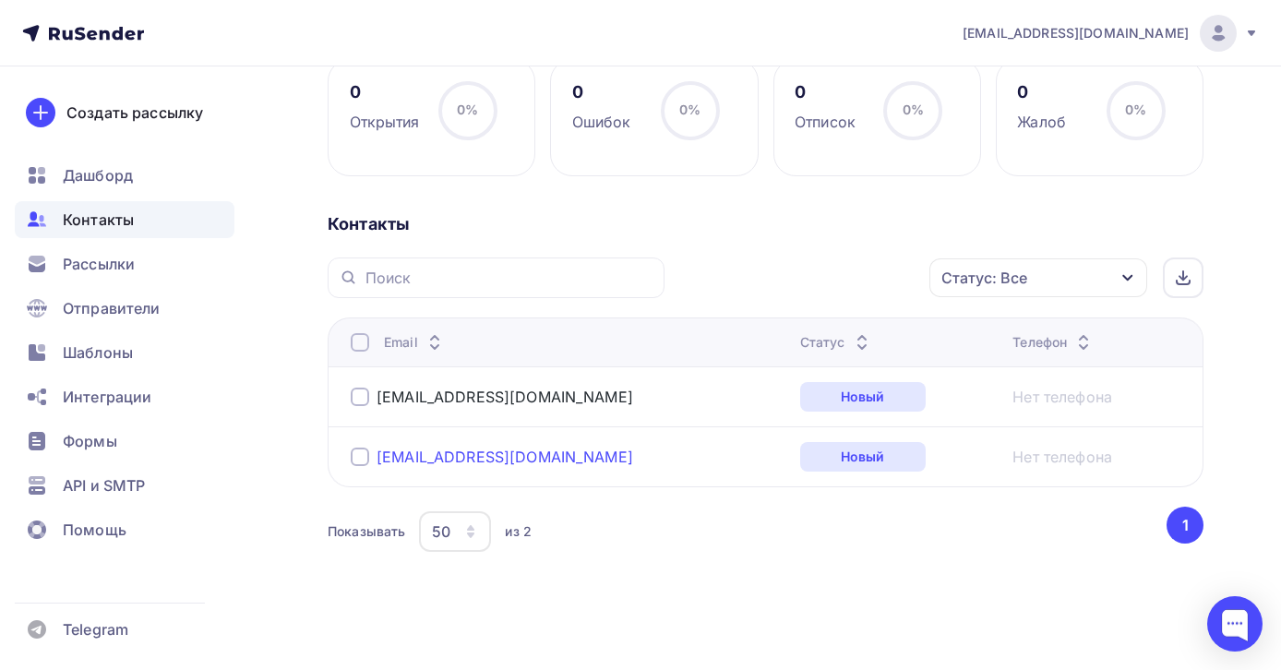
scroll to position [291, 0]
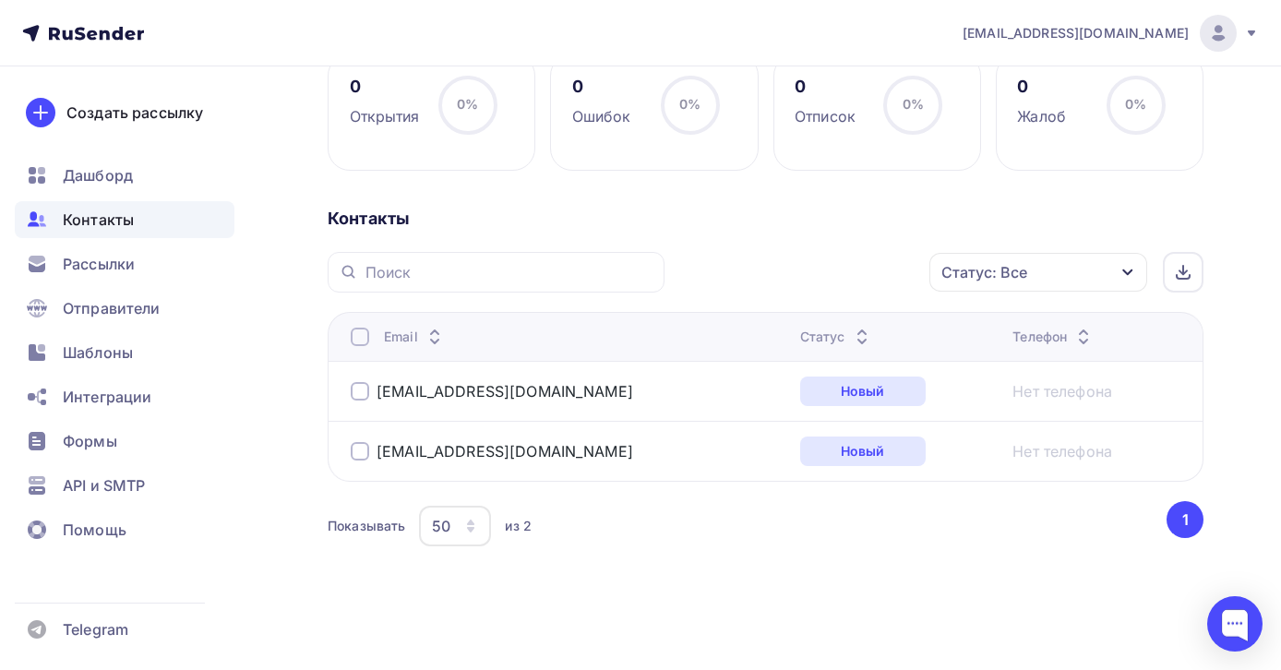
click at [366, 399] on div at bounding box center [360, 391] width 18 height 18
click at [360, 452] on div at bounding box center [360, 451] width 18 height 18
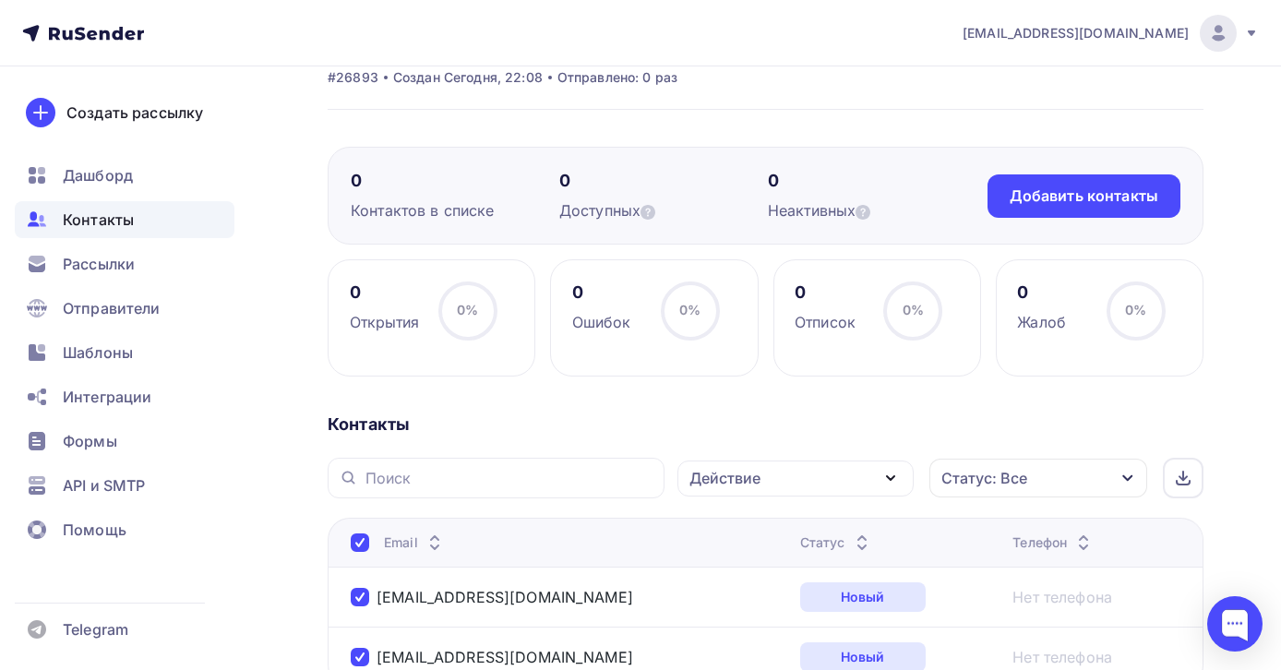
scroll to position [0, 0]
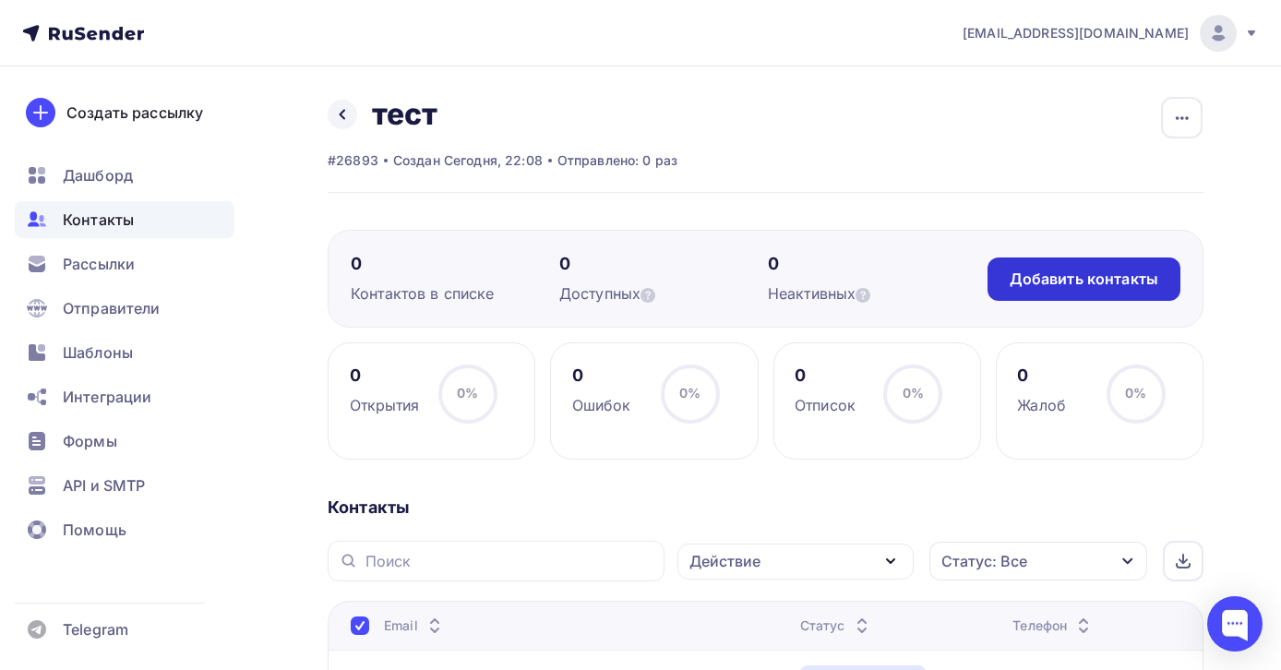
click at [1035, 288] on div "Добавить контакты" at bounding box center [1084, 279] width 149 height 21
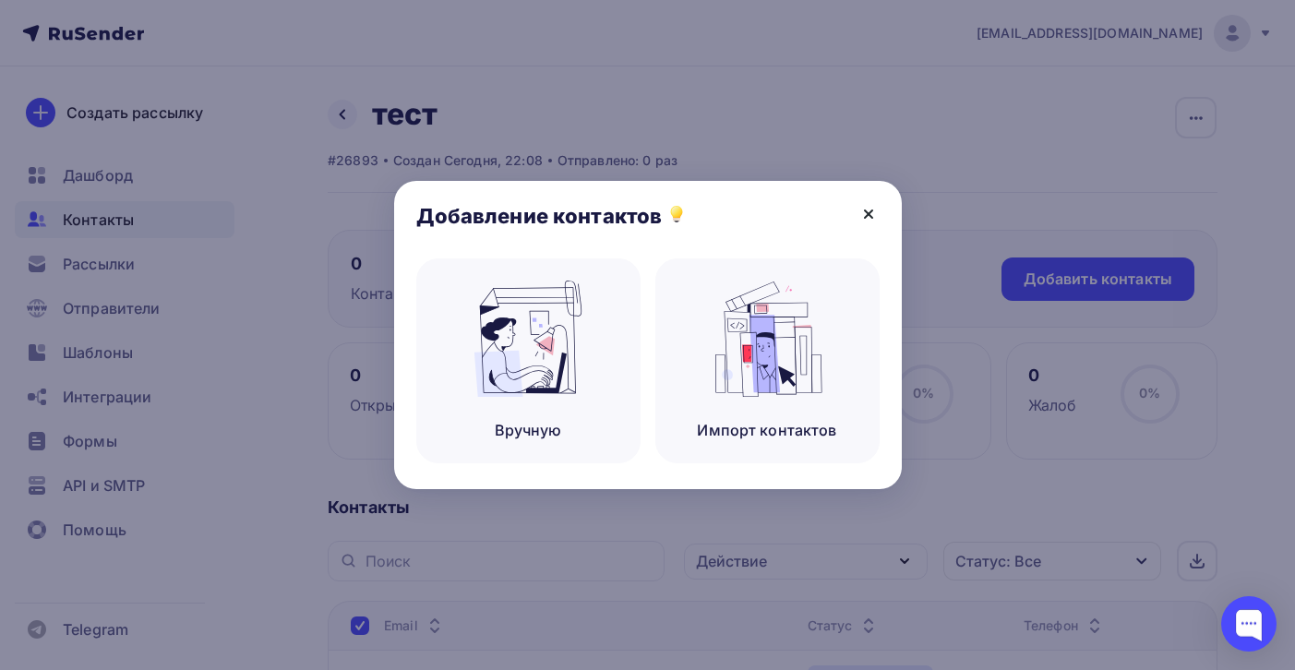
click at [872, 210] on icon at bounding box center [869, 214] width 22 height 22
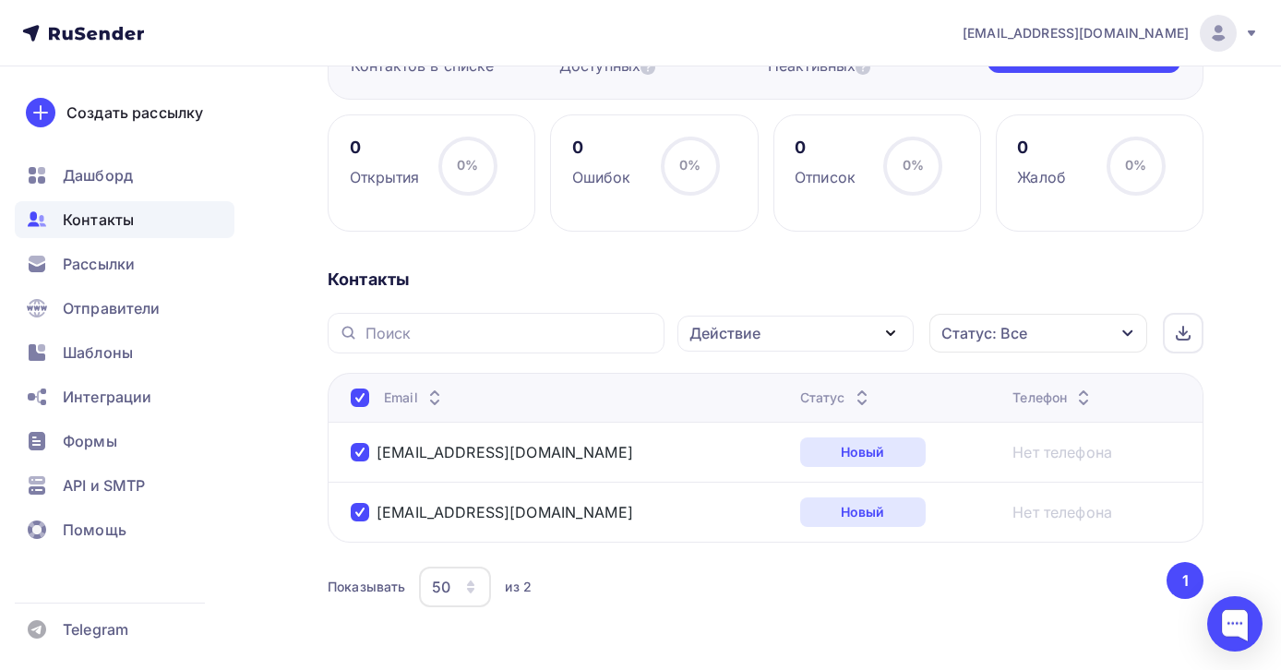
scroll to position [264, 0]
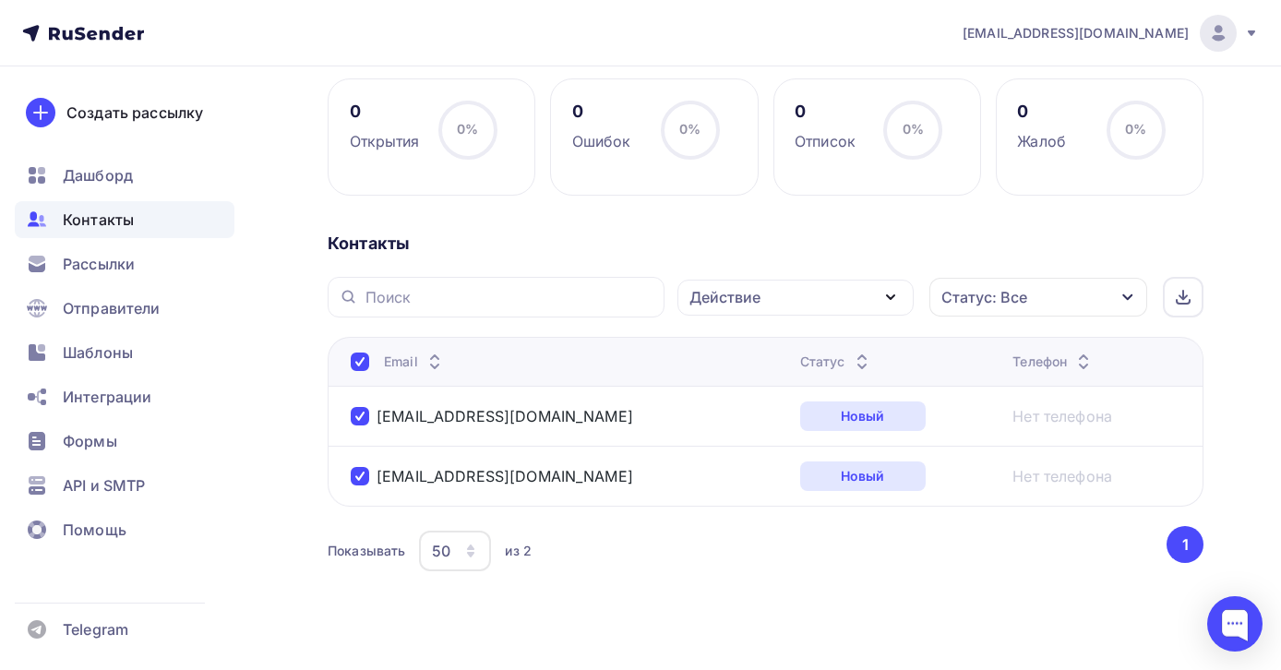
click at [686, 550] on div "Показывать 50 10 20 50 100 из 2" at bounding box center [746, 551] width 836 height 42
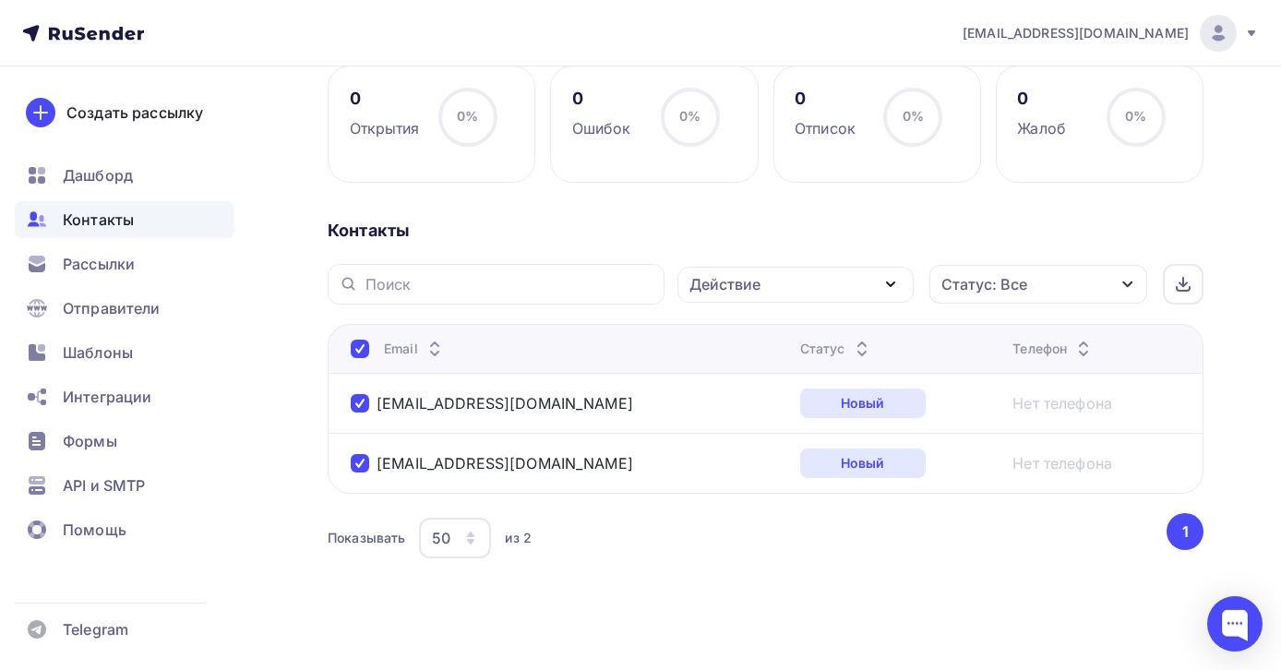
scroll to position [291, 0]
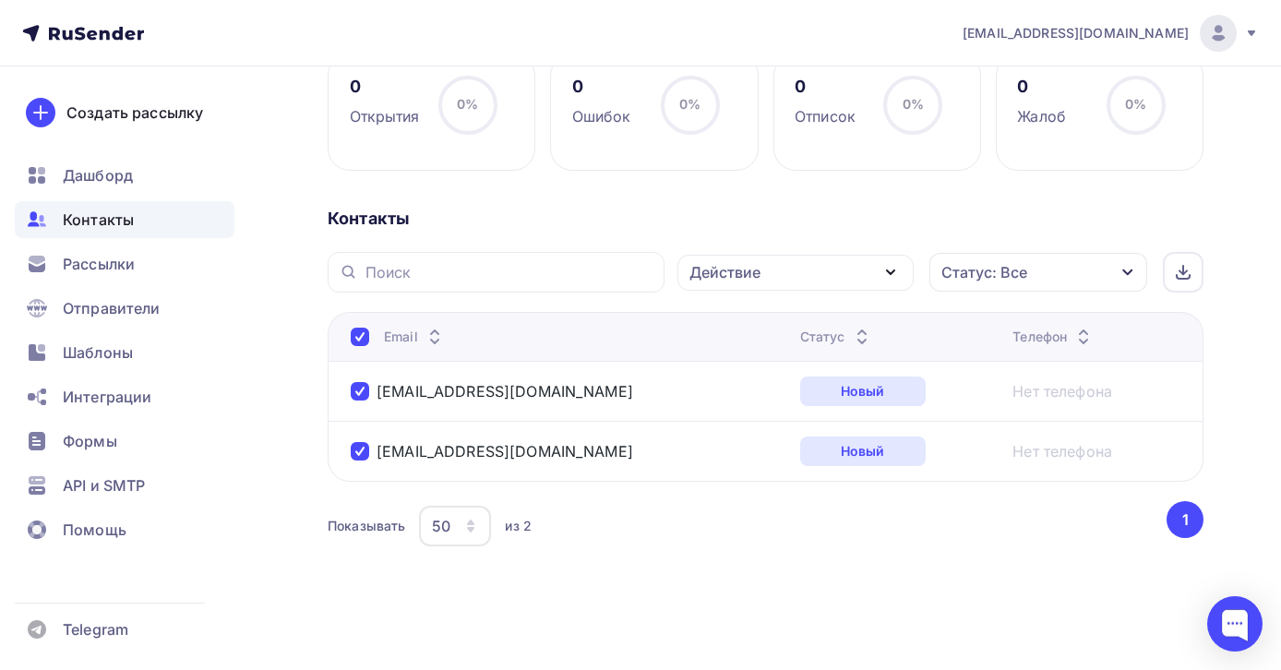
click at [1178, 516] on button "1" at bounding box center [1185, 519] width 37 height 37
click at [825, 285] on div "Действие" at bounding box center [796, 273] width 236 height 36
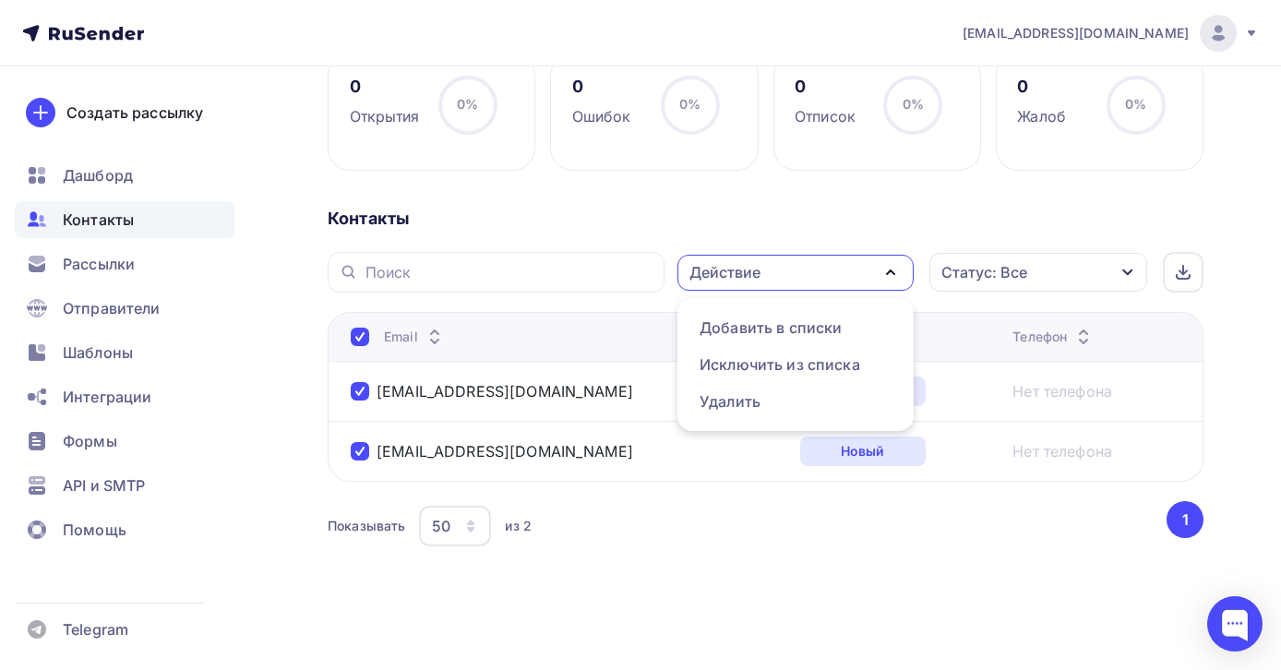
click at [717, 212] on div "Контакты" at bounding box center [766, 219] width 876 height 22
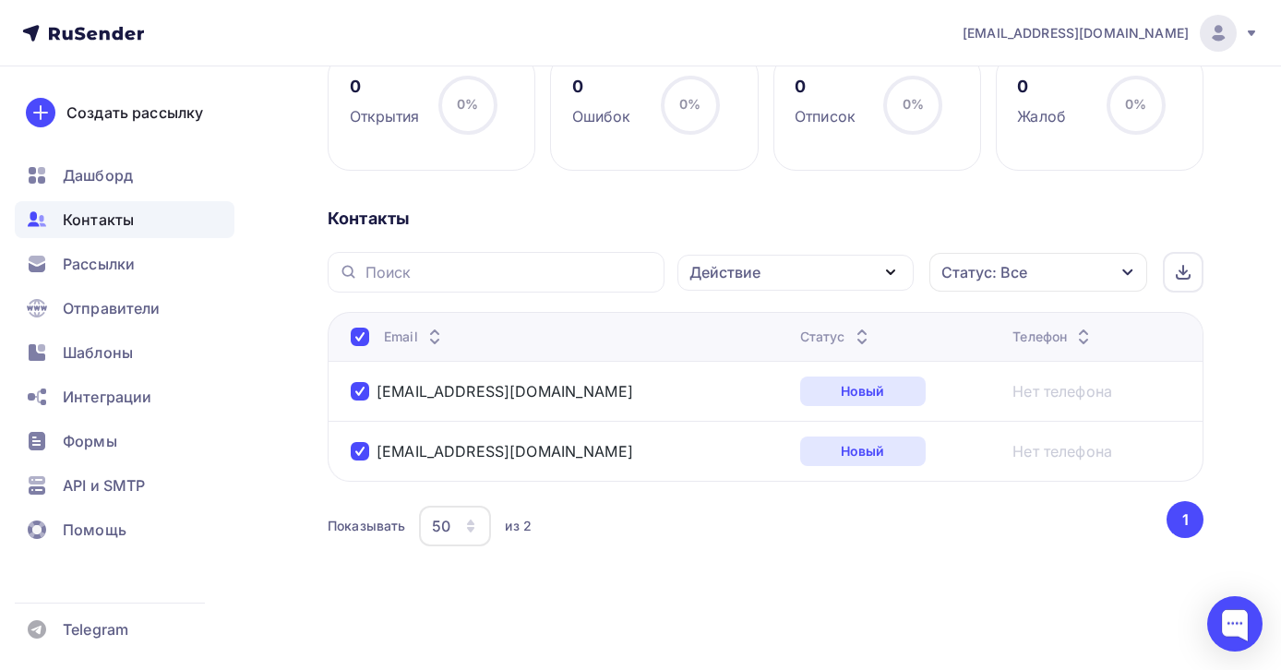
scroll to position [0, 0]
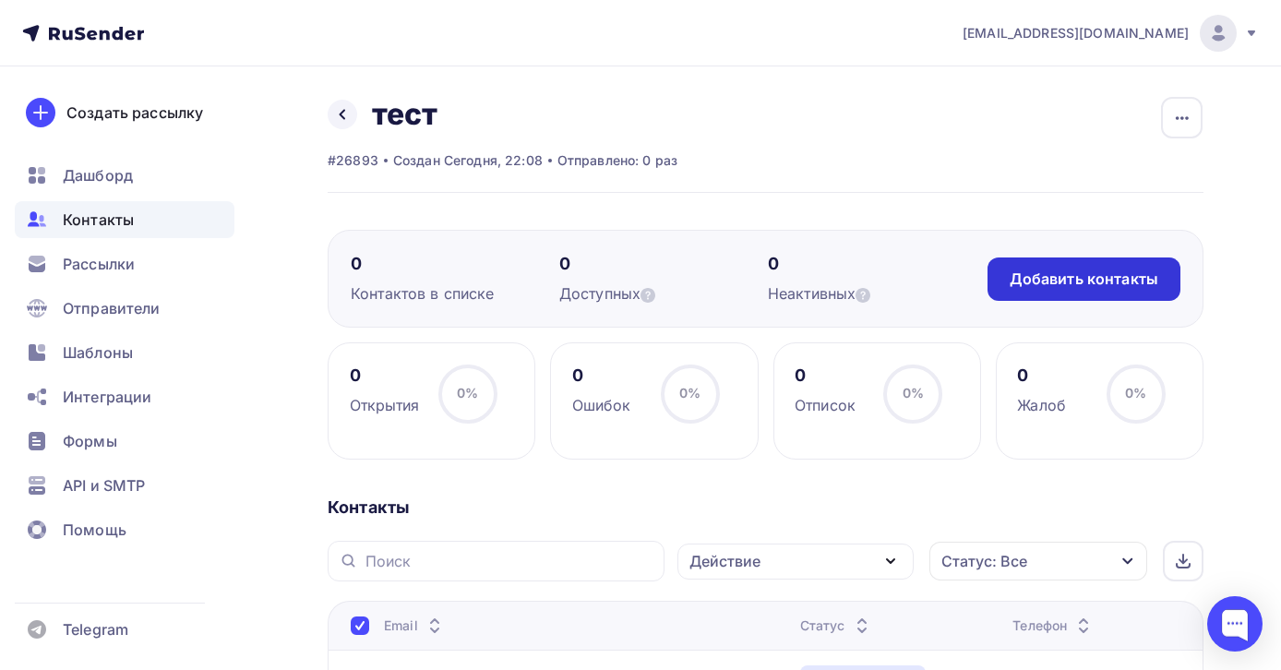
click at [1051, 274] on div "Добавить контакты" at bounding box center [1084, 279] width 149 height 21
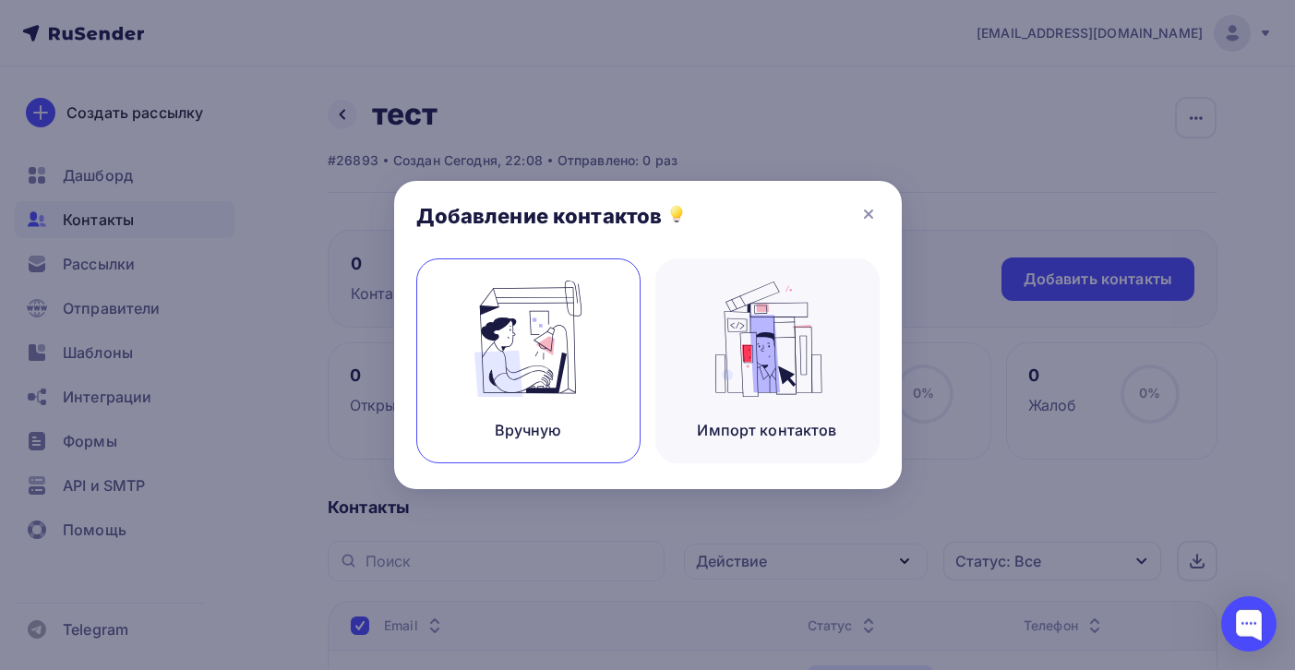
click at [534, 363] on img at bounding box center [528, 339] width 124 height 116
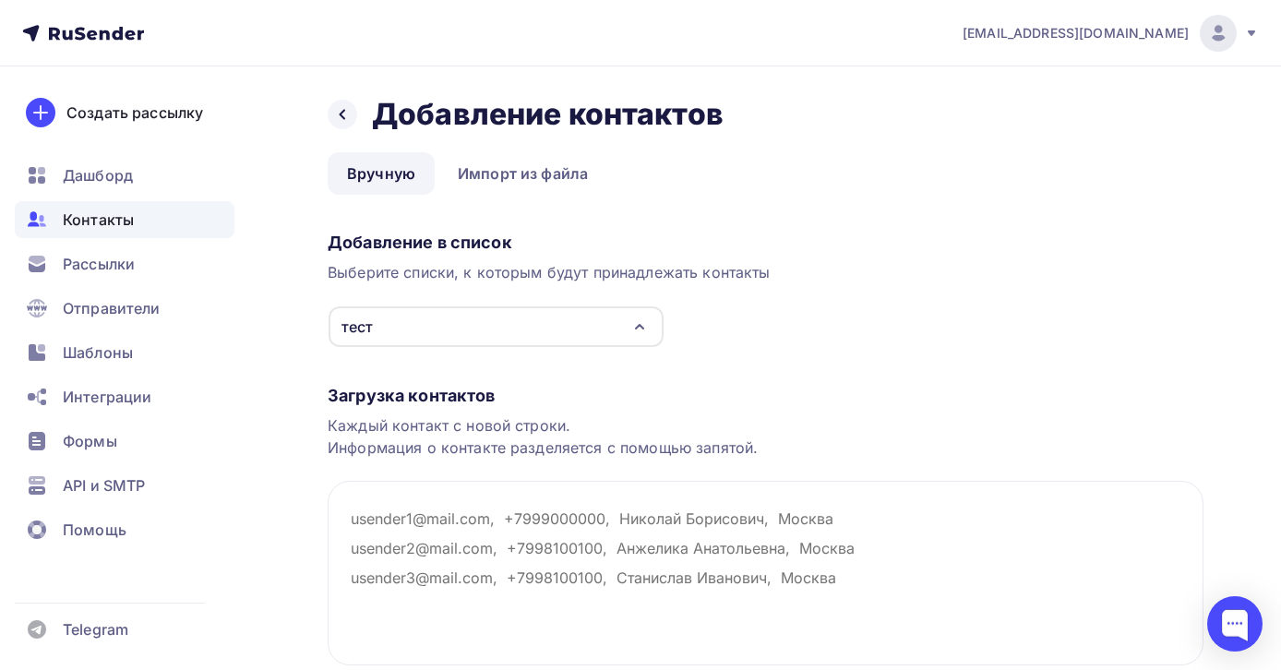
scroll to position [142, 0]
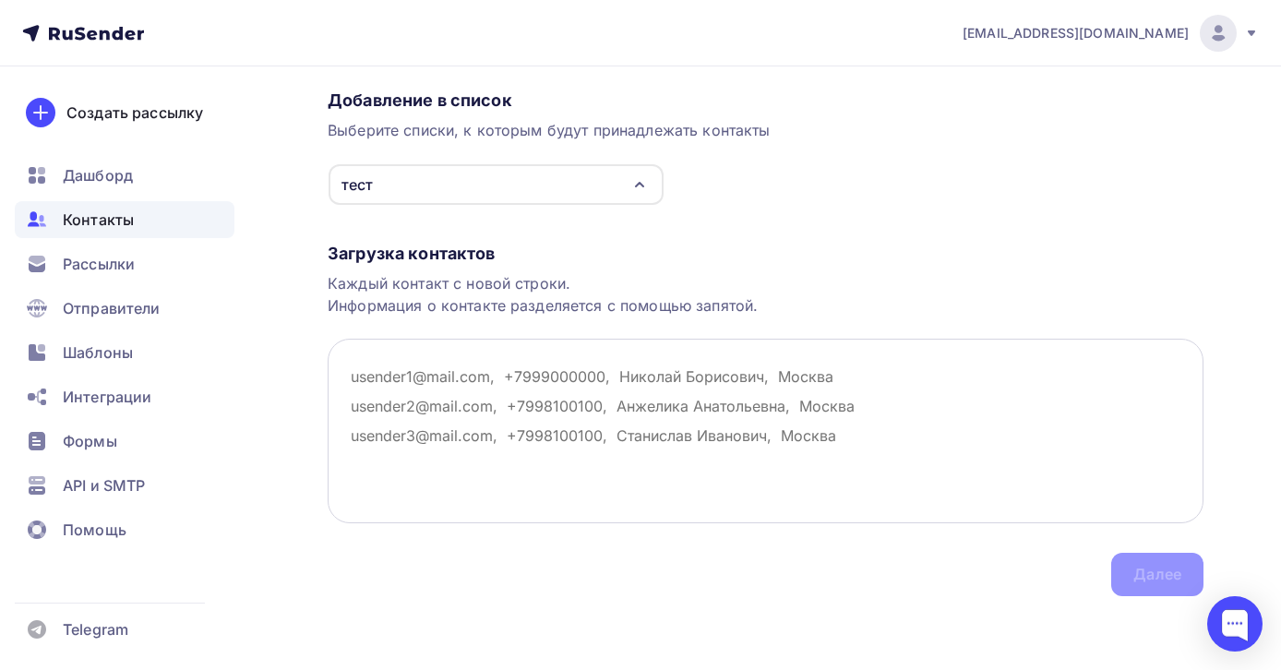
paste textarea "khozyainov.90@mail.ru"
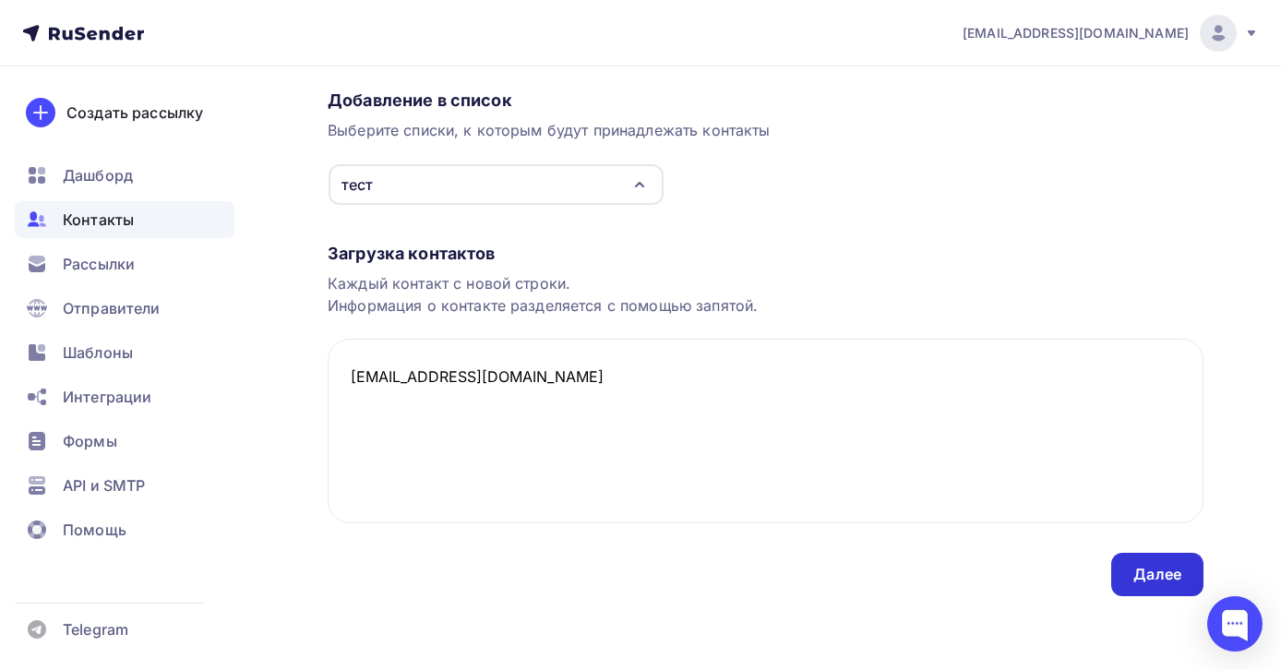
type textarea "khozyainov.90@mail.ru"
click at [1155, 578] on div "Далее" at bounding box center [1158, 574] width 48 height 21
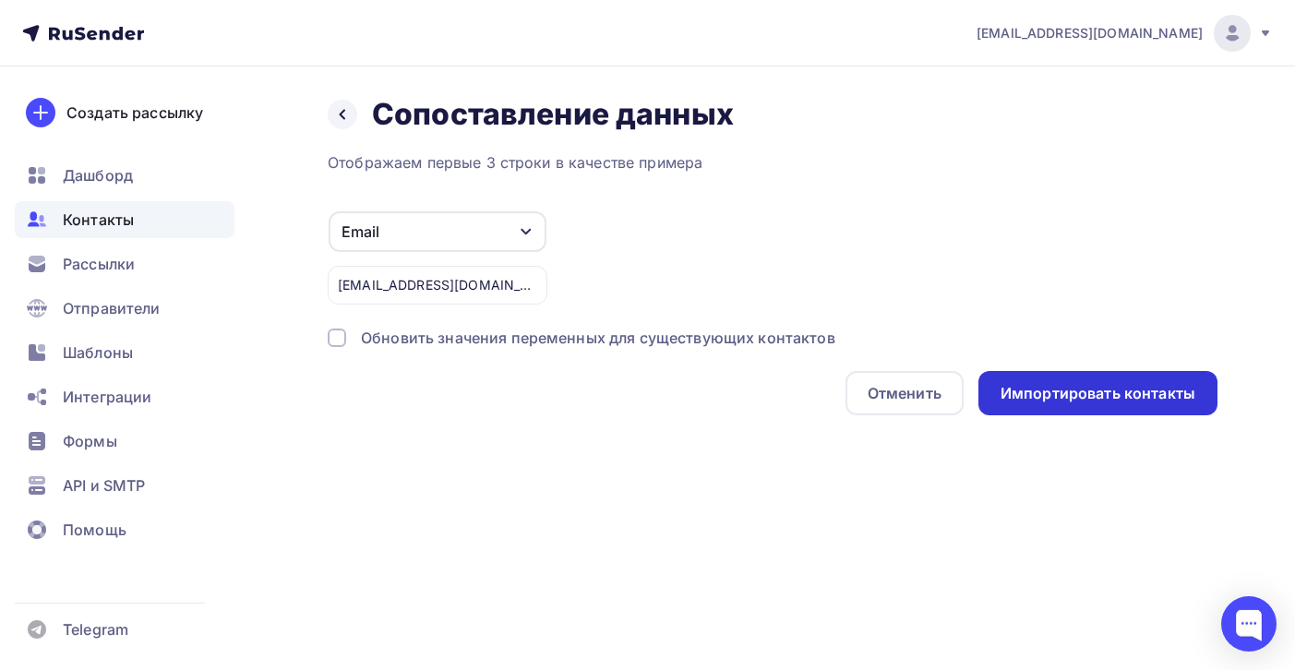
click at [1052, 395] on div "Импортировать контакты" at bounding box center [1098, 393] width 195 height 21
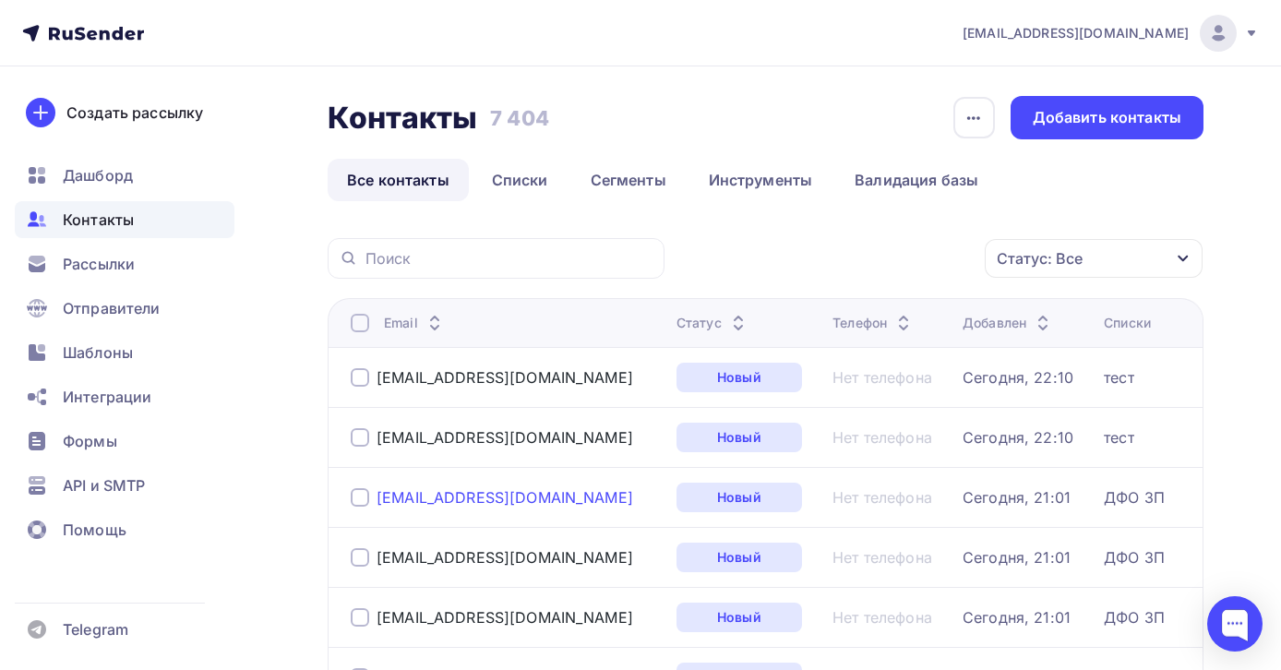
scroll to position [4, 0]
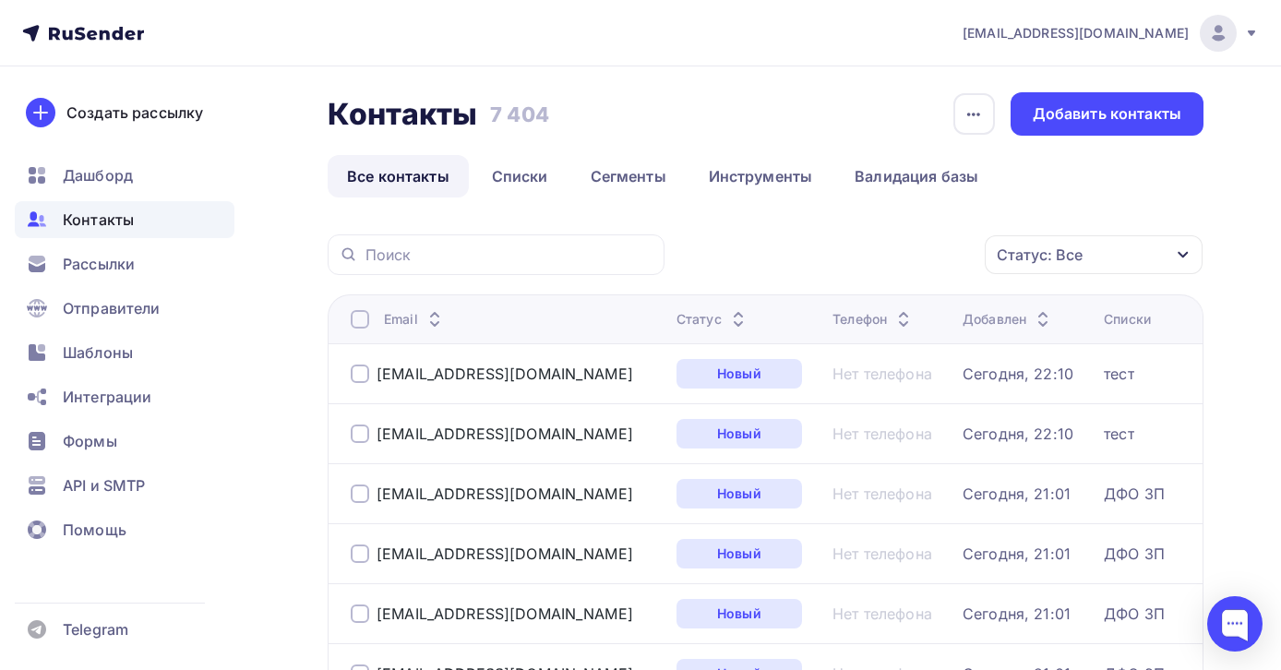
click at [355, 377] on div at bounding box center [360, 374] width 18 height 18
click at [361, 435] on div at bounding box center [360, 434] width 18 height 18
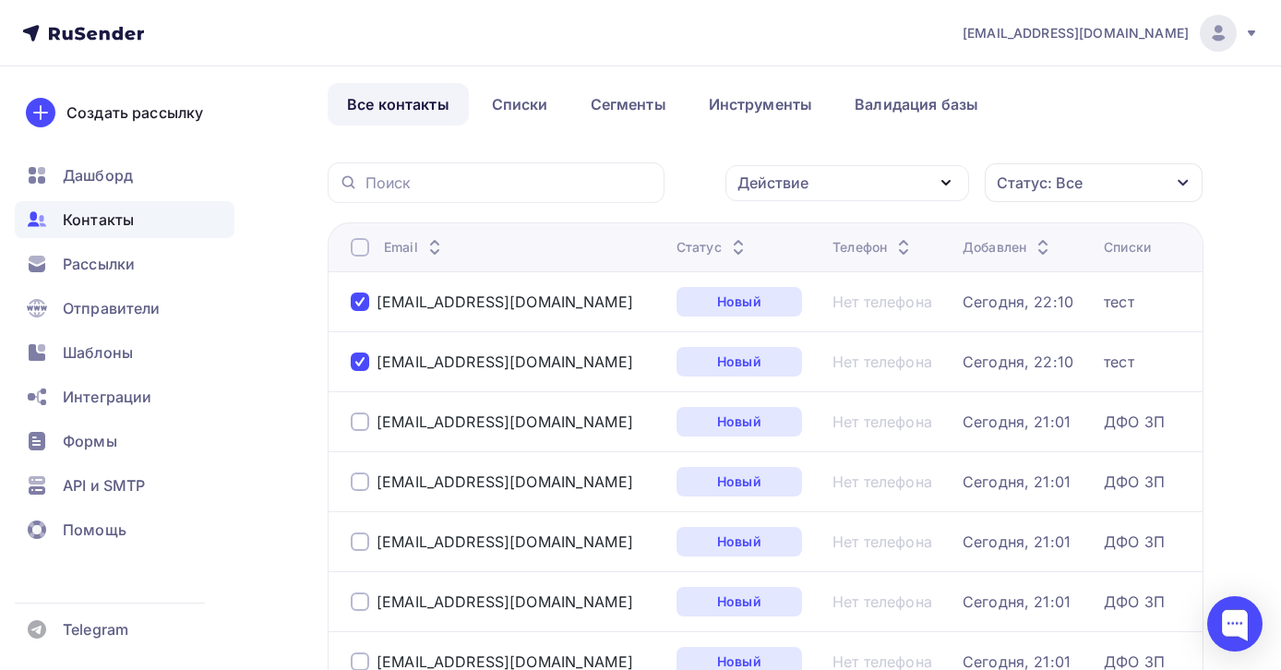
scroll to position [0, 0]
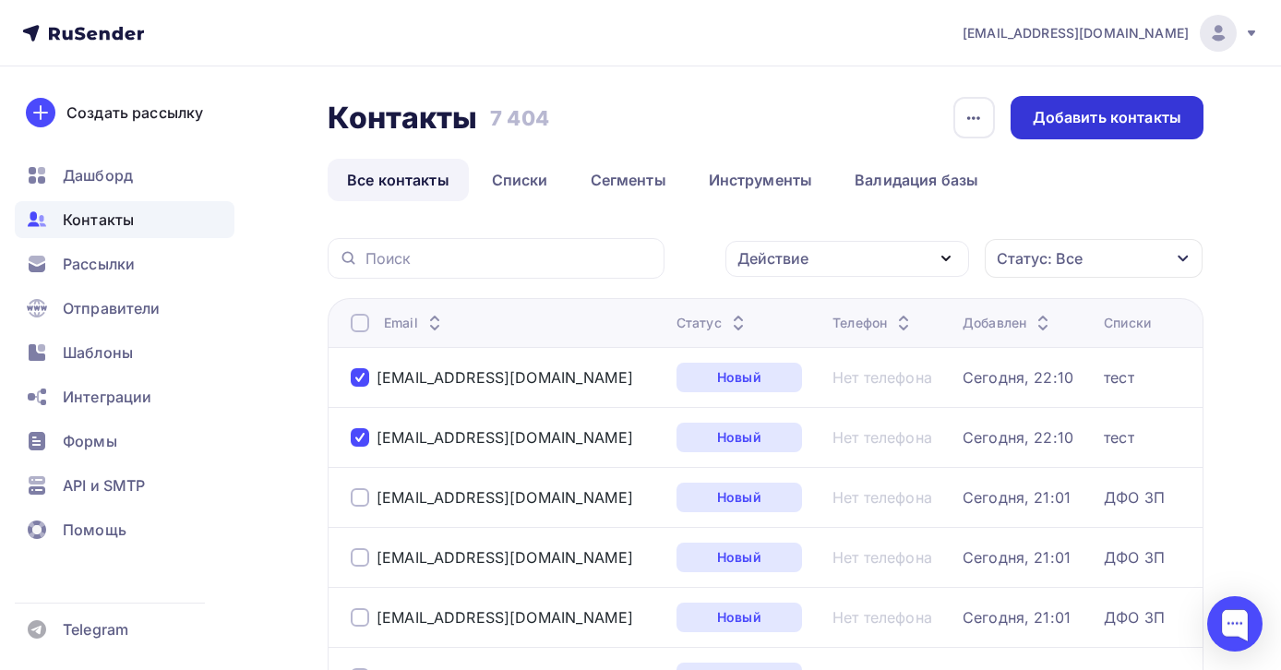
click at [1129, 126] on div "Добавить контакты" at bounding box center [1107, 117] width 149 height 21
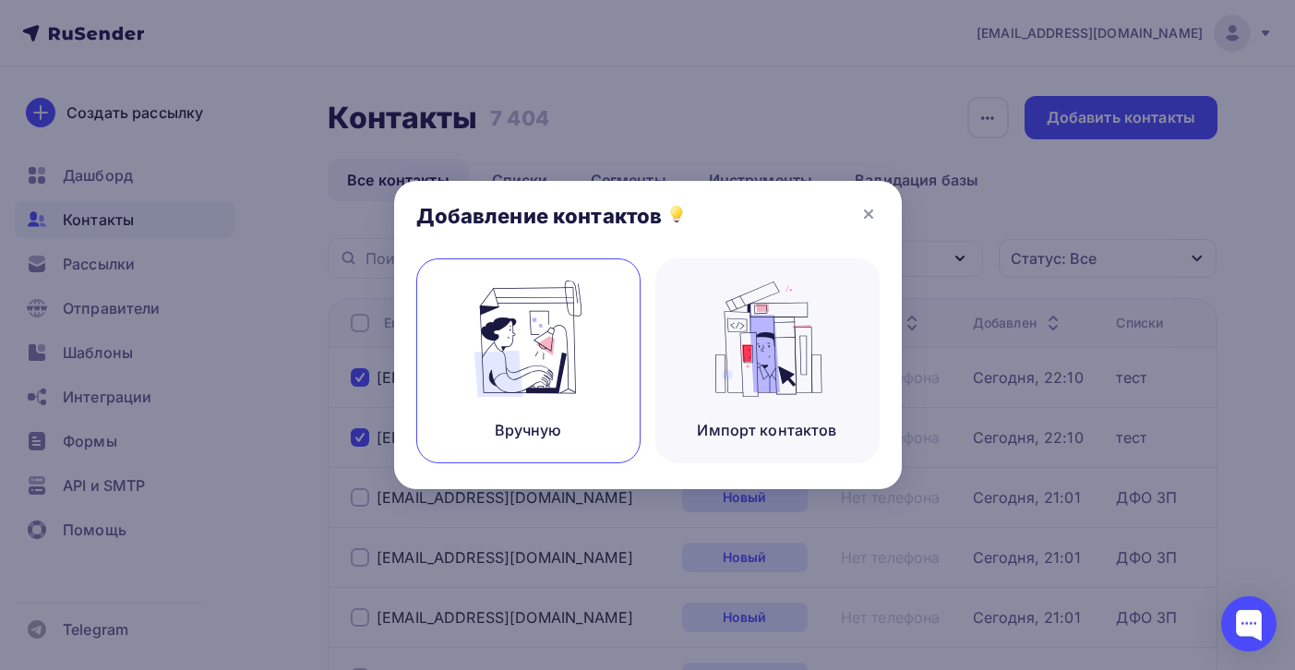
click at [580, 343] on img at bounding box center [528, 339] width 124 height 116
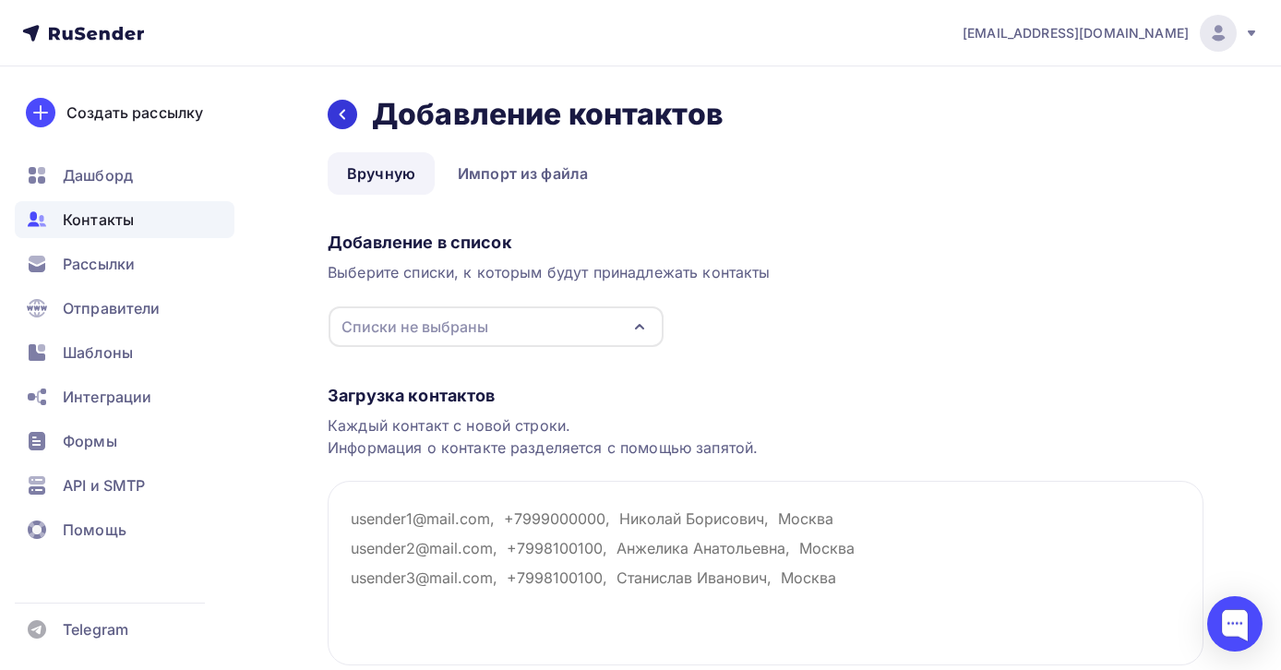
click at [343, 107] on icon at bounding box center [342, 114] width 15 height 15
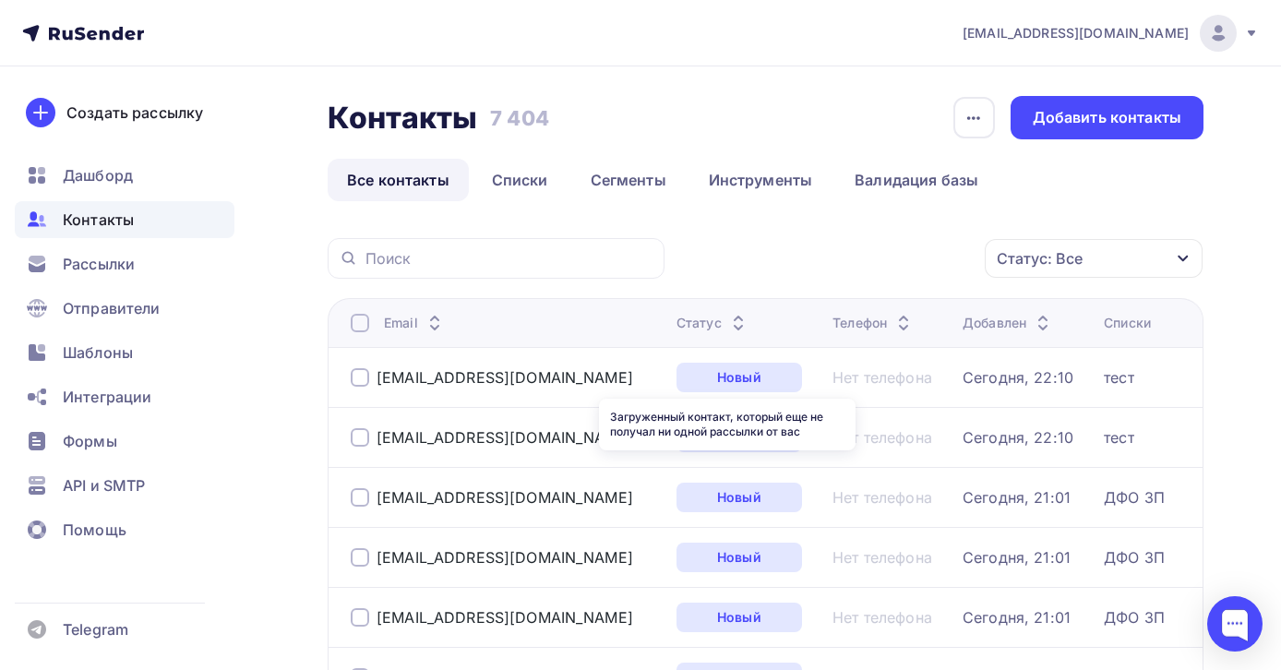
click at [747, 371] on div "Новый" at bounding box center [740, 378] width 126 height 30
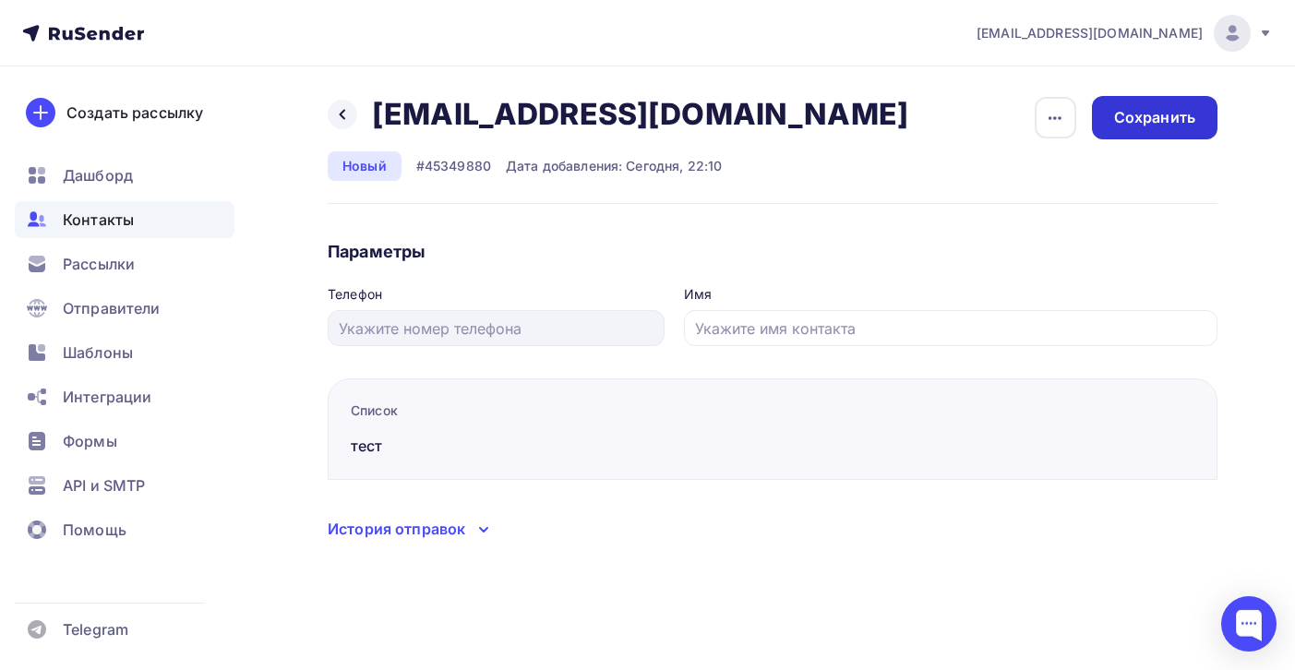
click at [1166, 116] on div "Сохранить" at bounding box center [1154, 117] width 81 height 21
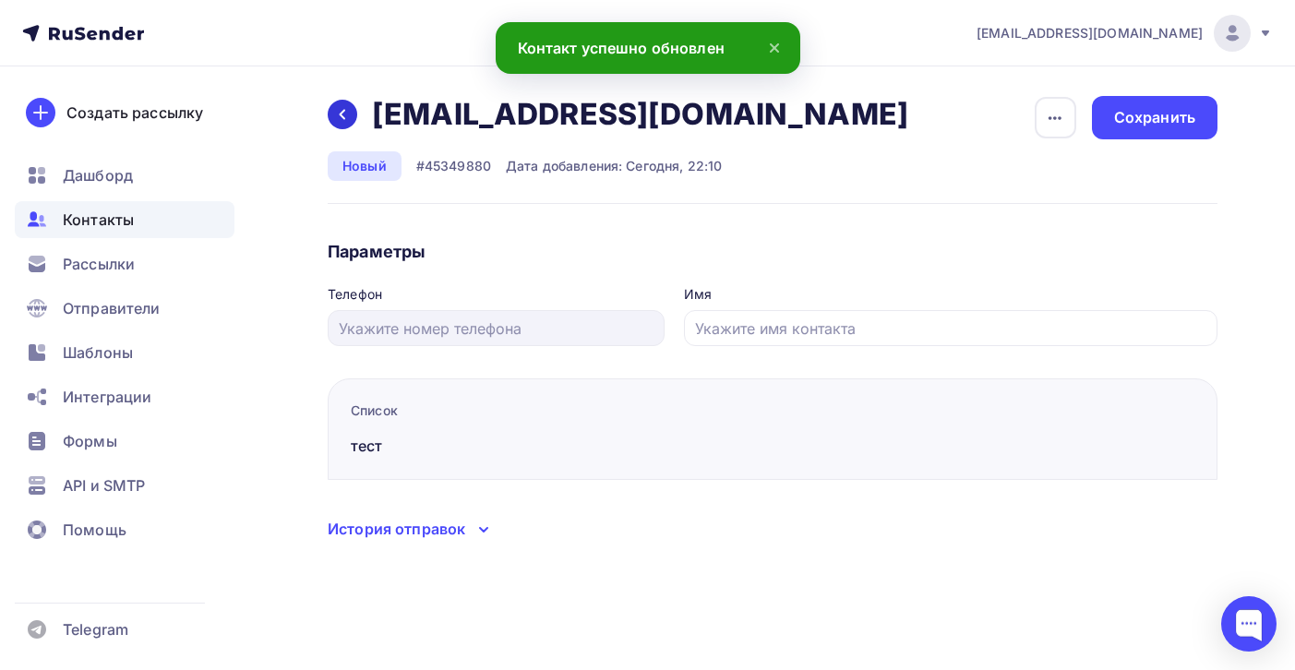
click at [343, 107] on icon at bounding box center [342, 114] width 15 height 15
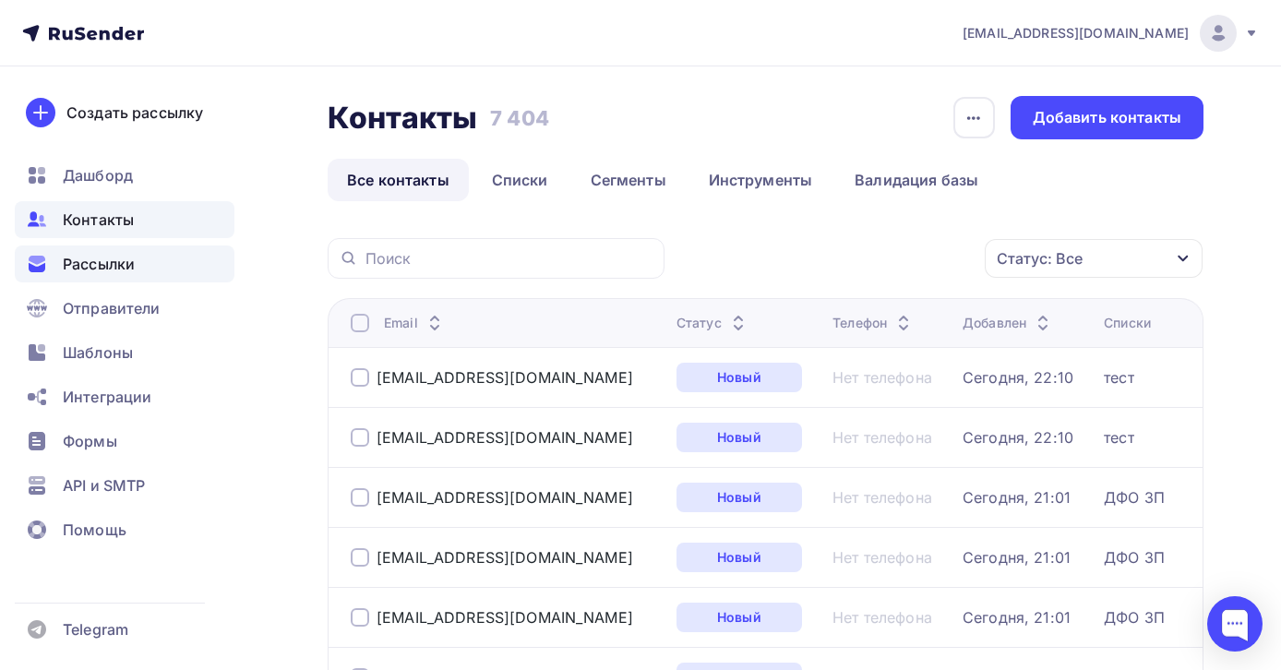
click at [114, 265] on span "Рассылки" at bounding box center [99, 264] width 72 height 22
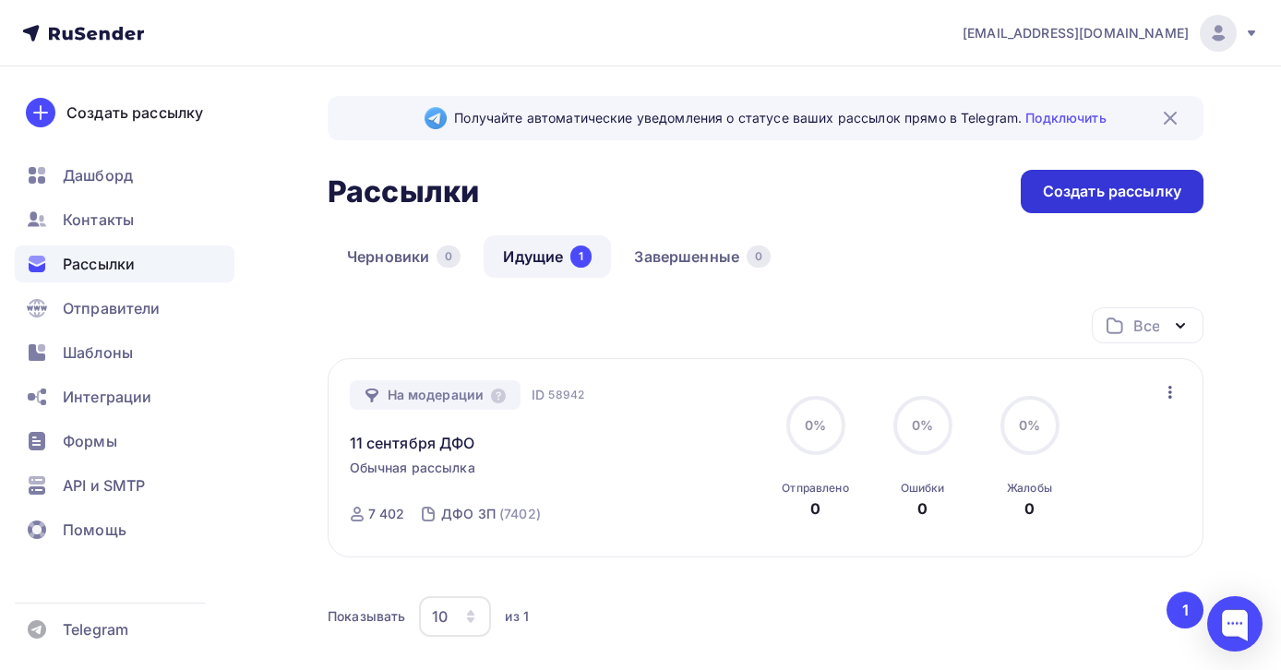
click at [1078, 197] on div "Создать рассылку" at bounding box center [1112, 191] width 138 height 21
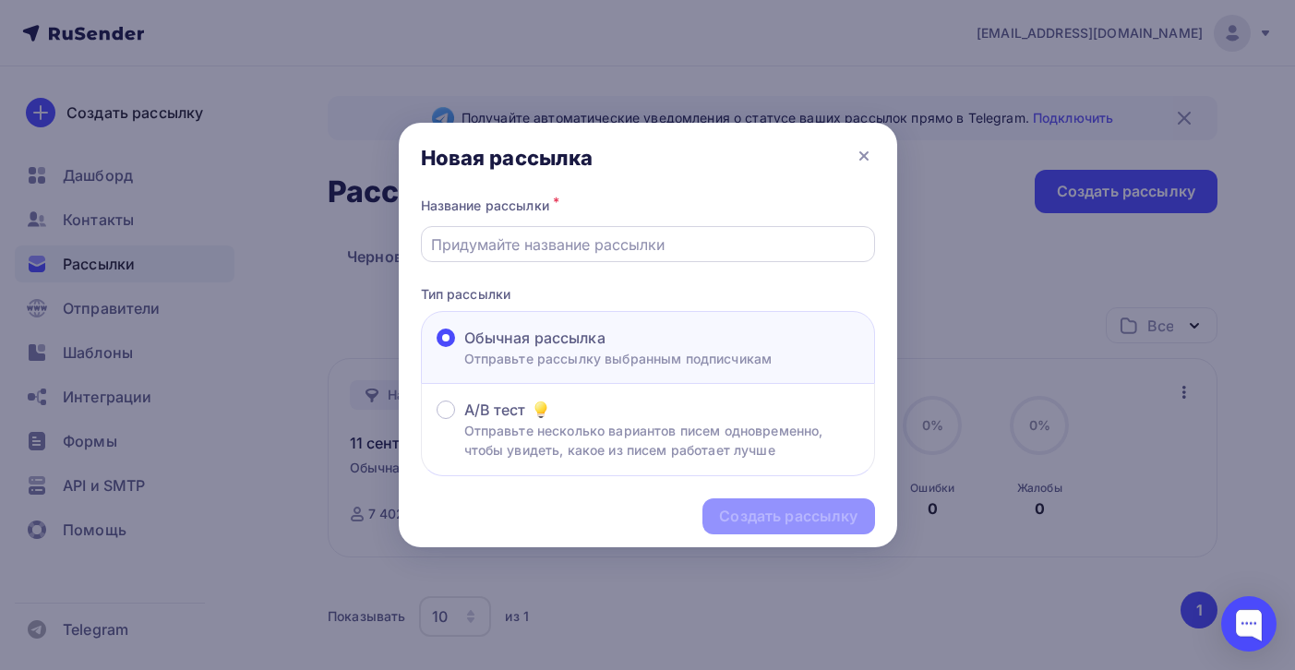
click at [566, 248] on input "text" at bounding box center [647, 245] width 433 height 22
type input "тест"
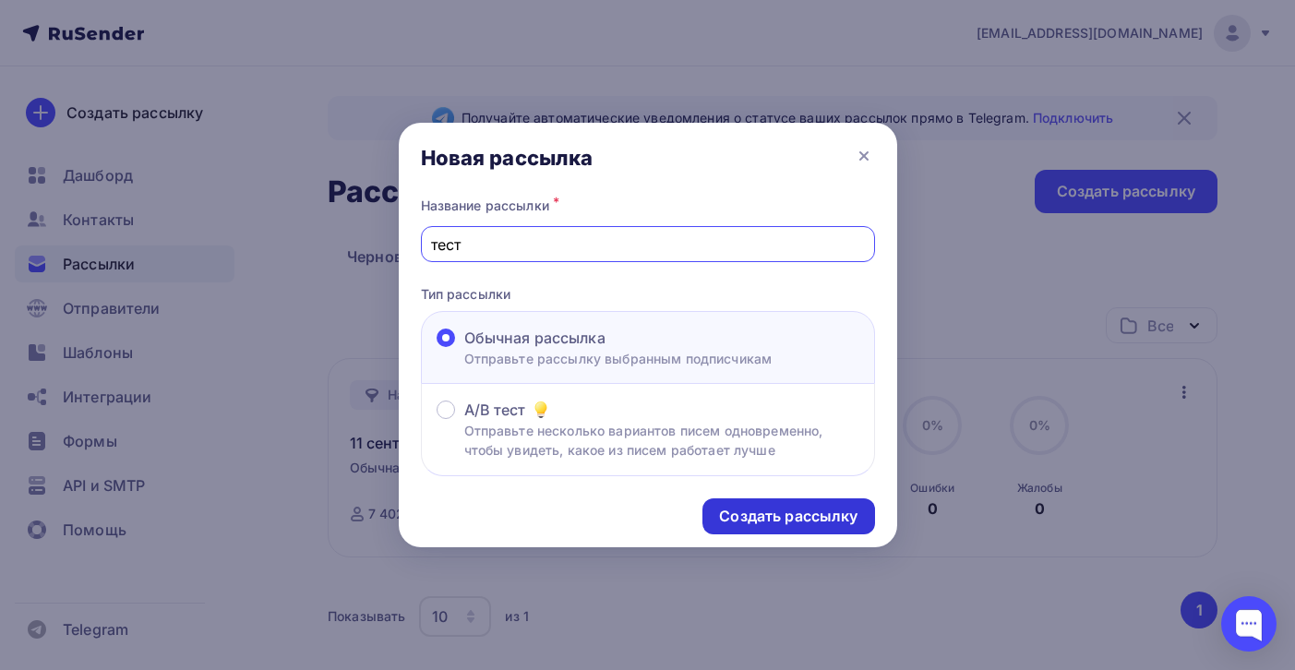
click at [763, 512] on div "Создать рассылку" at bounding box center [788, 516] width 138 height 21
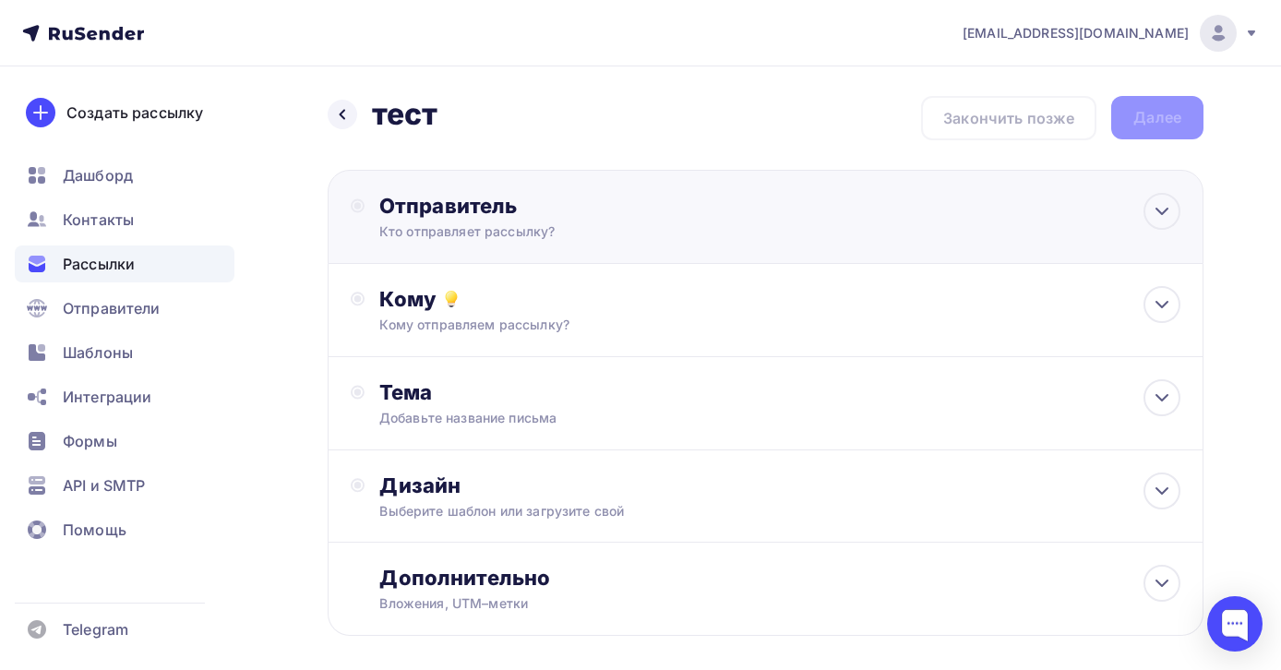
click at [486, 234] on div "Кто отправляет рассылку?" at bounding box center [559, 231] width 360 height 18
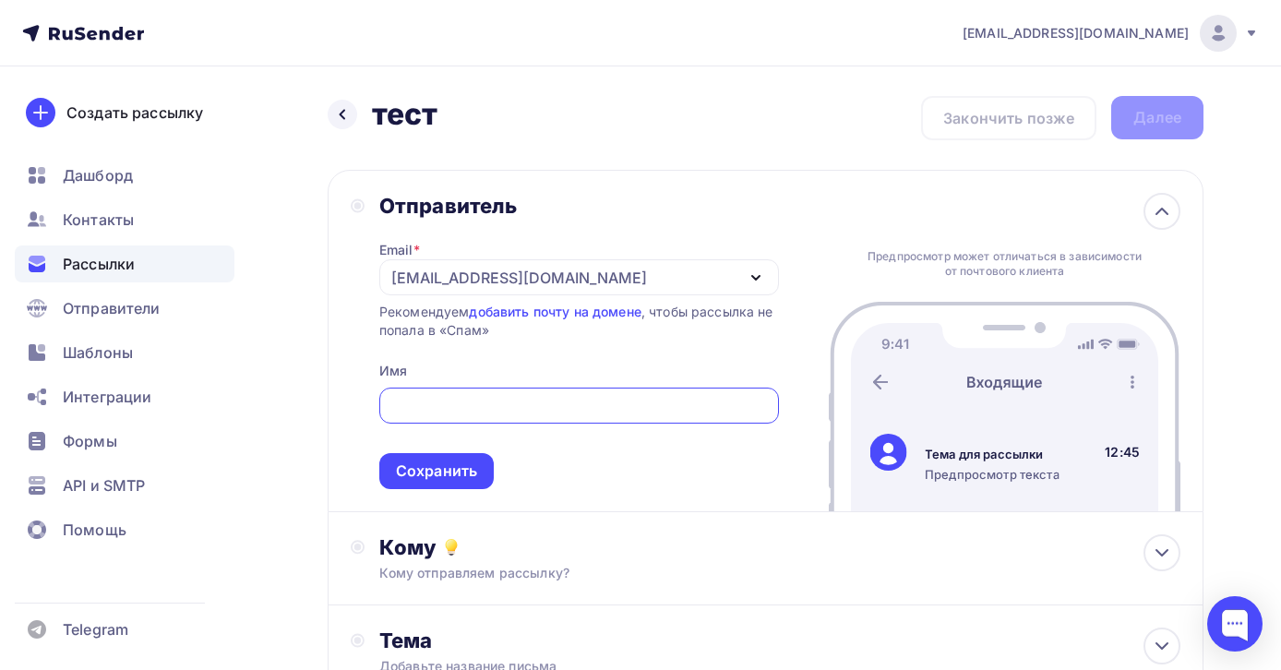
click at [451, 410] on input "text" at bounding box center [579, 406] width 379 height 22
type input "Экселлент"
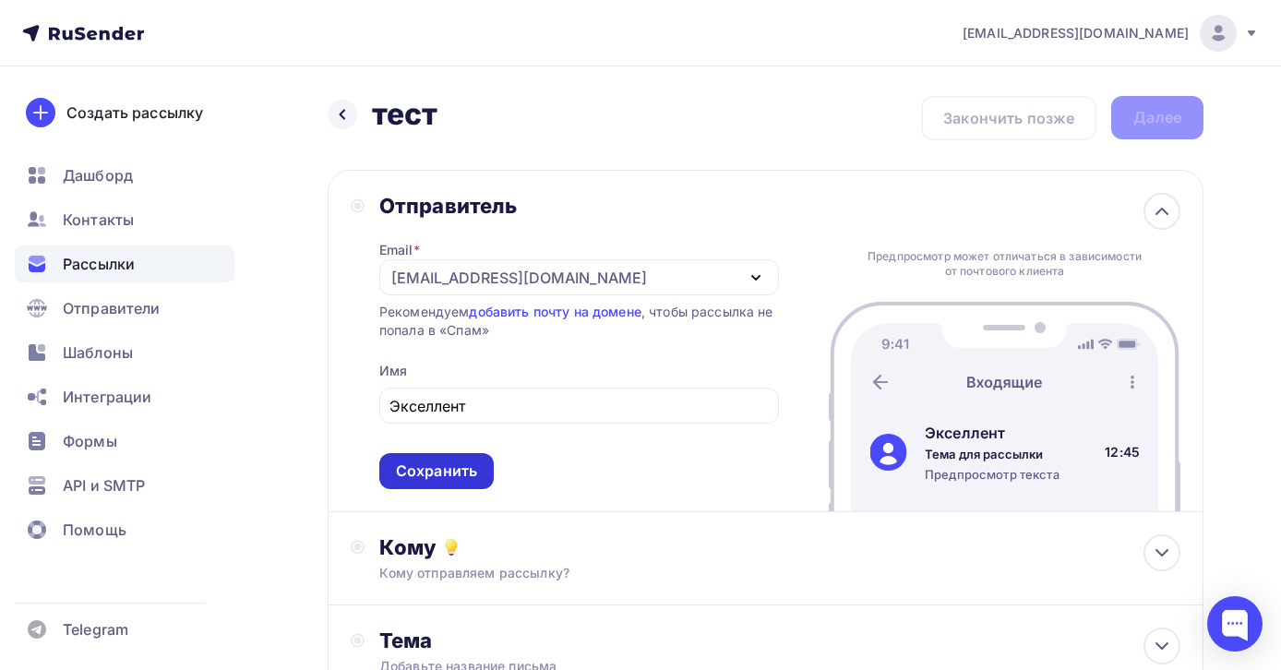
click at [450, 460] on div "Сохранить" at bounding box center [436, 471] width 114 height 36
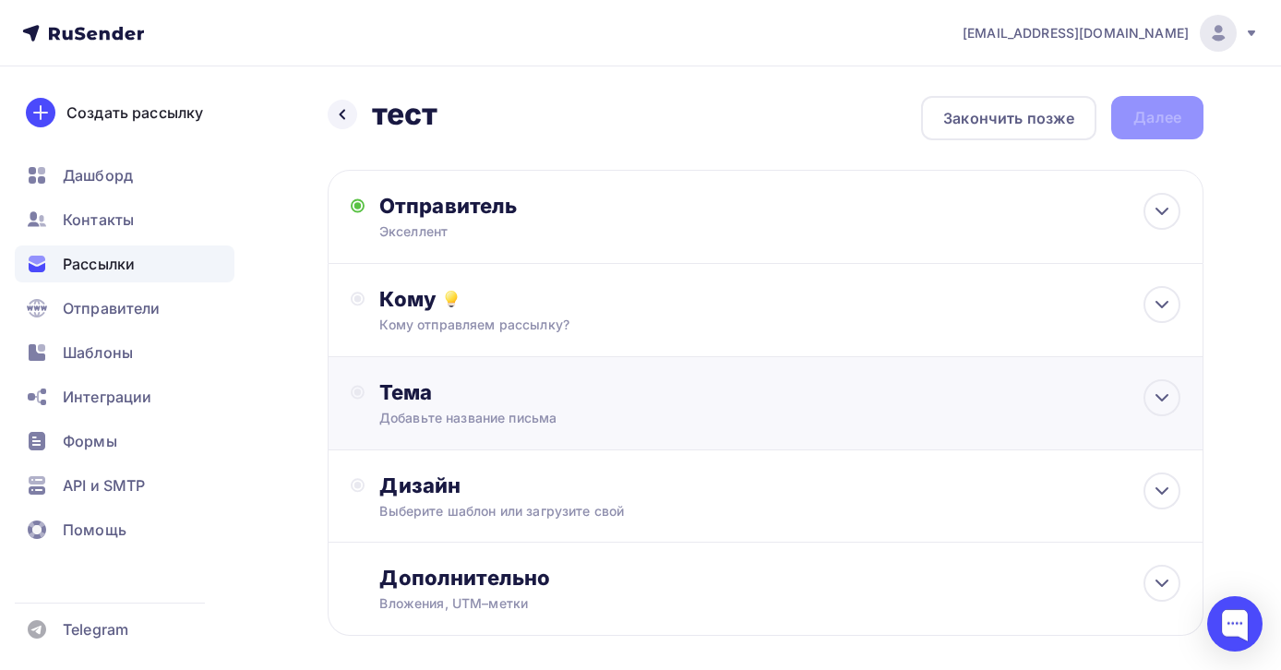
click at [535, 394] on div "Тема" at bounding box center [561, 392] width 365 height 26
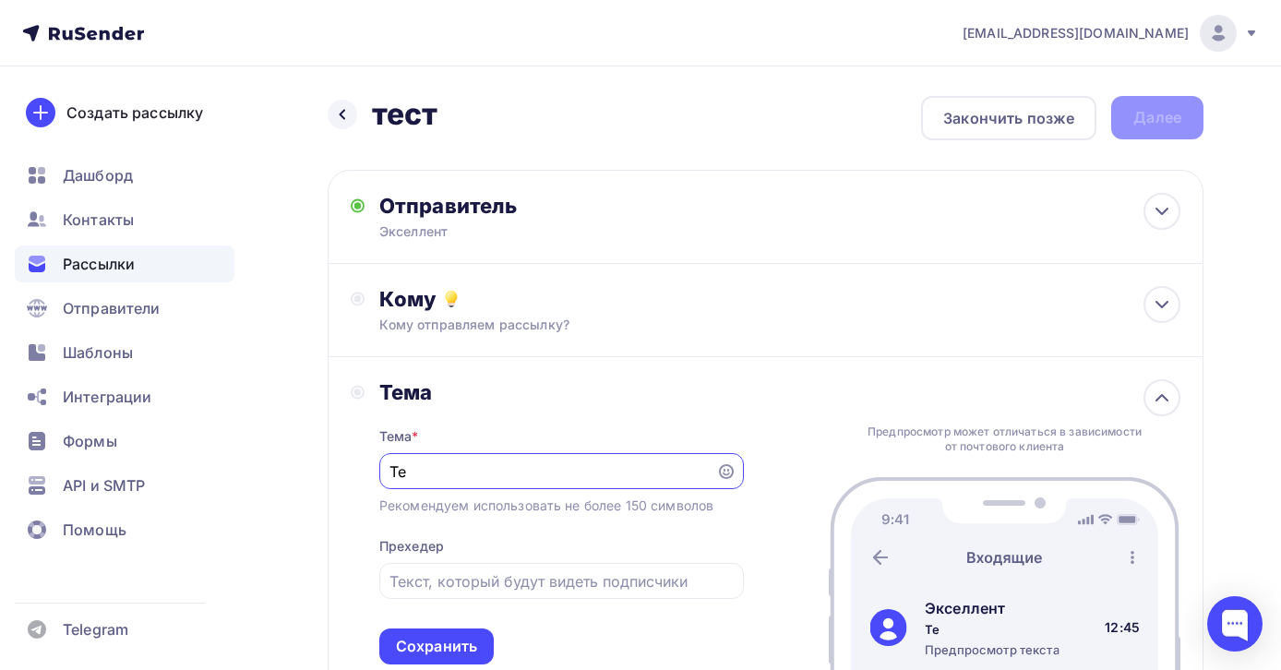
type input "Т"
type input "Мегавебинар"
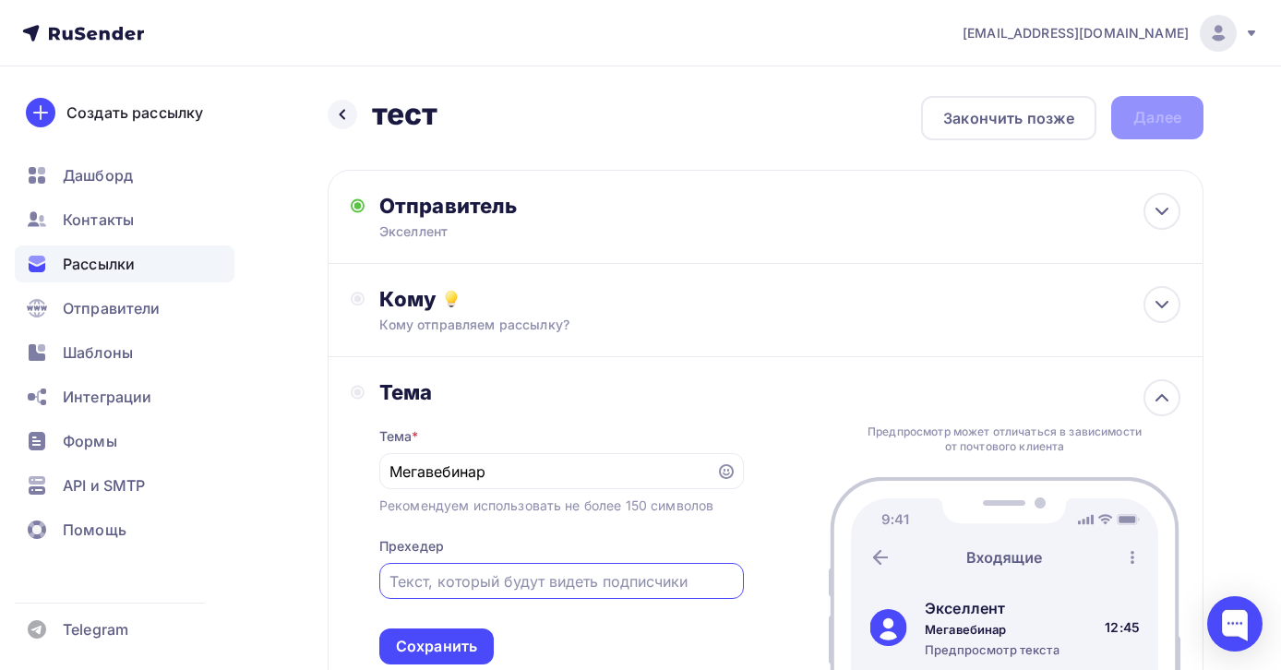
click at [474, 583] on input "text" at bounding box center [561, 582] width 343 height 22
type input "М"
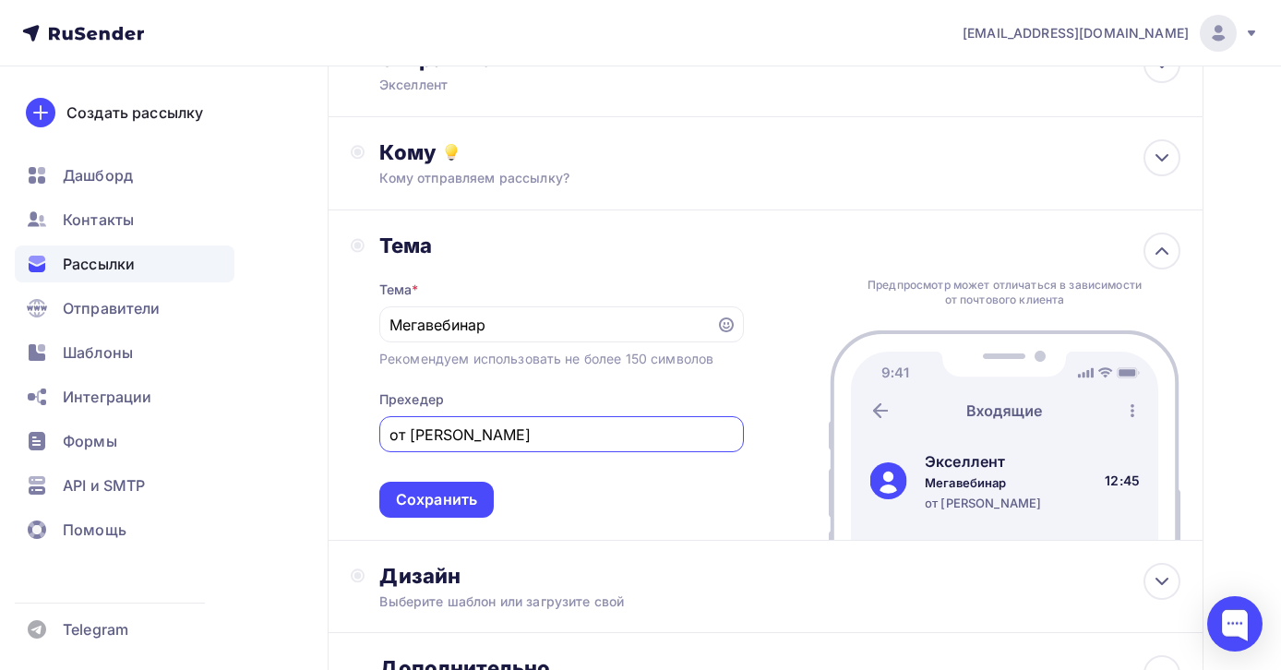
scroll to position [326, 0]
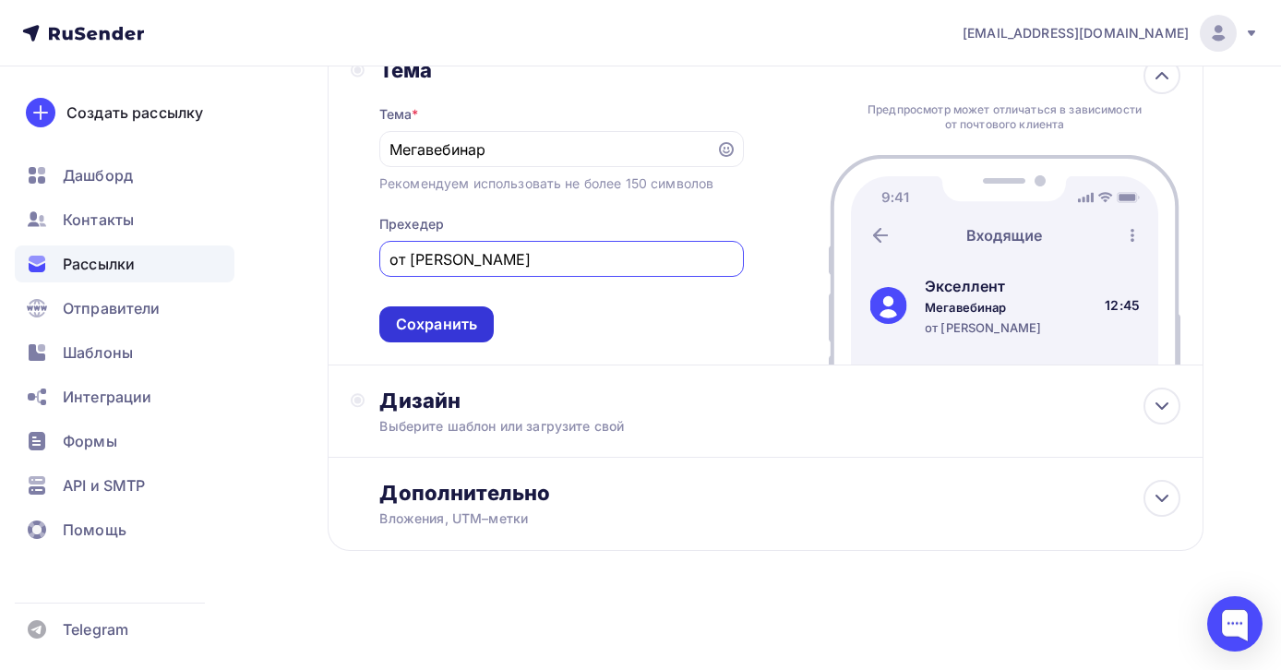
type input "от Алексея"
click at [469, 328] on div "Сохранить" at bounding box center [436, 324] width 81 height 21
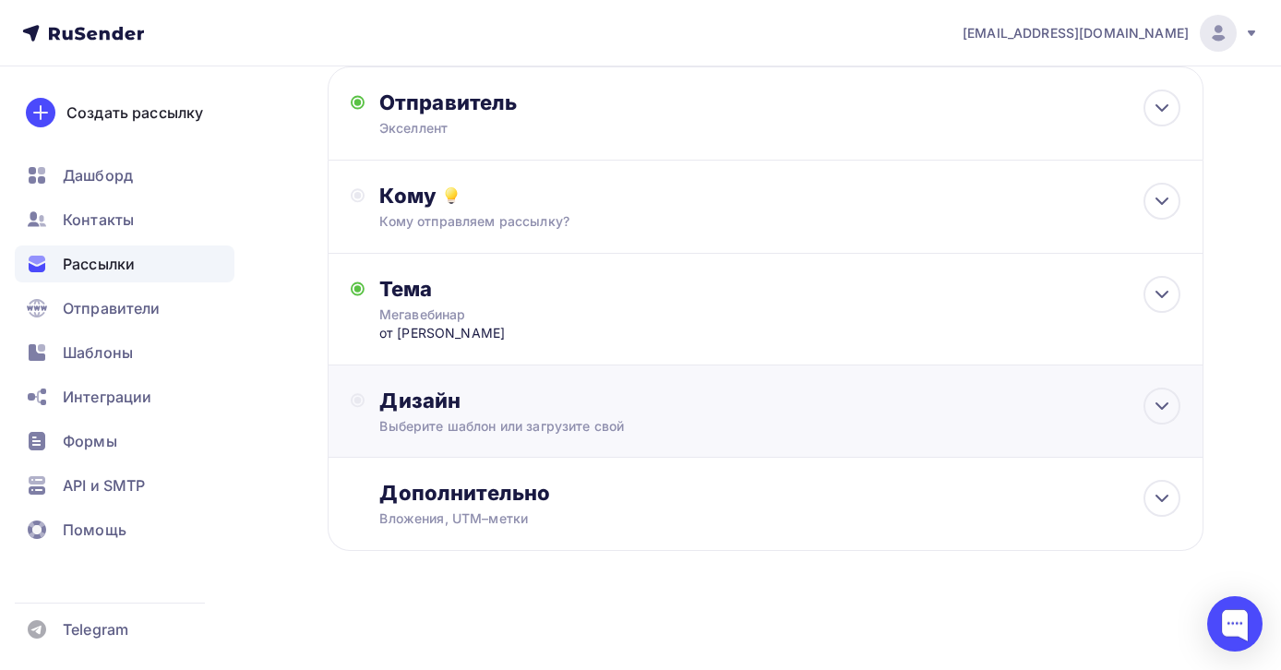
scroll to position [106, 0]
click at [540, 417] on div "Выберите шаблон или загрузите свой" at bounding box center [739, 426] width 721 height 18
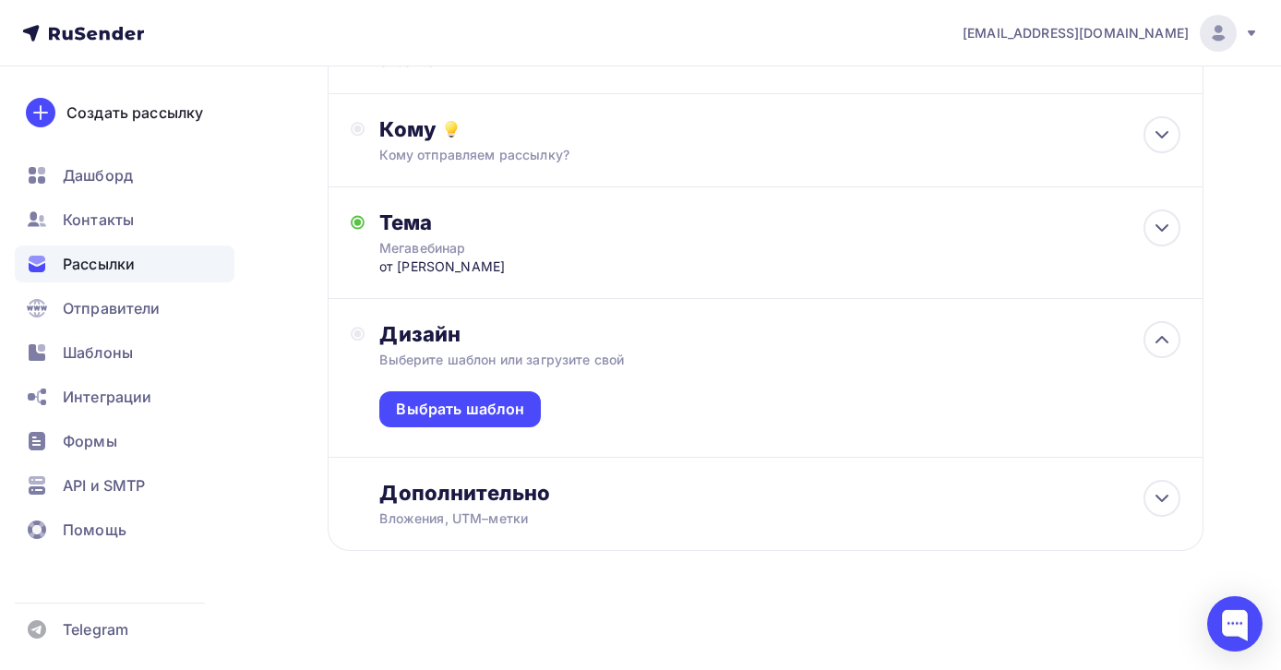
scroll to position [173, 0]
click at [492, 409] on div "Выбрать шаблон" at bounding box center [460, 409] width 128 height 21
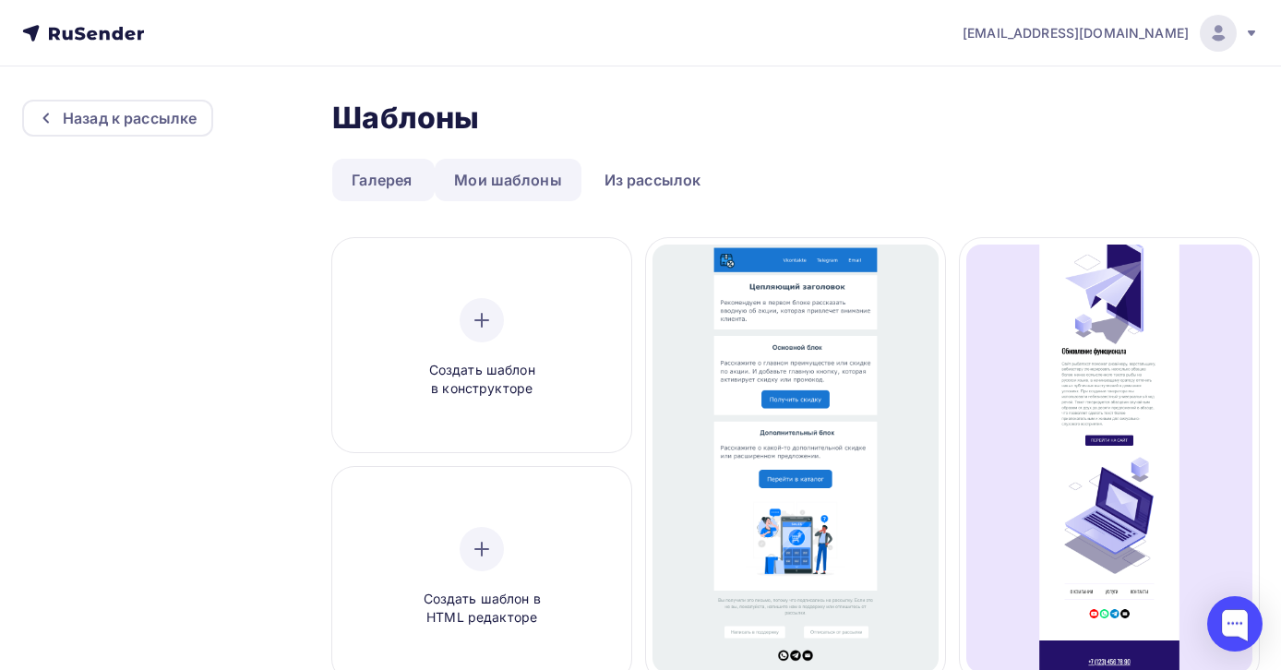
click at [533, 177] on link "Мои шаблоны" at bounding box center [508, 180] width 147 height 42
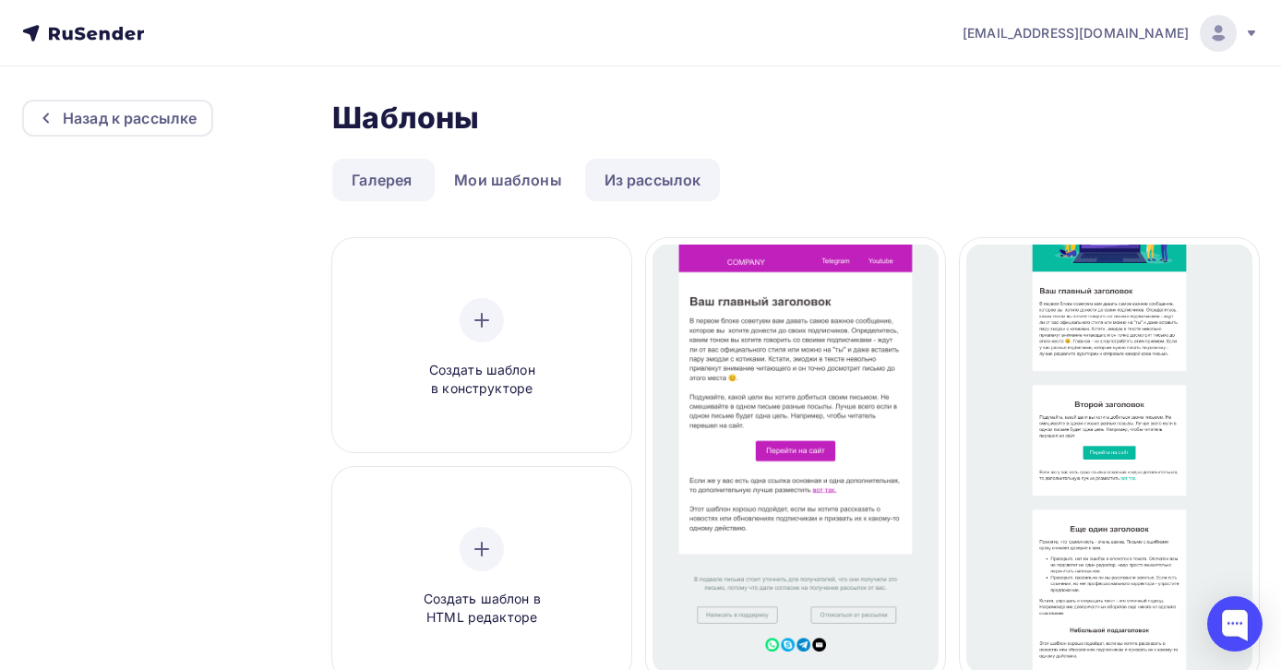
click at [651, 184] on link "Из рассылок" at bounding box center [653, 180] width 136 height 42
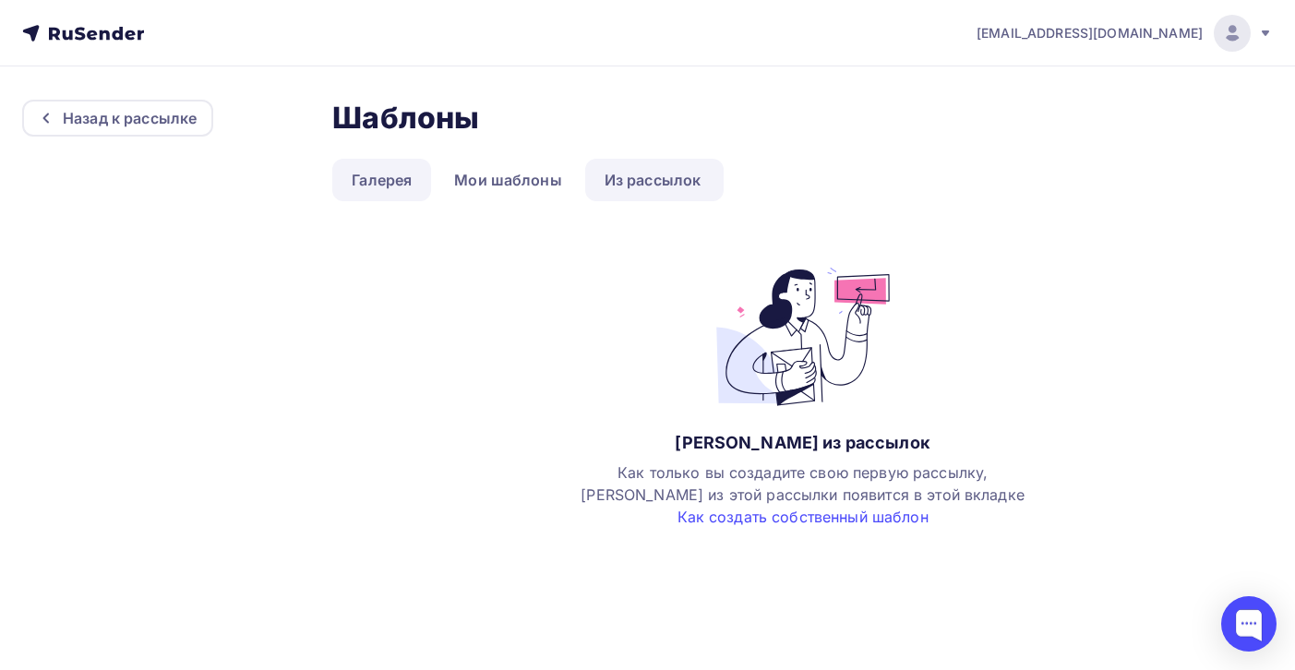
click at [391, 184] on link "Галерея" at bounding box center [381, 180] width 99 height 42
click at [499, 182] on link "Мои шаблоны" at bounding box center [508, 180] width 147 height 42
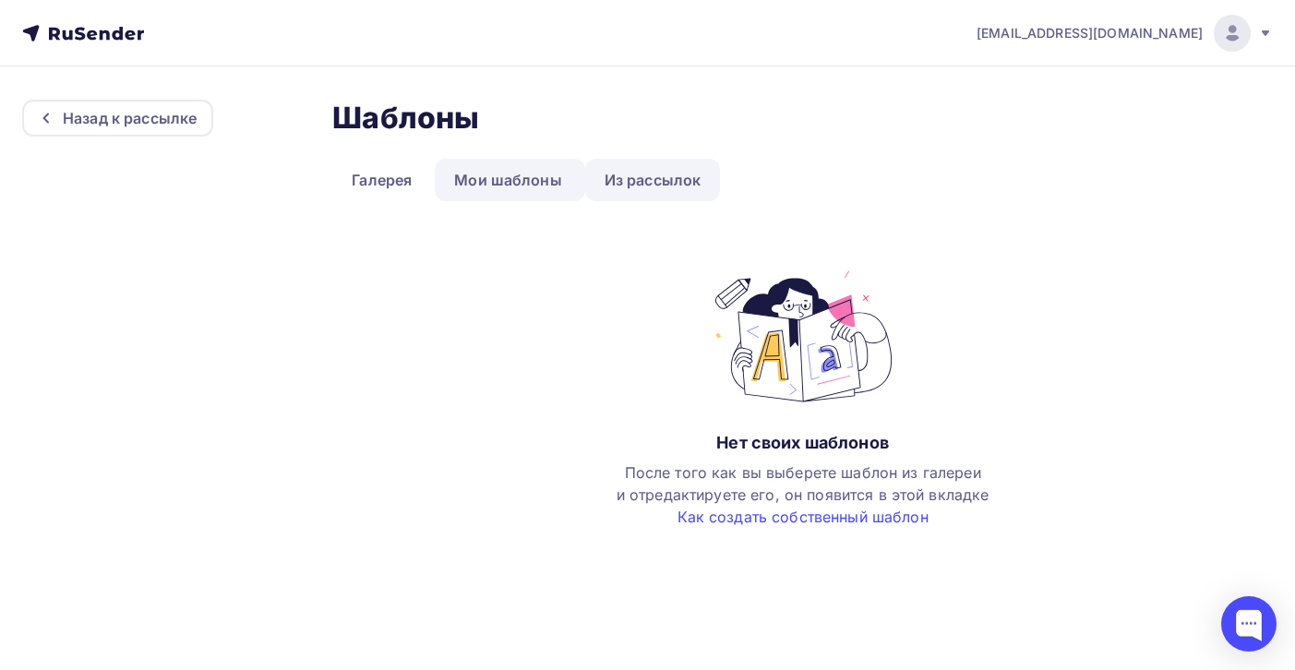
click at [643, 167] on link "Из рассылок" at bounding box center [653, 180] width 136 height 42
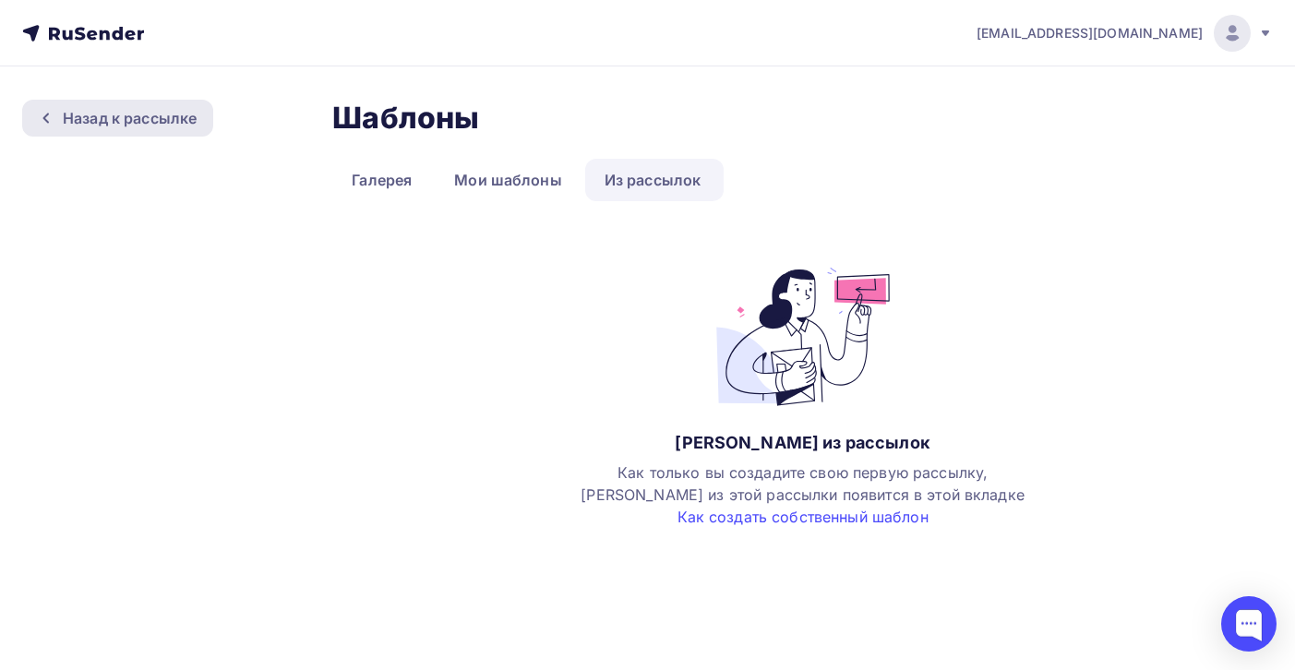
click at [111, 119] on div "Назад к рассылке" at bounding box center [130, 118] width 134 height 22
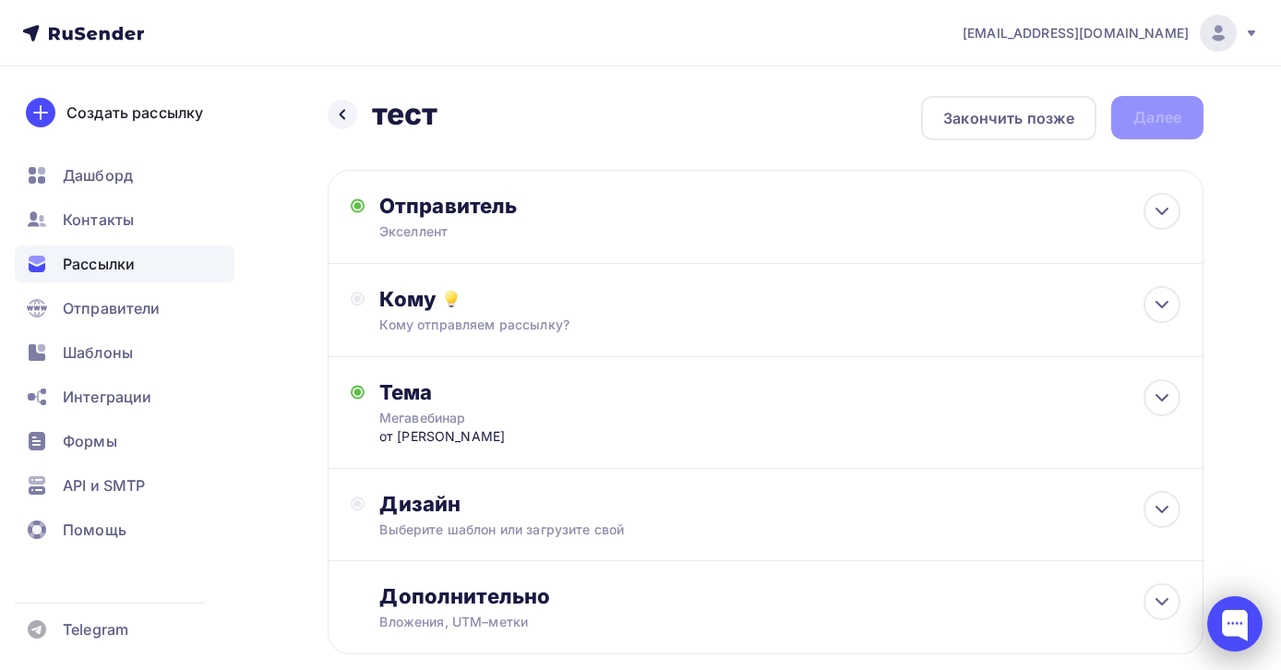
click at [1229, 621] on div at bounding box center [1235, 623] width 55 height 55
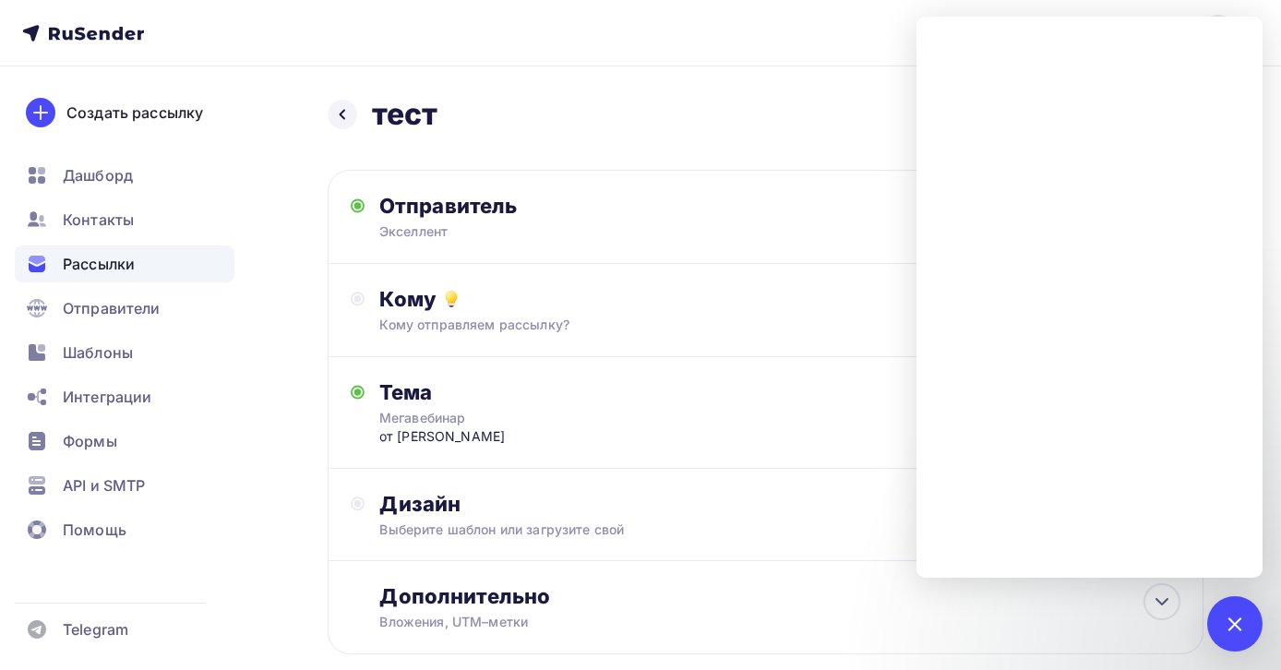
click at [595, 32] on nav "[EMAIL_ADDRESS][DOMAIN_NAME] Аккаунт Тарифы Выйти Создать рассылку [GEOGRAPHIC_…" at bounding box center [640, 33] width 1281 height 66
click at [1244, 629] on div "1" at bounding box center [1235, 623] width 55 height 55
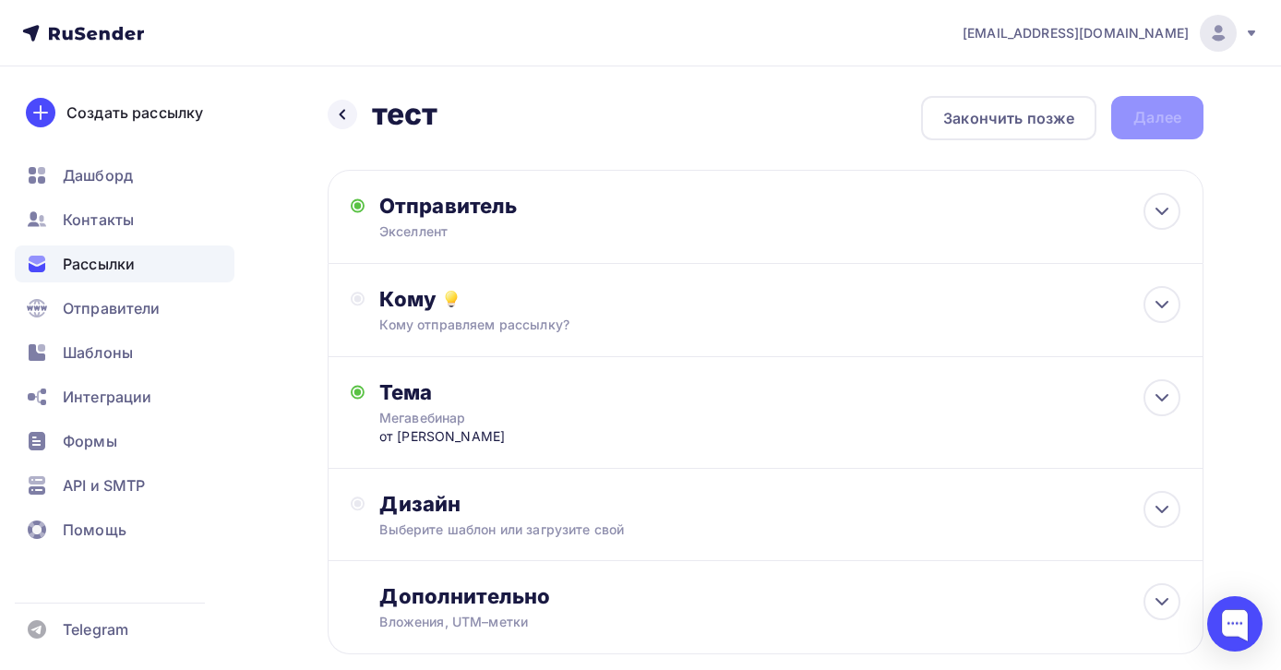
click at [114, 260] on span "Рассылки" at bounding box center [99, 264] width 72 height 22
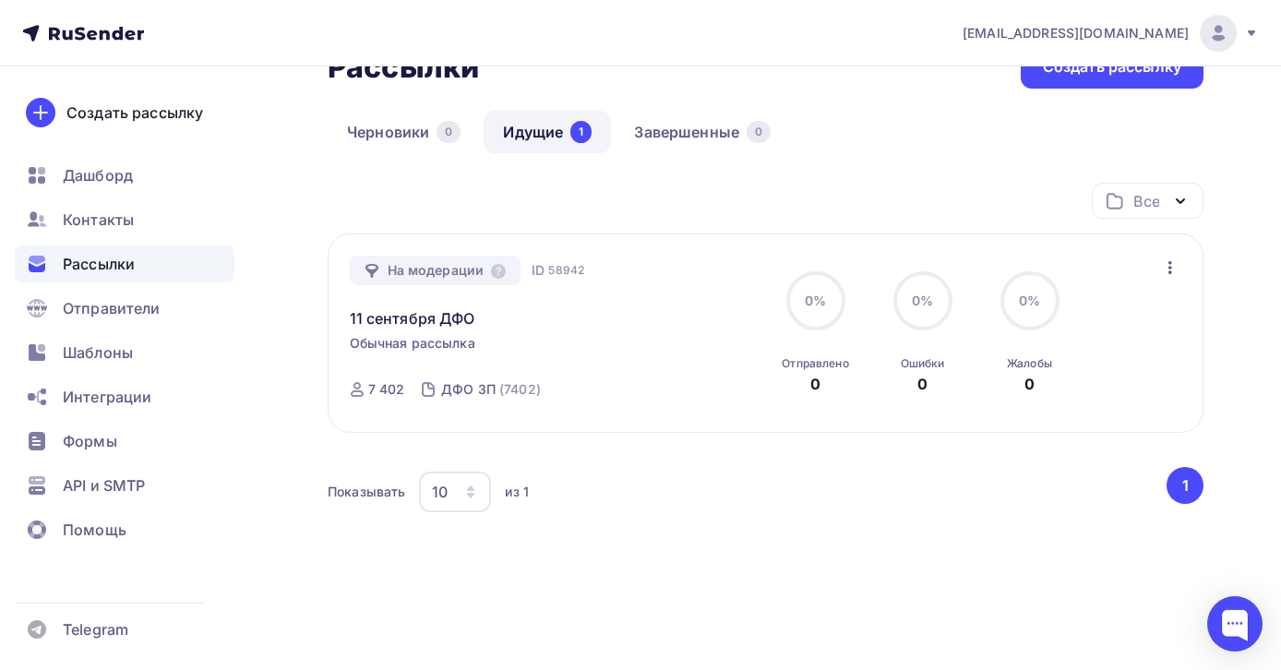
scroll to position [157, 0]
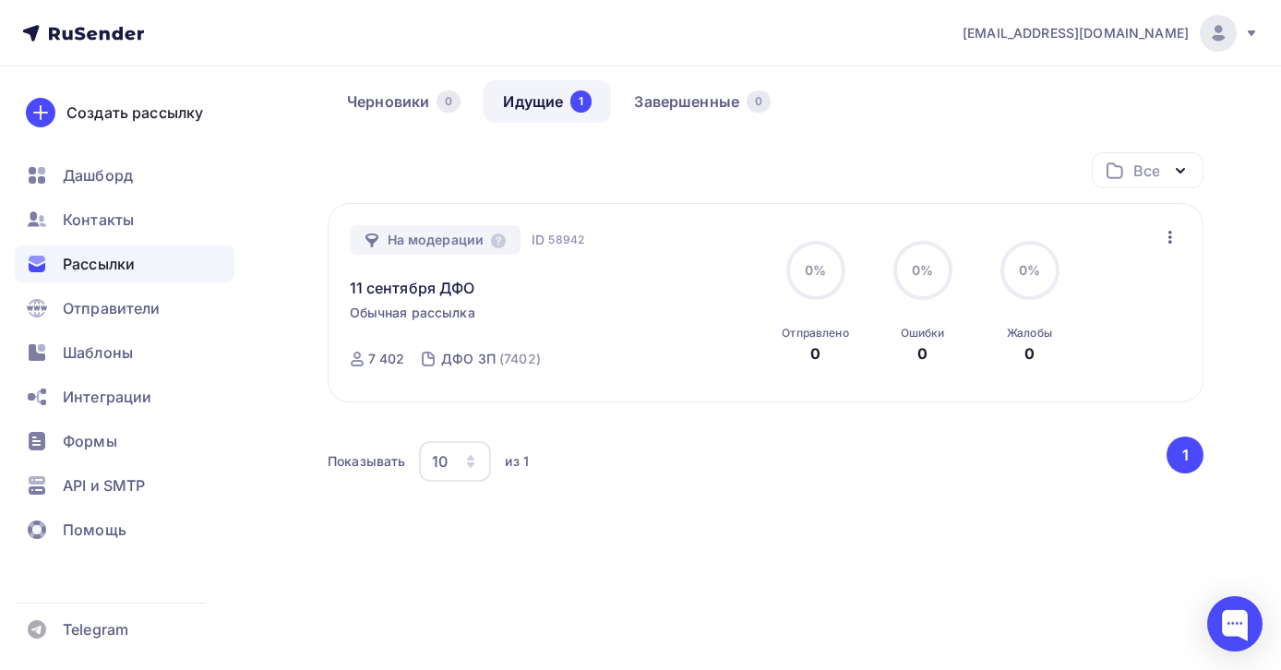
click at [1172, 231] on icon "button" at bounding box center [1171, 237] width 22 height 22
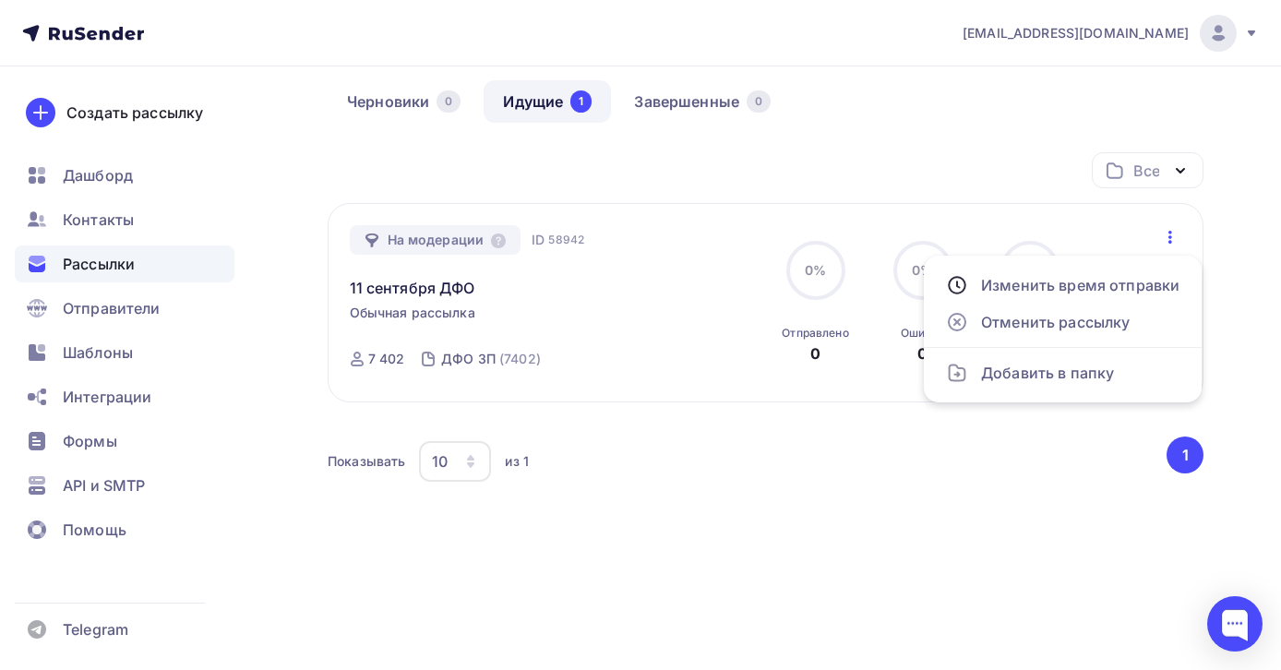
click at [963, 492] on div "Показывать 10 10 20 50 100 из 1 ‹ 1 ›" at bounding box center [766, 471] width 876 height 69
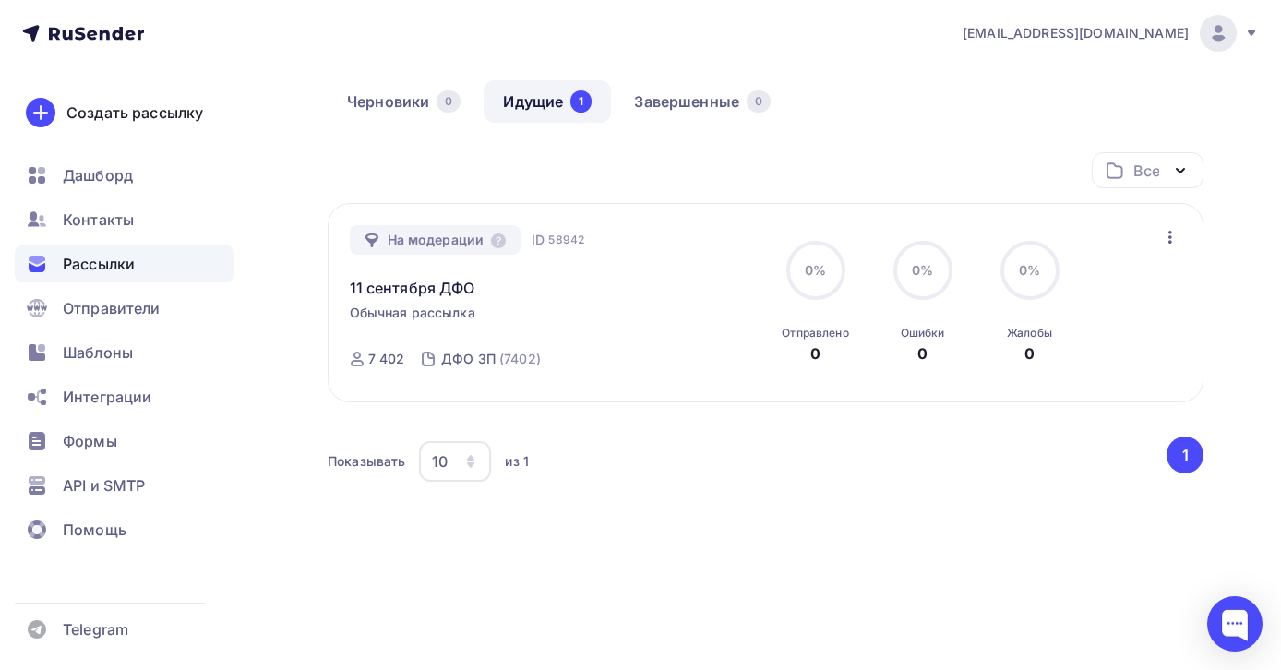
click at [1167, 37] on span "[EMAIL_ADDRESS][DOMAIN_NAME]" at bounding box center [1076, 33] width 226 height 18
click at [917, 27] on nav "[EMAIL_ADDRESS][DOMAIN_NAME] Аккаунт Тарифы Выйти Создать рассылку [GEOGRAPHIC_…" at bounding box center [640, 33] width 1281 height 66
click at [1170, 236] on icon "button" at bounding box center [1171, 237] width 4 height 13
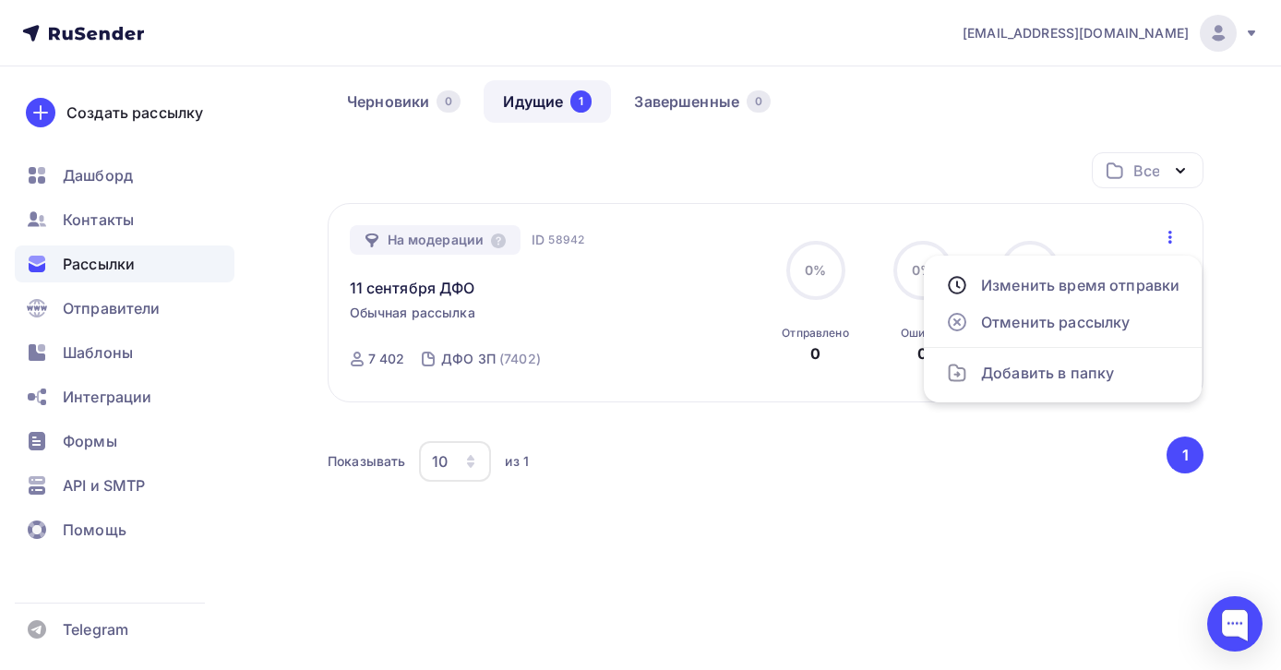
click at [997, 152] on div "Все Все папки Создать новую папку" at bounding box center [766, 177] width 876 height 51
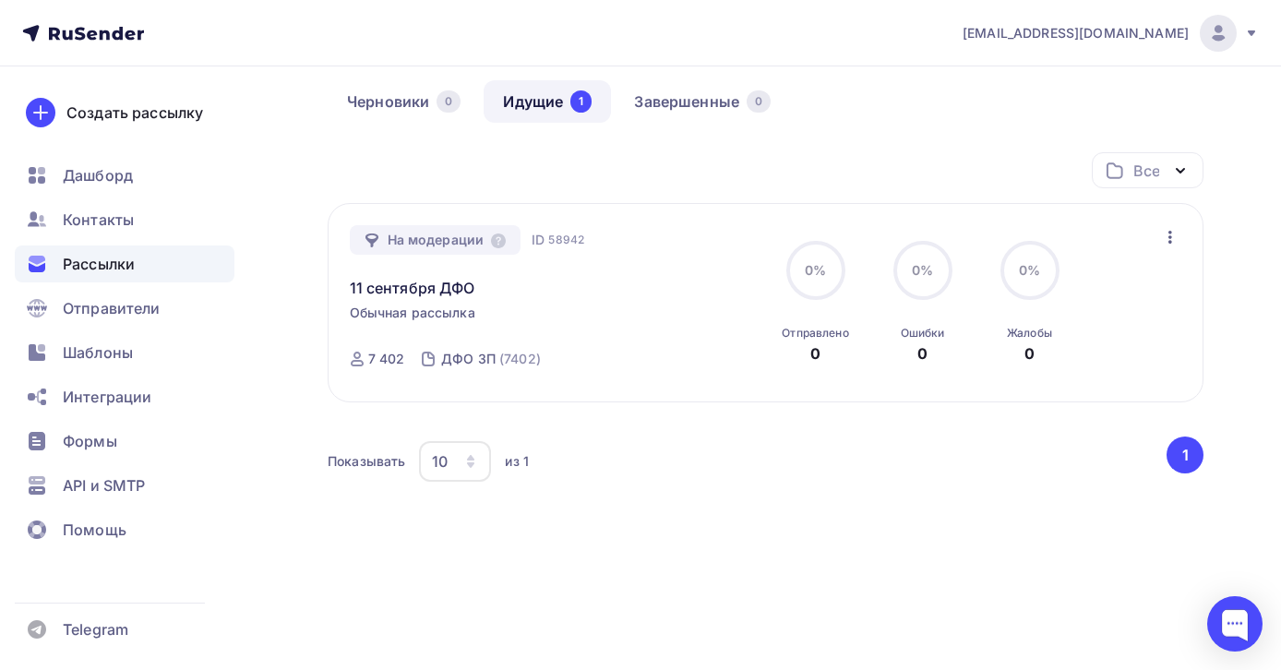
click at [551, 103] on link "Идущие 1" at bounding box center [547, 101] width 127 height 42
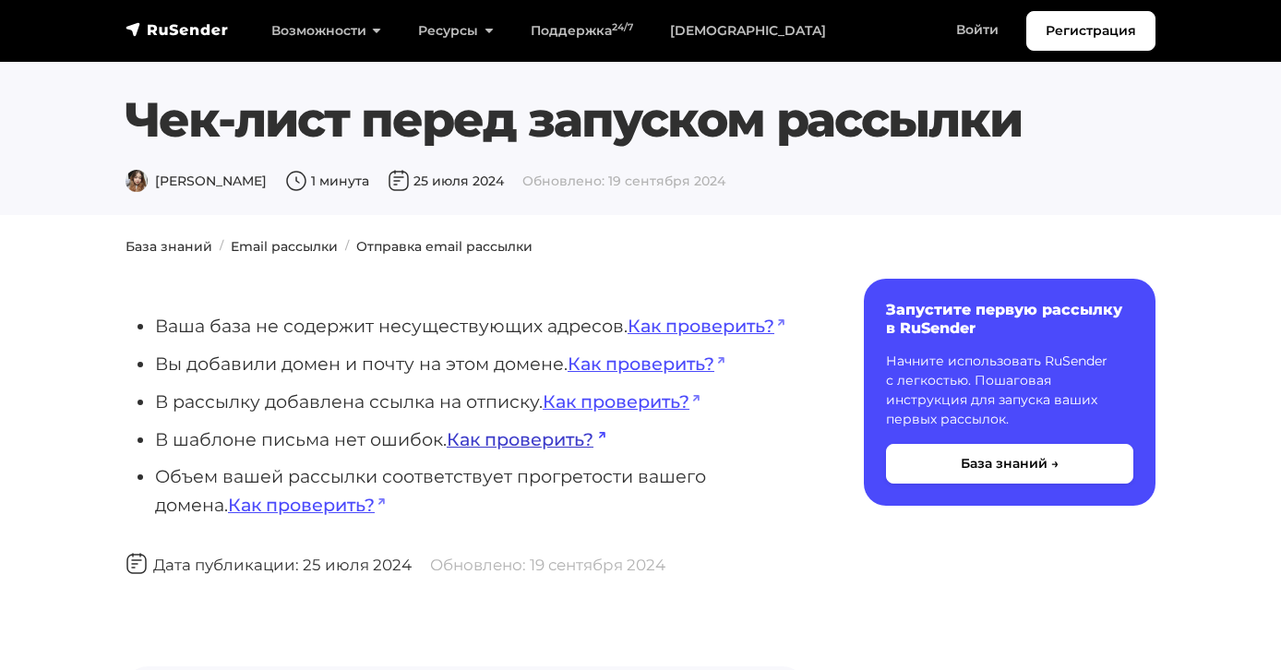
click at [552, 451] on link "Как проверить?" at bounding box center [526, 439] width 159 height 22
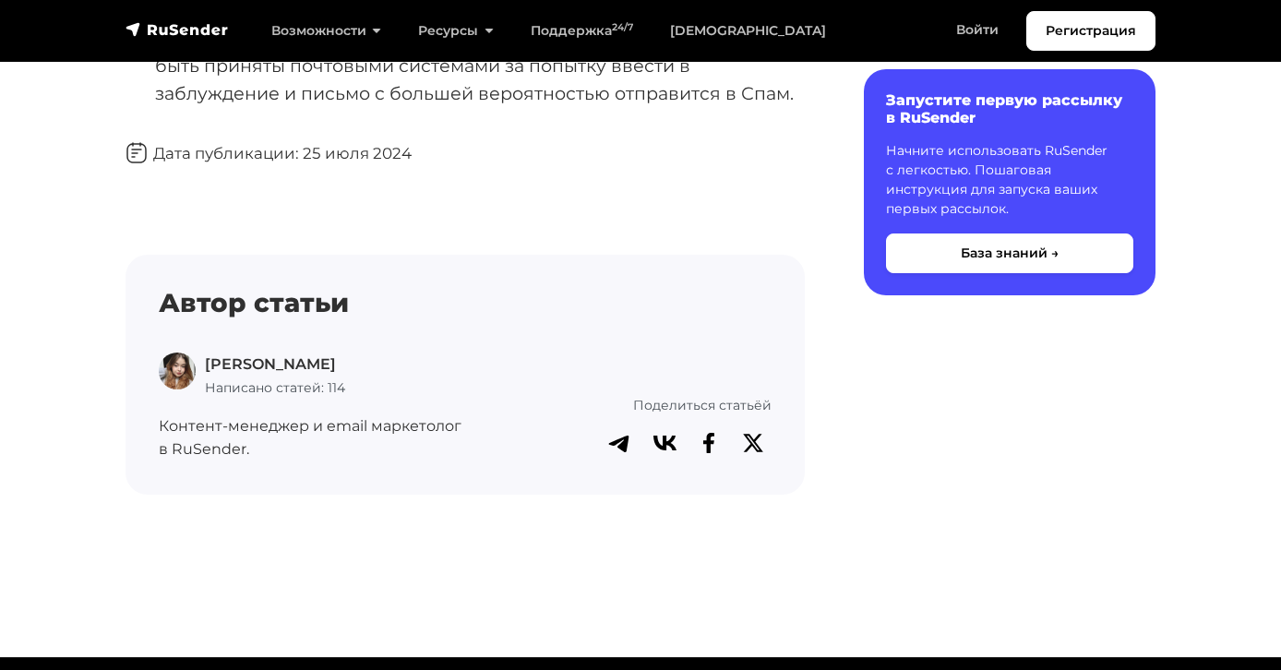
scroll to position [934, 0]
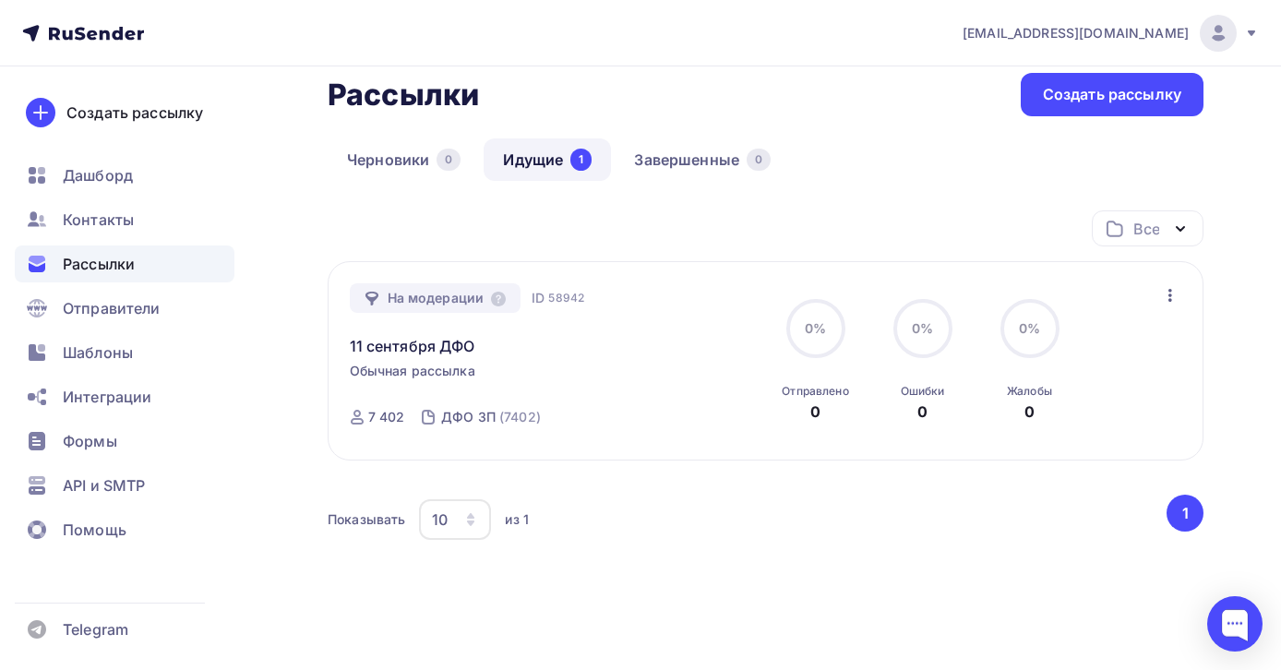
scroll to position [157, 0]
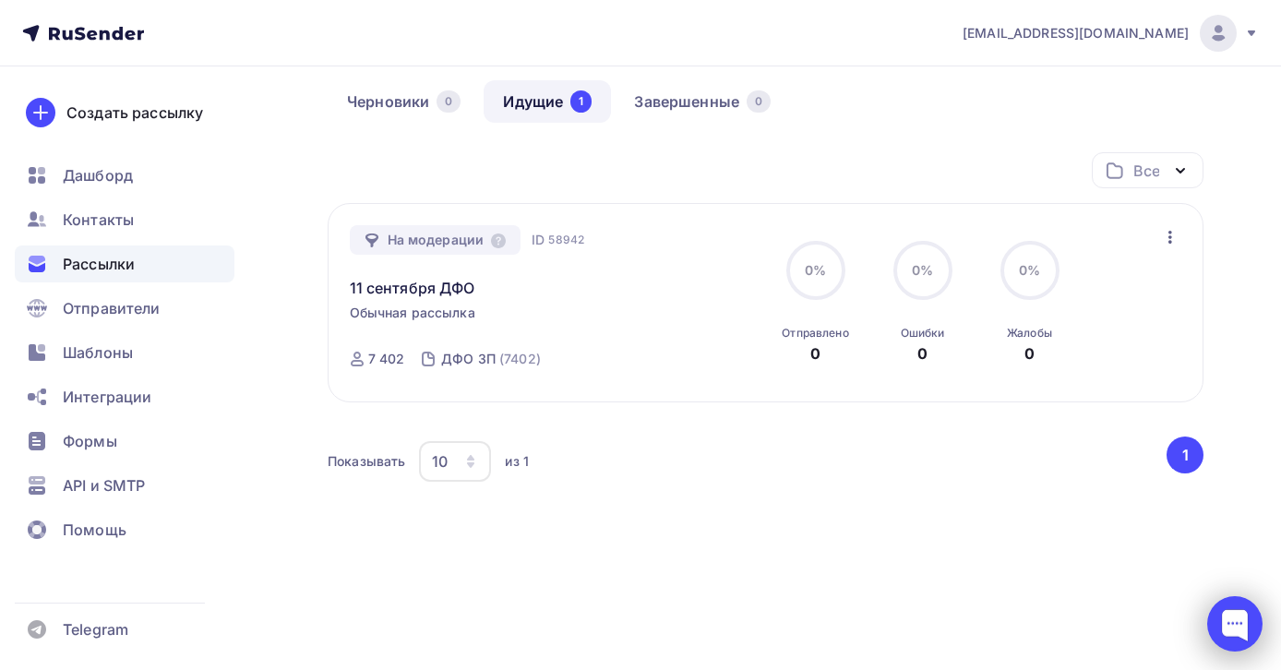
click at [1228, 631] on div at bounding box center [1235, 623] width 55 height 55
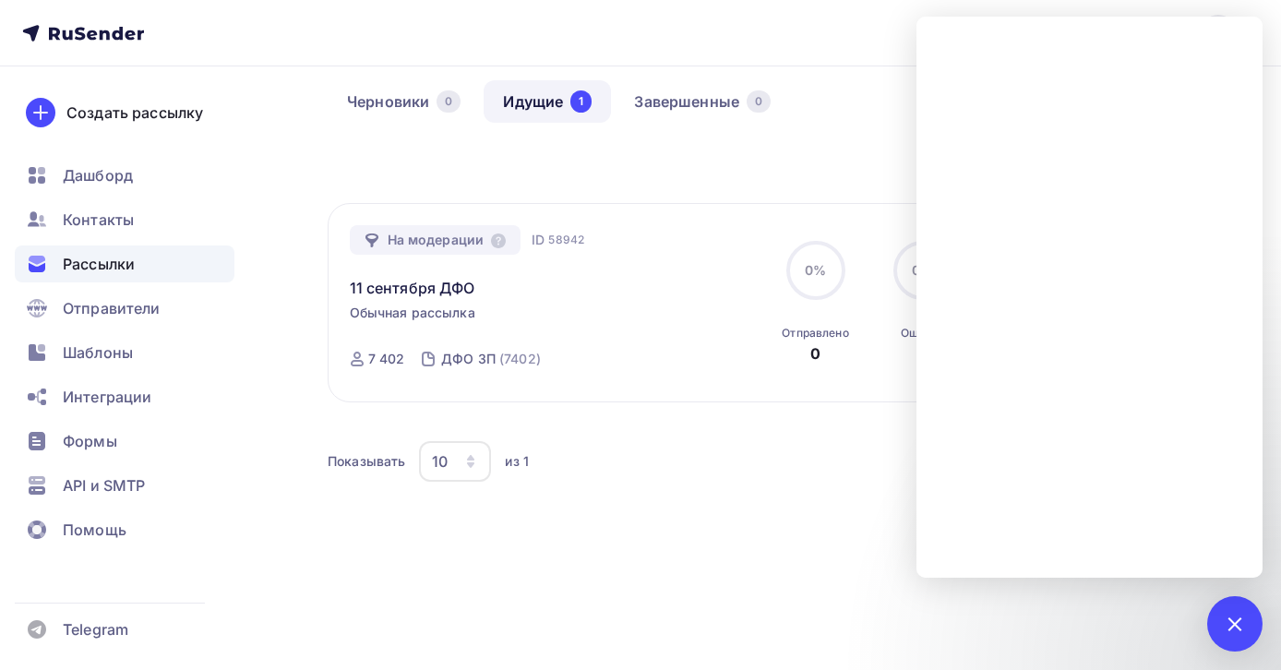
click at [876, 38] on nav "[EMAIL_ADDRESS][DOMAIN_NAME] Аккаунт Тарифы Выйти Создать рассылку [GEOGRAPHIC_…" at bounding box center [640, 33] width 1281 height 66
click at [874, 35] on nav "[EMAIL_ADDRESS][DOMAIN_NAME] Аккаунт Тарифы Выйти Создать рассылку [GEOGRAPHIC_…" at bounding box center [640, 33] width 1281 height 66
click at [655, 557] on div "Все Все папки Создать новую папку На модерации ID 58942 [DATE] ДФО Обычная расс…" at bounding box center [766, 374] width 876 height 444
click at [1246, 611] on div at bounding box center [1235, 623] width 55 height 55
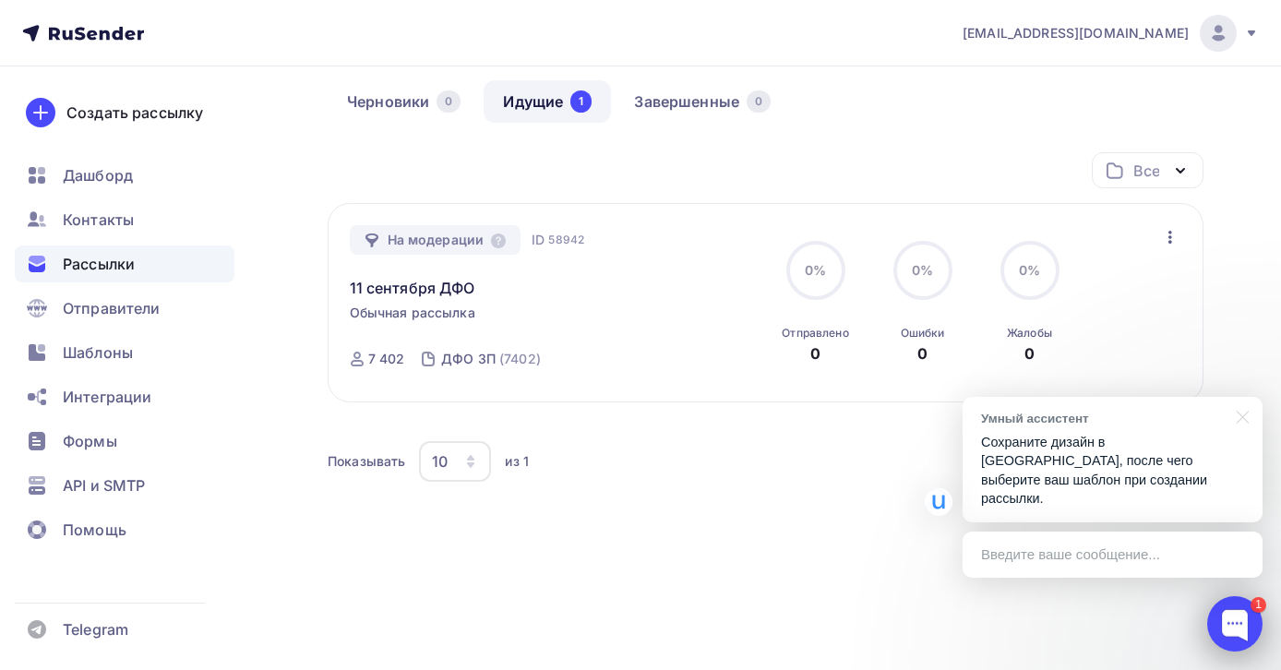
click at [1231, 619] on div at bounding box center [1235, 623] width 55 height 55
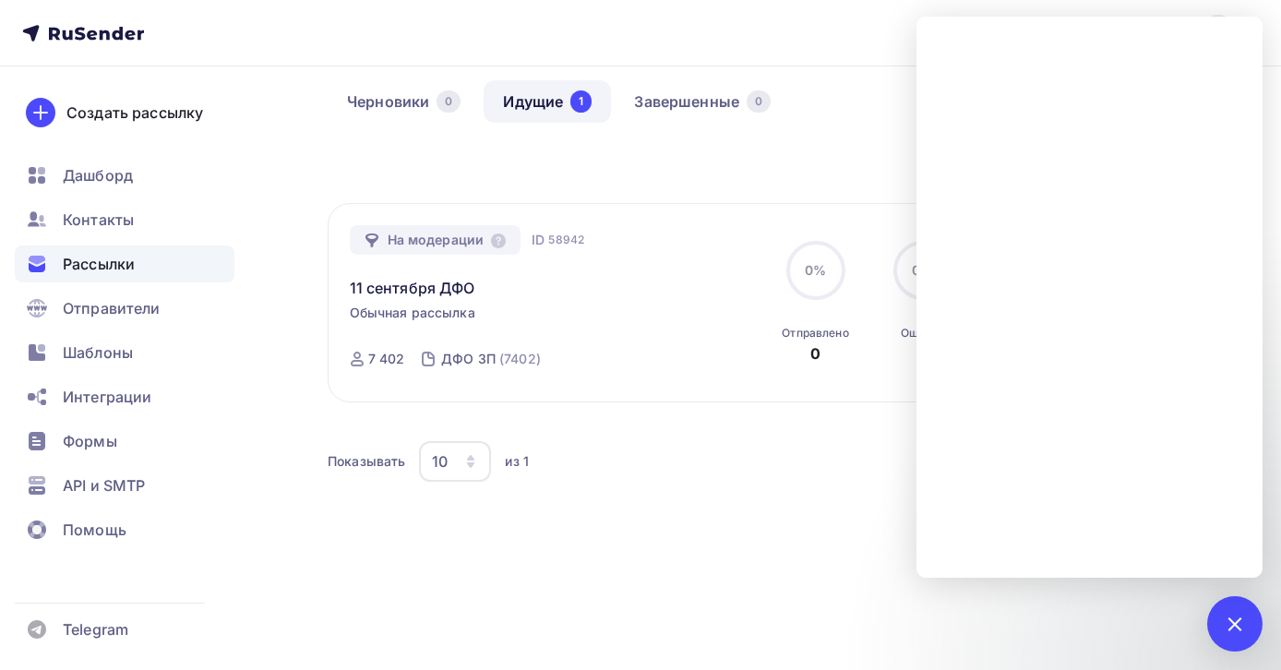
click at [793, 555] on div "Все Все папки Создать новую папку На модерации ID 58942 [DATE] ДФО Обычная расс…" at bounding box center [766, 374] width 876 height 444
click at [463, 285] on link "11 сентября ДФО" at bounding box center [413, 288] width 126 height 22
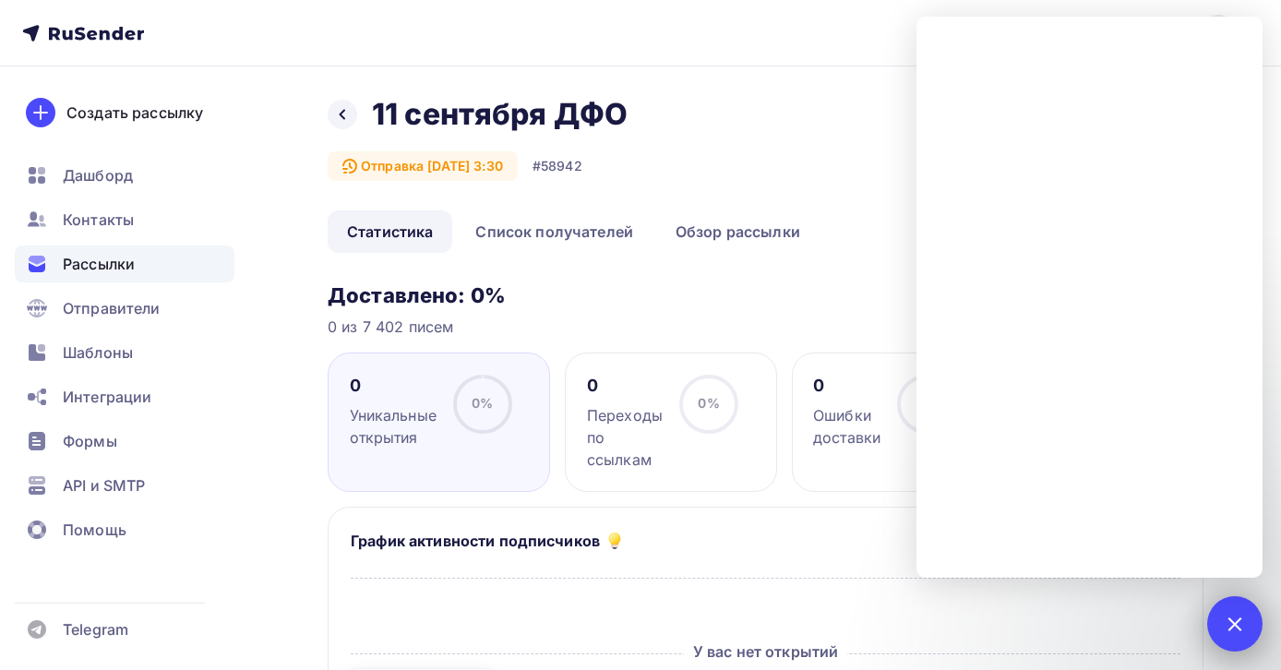
click at [1234, 619] on div at bounding box center [1234, 623] width 25 height 25
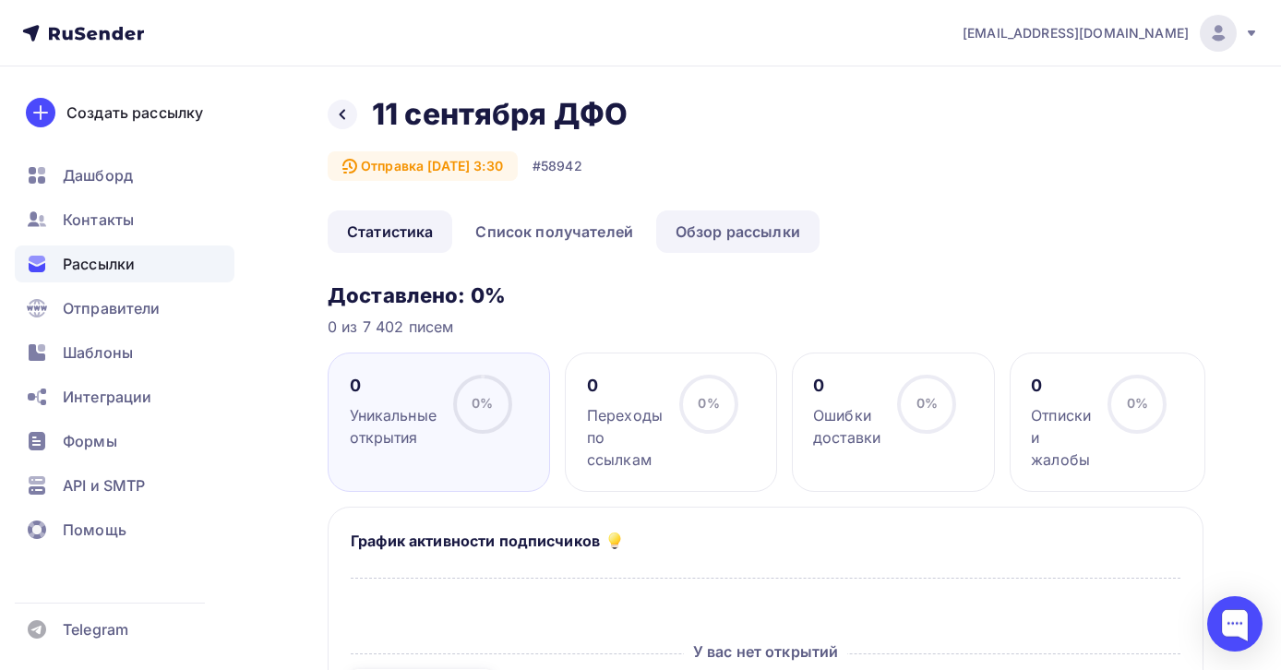
click at [725, 236] on link "Обзор рассылки" at bounding box center [737, 231] width 163 height 42
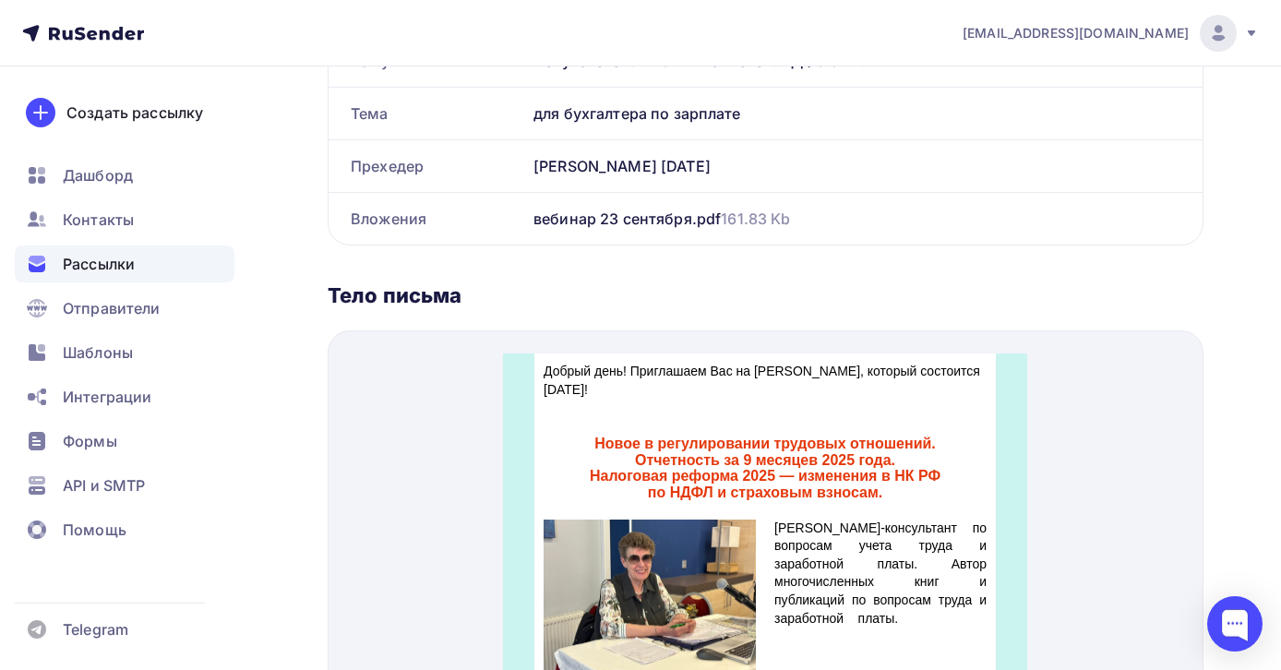
scroll to position [703, 0]
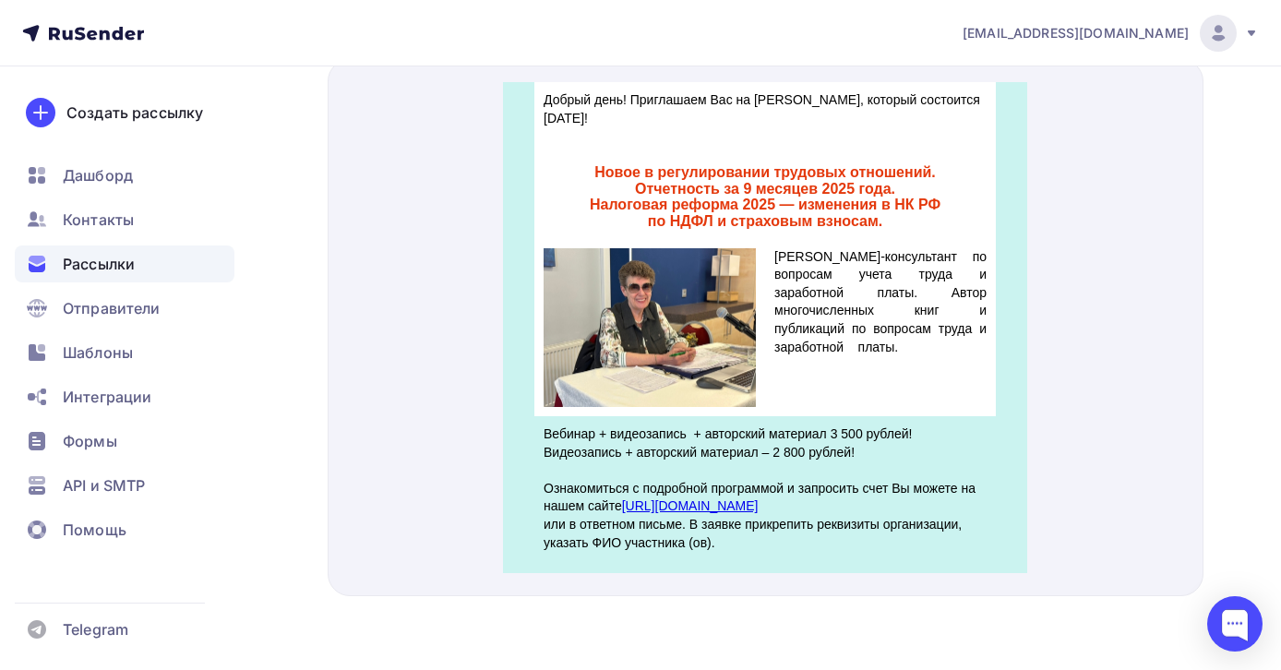
click at [776, 343] on td "[PERSON_NAME]-консультант по вопросам учета труда и заработной платы. Автор мно…" at bounding box center [880, 280] width 231 height 127
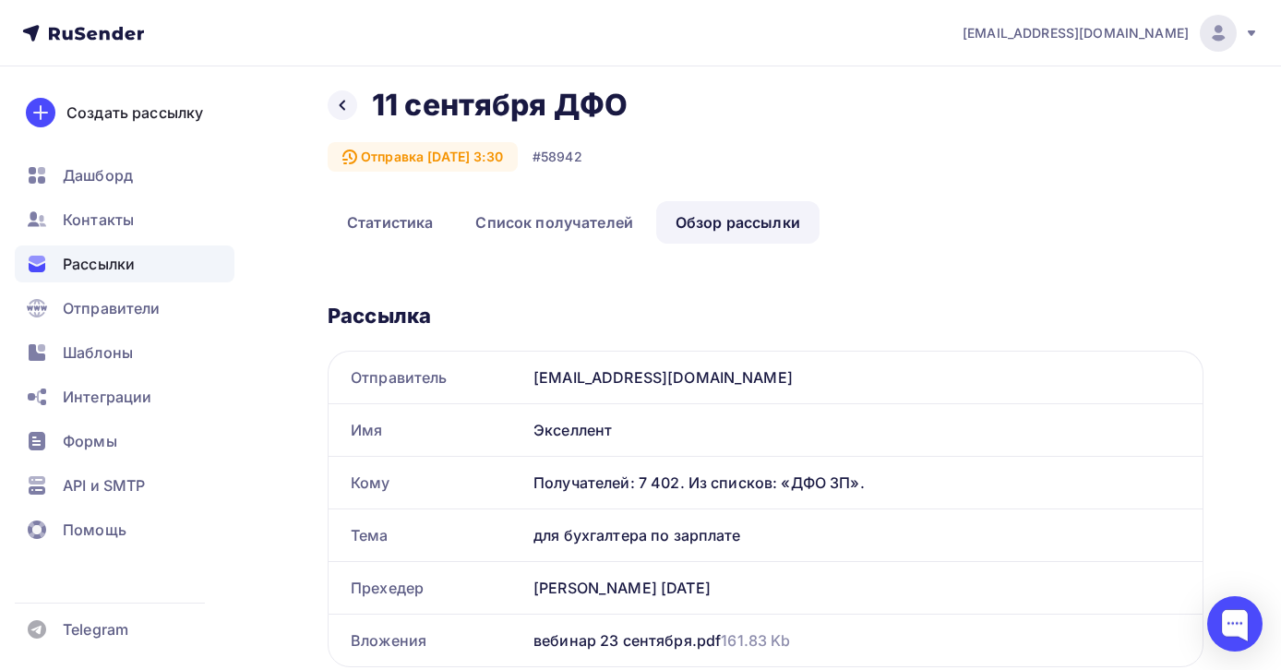
scroll to position [0, 0]
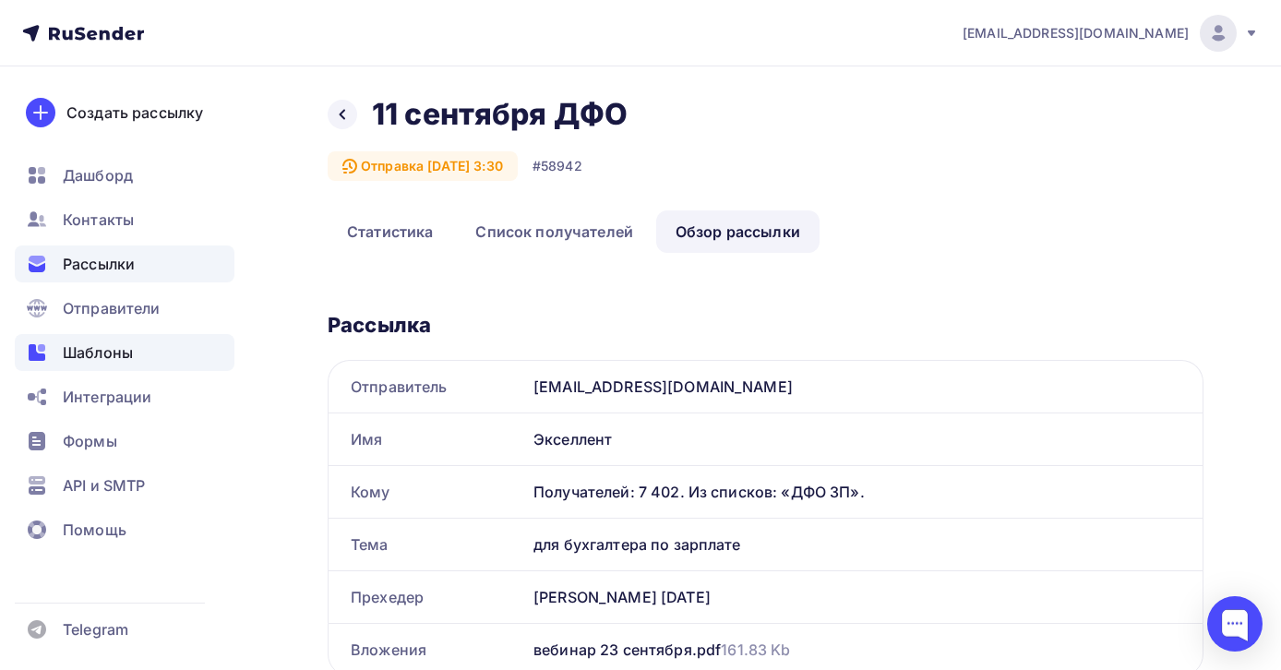
click at [110, 349] on span "Шаблоны" at bounding box center [98, 353] width 70 height 22
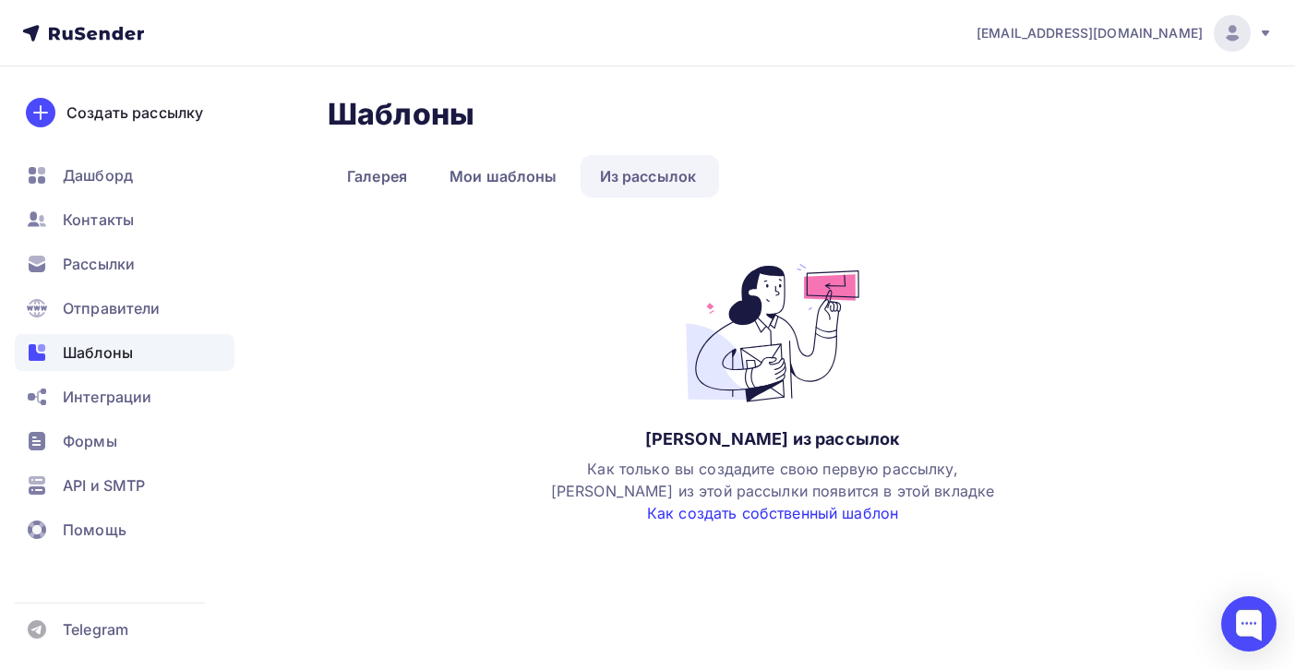
click at [680, 511] on link "Как создать собственный шаблон" at bounding box center [772, 513] width 251 height 18
click at [98, 436] on span "Формы" at bounding box center [90, 441] width 54 height 22
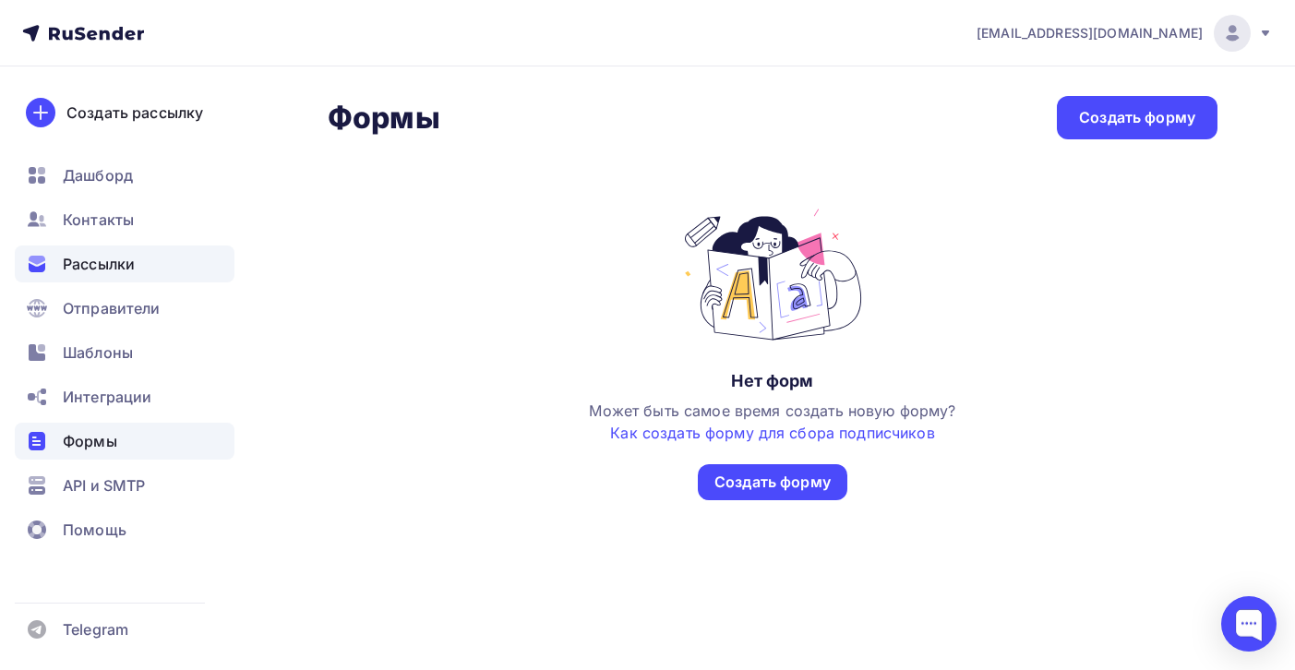
click at [108, 271] on span "Рассылки" at bounding box center [99, 264] width 72 height 22
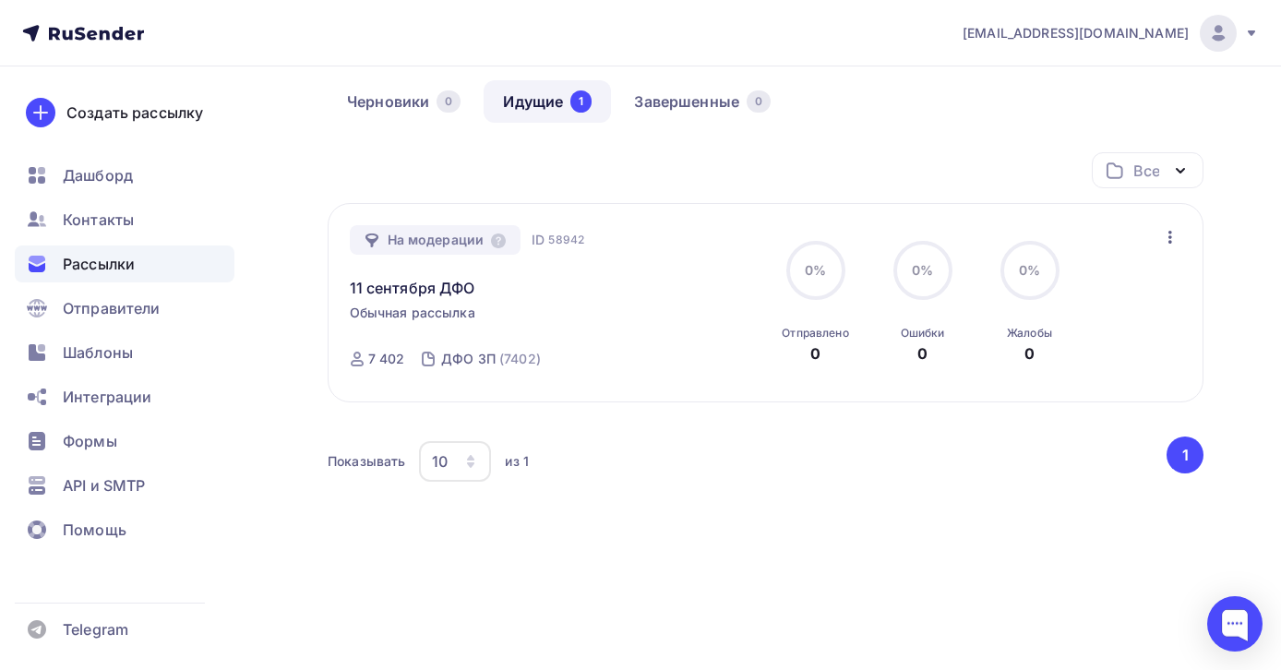
scroll to position [157, 0]
click at [1168, 233] on icon "button" at bounding box center [1171, 237] width 22 height 22
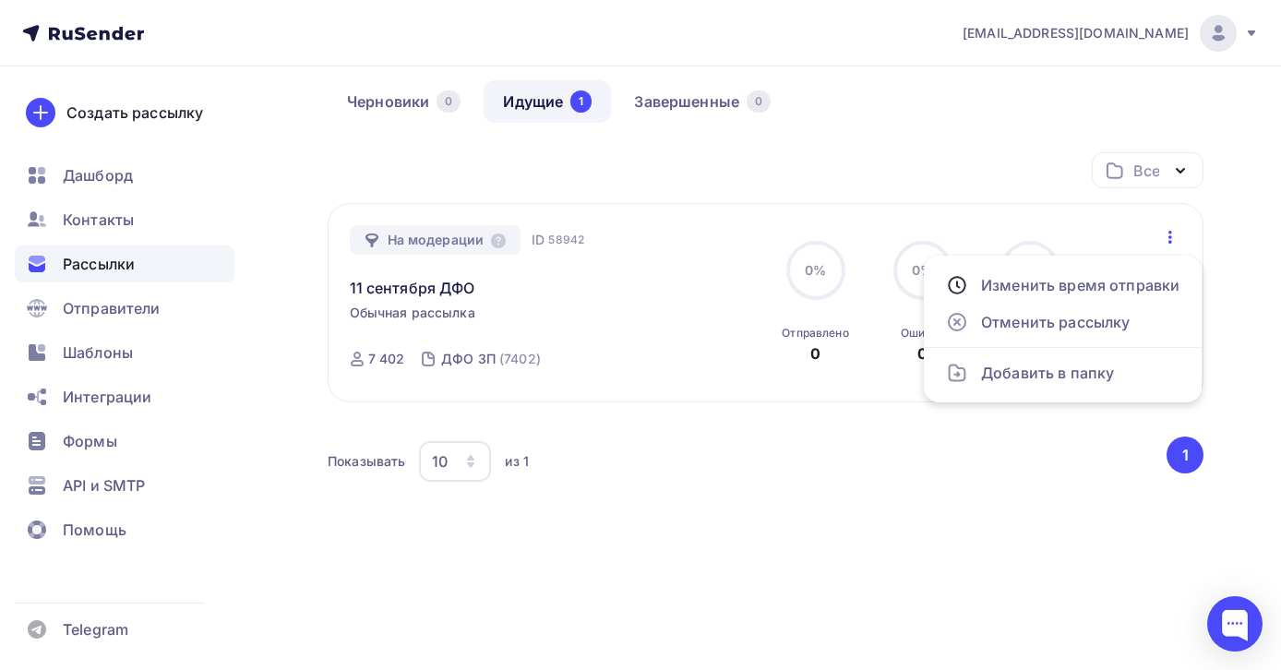
click at [733, 477] on div "Показывать 10 10 20 50 100 из 1" at bounding box center [746, 461] width 836 height 42
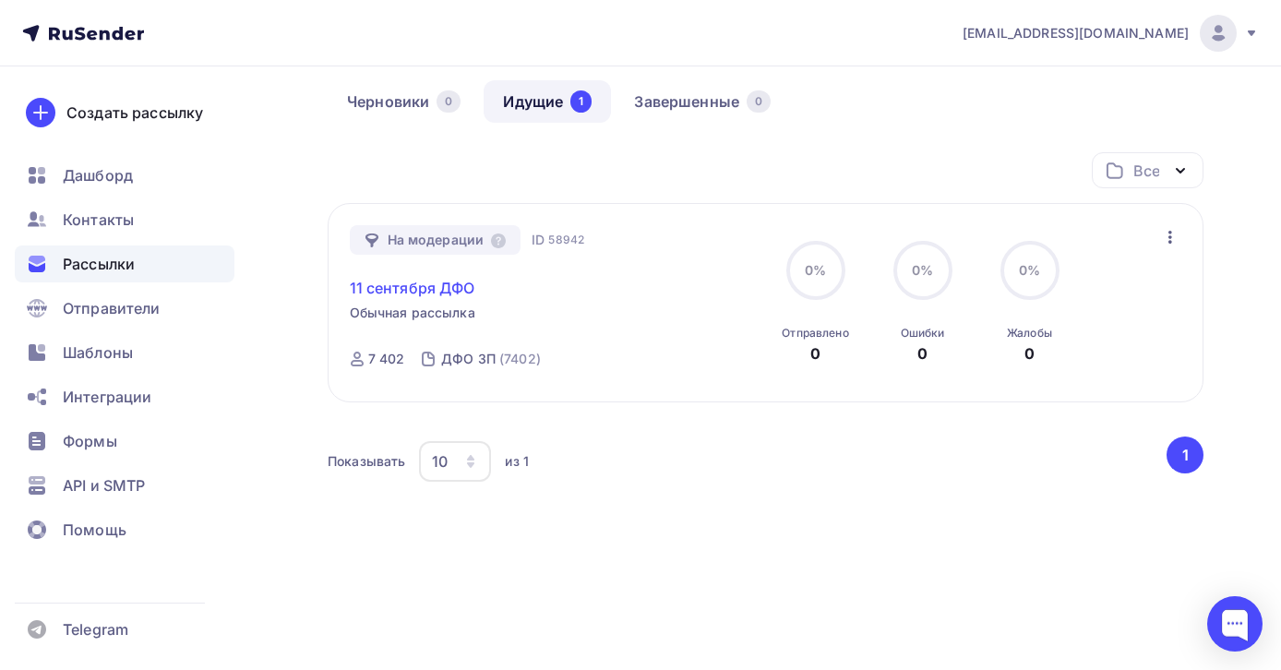
click at [423, 289] on link "11 сентября ДФО" at bounding box center [413, 288] width 126 height 22
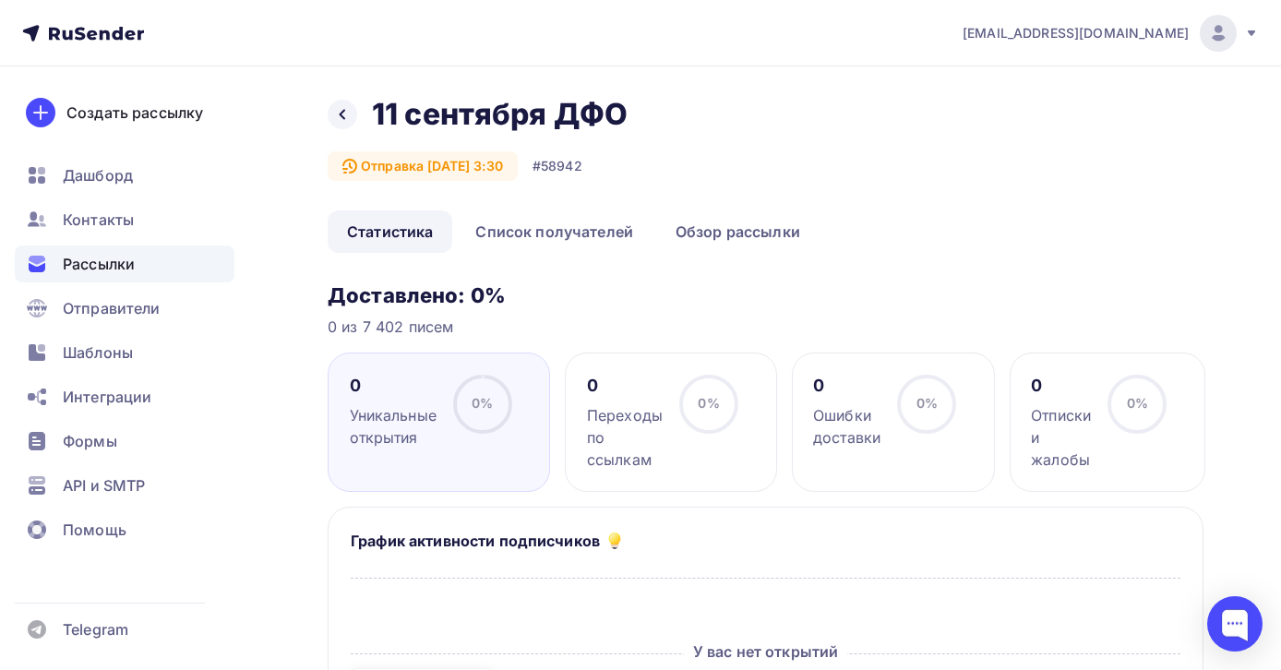
click at [87, 265] on span "Рассылки" at bounding box center [99, 264] width 72 height 22
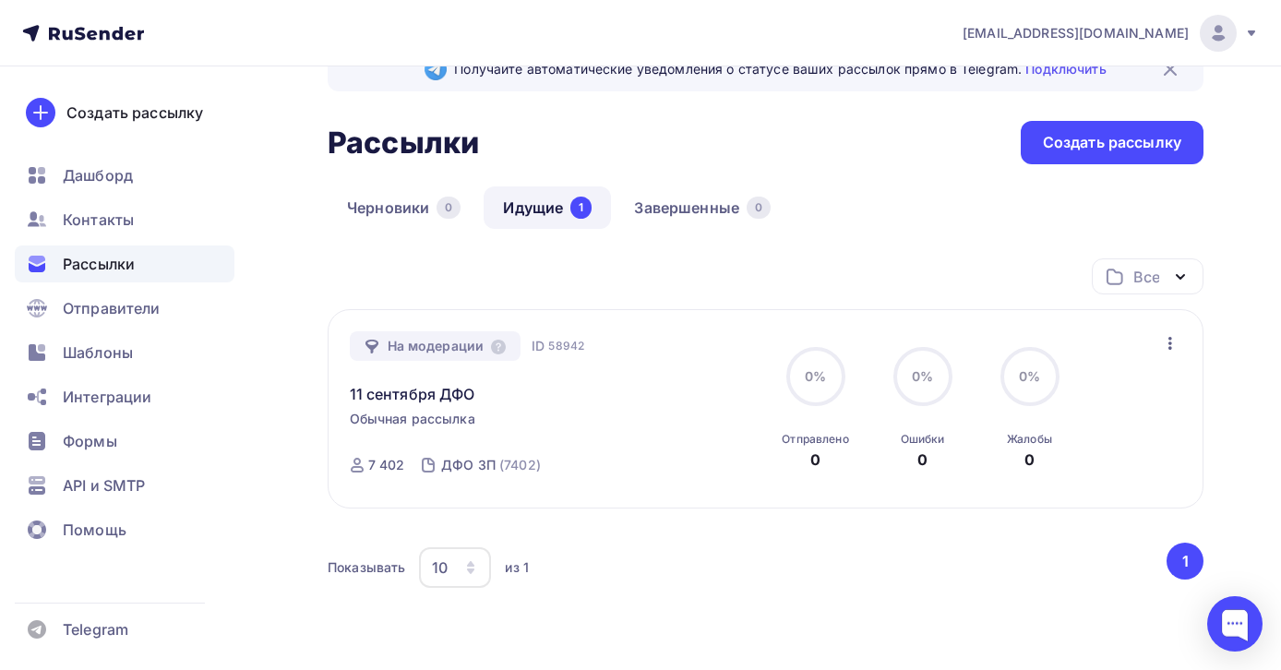
scroll to position [152, 0]
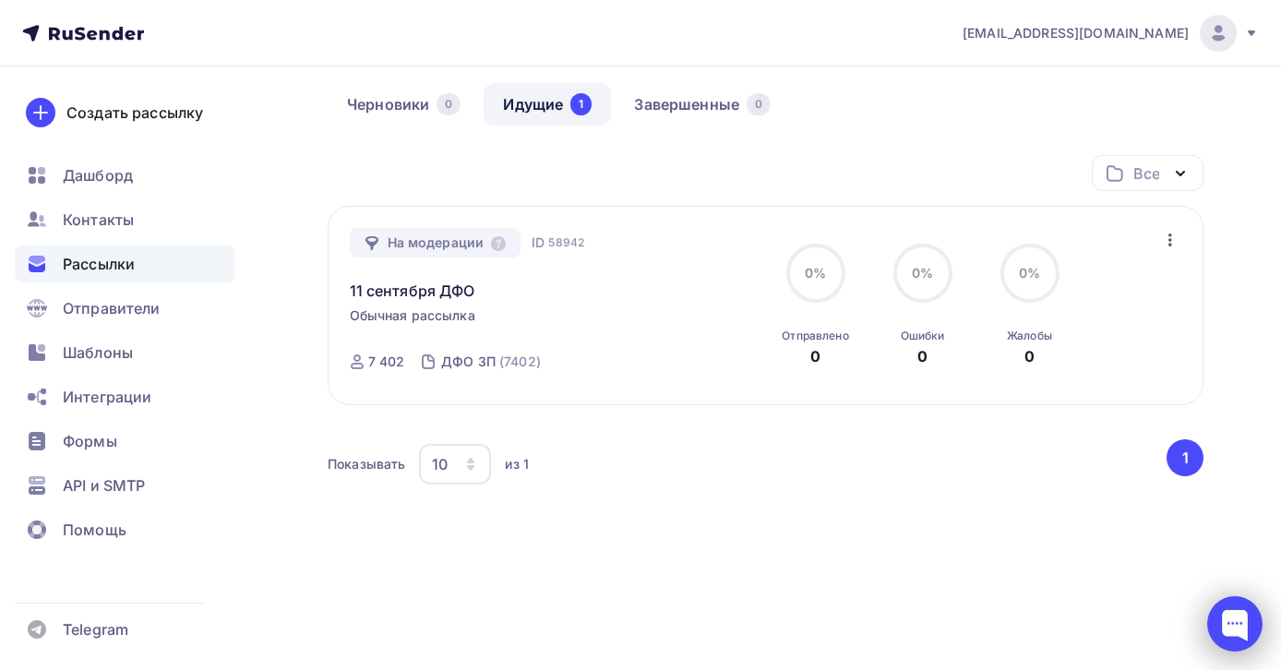
click at [1229, 631] on div at bounding box center [1235, 623] width 55 height 55
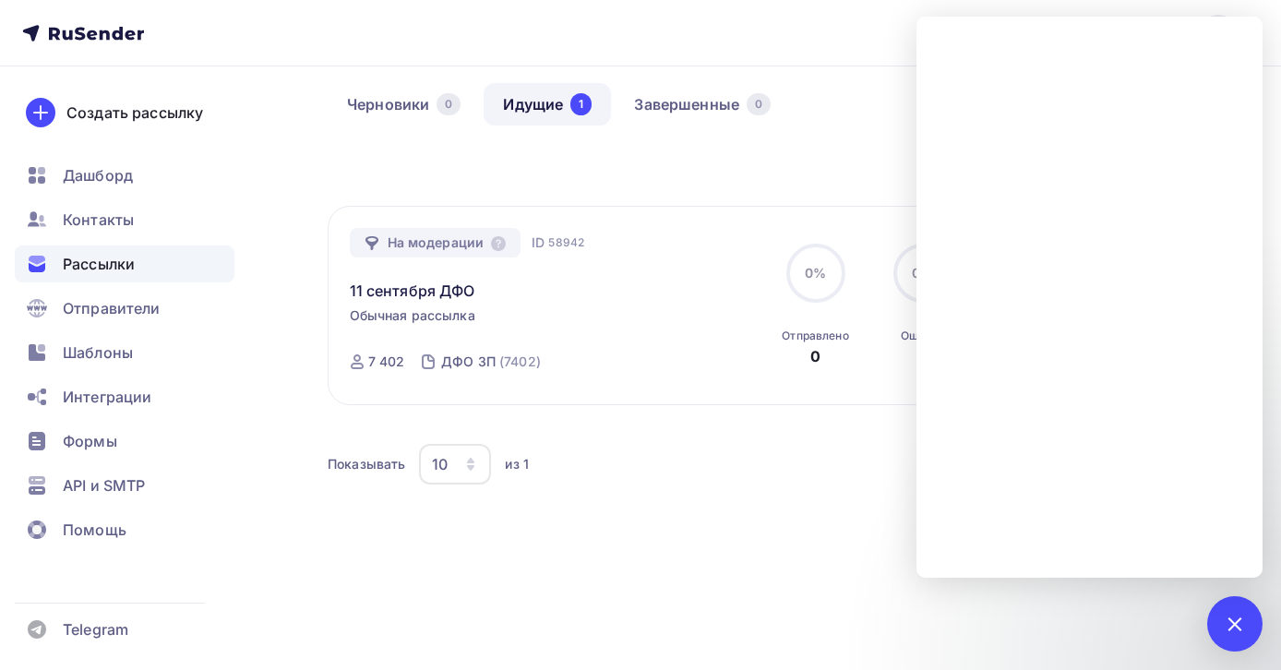
click at [651, 521] on div "Все Все папки Создать новую папку На модерации ID 58942 11 сентября ДФО Обычная…" at bounding box center [766, 354] width 876 height 399
click at [1236, 615] on div at bounding box center [1234, 623] width 25 height 25
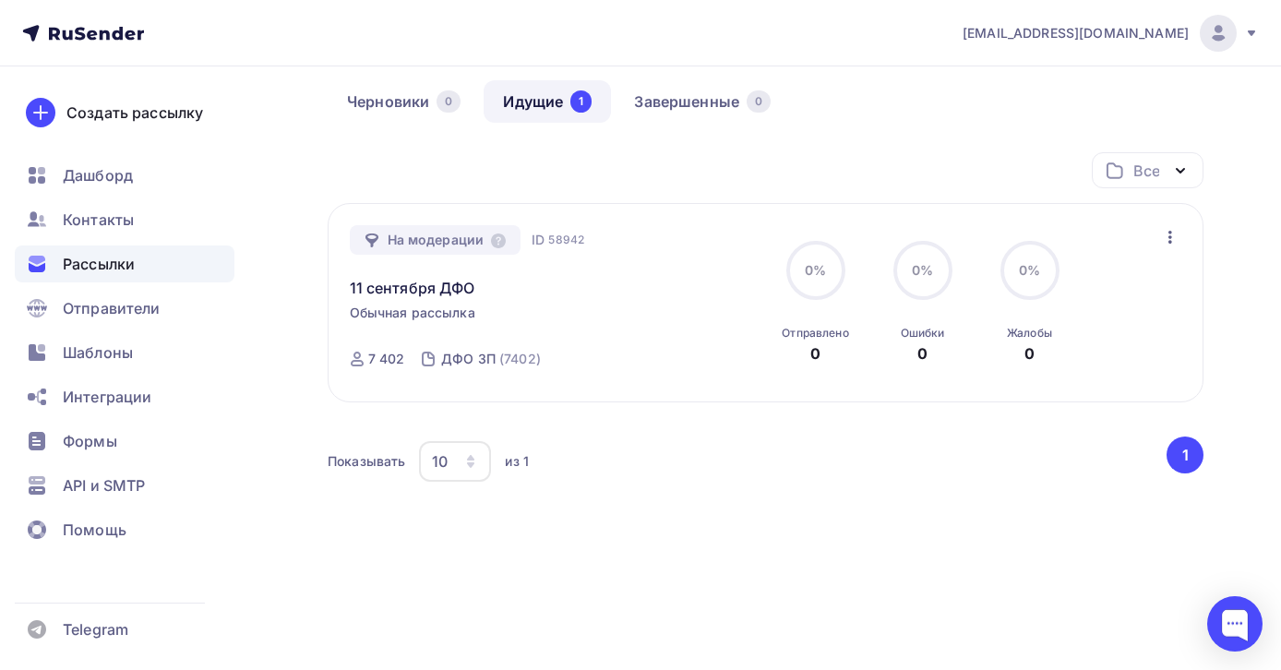
scroll to position [157, 0]
click at [433, 284] on link "11 сентября ДФО" at bounding box center [413, 288] width 126 height 22
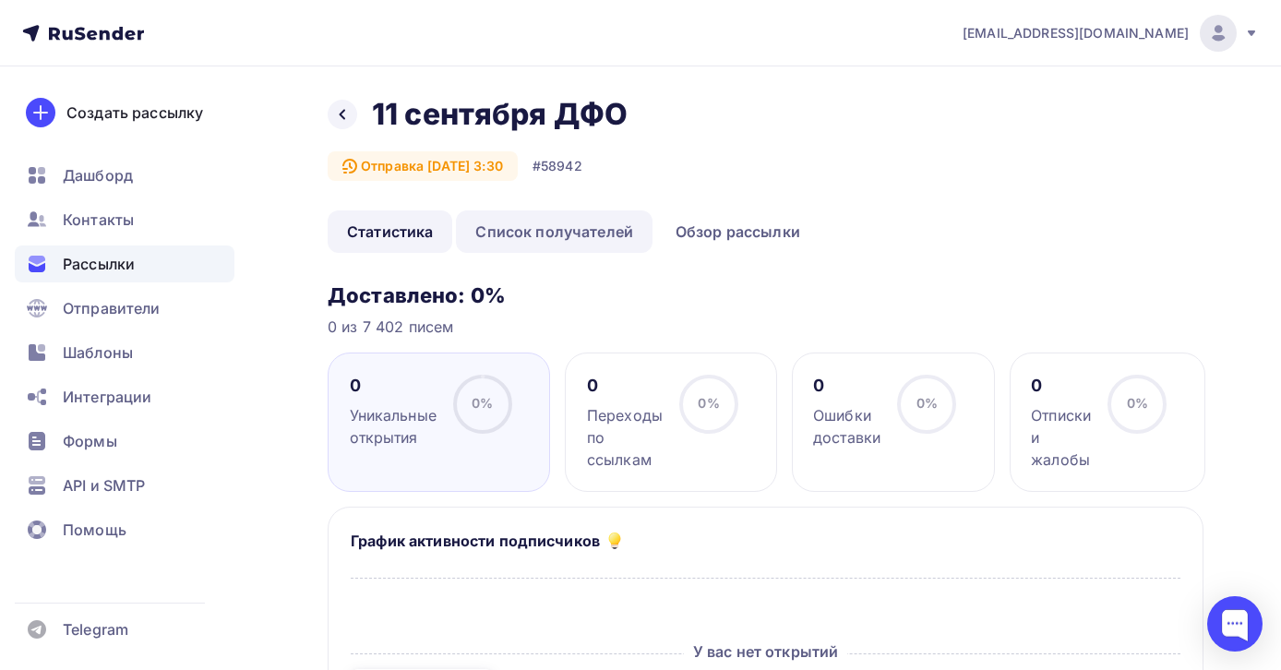
click at [535, 235] on link "Список получателей" at bounding box center [554, 231] width 197 height 42
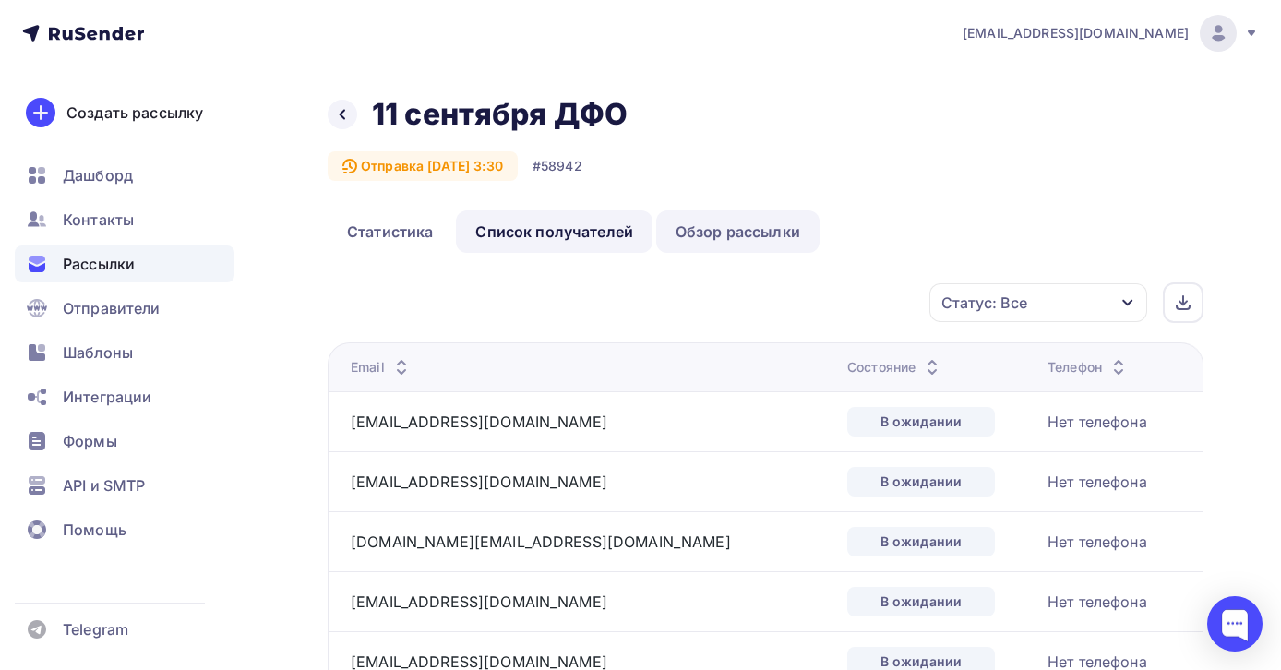
click at [710, 236] on link "Обзор рассылки" at bounding box center [737, 231] width 163 height 42
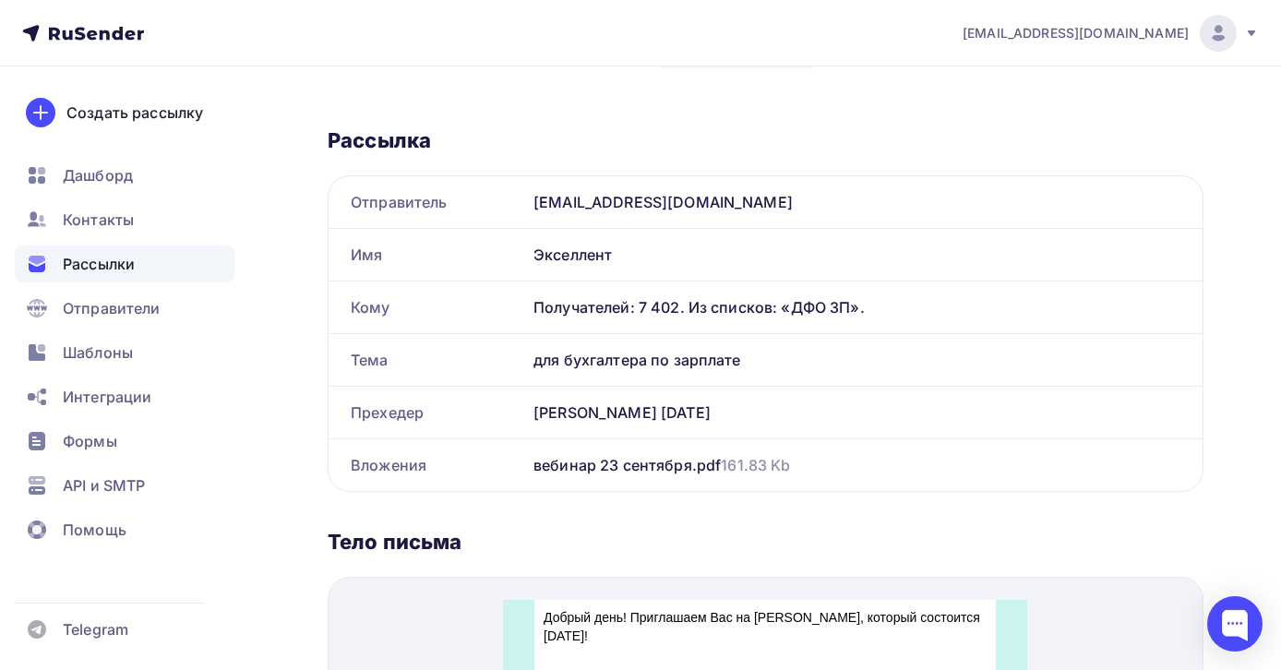
scroll to position [323, 0]
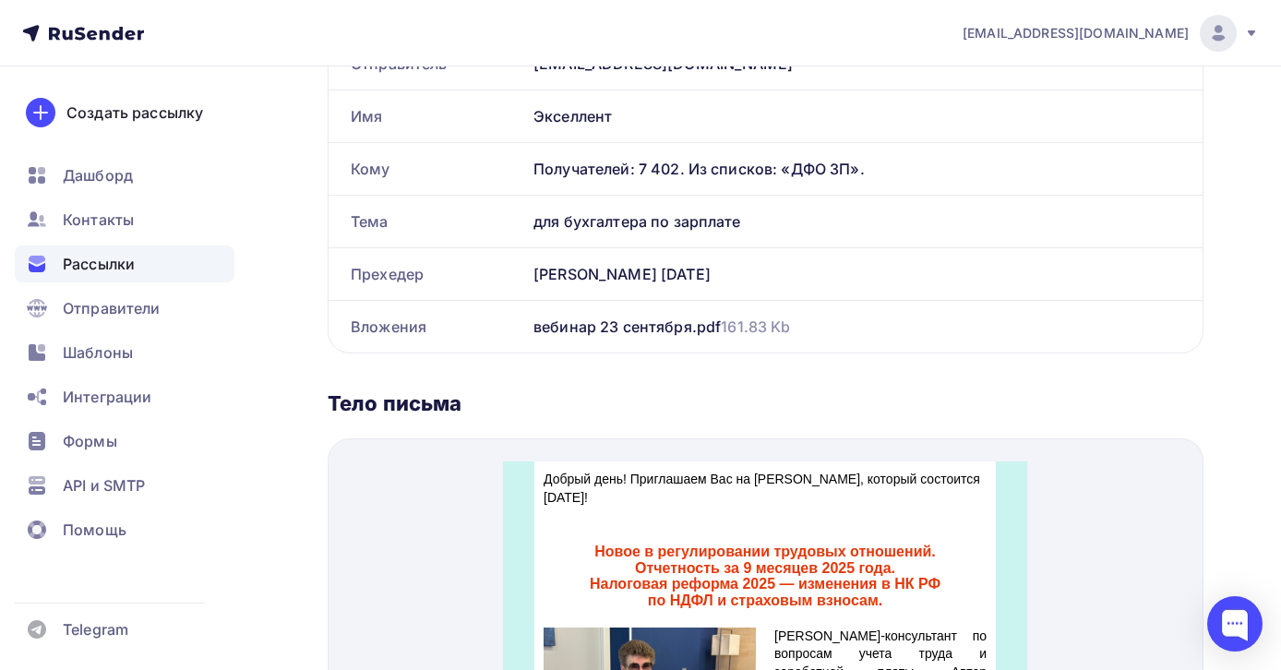
click at [626, 509] on div "Новое в регулировании трудовых отношений. Отчетность за 9 месяцев 2025 года. На…" at bounding box center [766, 545] width 462 height 102
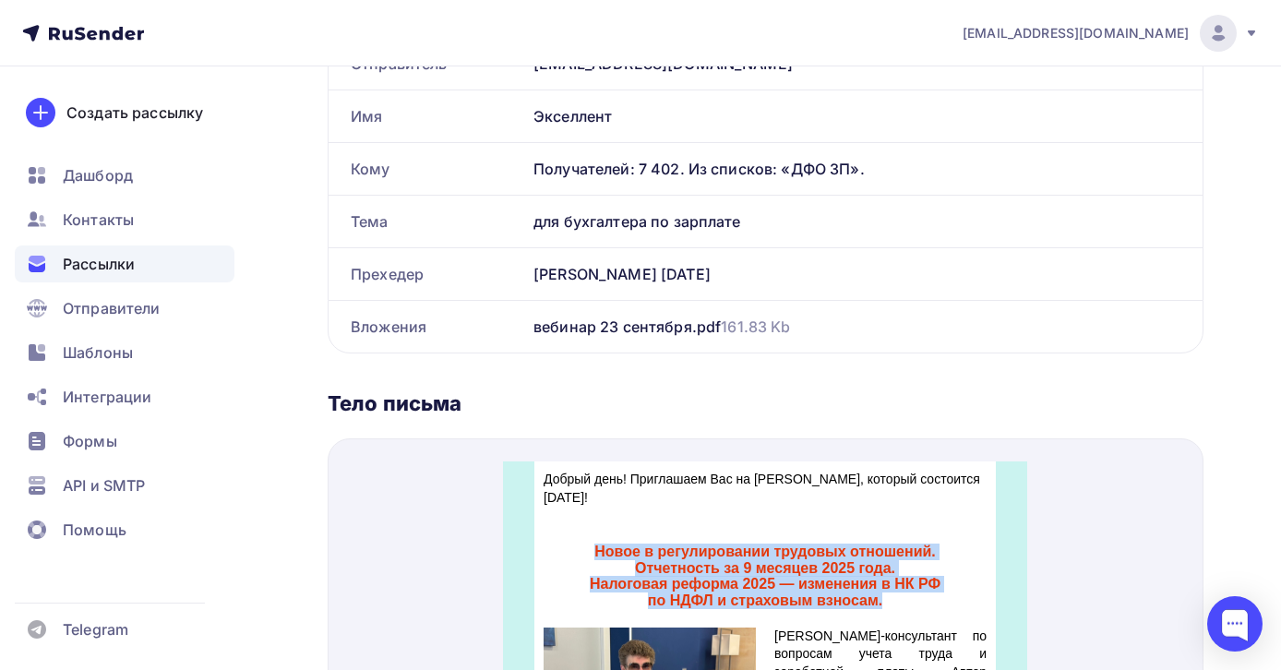
click at [626, 509] on div "Новое в регулировании трудовых отношений. Отчетность за 9 месяцев 2025 года. На…" at bounding box center [766, 545] width 462 height 102
click at [706, 496] on div "Новое в регулировании трудовых отношений. Отчетность за 9 месяцев 2025 года. На…" at bounding box center [766, 545] width 462 height 102
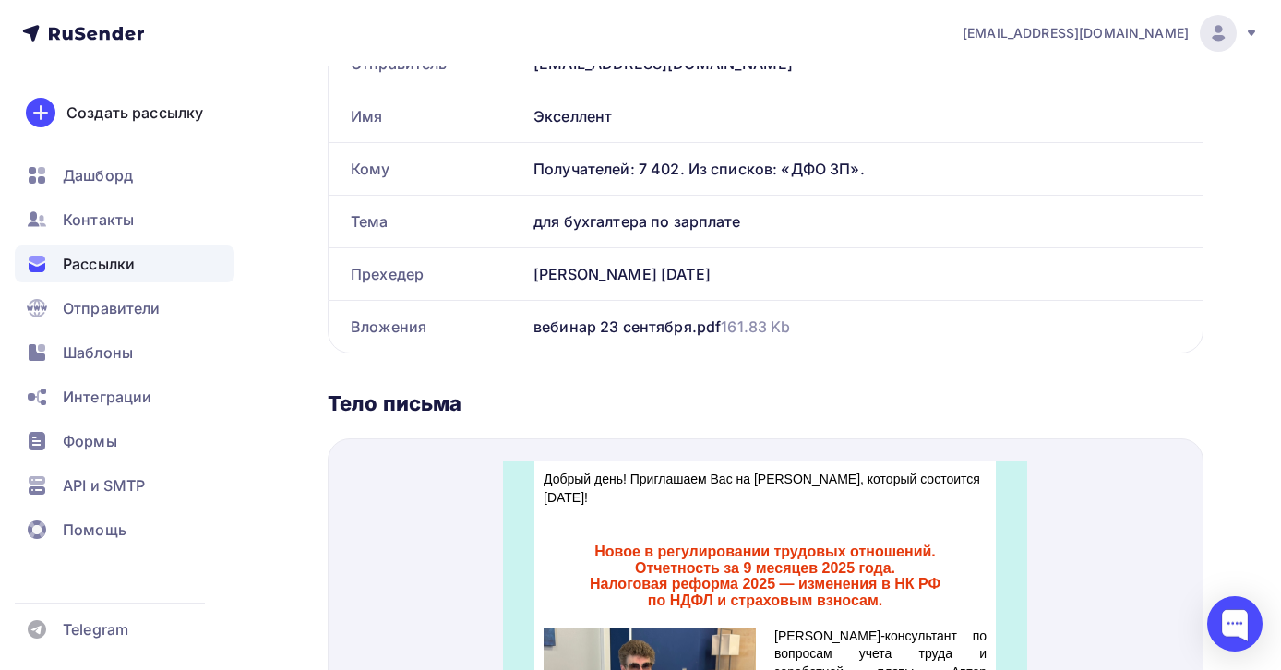
click at [711, 377] on div "Рассылка Отправитель [EMAIL_ADDRESS][DOMAIN_NAME] Имя Экселлент Кому Получателе…" at bounding box center [766, 467] width 876 height 1016
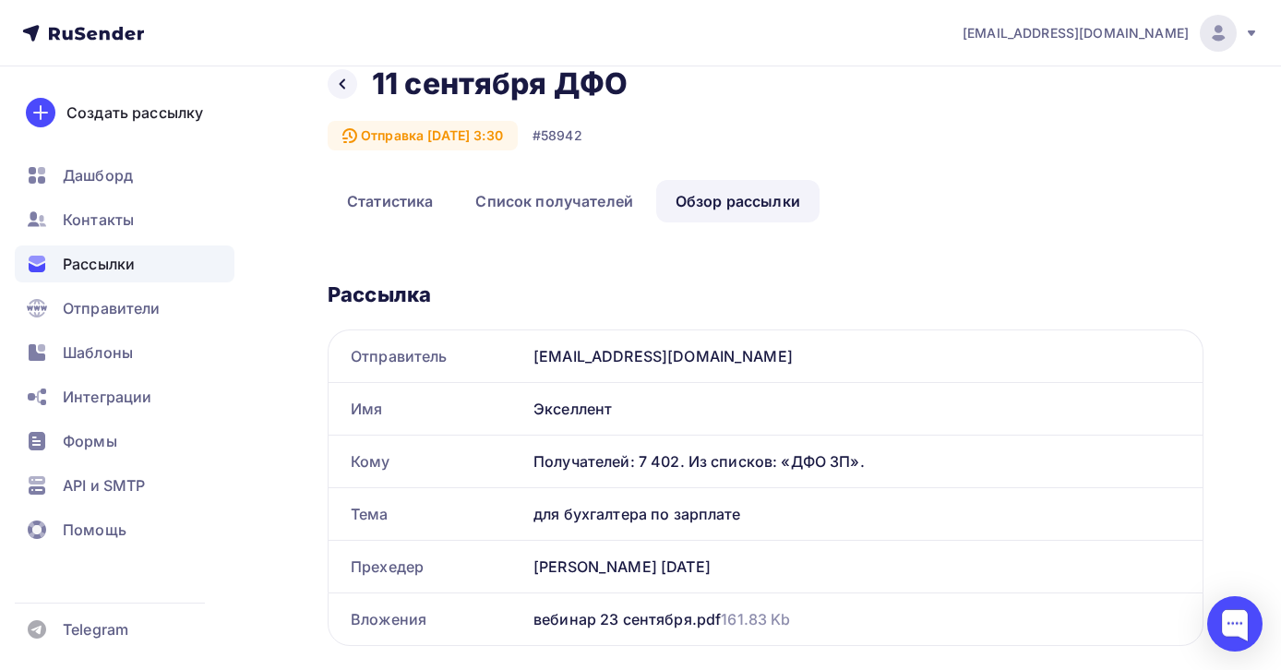
scroll to position [0, 0]
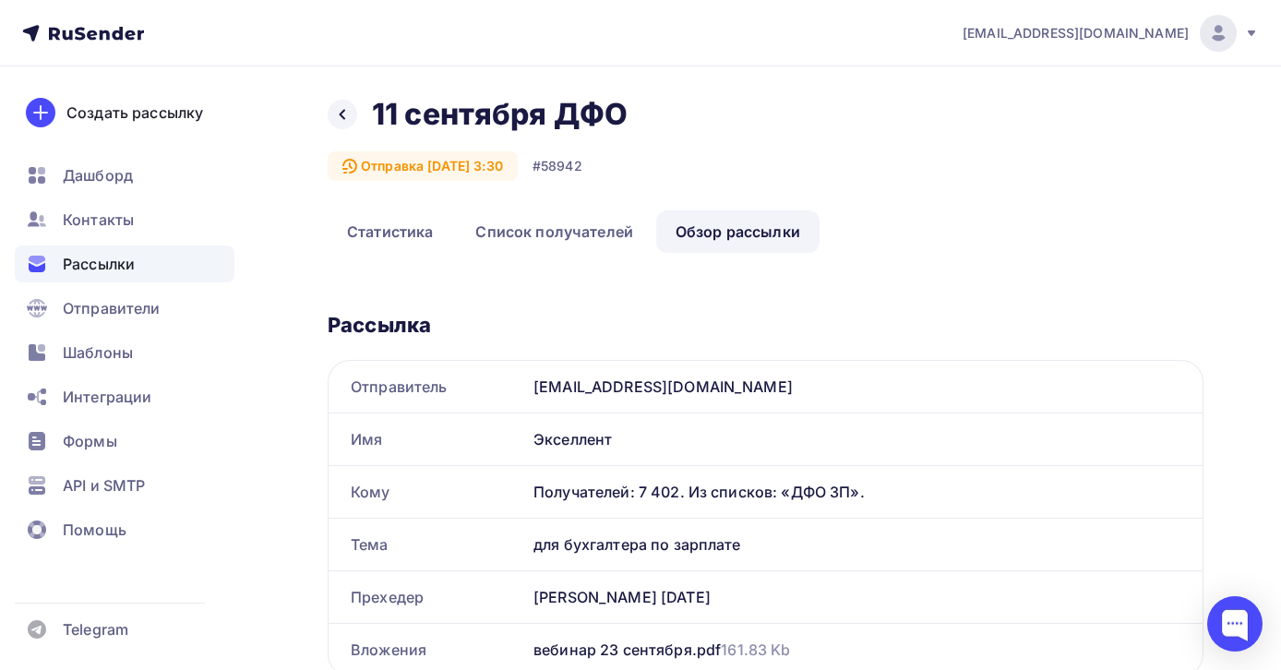
click at [96, 272] on span "Рассылки" at bounding box center [99, 264] width 72 height 22
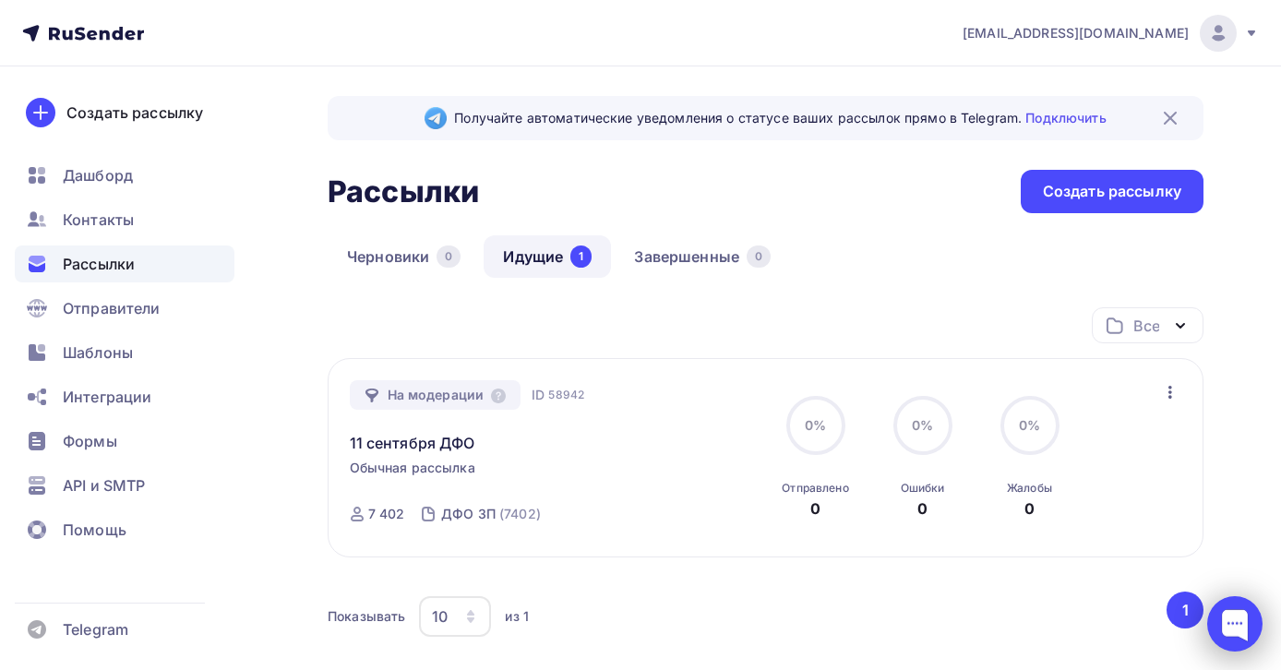
click at [1245, 620] on div at bounding box center [1235, 623] width 55 height 55
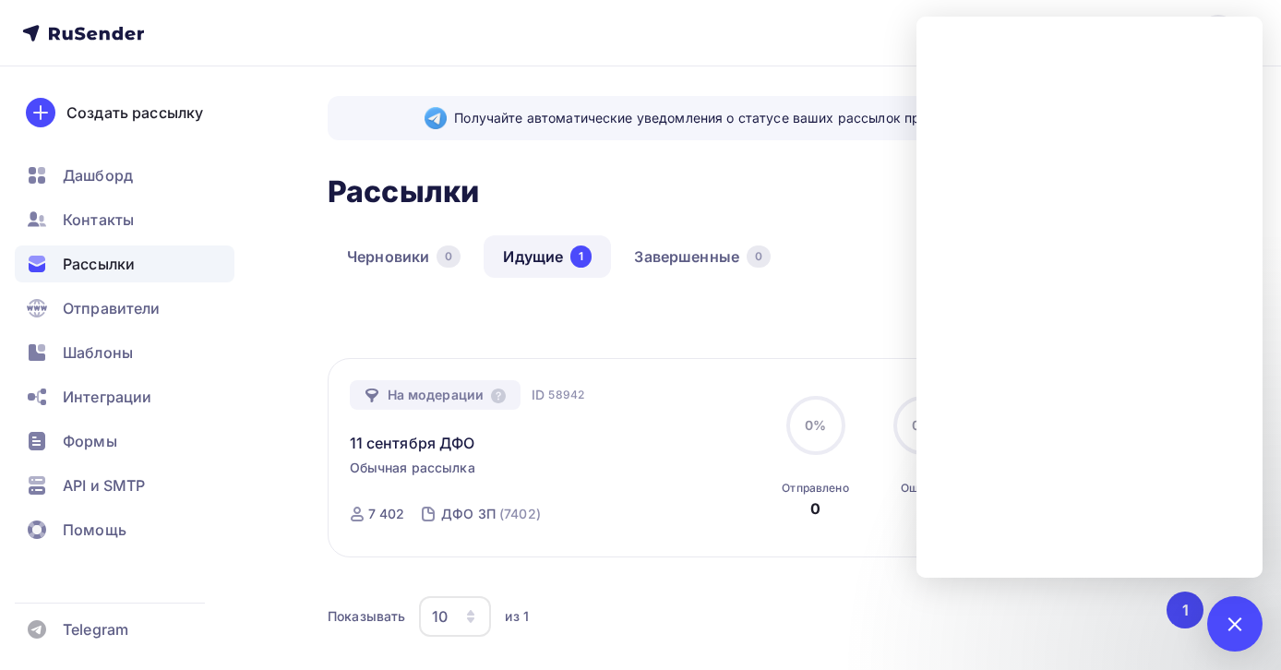
click at [606, 329] on div "Все Все папки Создать новую папку" at bounding box center [766, 332] width 876 height 51
click at [1243, 633] on div at bounding box center [1235, 623] width 55 height 55
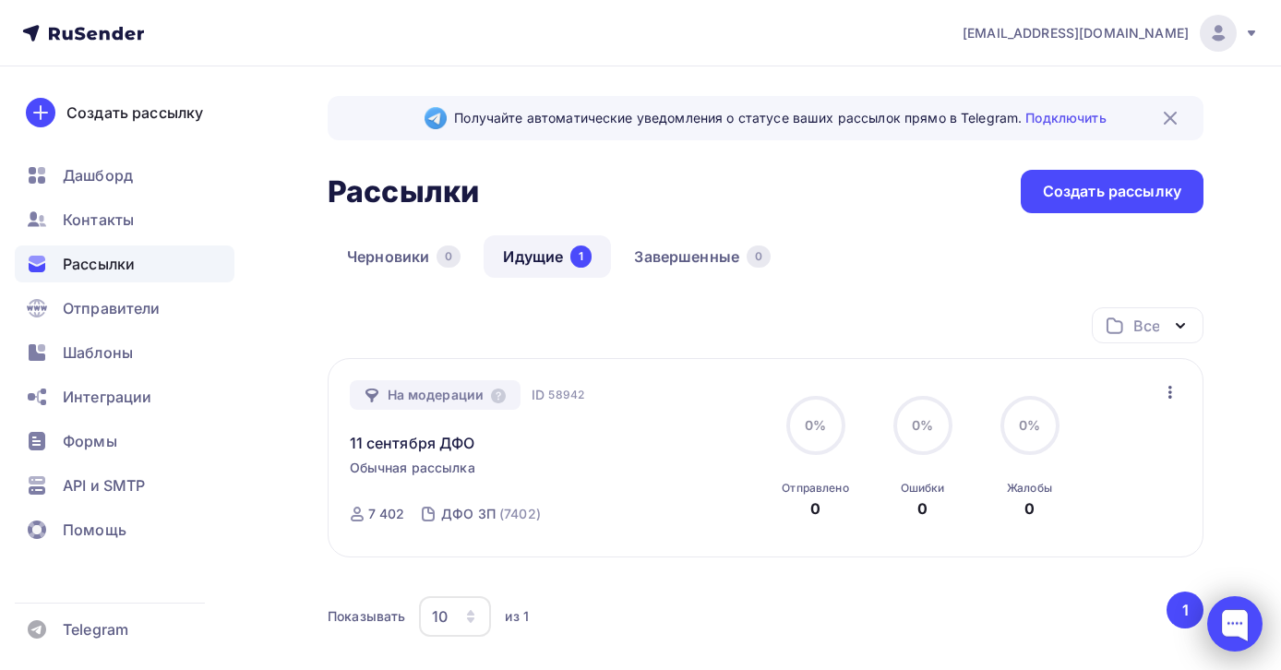
click at [1244, 624] on div at bounding box center [1235, 623] width 55 height 55
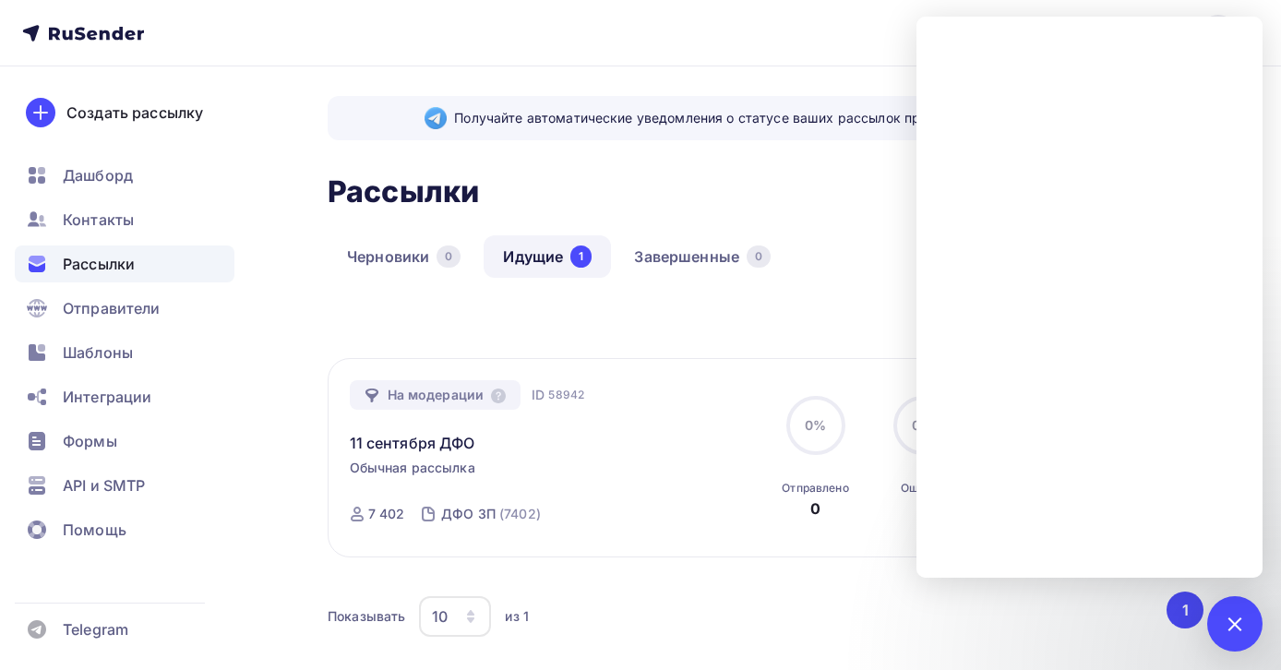
scroll to position [157, 0]
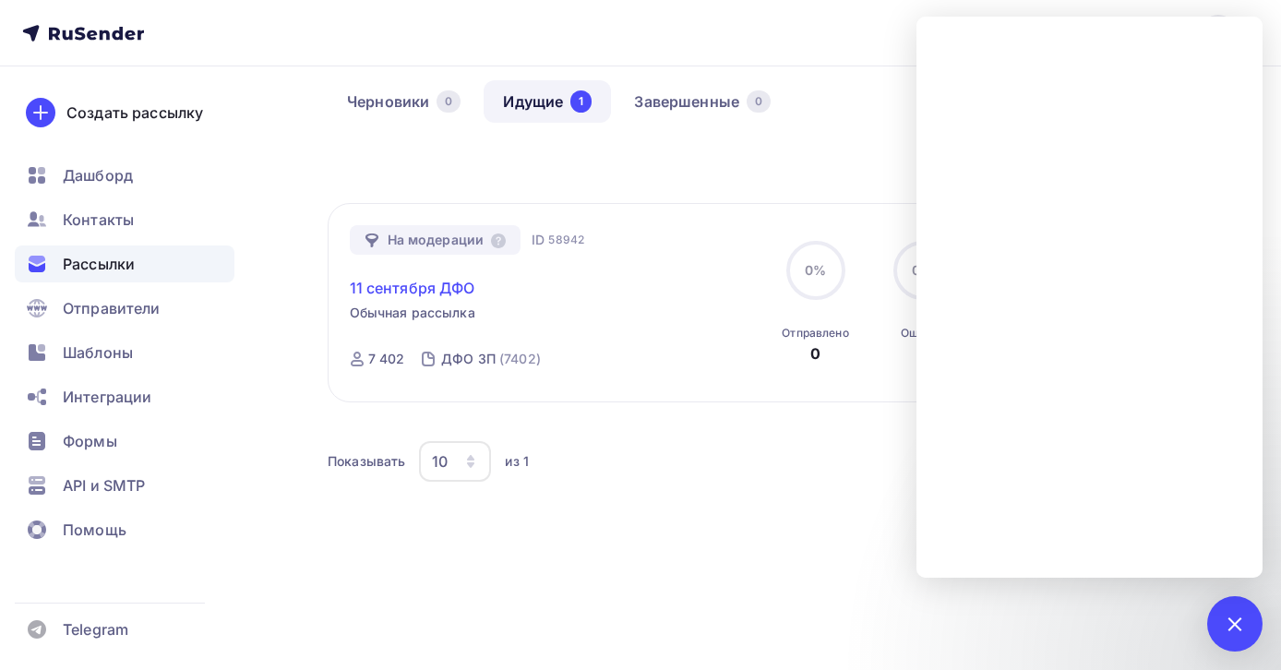
click at [428, 286] on link "11 сентября ДФО" at bounding box center [413, 288] width 126 height 22
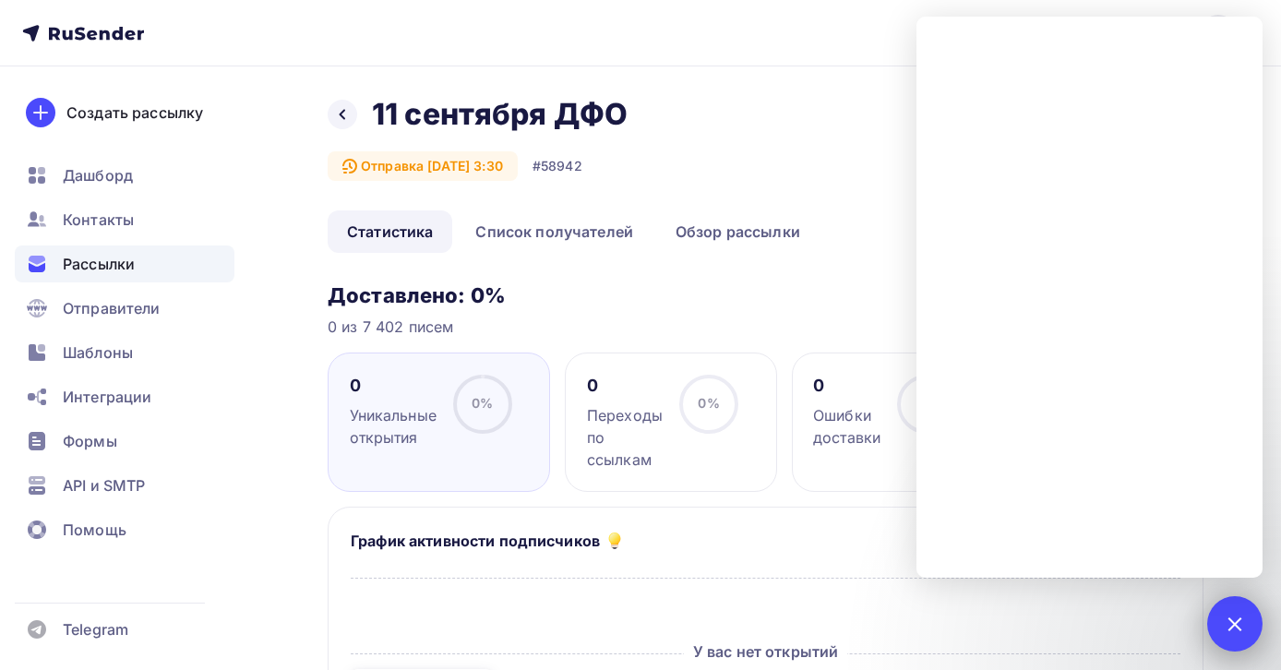
click at [1225, 609] on div at bounding box center [1235, 623] width 55 height 55
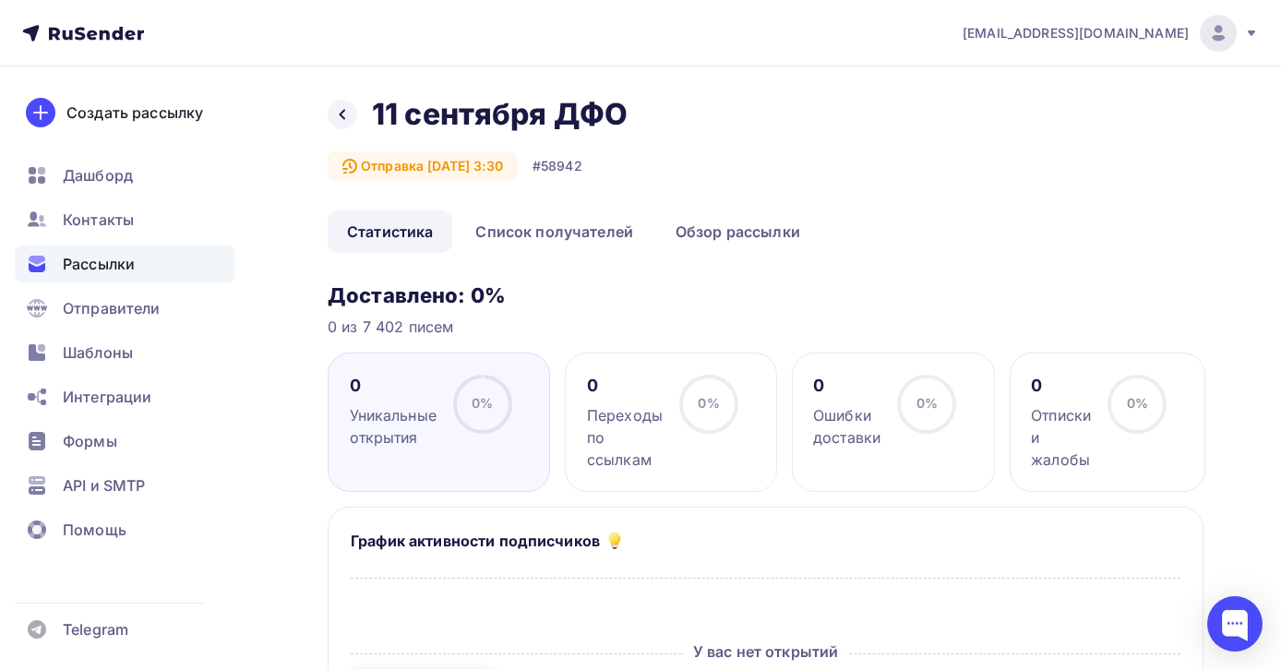
click at [129, 258] on span "Рассылки" at bounding box center [99, 264] width 72 height 22
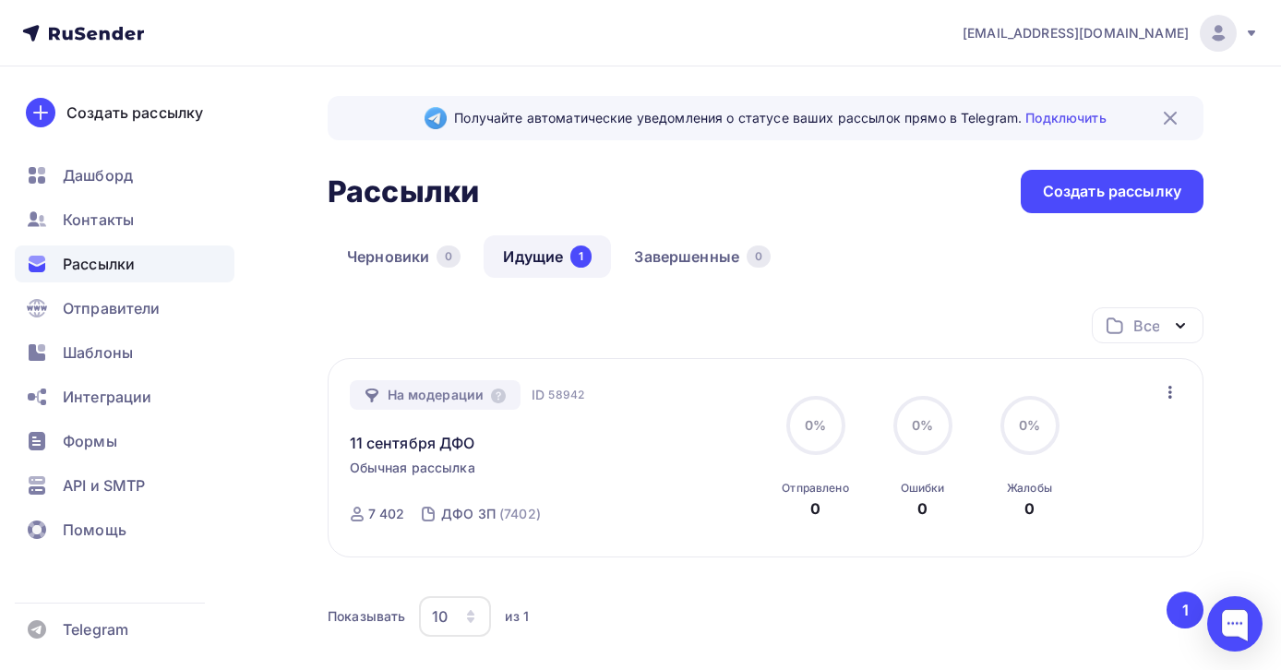
click at [1189, 621] on button "1" at bounding box center [1185, 610] width 37 height 37
click at [1242, 616] on div at bounding box center [1235, 623] width 55 height 55
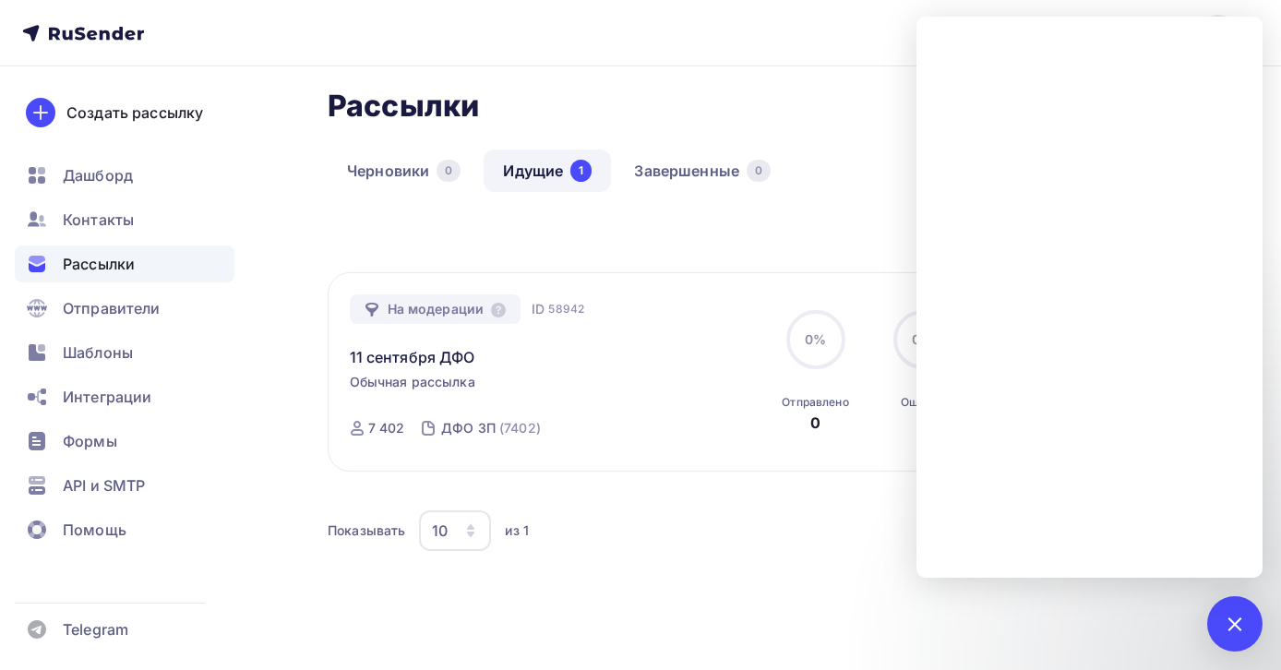
scroll to position [157, 0]
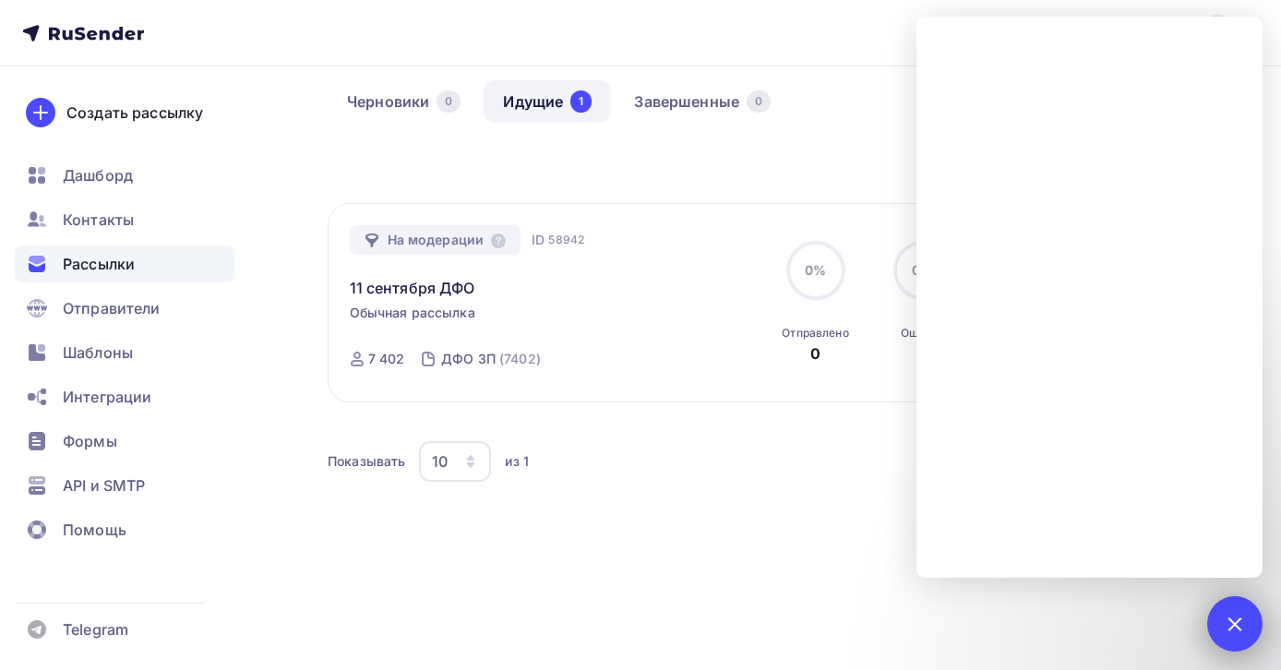
click at [1235, 626] on div at bounding box center [1234, 623] width 25 height 25
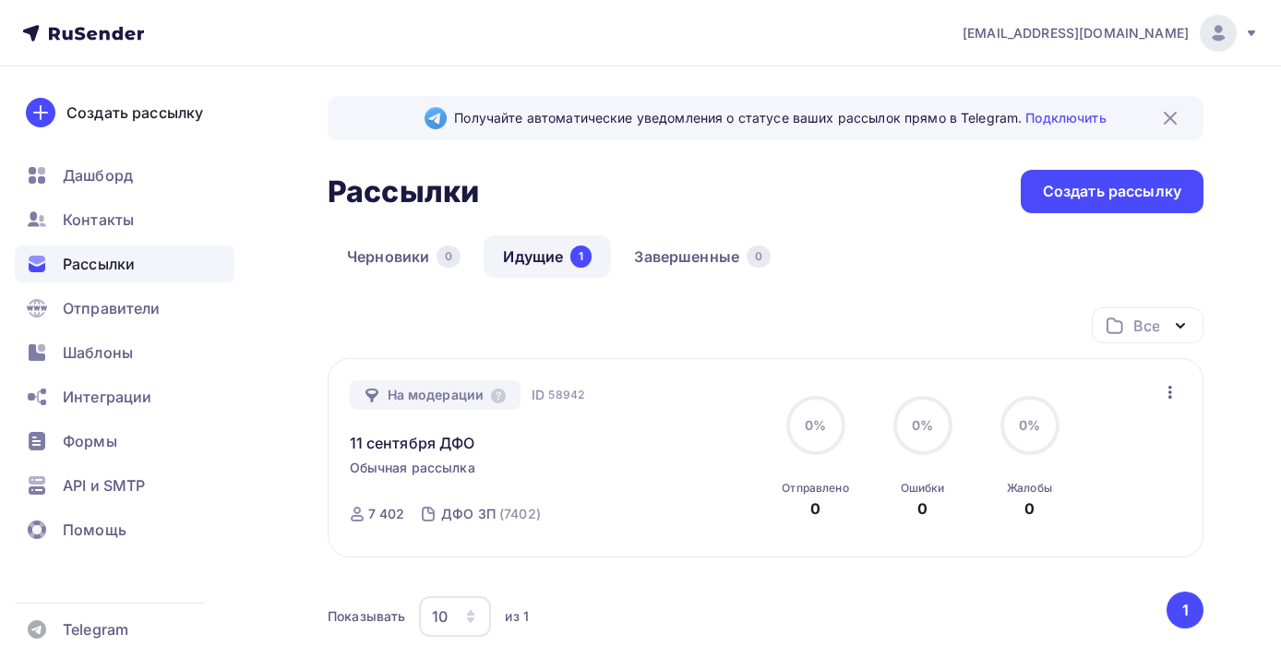
scroll to position [74, 0]
click at [1233, 616] on div at bounding box center [1235, 623] width 55 height 55
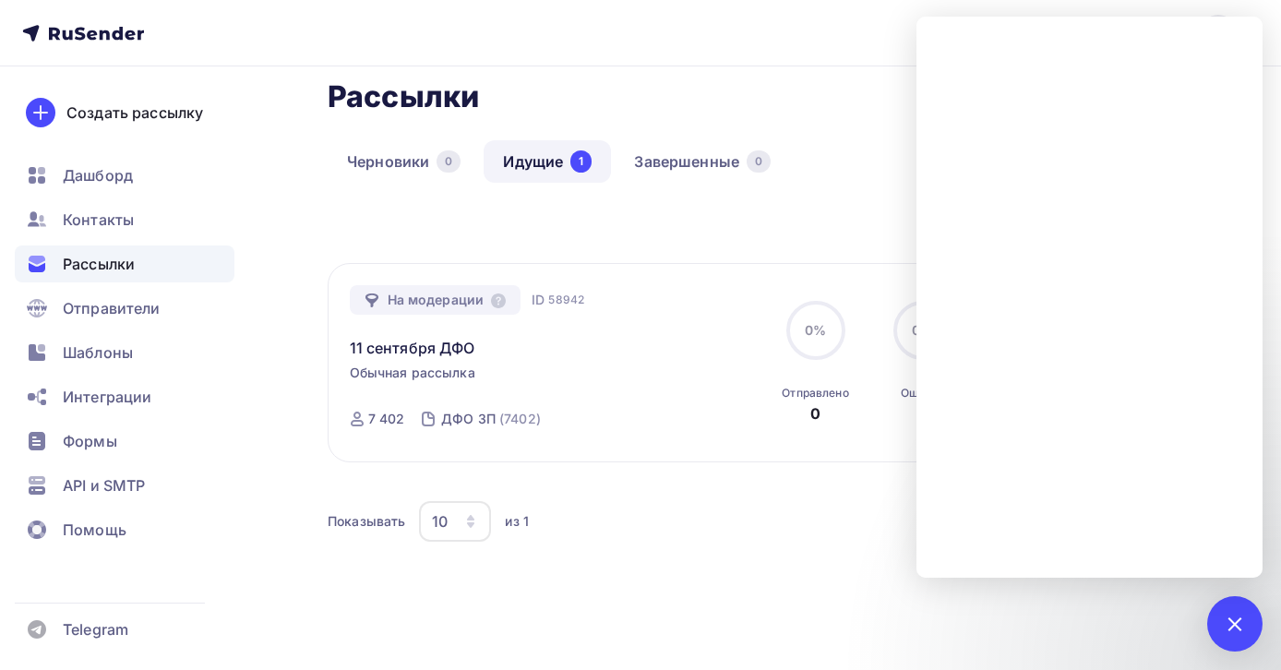
scroll to position [157, 0]
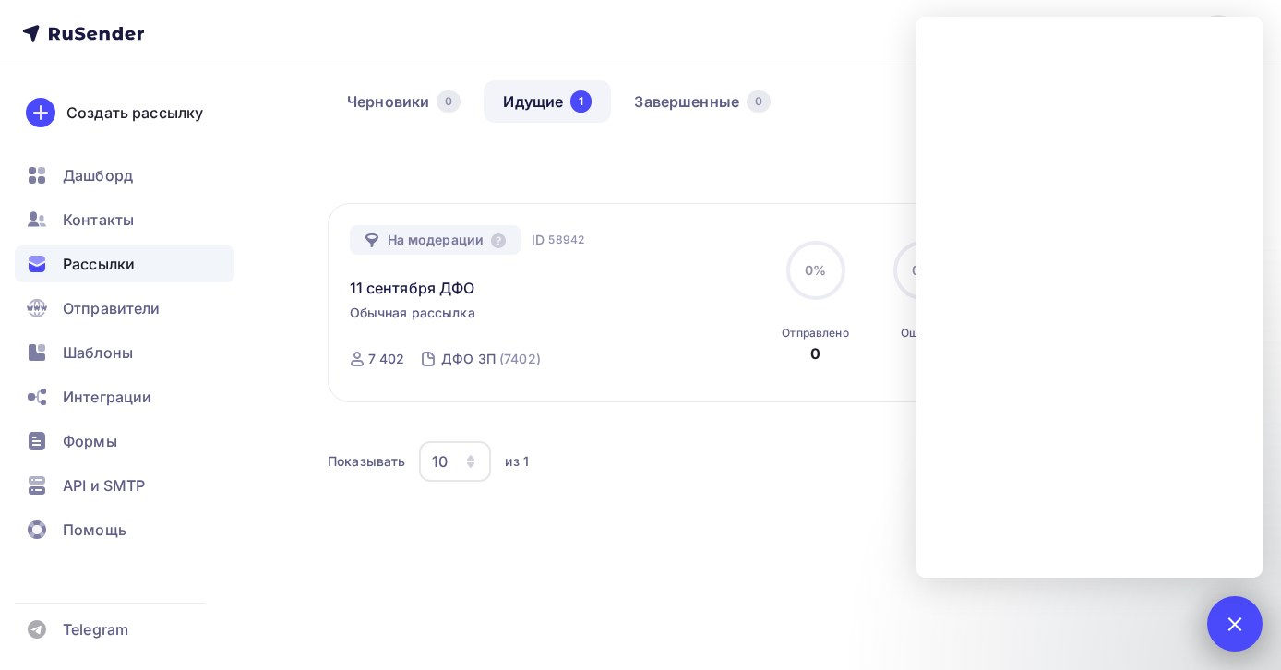
click at [1237, 604] on div at bounding box center [1235, 623] width 55 height 55
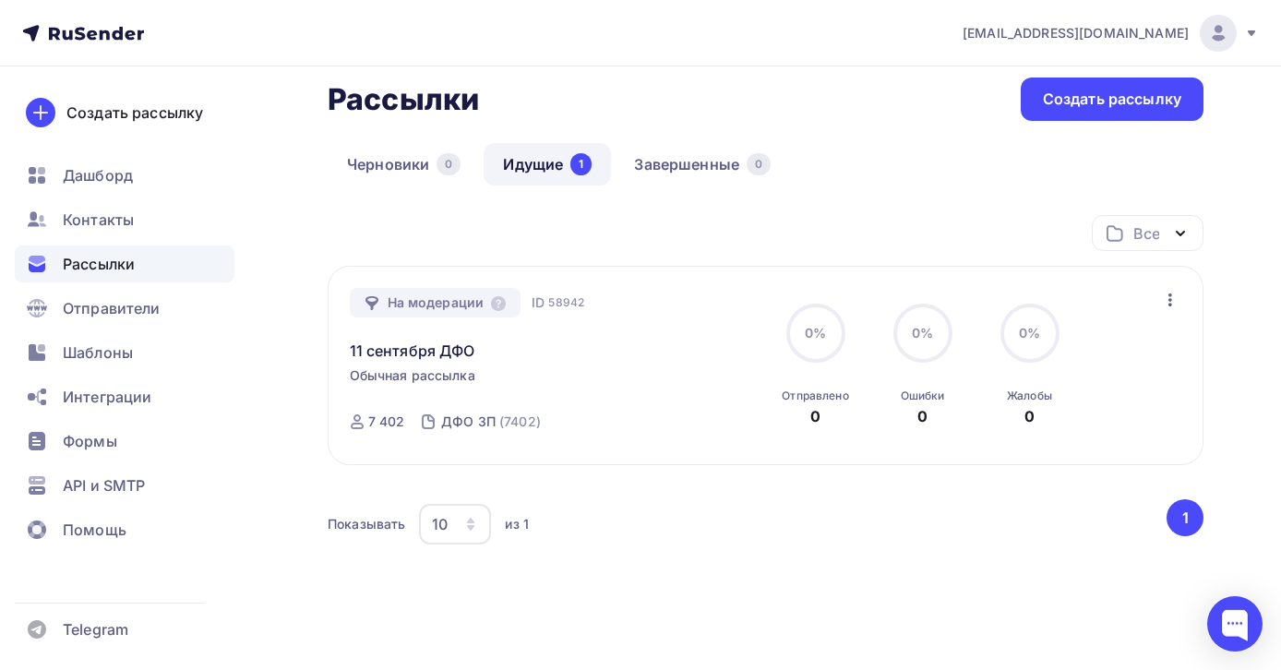
scroll to position [80, 0]
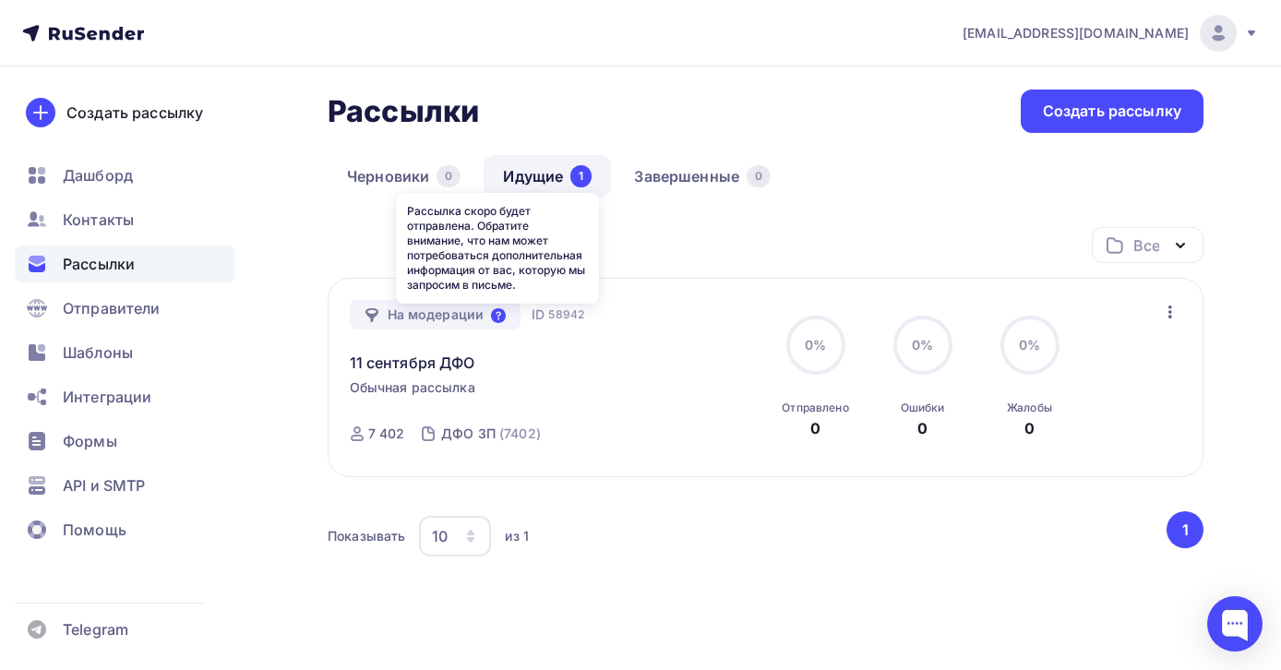
click at [499, 319] on icon at bounding box center [498, 315] width 15 height 15
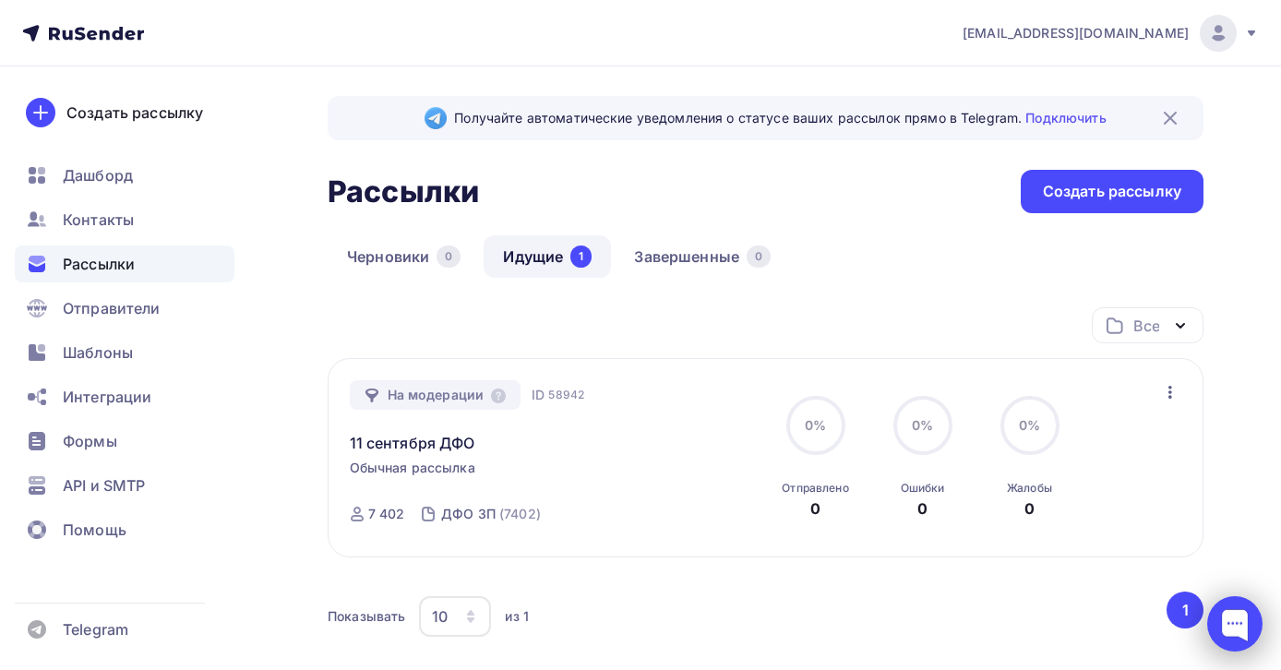
click at [1233, 621] on div at bounding box center [1235, 623] width 55 height 55
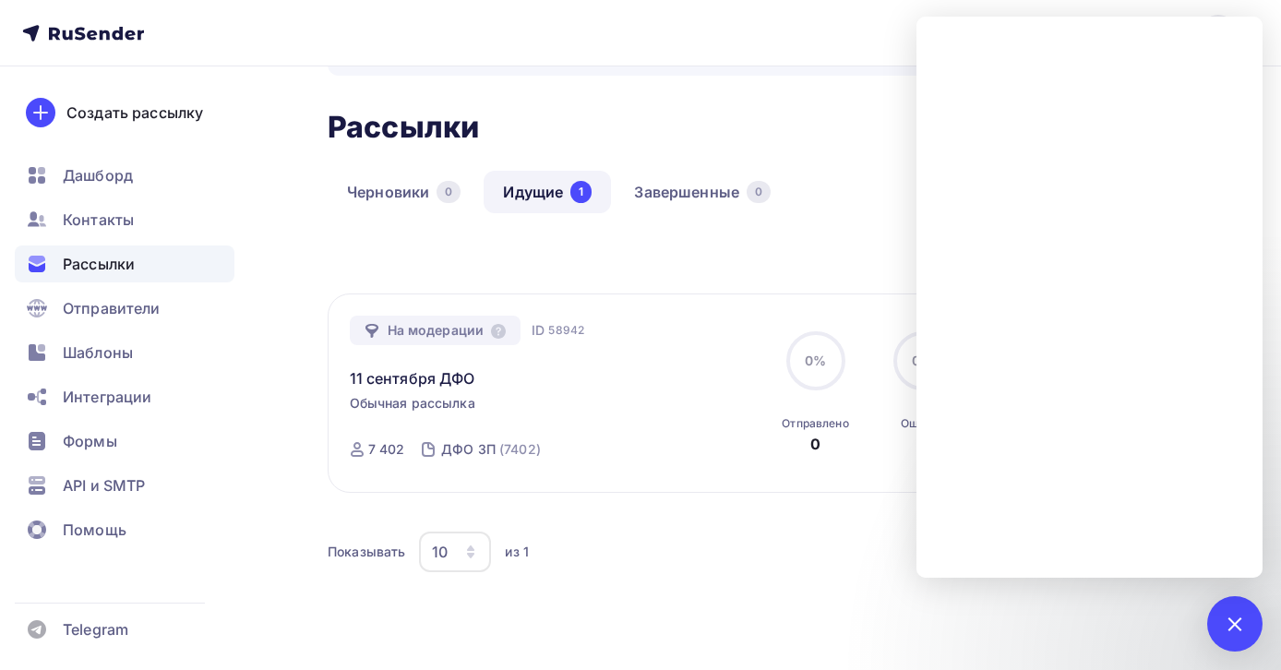
scroll to position [157, 0]
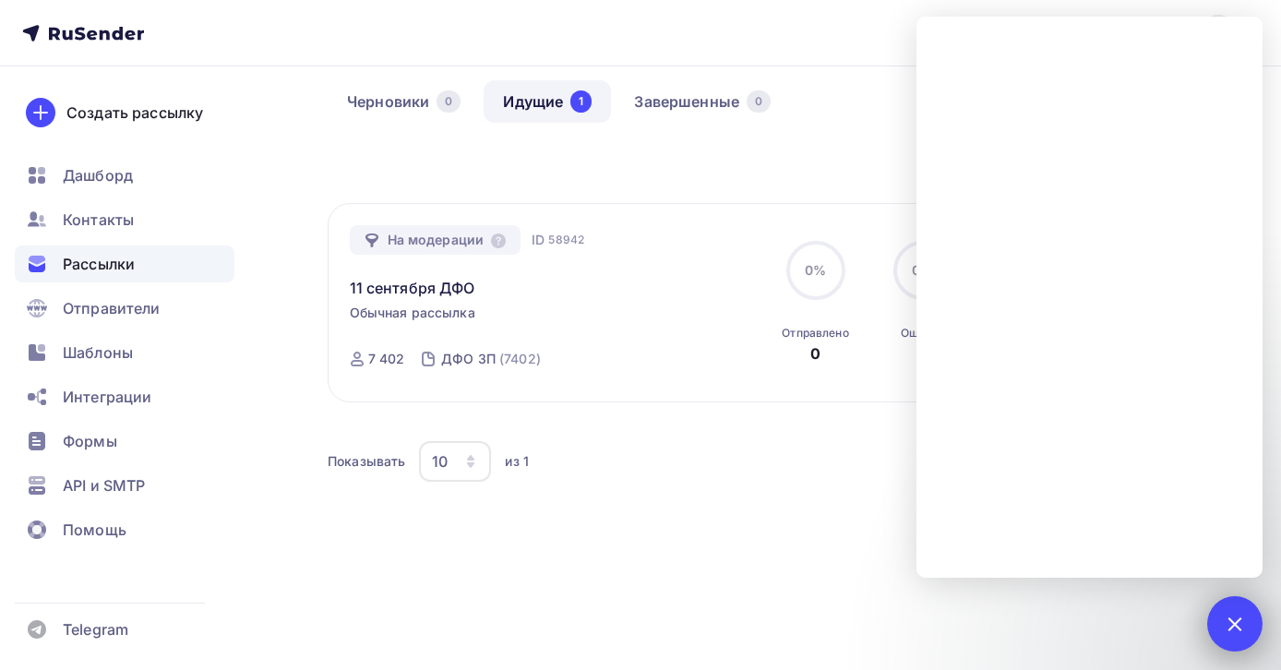
click at [1231, 619] on div at bounding box center [1234, 623] width 25 height 25
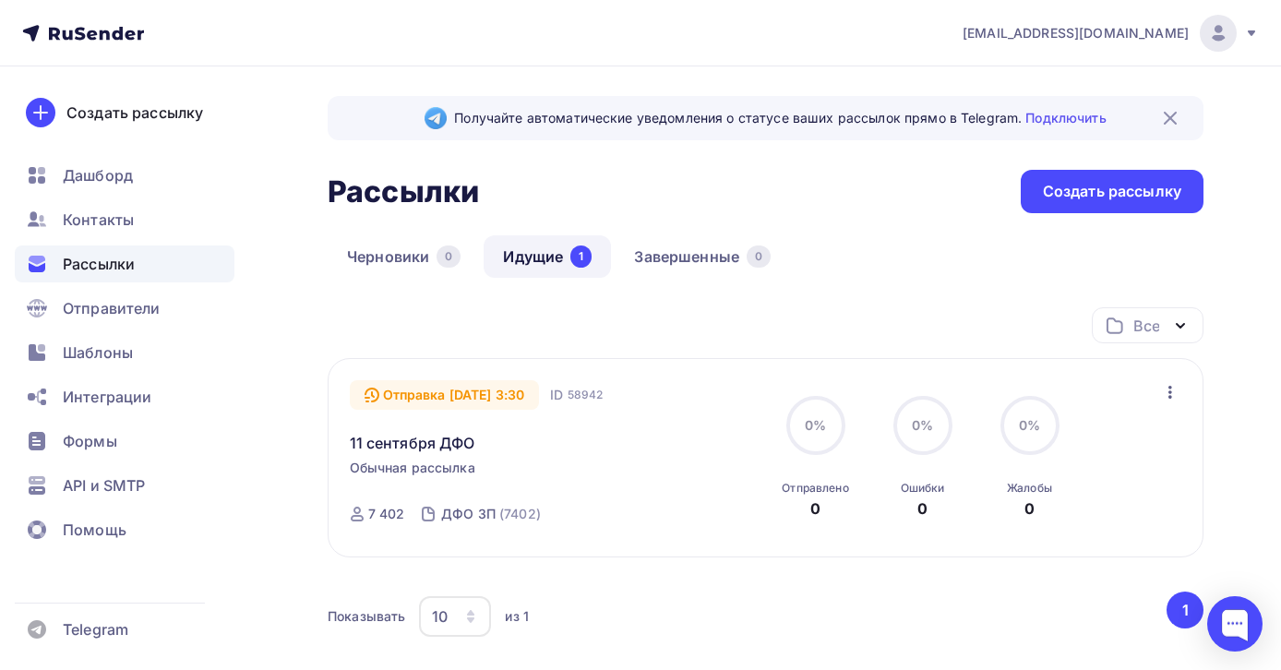
scroll to position [117, 0]
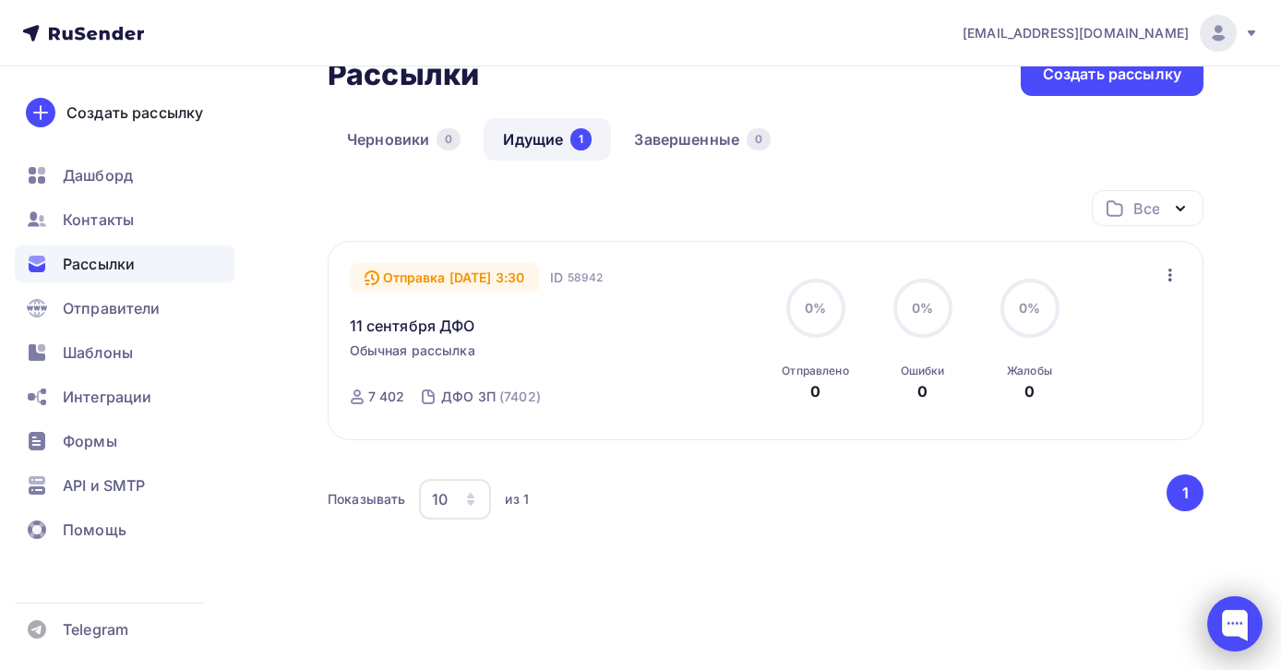
click at [1236, 618] on div at bounding box center [1235, 623] width 55 height 55
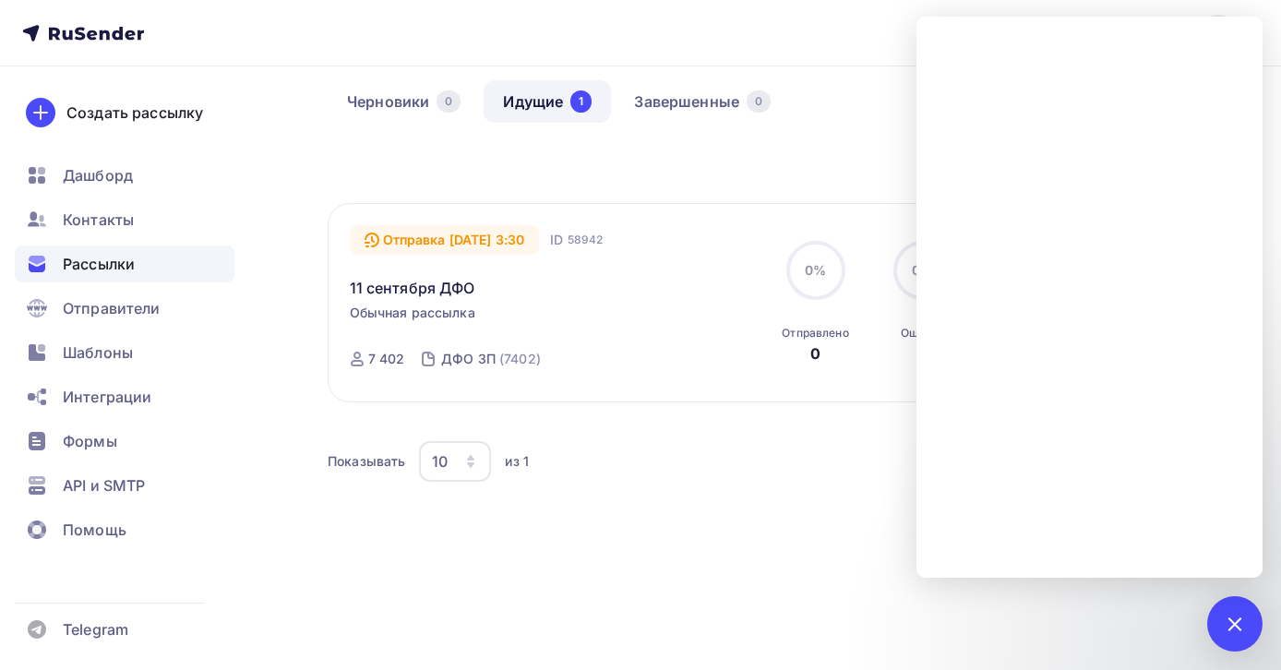
scroll to position [157, 0]
click at [815, 540] on div "Все Все папки Создать новую папку Отправка [DATE] 3:30 ID 58942 [DATE] ДФО Обыч…" at bounding box center [766, 351] width 876 height 399
click at [900, 29] on nav "[EMAIL_ADDRESS][DOMAIN_NAME] Аккаунт Тарифы Выйти Создать рассылку [GEOGRAPHIC_…" at bounding box center [640, 33] width 1281 height 66
click at [703, 138] on div "Черновики 0 Идущие 1 Завершенные 0" at bounding box center [766, 116] width 876 height 72
click at [1230, 620] on div at bounding box center [1234, 623] width 25 height 25
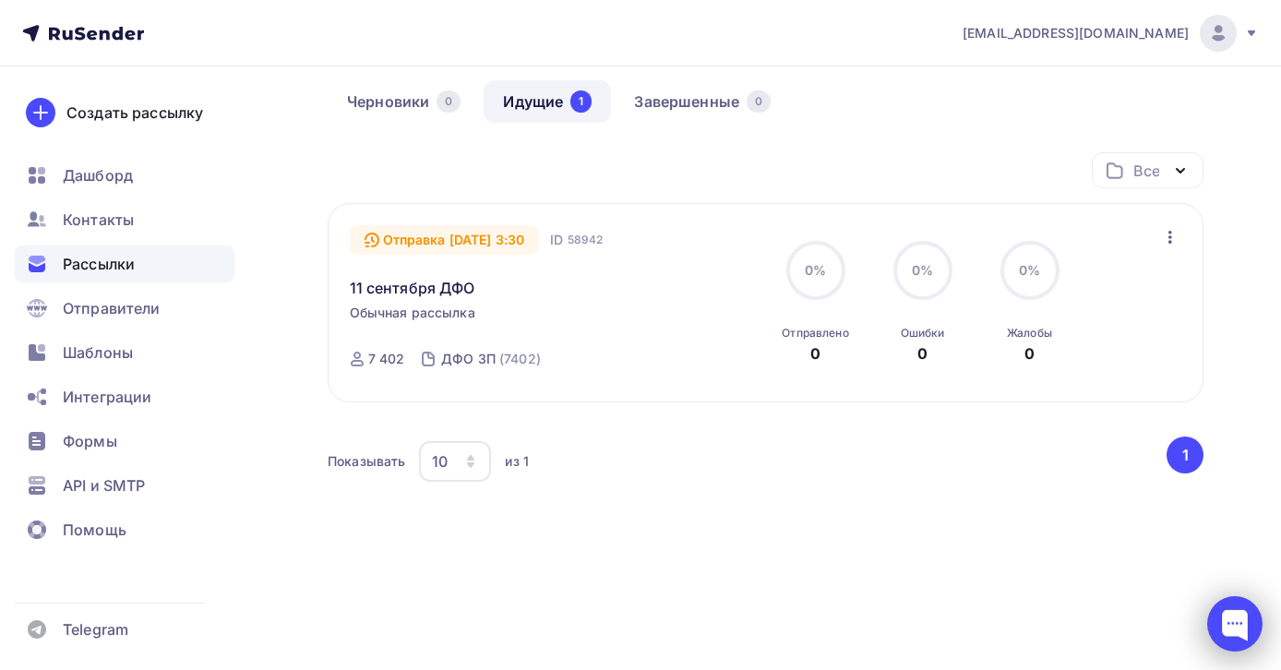
click at [1246, 619] on div at bounding box center [1235, 623] width 55 height 55
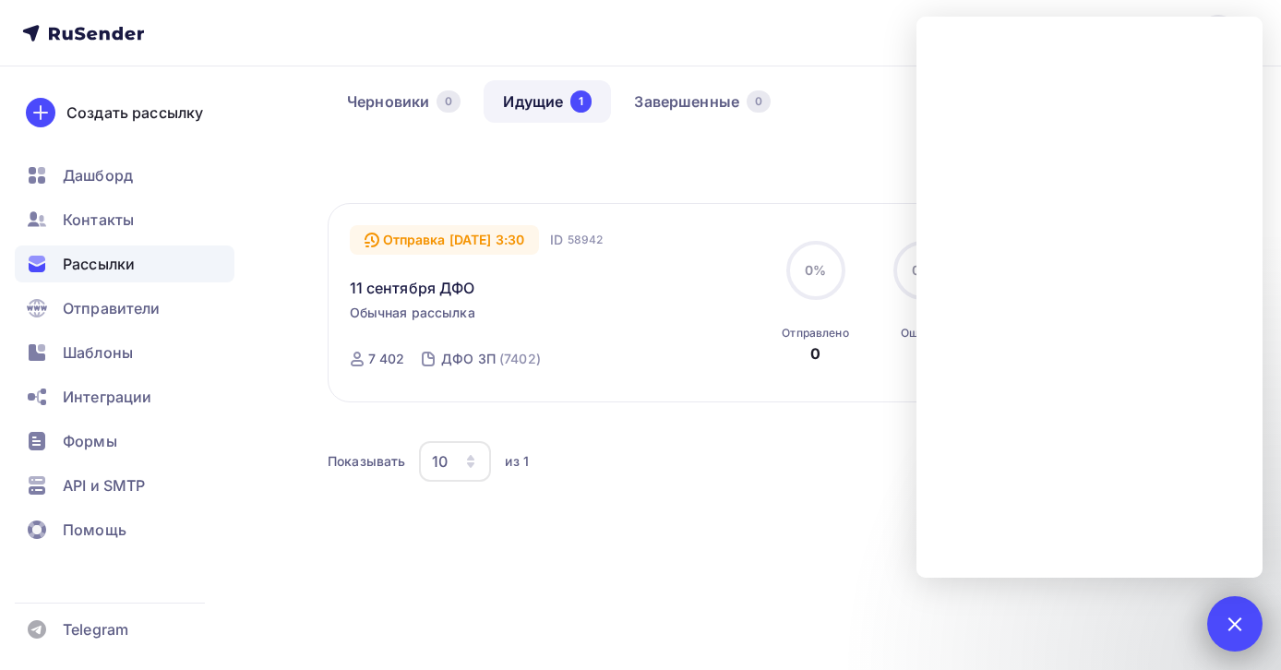
click at [1237, 625] on div at bounding box center [1234, 623] width 25 height 25
